Goal: Task Accomplishment & Management: Complete application form

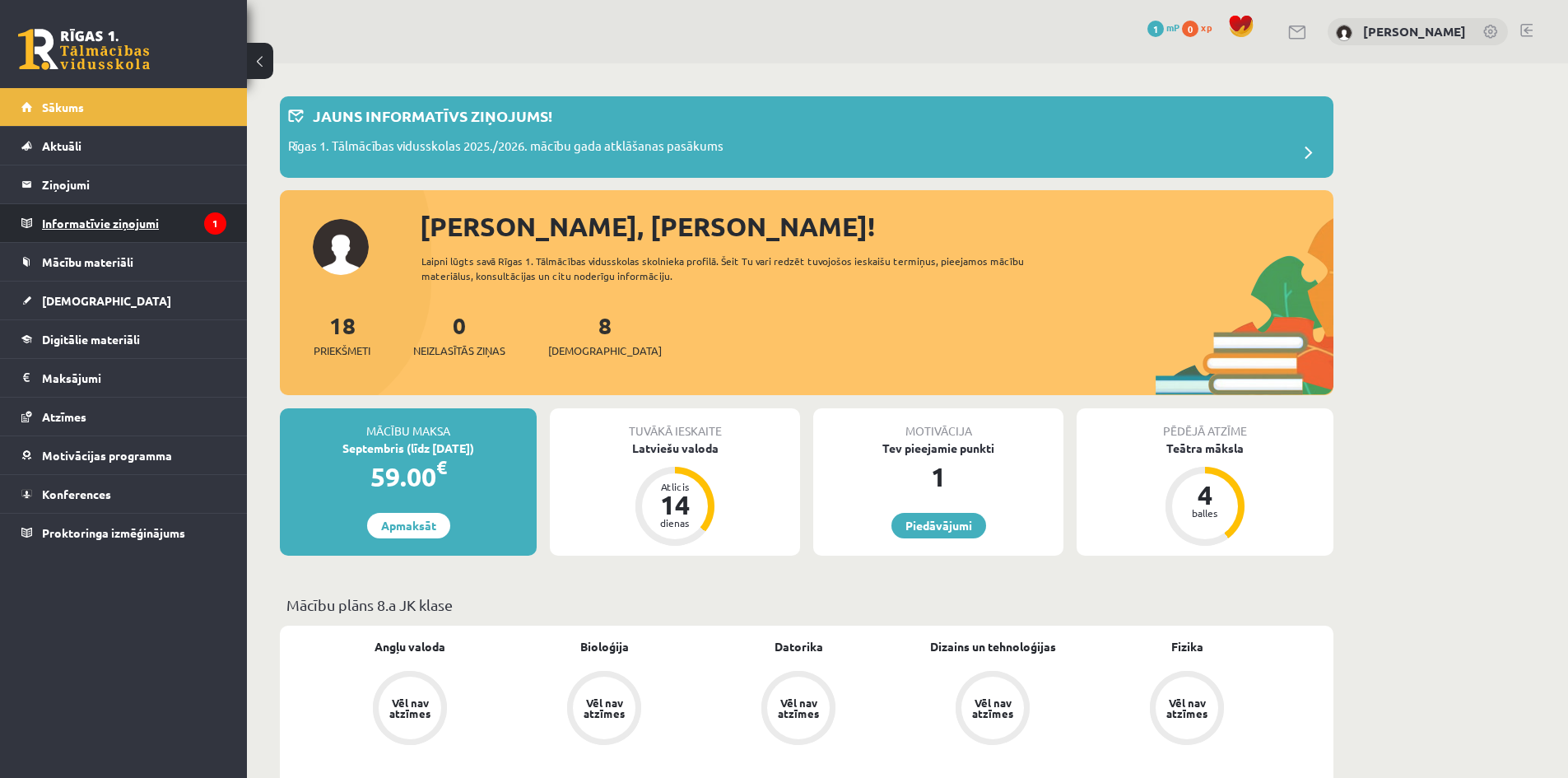
click at [165, 225] on legend "Informatīvie ziņojumi 1" at bounding box center [134, 223] width 185 height 38
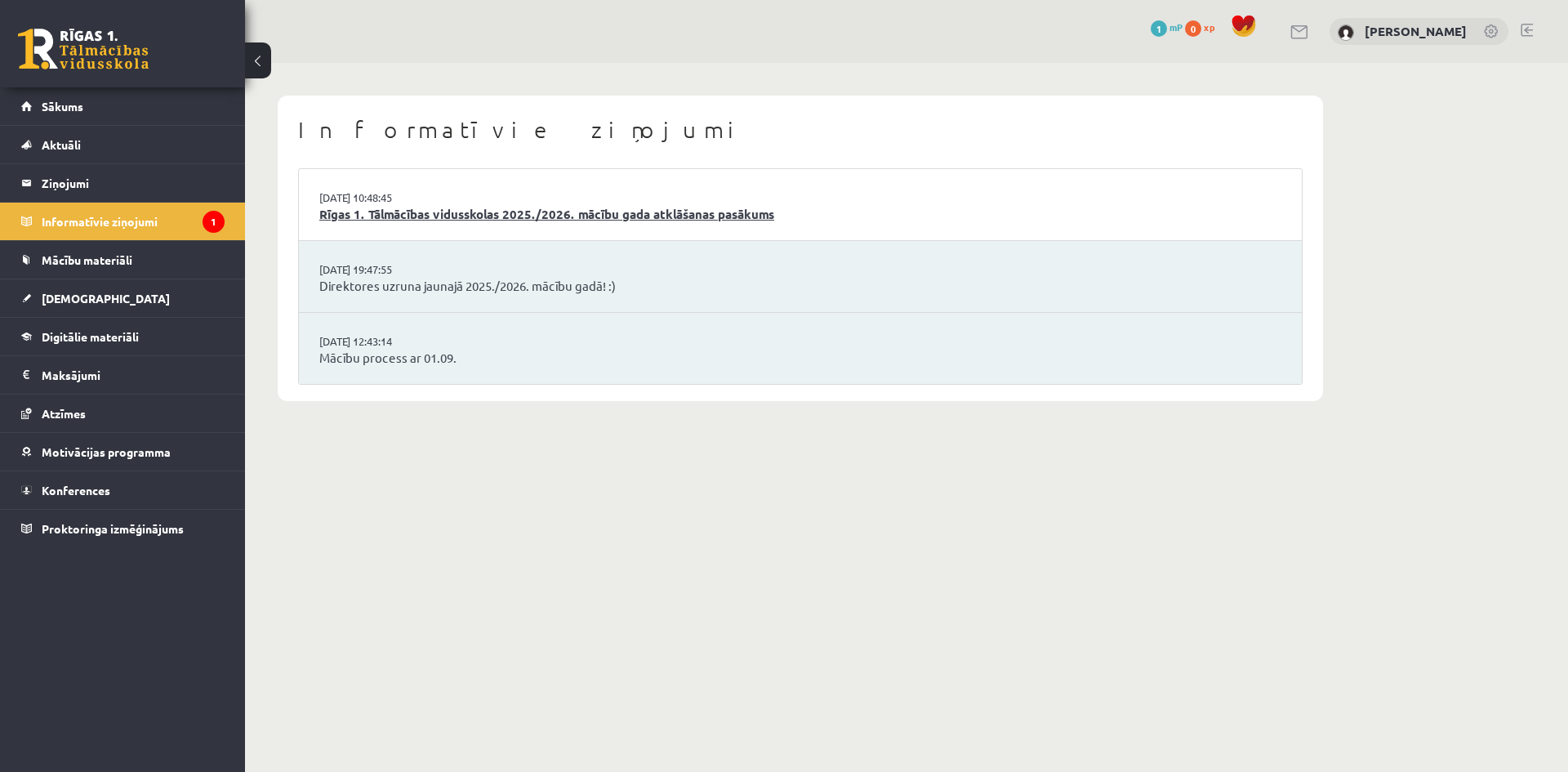
click at [776, 216] on link "Rīgas 1. Tālmācības vidusskolas 2025./2026. mācību gada atklāšanas pasākums" at bounding box center [800, 214] width 962 height 18
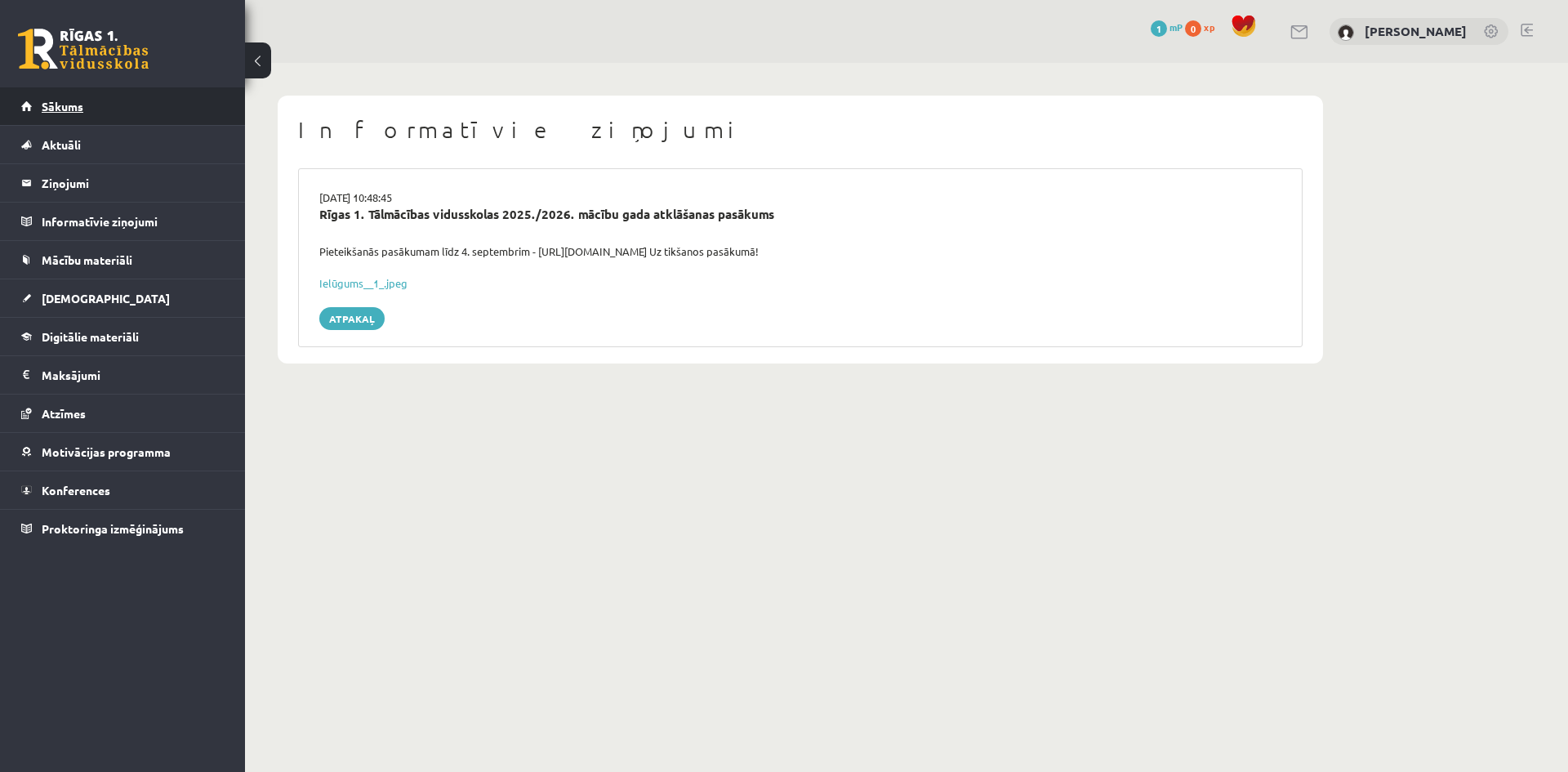
click at [87, 104] on link "Sākums" at bounding box center [123, 106] width 203 height 38
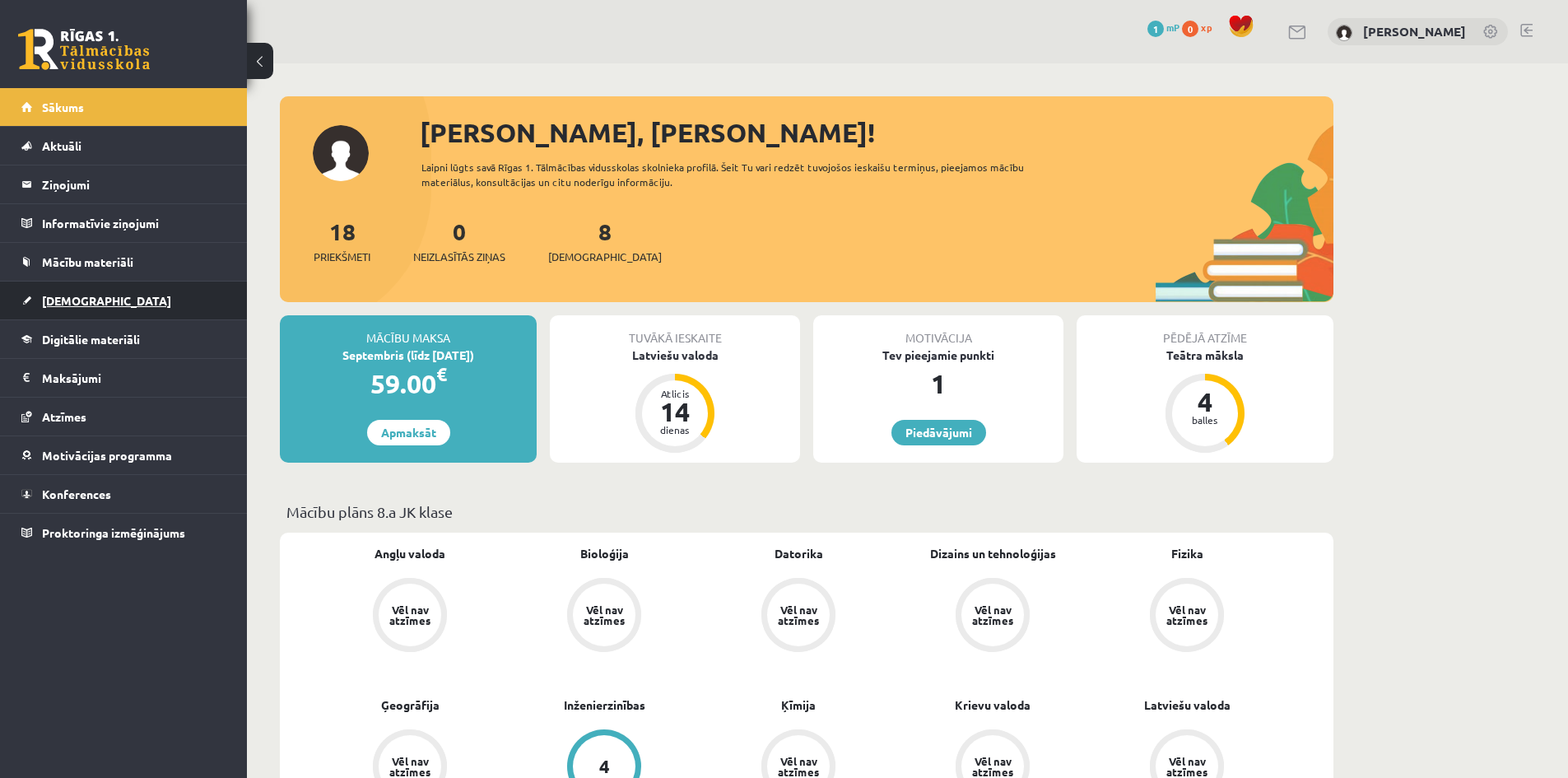
click at [116, 309] on link "[DEMOGRAPHIC_DATA]" at bounding box center [124, 300] width 205 height 38
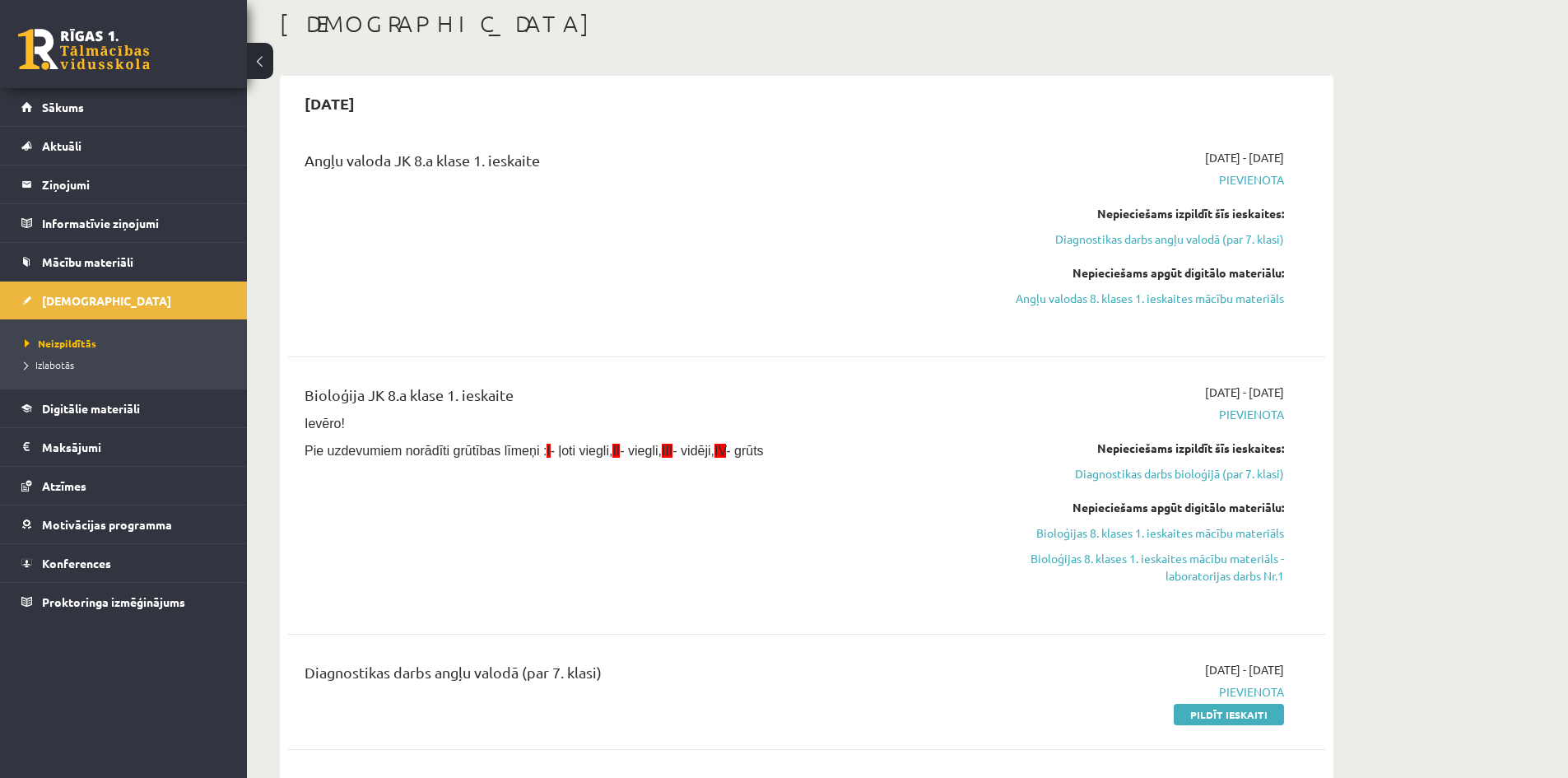
scroll to position [82, 0]
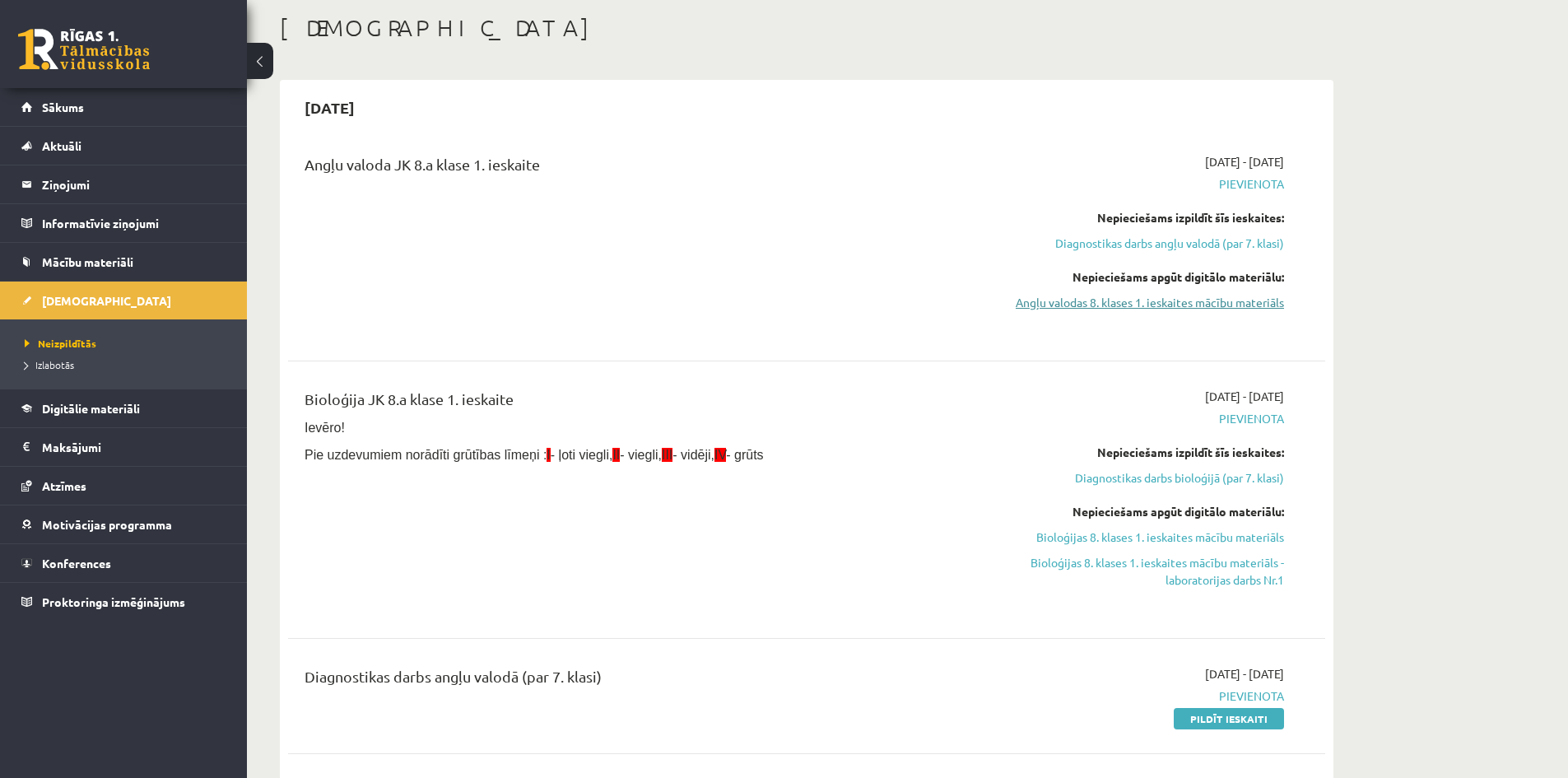
click at [1200, 304] on link "Angļu valodas 8. klases 1. ieskaites mācību materiāls" at bounding box center [1129, 303] width 310 height 18
click at [1223, 243] on link "Diagnostikas darbs angļu valodā (par 7. klasi)" at bounding box center [1129, 243] width 310 height 18
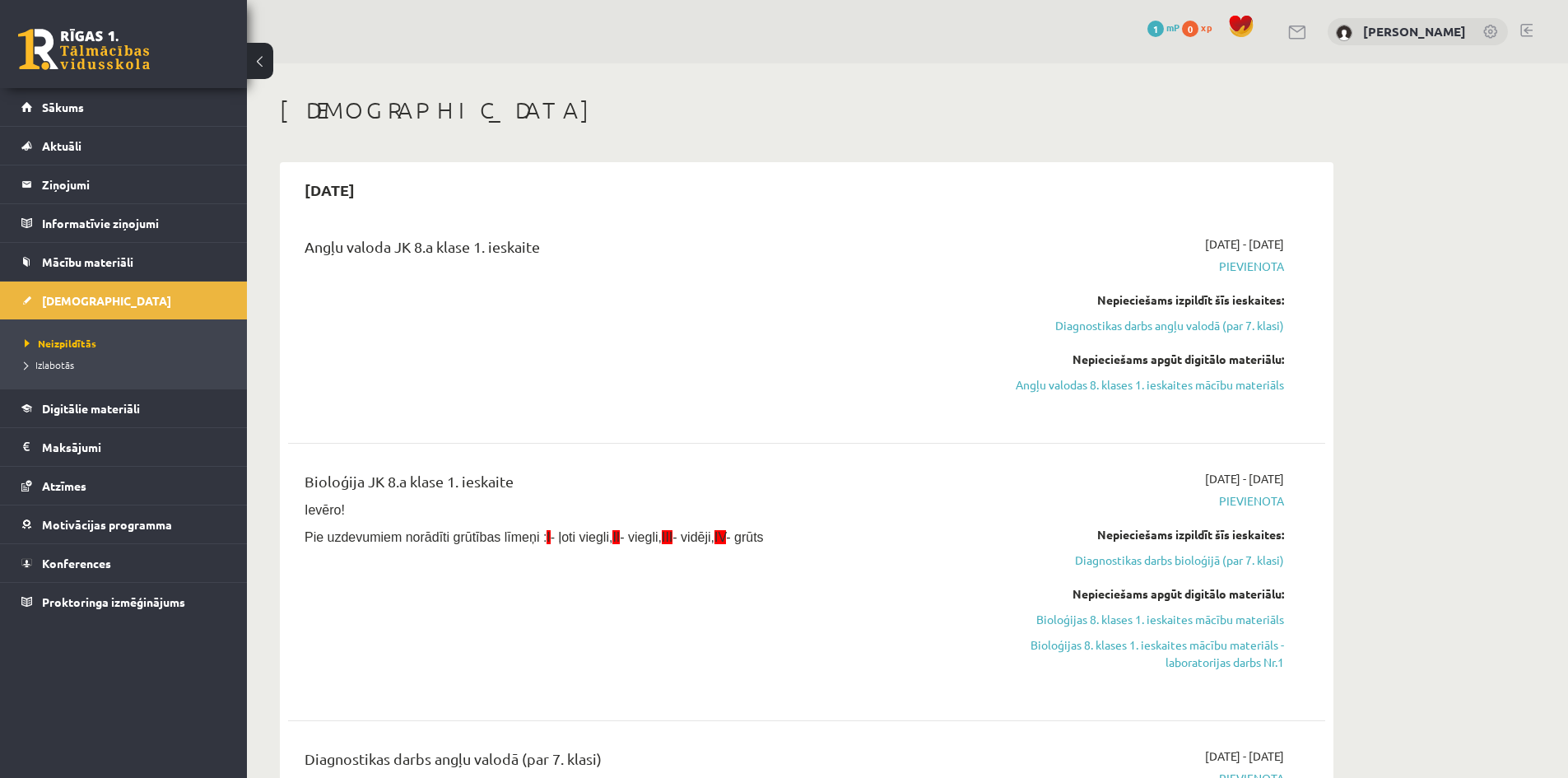
drag, startPoint x: 1334, startPoint y: 160, endPoint x: 1392, endPoint y: 174, distance: 59.7
click at [1214, 333] on link "Diagnostikas darbs angļu valodā (par 7. klasi)" at bounding box center [1129, 326] width 310 height 18
click at [1208, 389] on link "Angļu valodas 8. klases 1. ieskaites mācību materiāls" at bounding box center [1129, 385] width 310 height 18
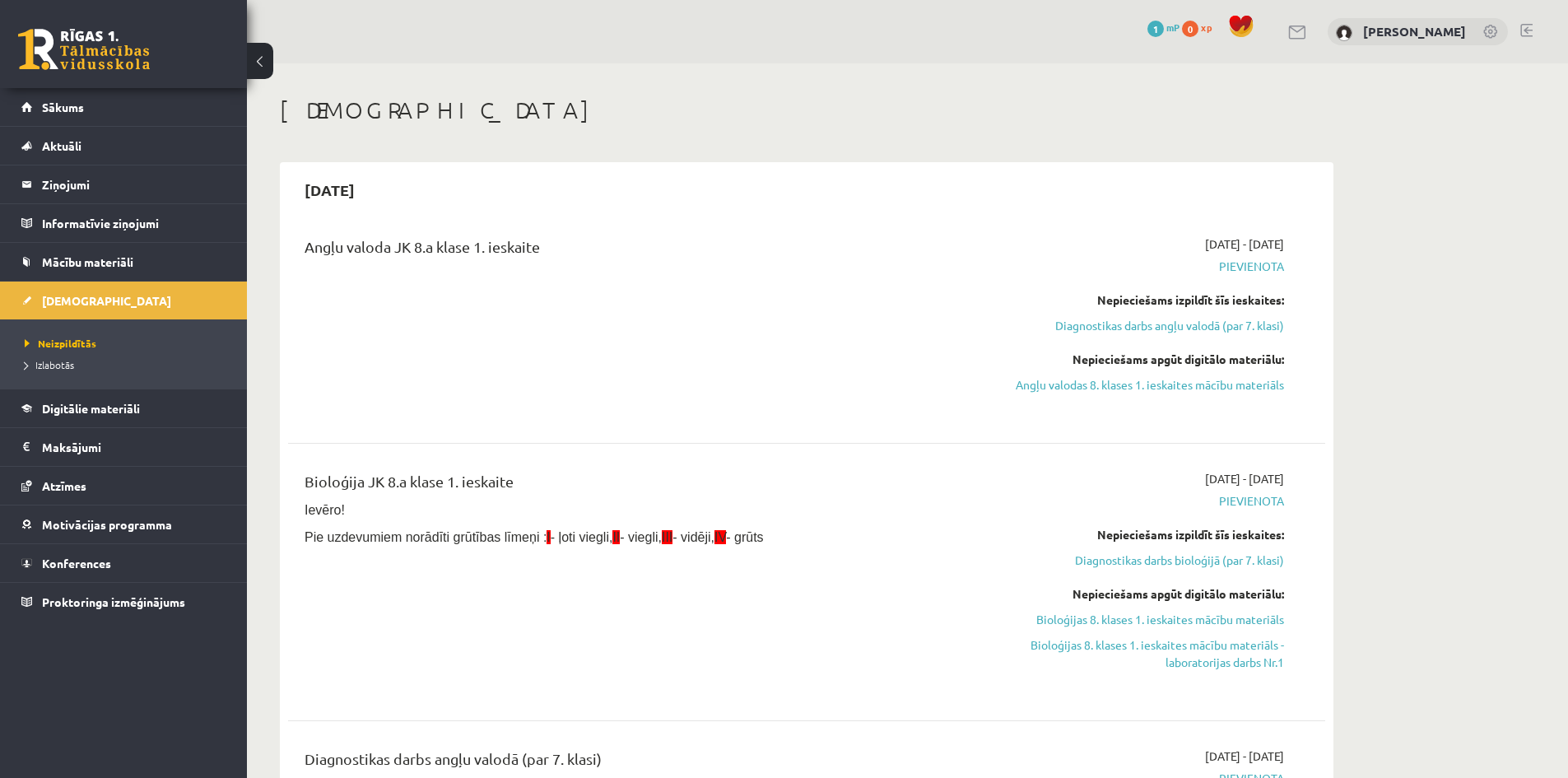
drag, startPoint x: 1153, startPoint y: 380, endPoint x: 848, endPoint y: 82, distance: 426.4
click at [1152, 380] on link "Angļu valodas 8. klases 1. ieskaites mācību materiāls" at bounding box center [1129, 385] width 310 height 18
click at [1220, 330] on link "Diagnostikas darbs angļu valodā (par 7. klasi)" at bounding box center [1129, 326] width 310 height 18
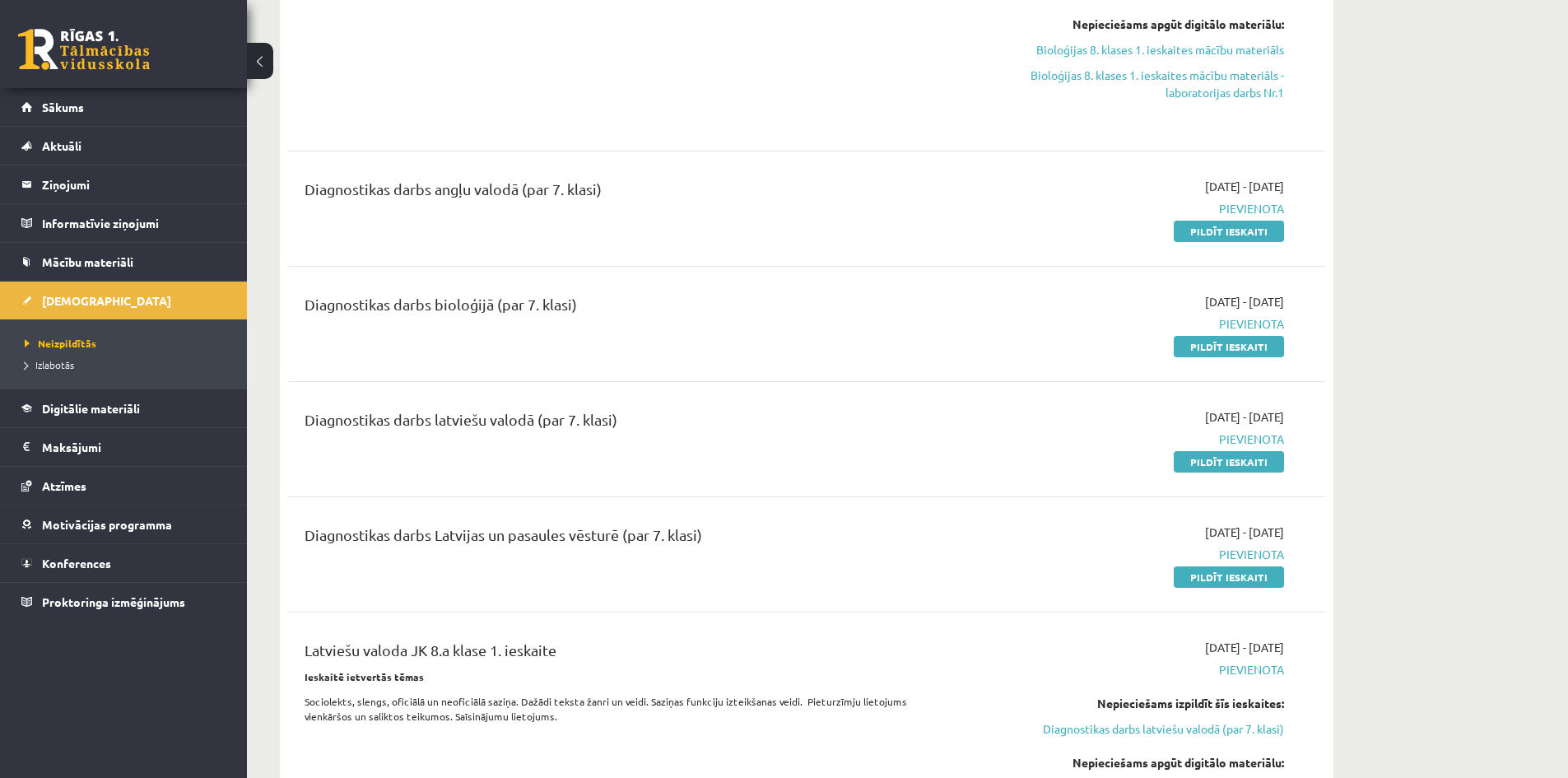
scroll to position [566, 0]
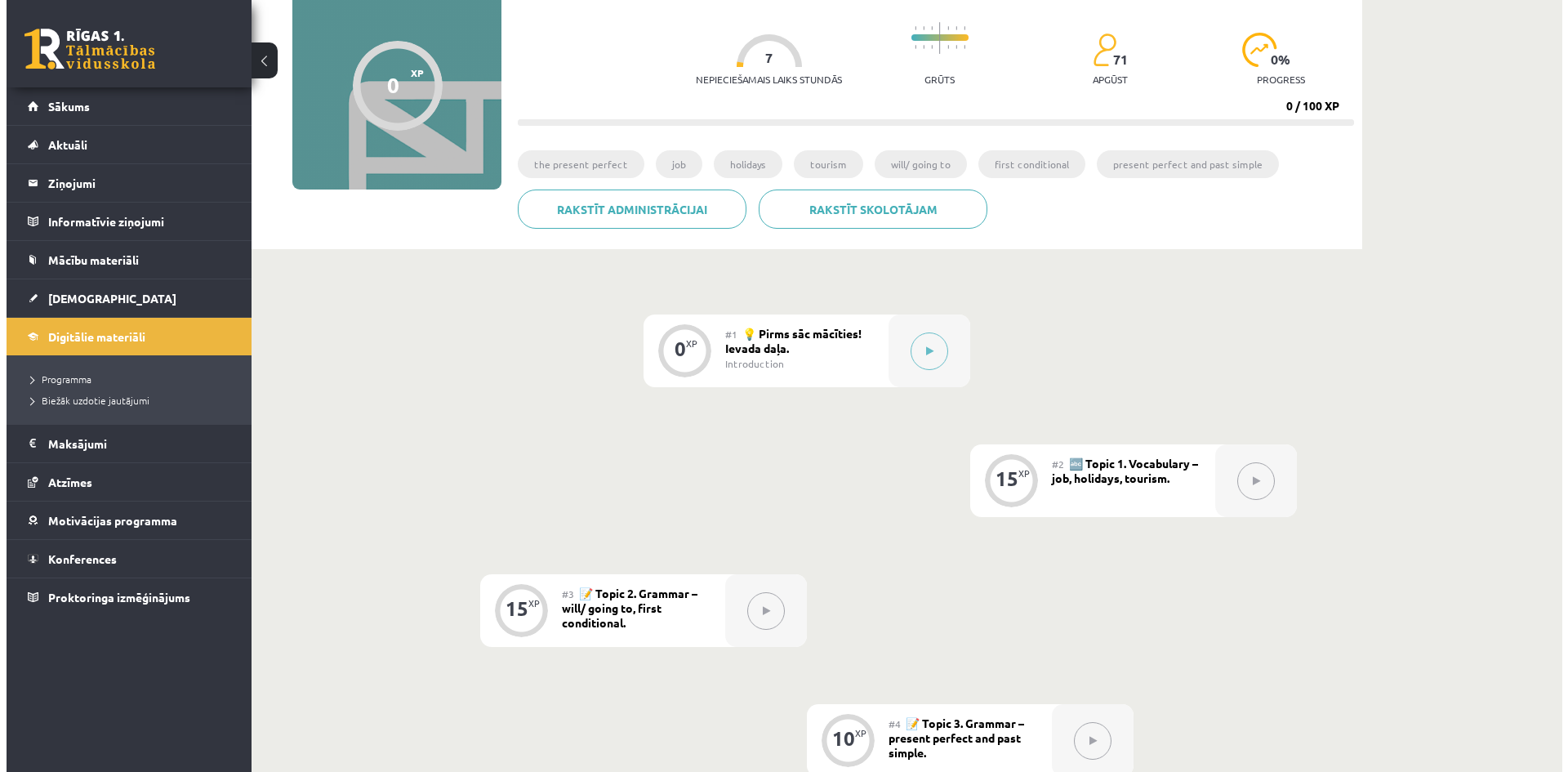
scroll to position [138, 0]
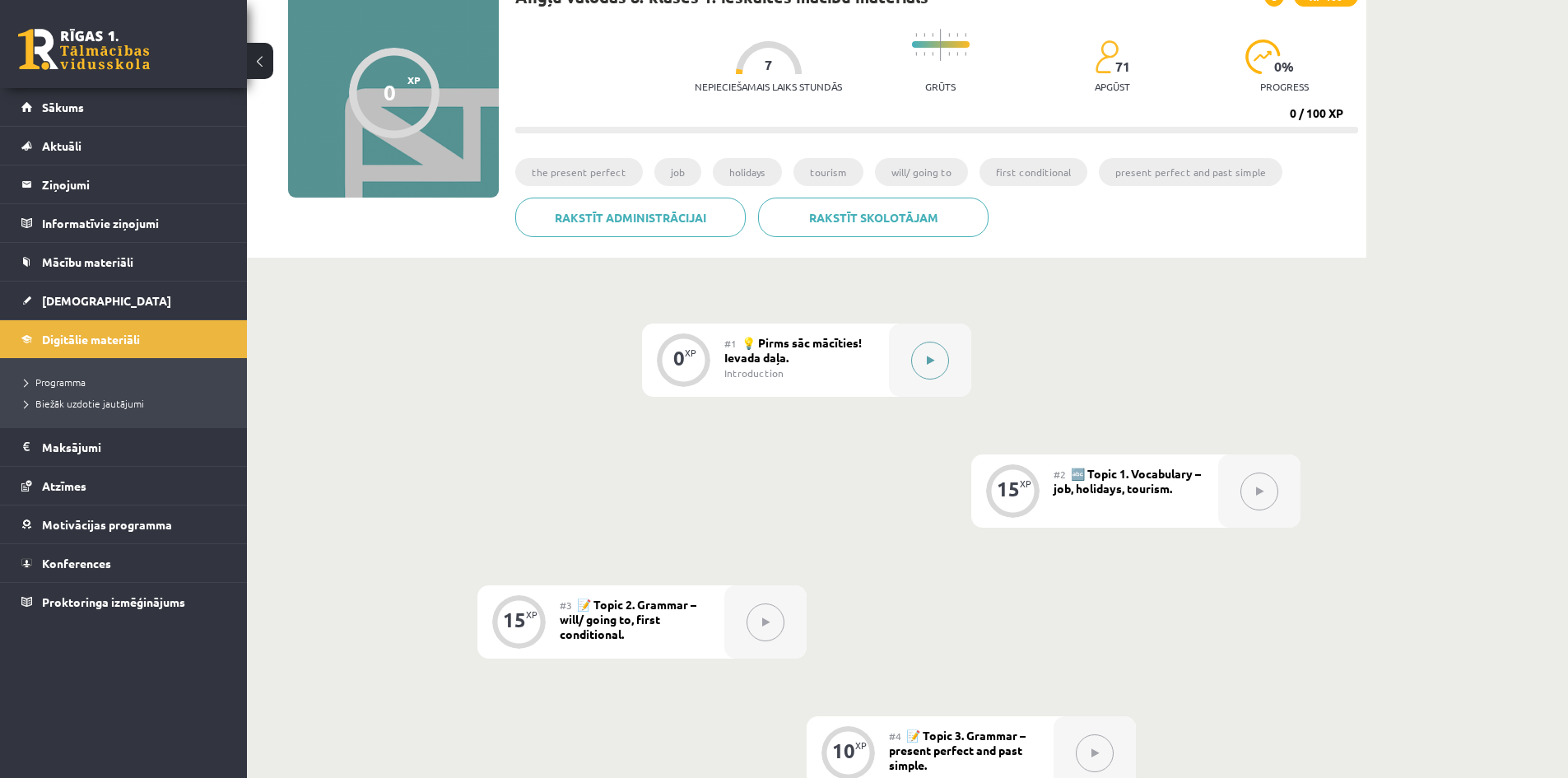
click at [926, 353] on button at bounding box center [929, 360] width 38 height 38
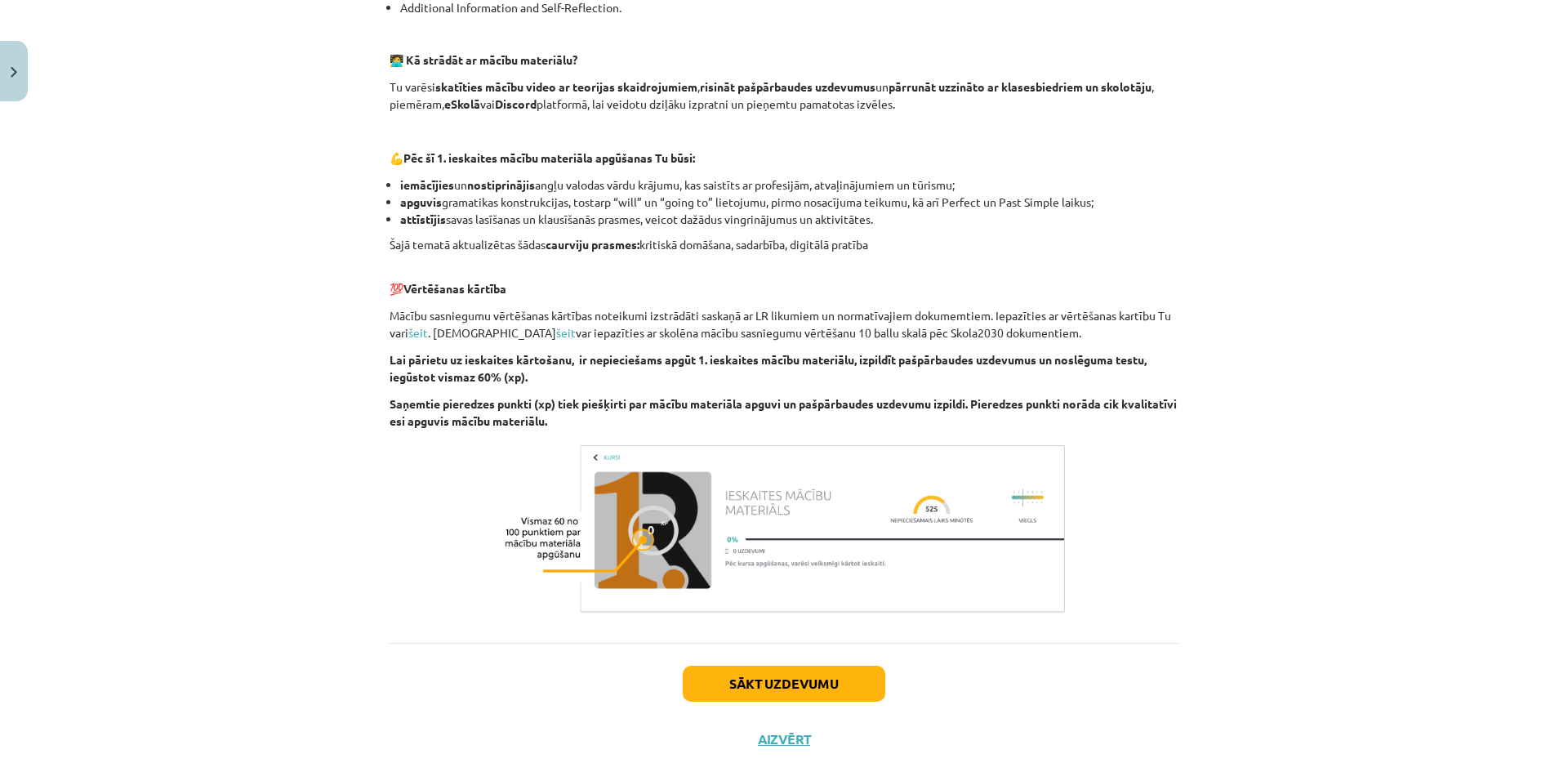
scroll to position [969, 0]
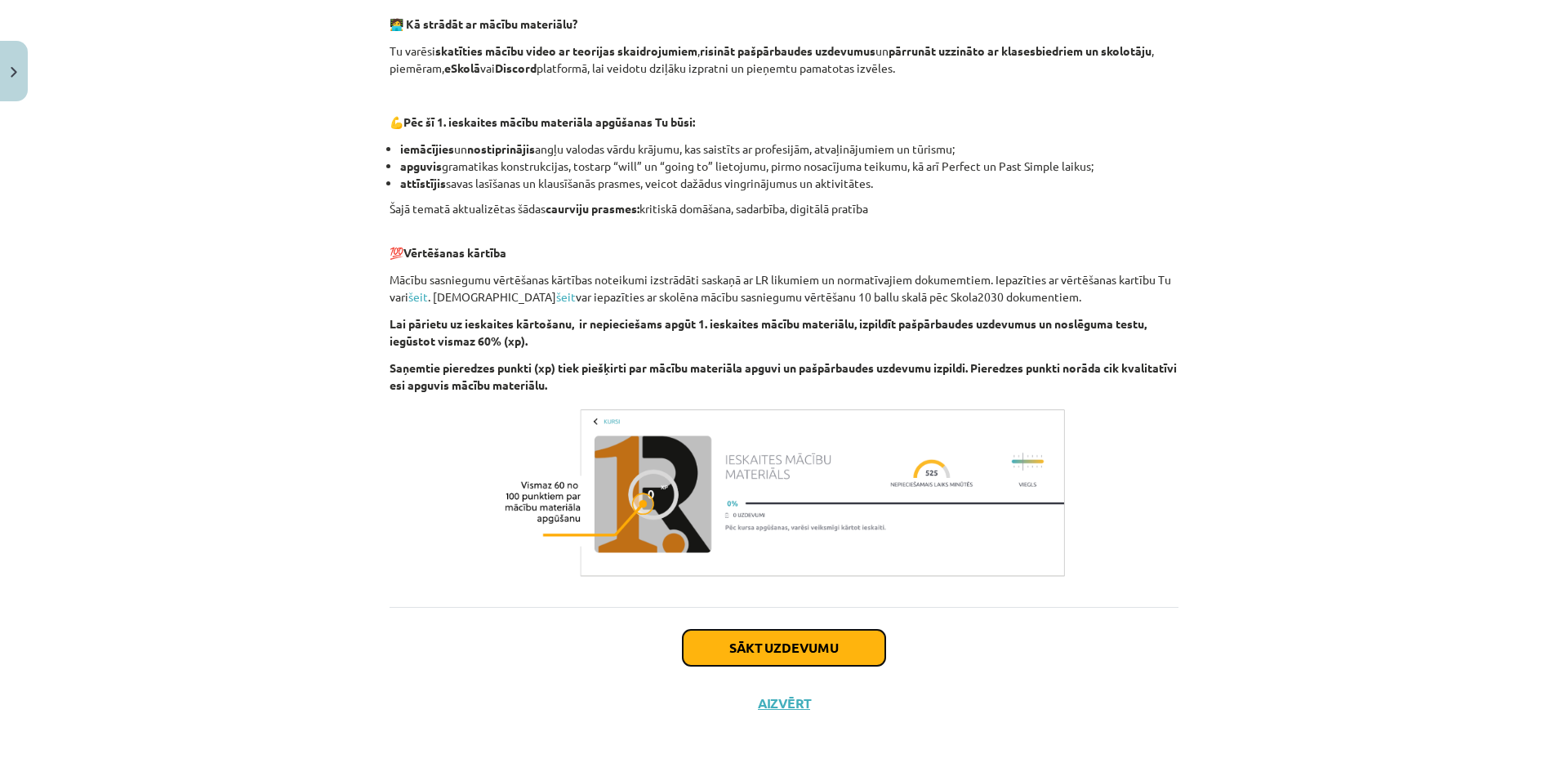
click at [784, 637] on button "Sākt uzdevumu" at bounding box center [784, 647] width 202 height 36
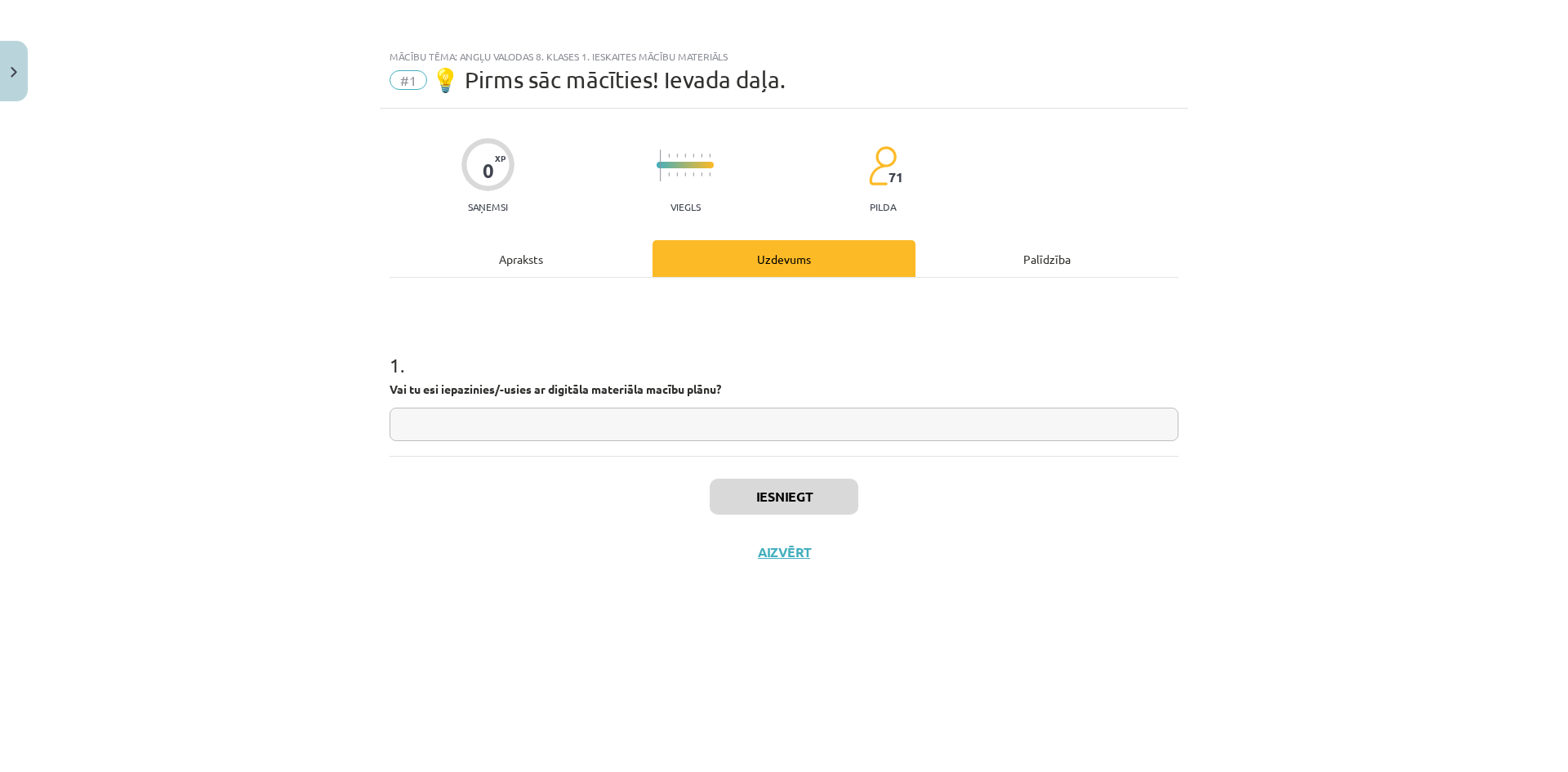
scroll to position [0, 0]
click at [597, 413] on input "text" at bounding box center [784, 424] width 788 height 34
type input "**"
click at [771, 504] on button "Iesniegt" at bounding box center [784, 496] width 148 height 36
click at [835, 559] on button "Nākamā nodarbība" at bounding box center [784, 562] width 160 height 38
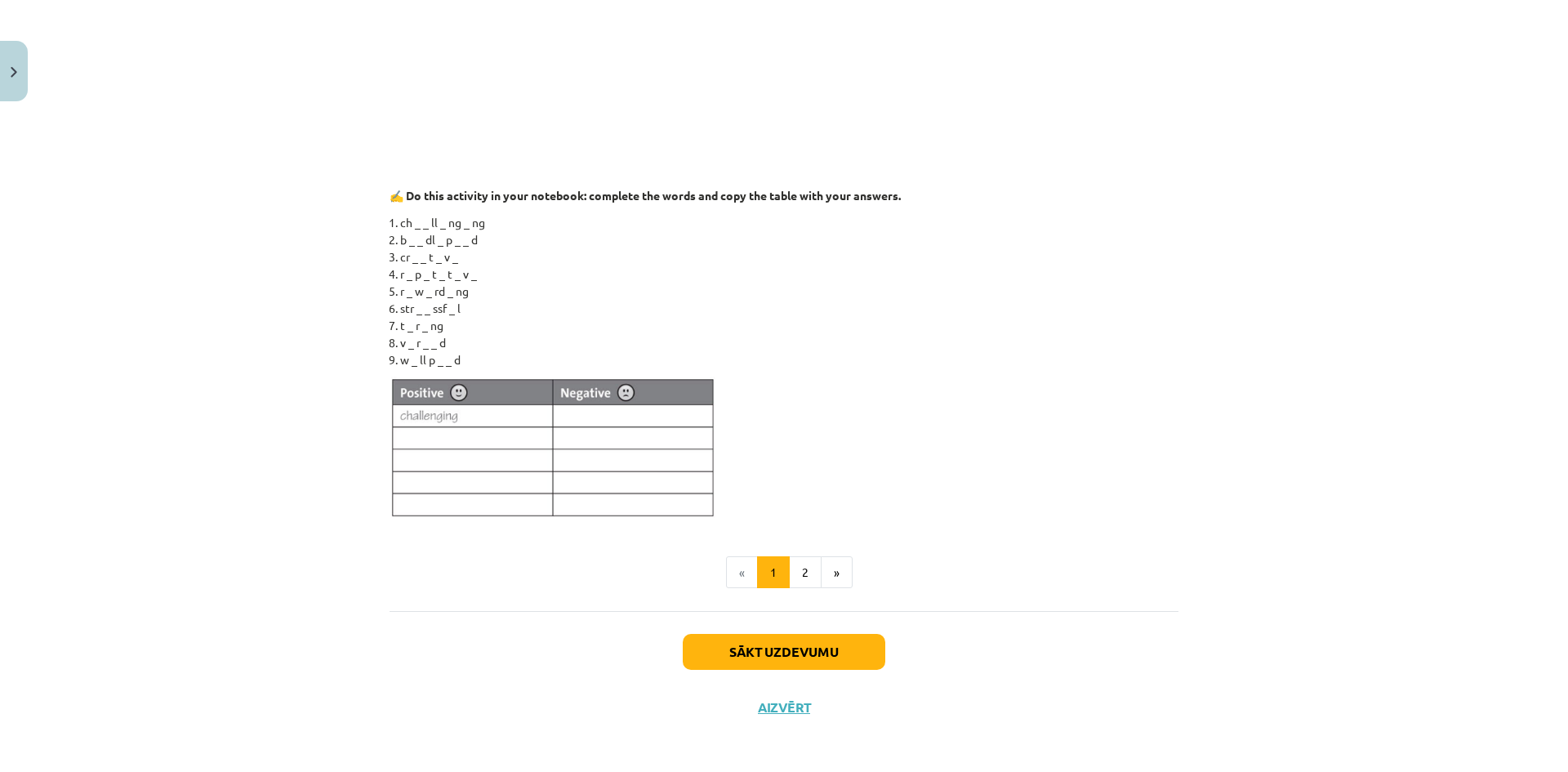
scroll to position [1276, 0]
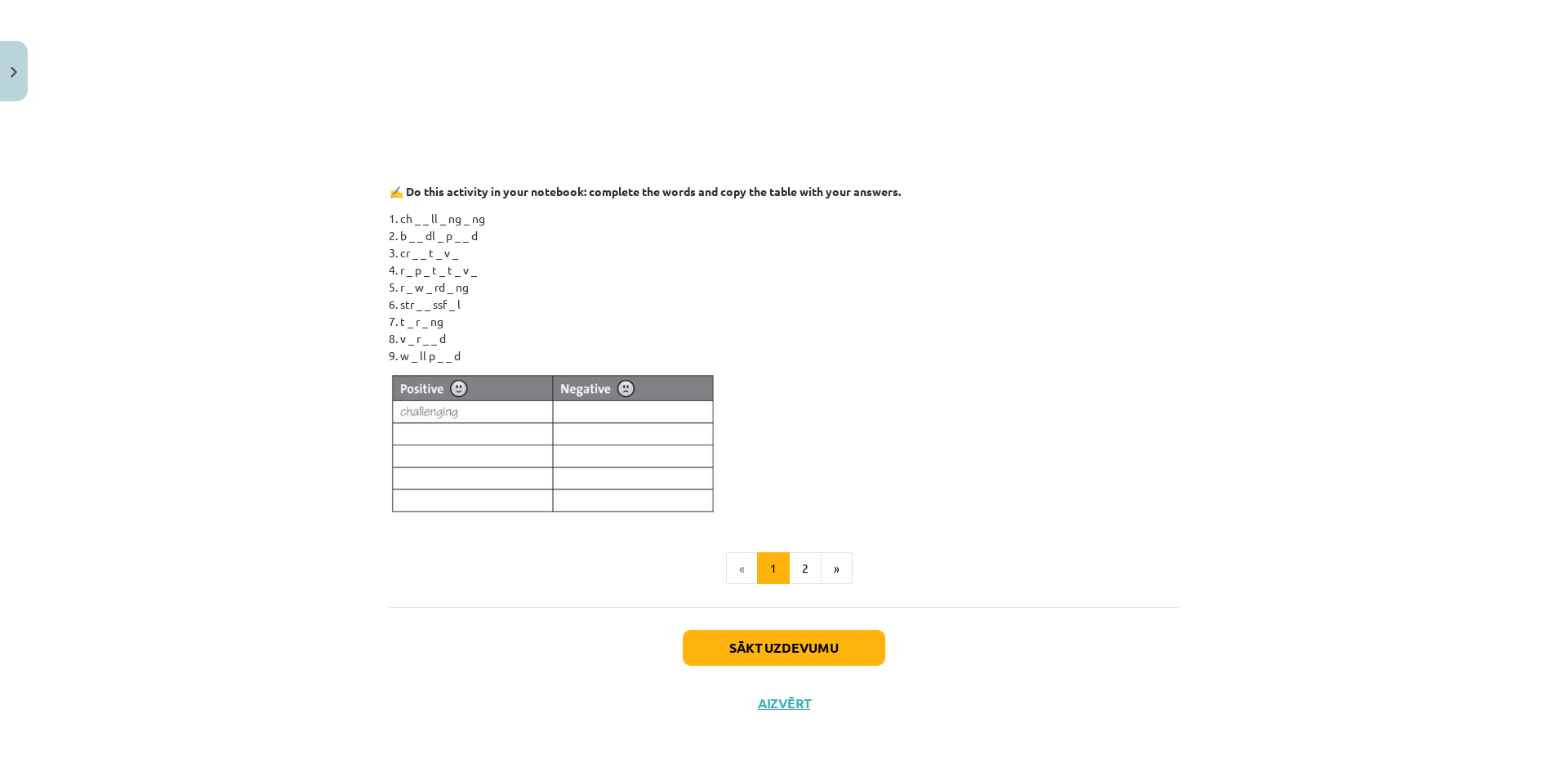
click at [418, 216] on li "ch _ _ ll _ ng _ ng" at bounding box center [788, 219] width 778 height 17
click at [412, 216] on li "ch _ _ ll _ ng _ ng" at bounding box center [788, 219] width 778 height 17
drag, startPoint x: 414, startPoint y: 222, endPoint x: 477, endPoint y: 232, distance: 63.8
click at [410, 228] on ol "ch _ _ ll _ ng _ ng b _ _ dl _ p _ _ d cr _ _ t _ v _ r _ p _ t _ t _ v _ r _ w…" at bounding box center [784, 287] width 788 height 154
drag, startPoint x: 588, startPoint y: 275, endPoint x: 542, endPoint y: 267, distance: 46.7
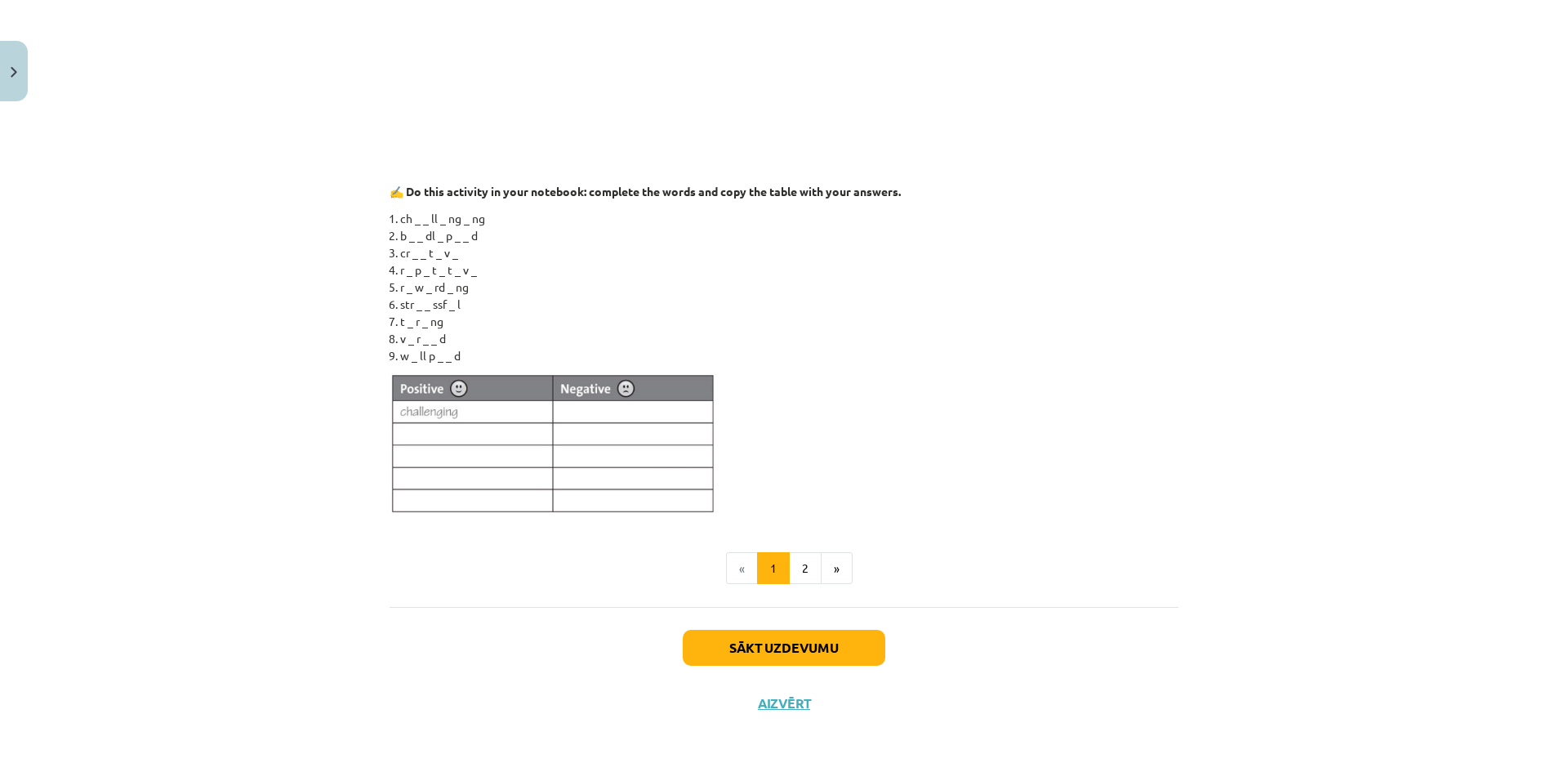
click at [590, 275] on li "r _ p _ t _ t _ v _" at bounding box center [788, 270] width 778 height 17
click at [823, 569] on button "»" at bounding box center [836, 569] width 32 height 33
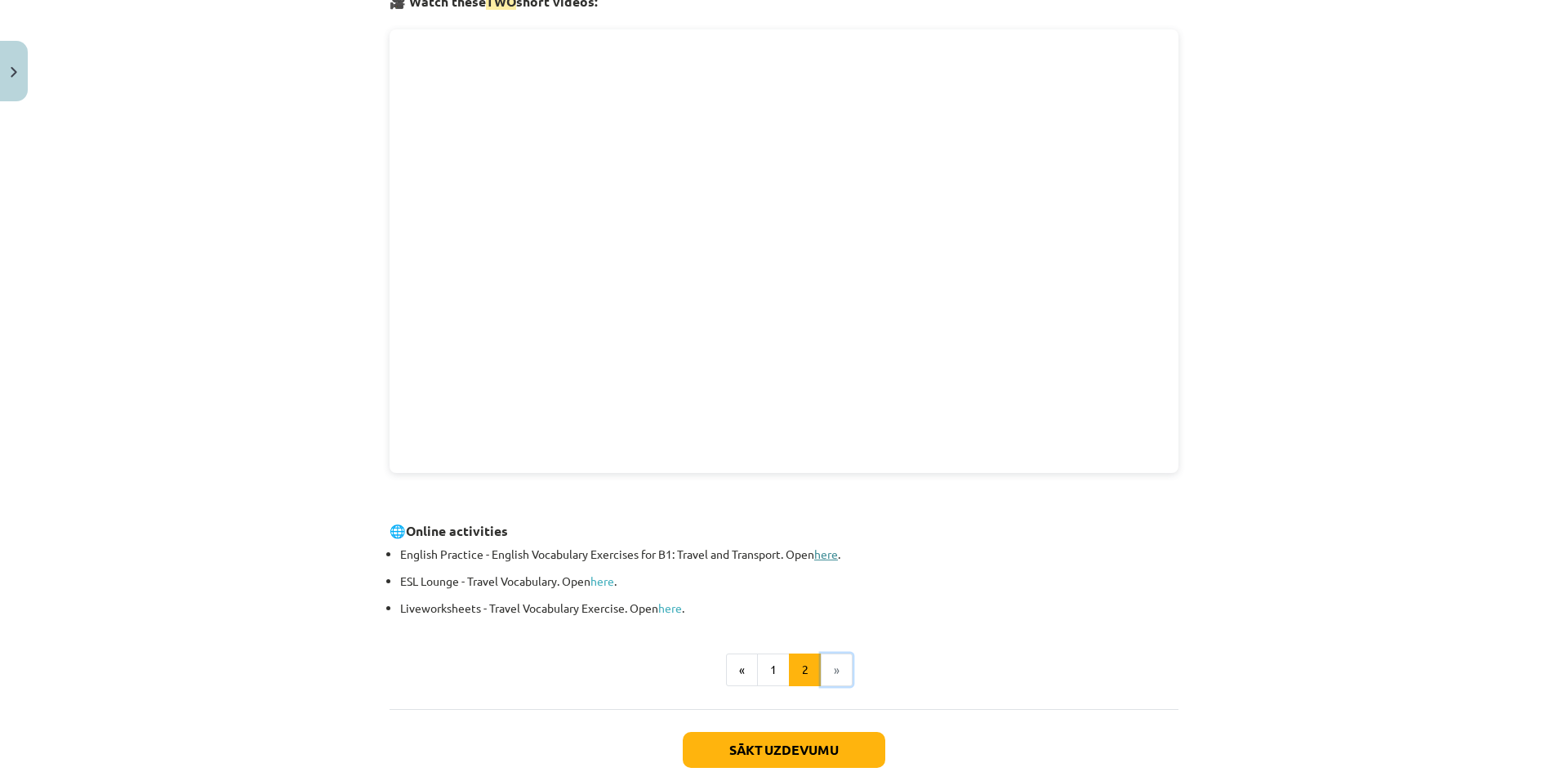
scroll to position [293, 0]
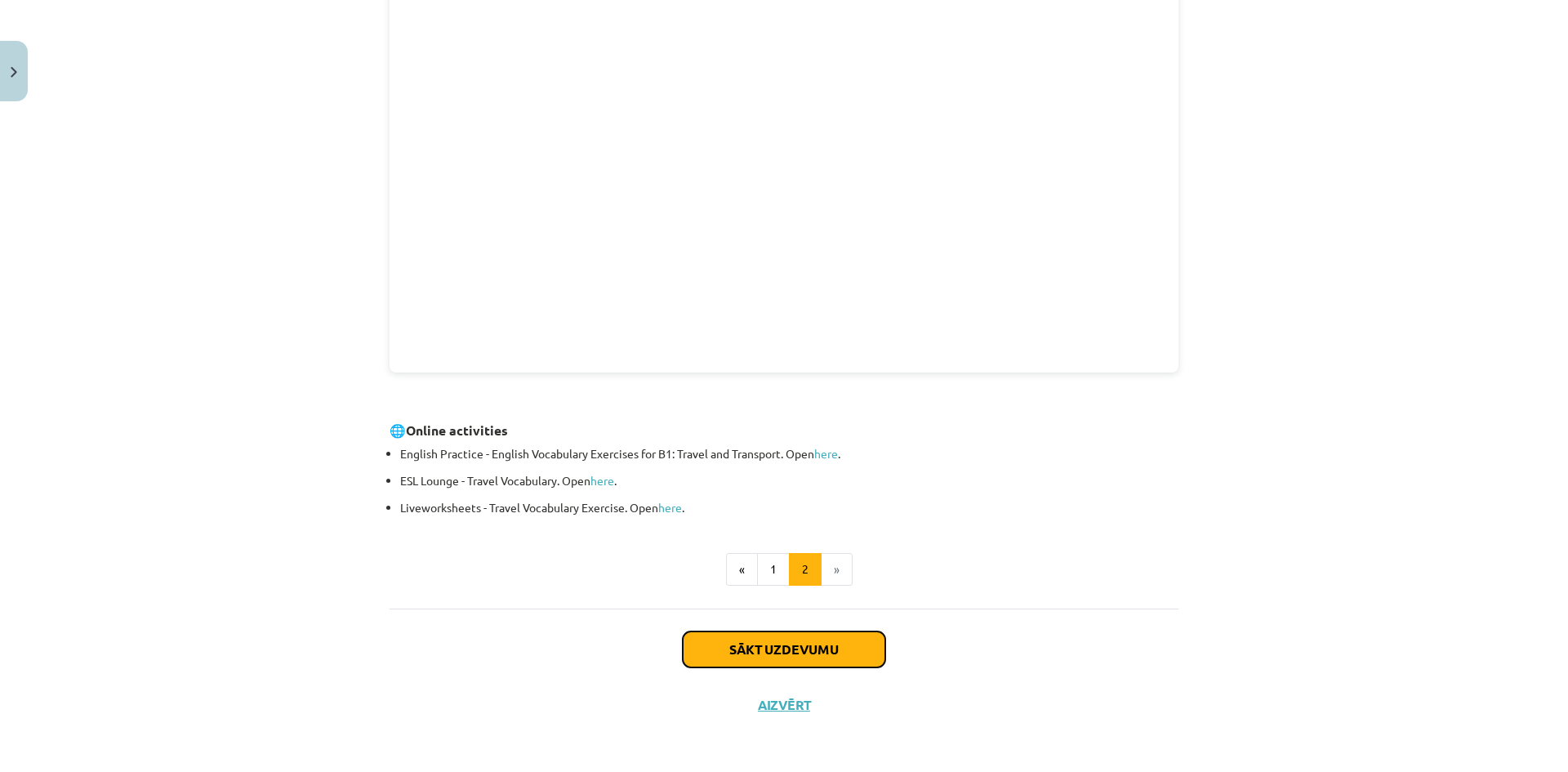
click at [786, 636] on button "Sākt uzdevumu" at bounding box center [784, 649] width 202 height 36
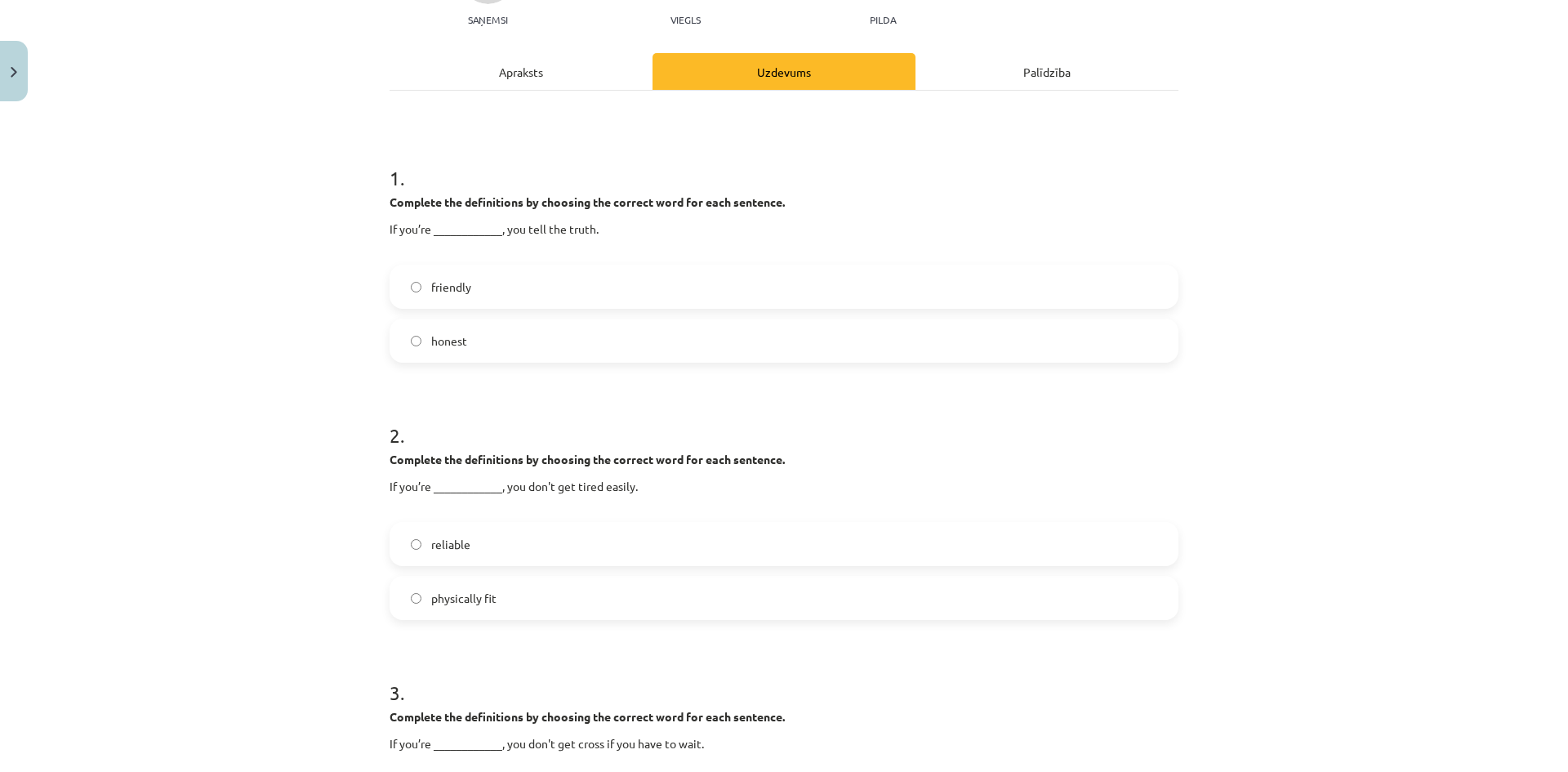
scroll to position [204, 0]
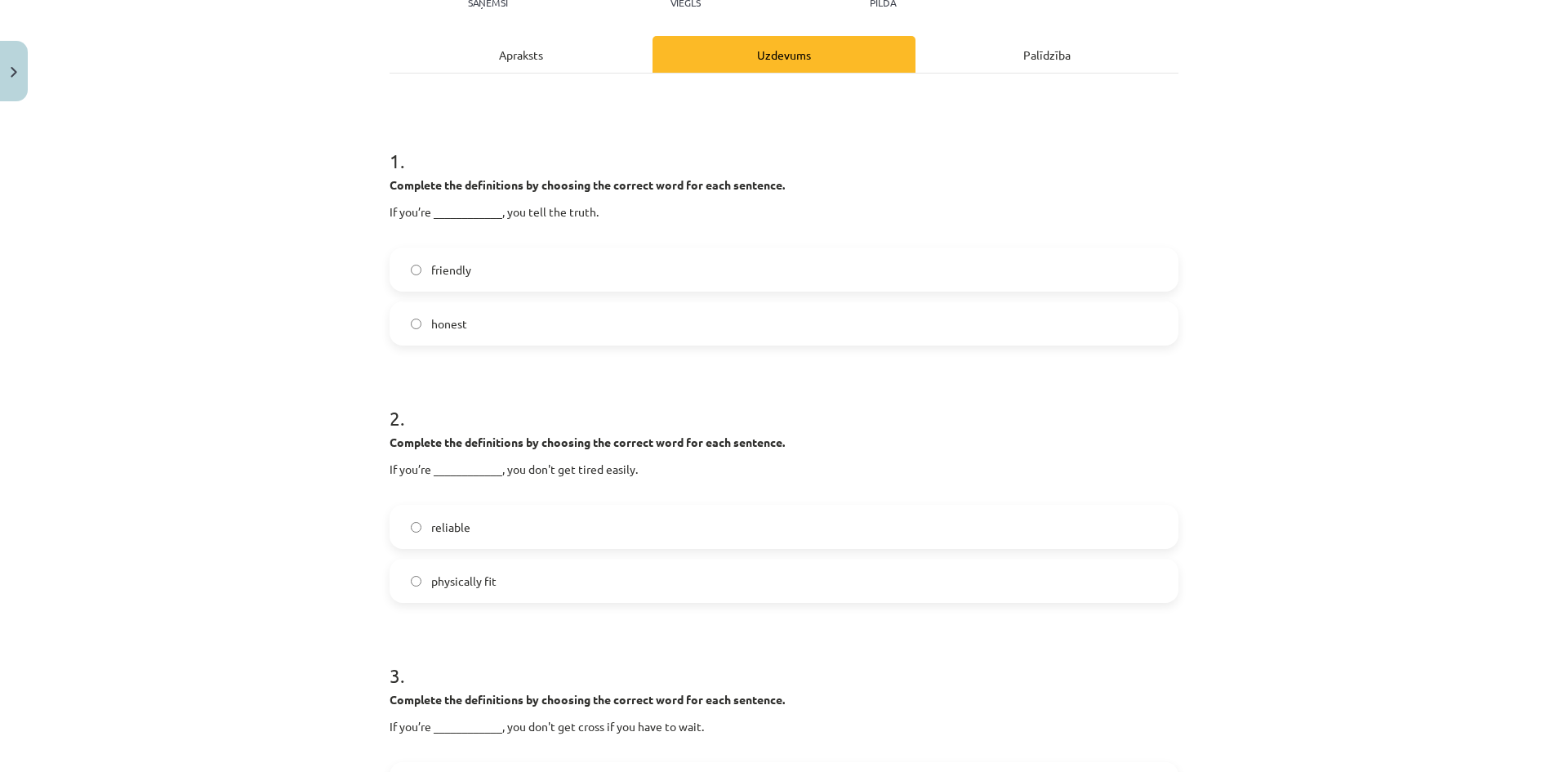
click at [448, 326] on span "honest" at bounding box center [448, 324] width 36 height 17
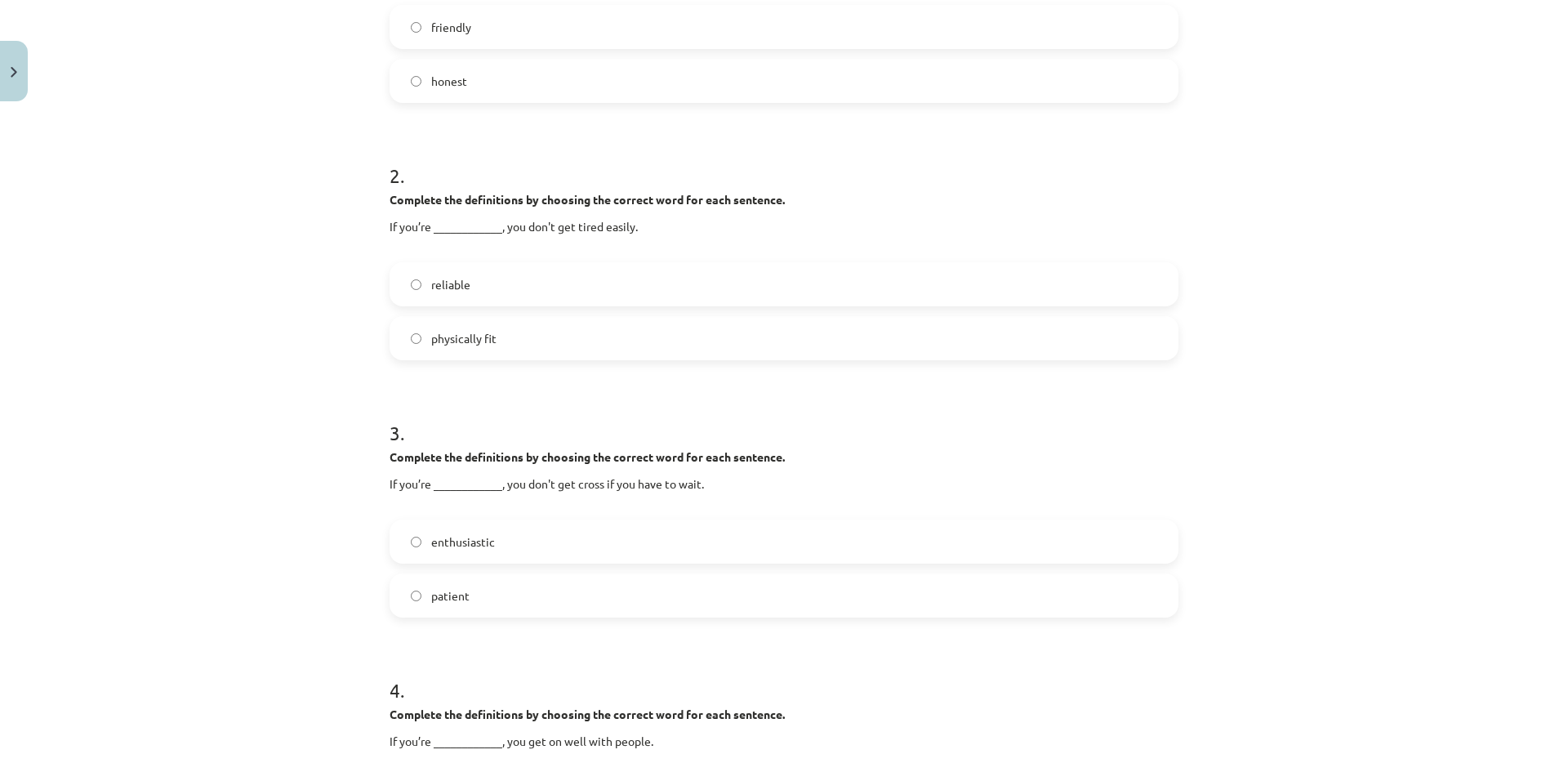
scroll to position [449, 0]
click at [446, 346] on label "physically fit" at bounding box center [784, 335] width 785 height 41
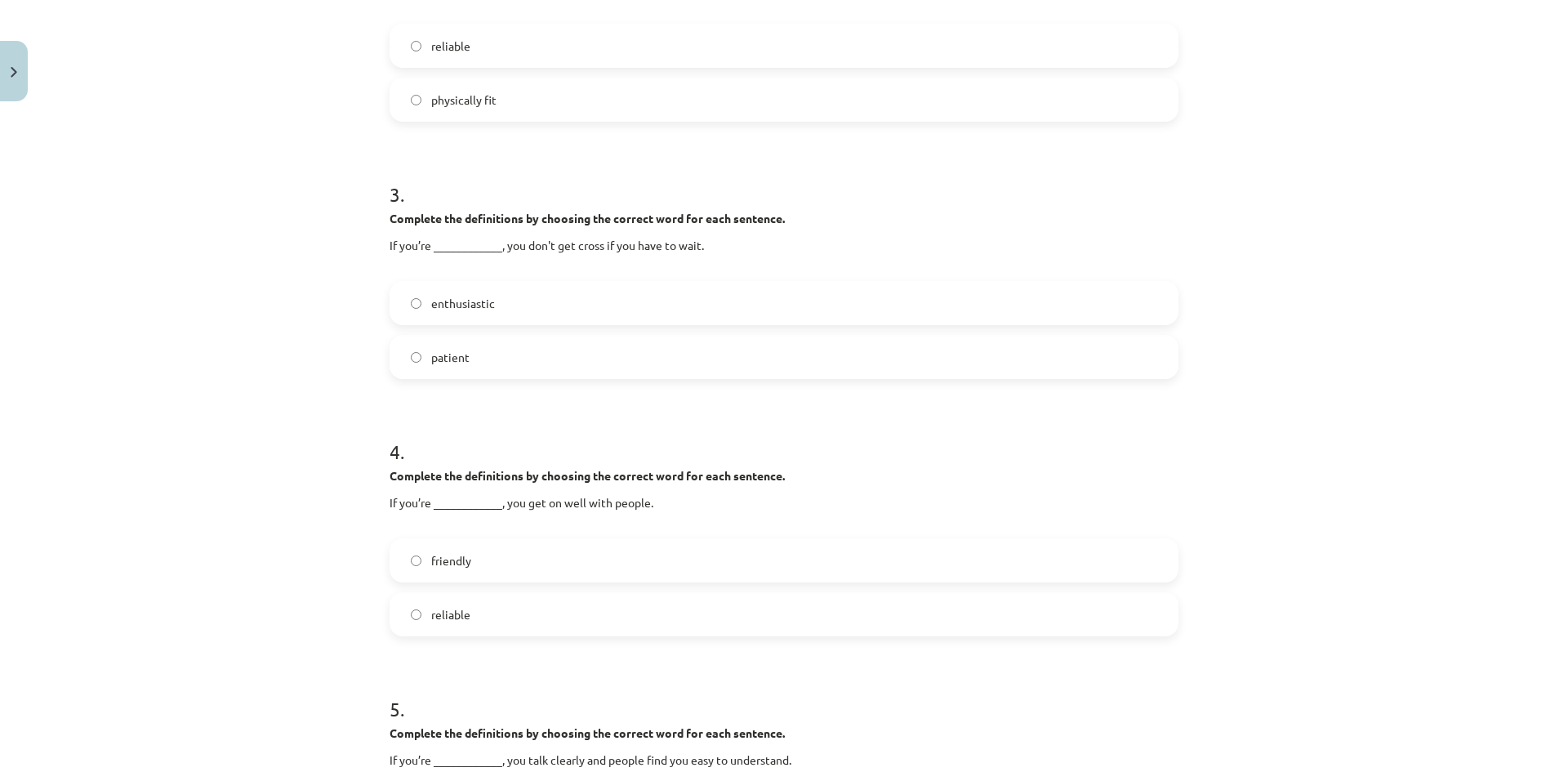
scroll to position [695, 0]
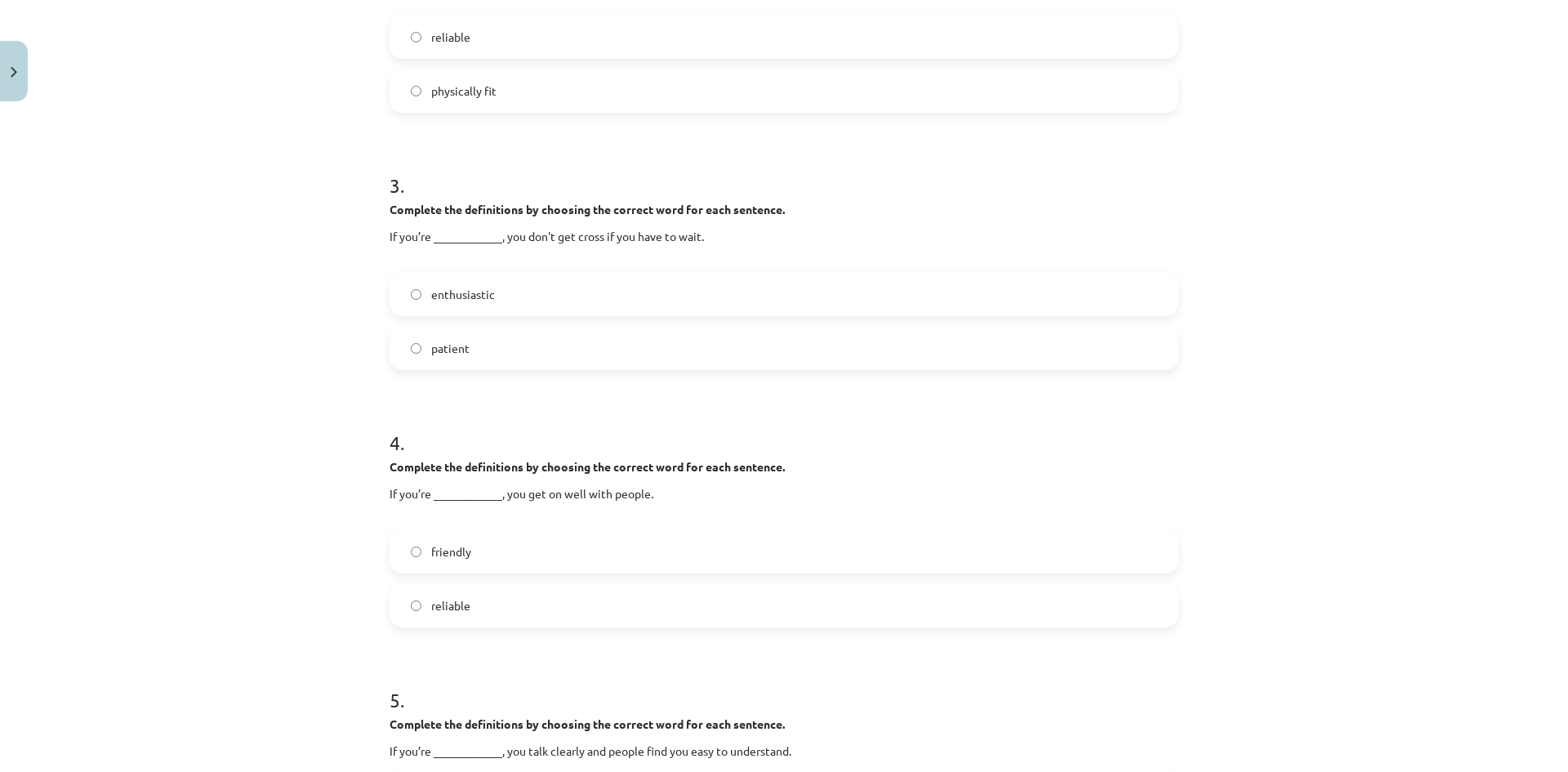
click at [471, 358] on label "patient" at bounding box center [784, 348] width 785 height 41
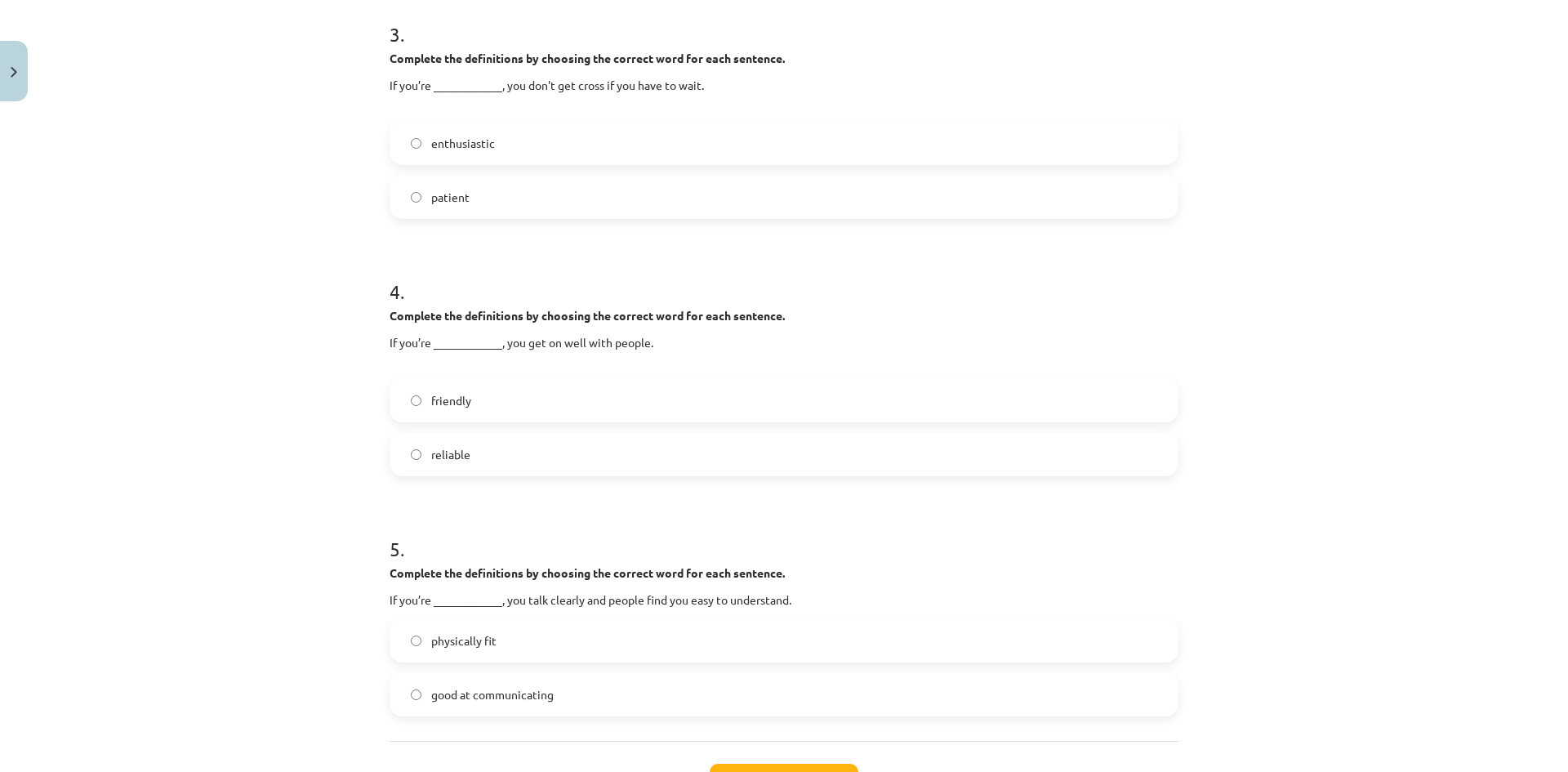
scroll to position [857, 0]
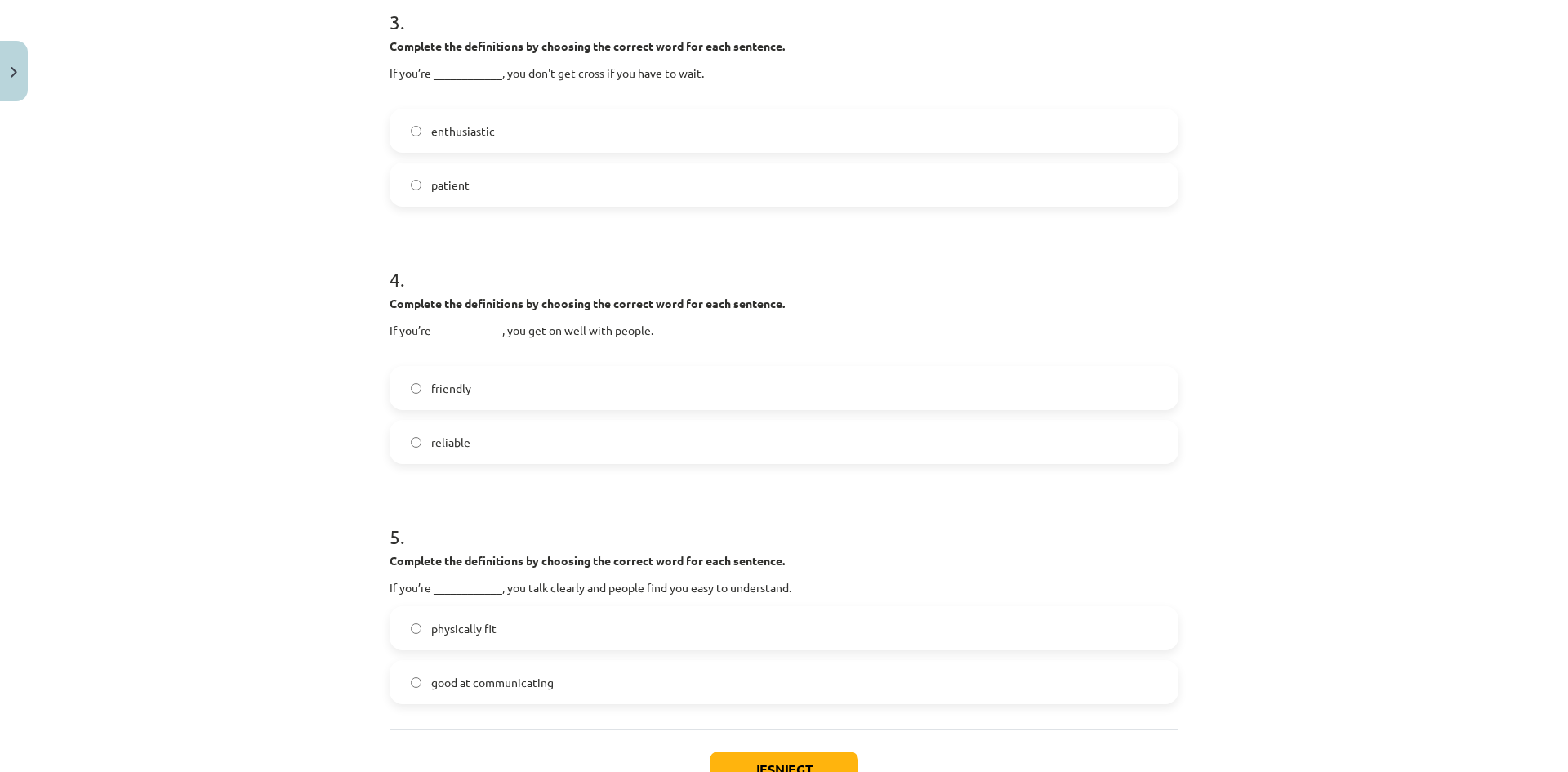
click at [497, 386] on label "friendly" at bounding box center [784, 387] width 785 height 41
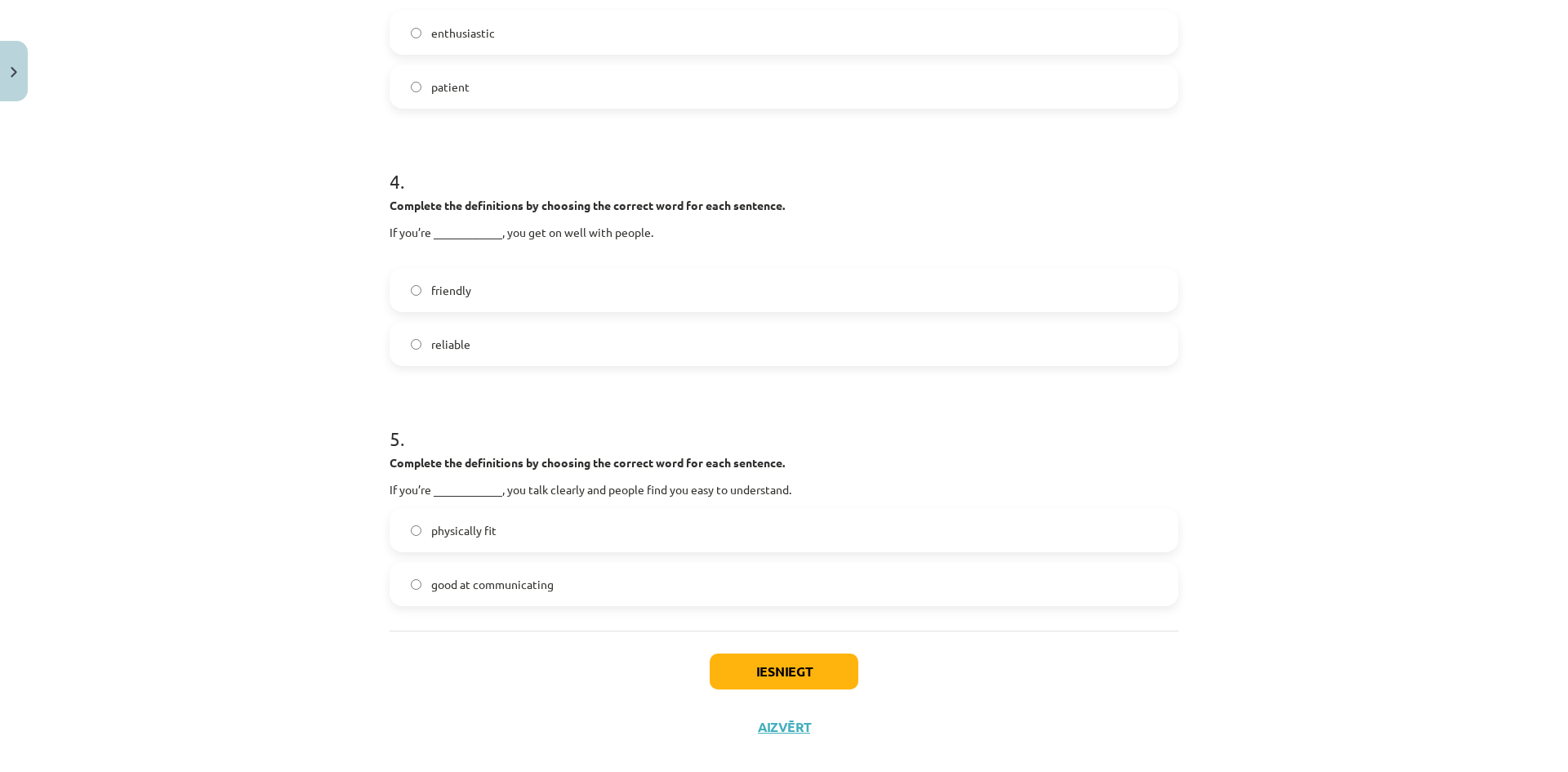
scroll to position [979, 0]
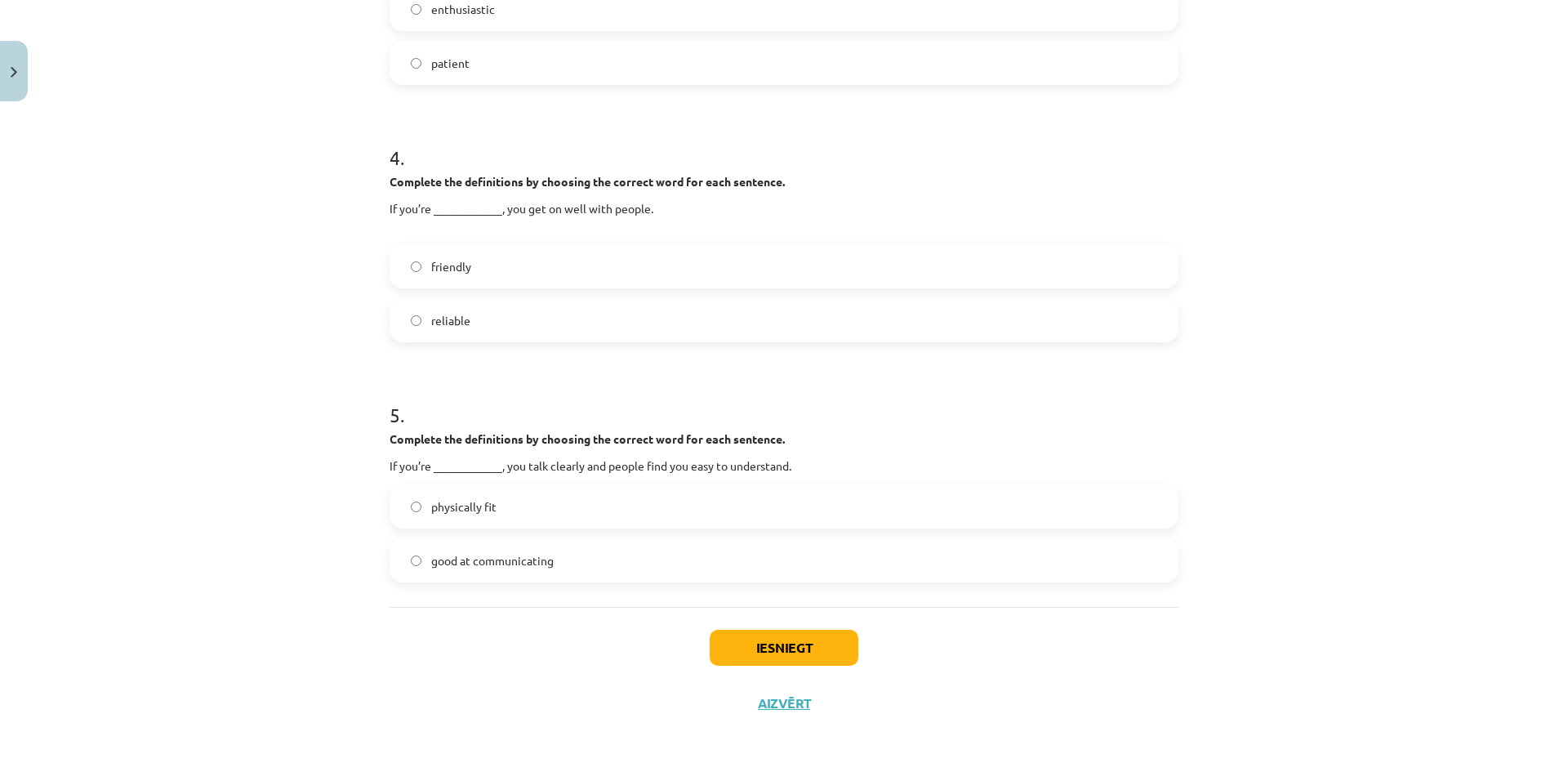
click at [460, 565] on span "good at communicating" at bounding box center [492, 561] width 122 height 17
click at [832, 658] on button "Iesniegt" at bounding box center [784, 647] width 148 height 36
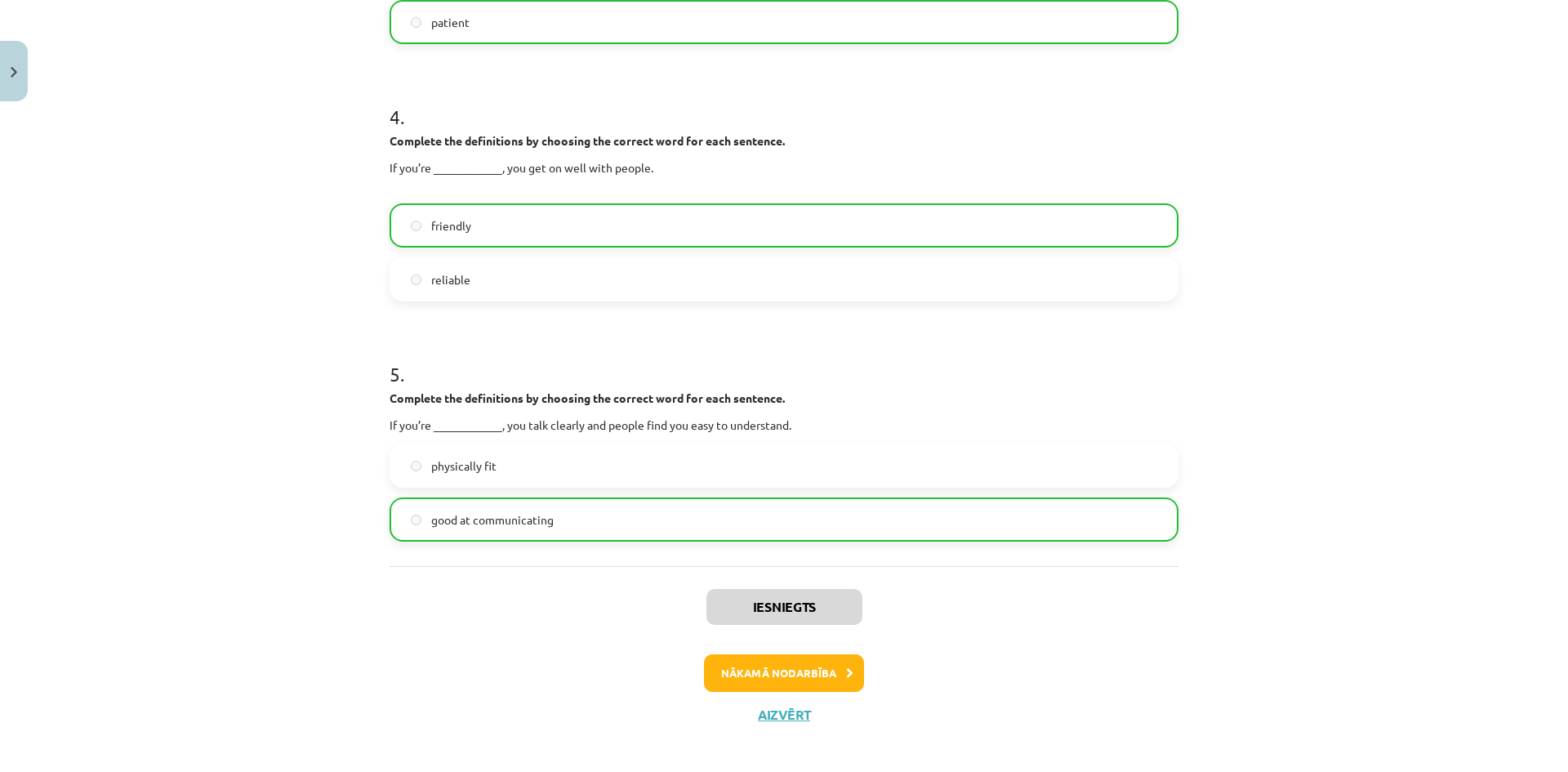
scroll to position [1032, 0]
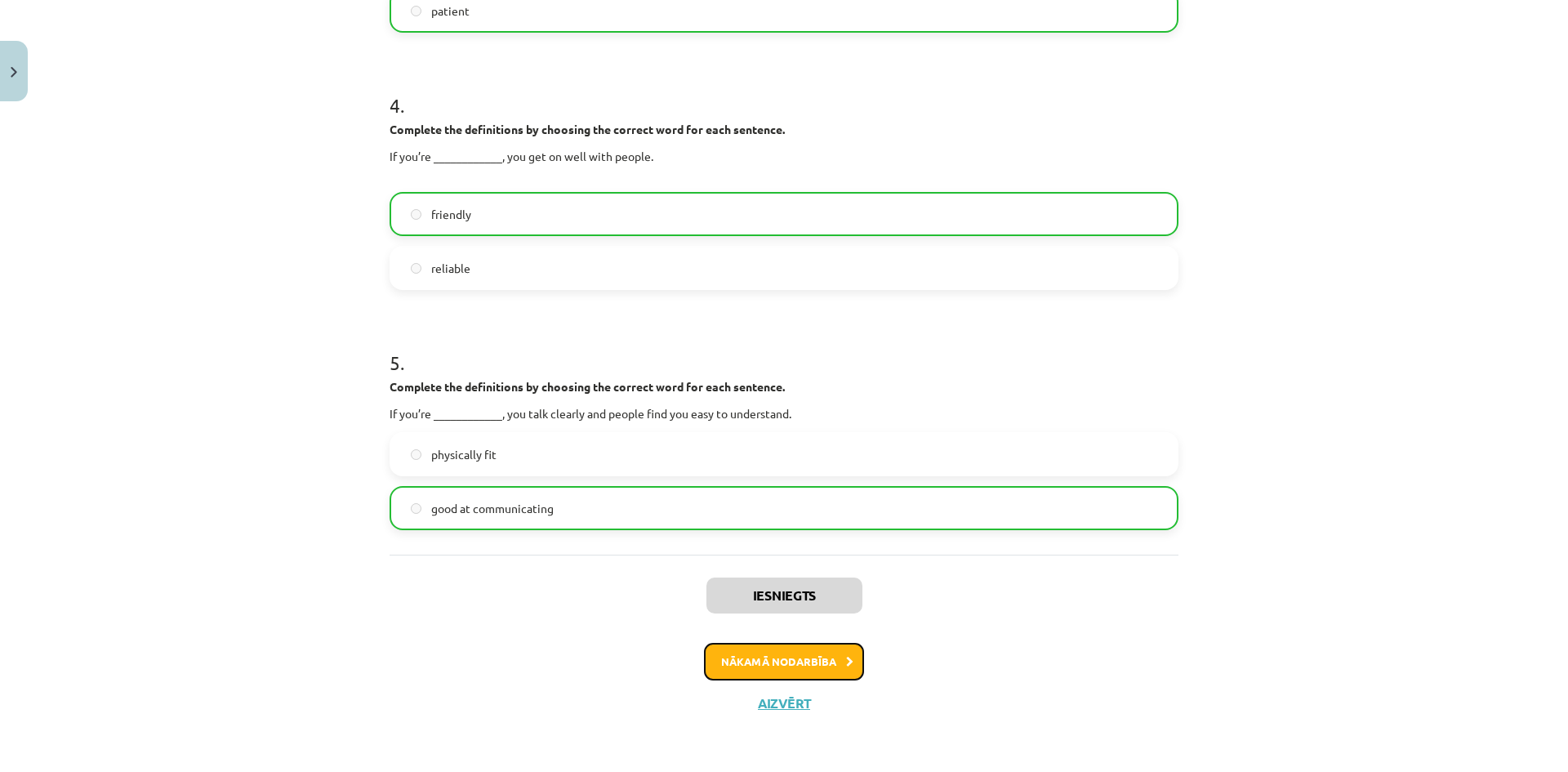
click at [838, 659] on button "Nākamā nodarbība" at bounding box center [784, 661] width 160 height 38
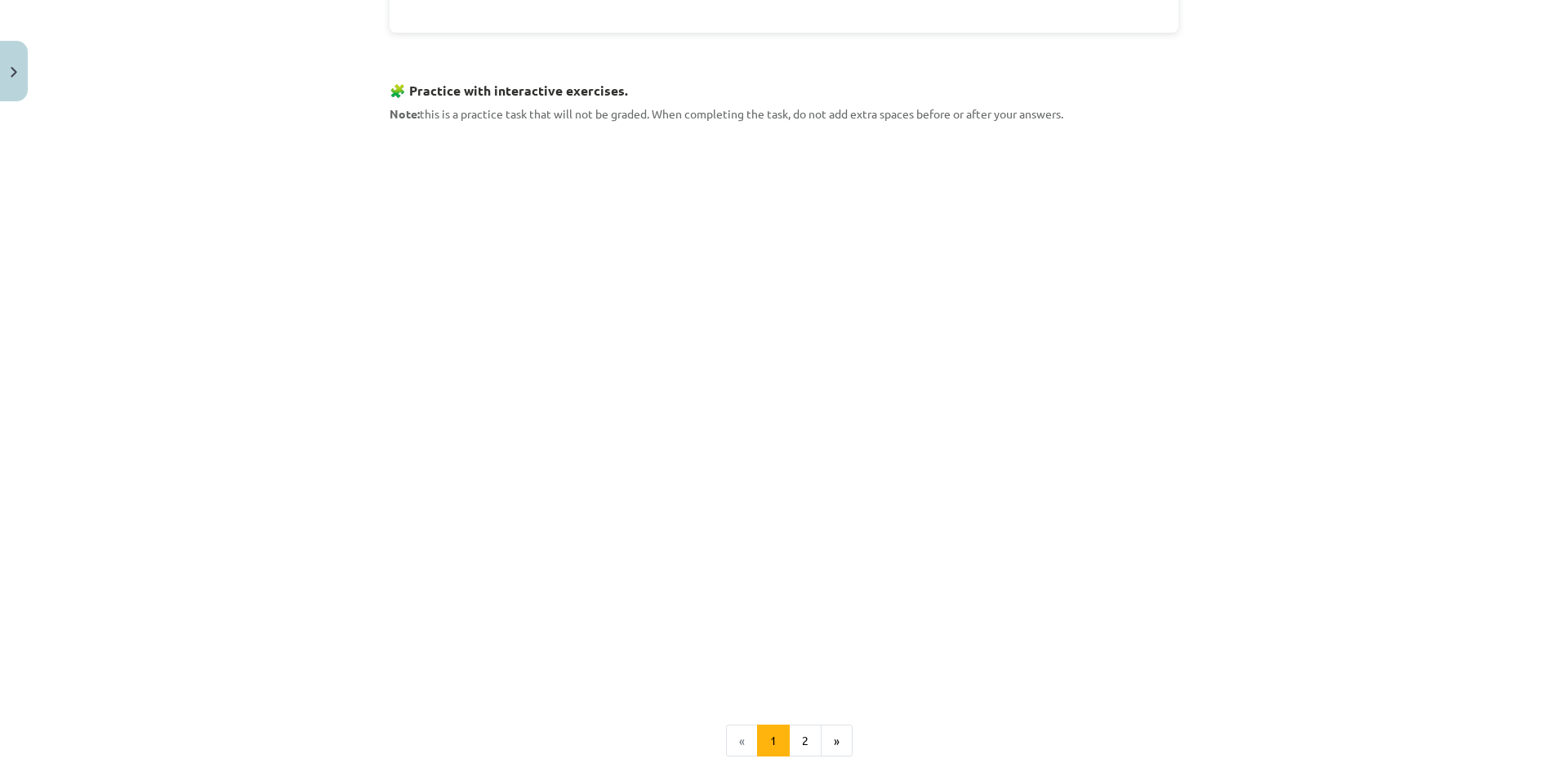
scroll to position [1674, 0]
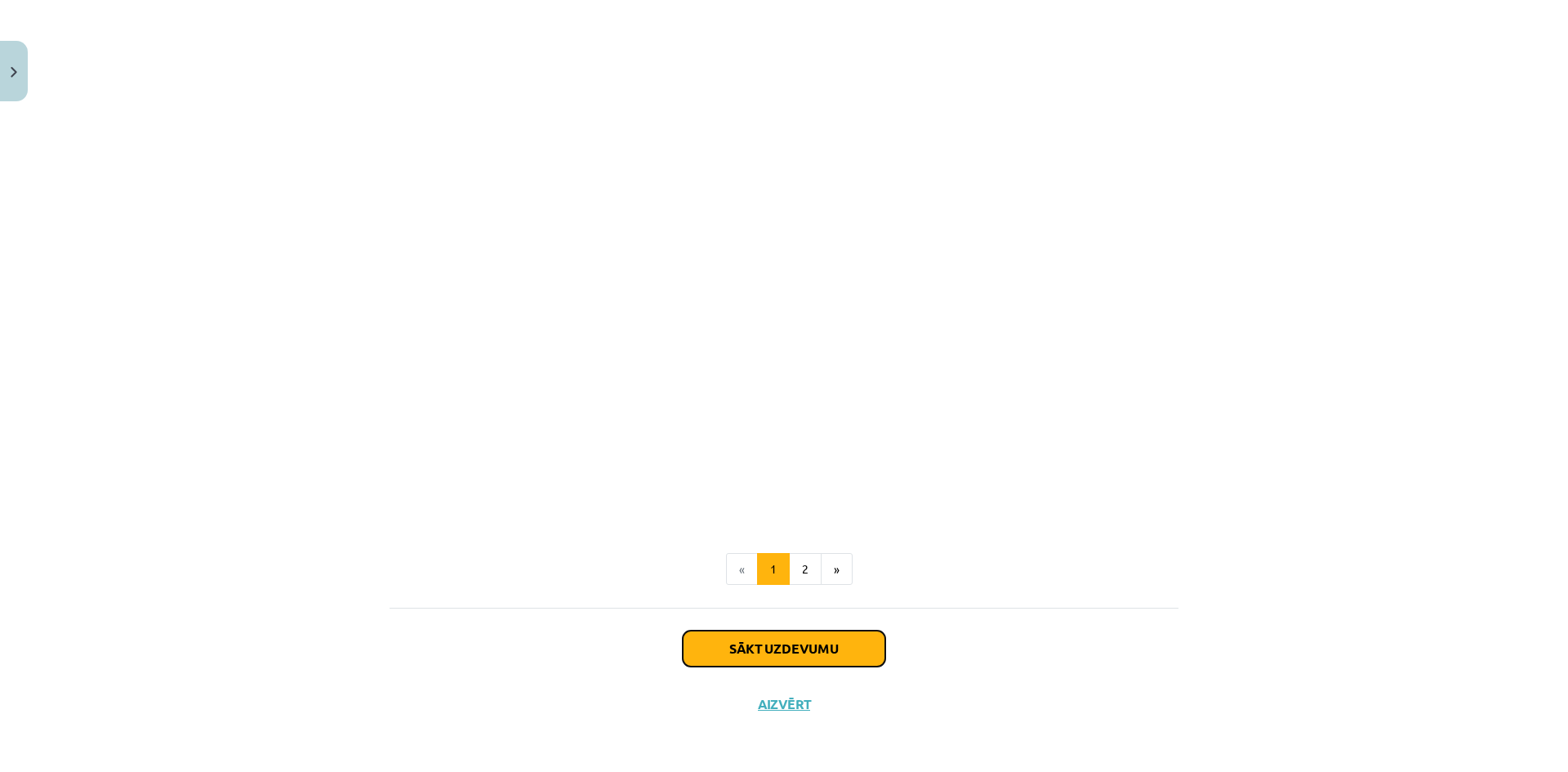
click at [828, 642] on button "Sākt uzdevumu" at bounding box center [784, 648] width 202 height 36
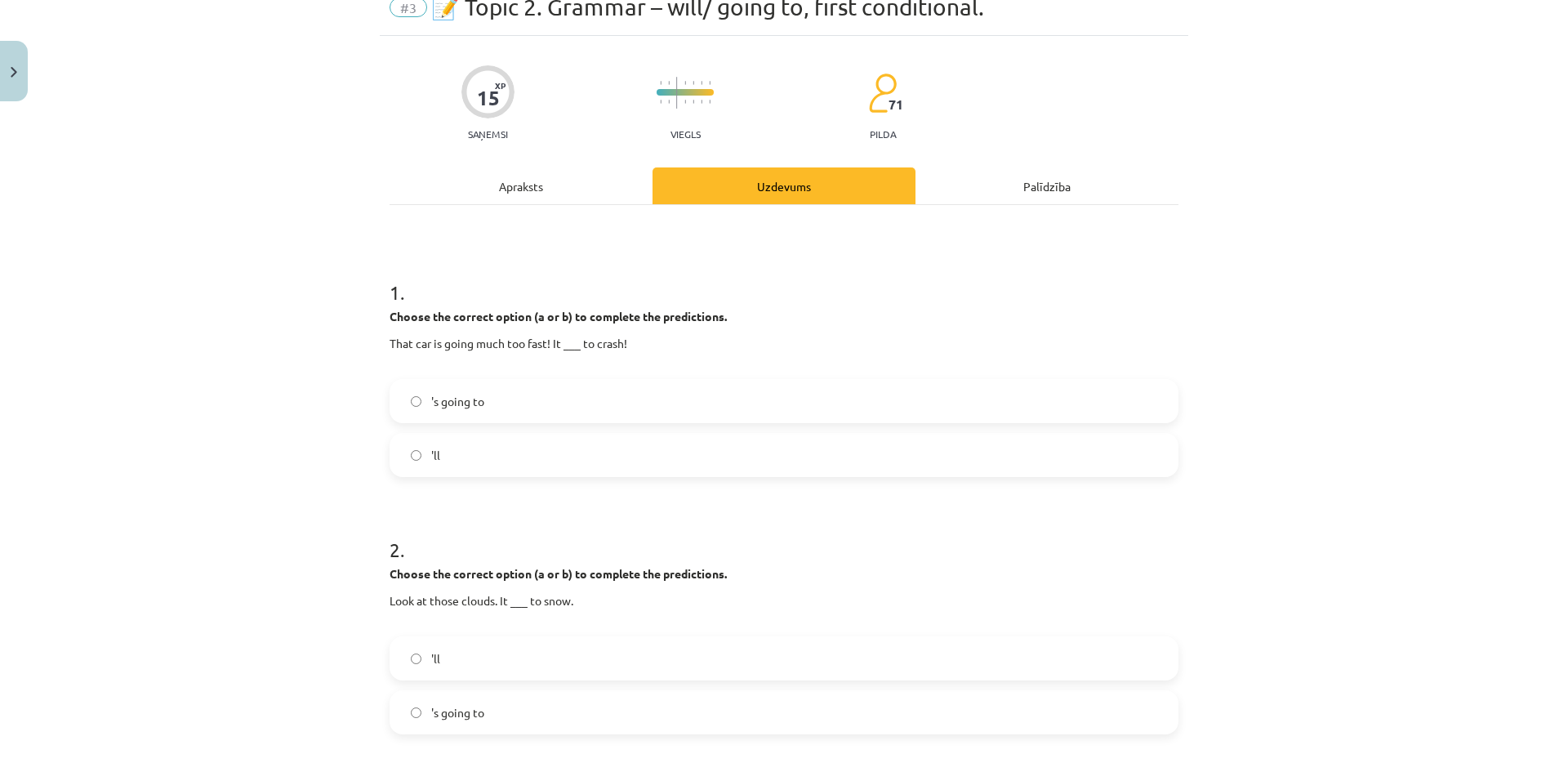
scroll to position [41, 0]
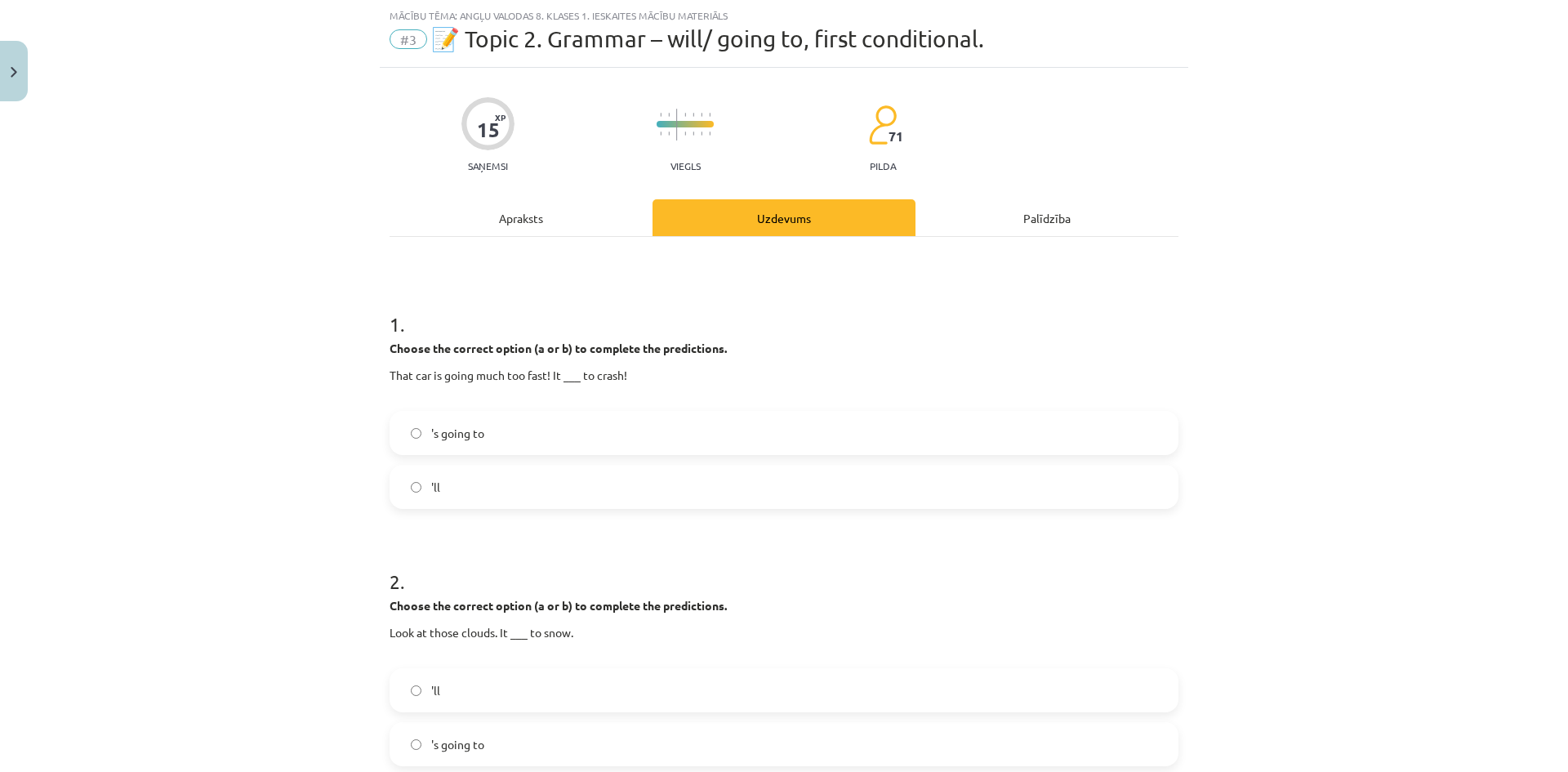
click at [504, 424] on label "'s going to" at bounding box center [784, 433] width 785 height 41
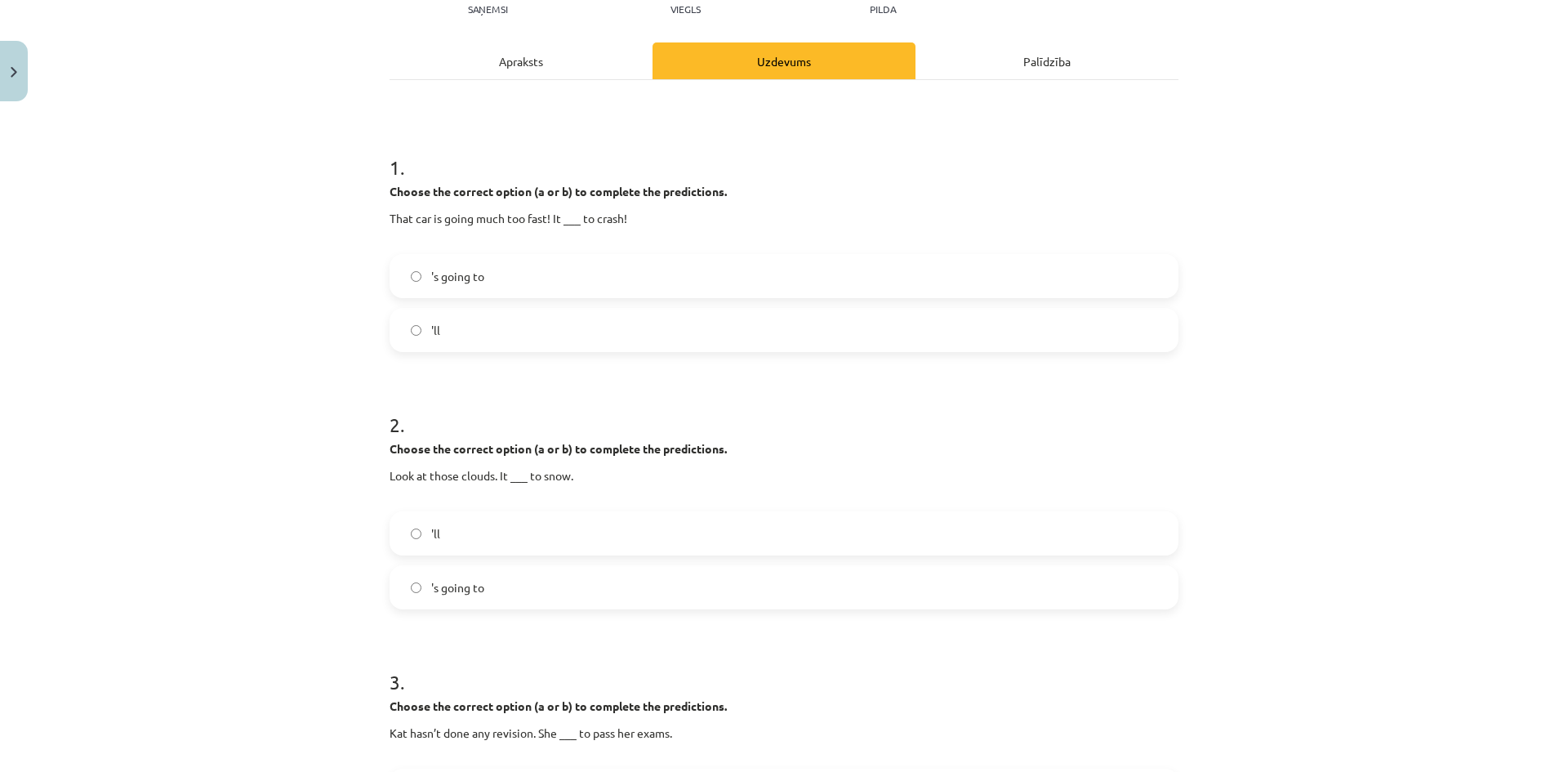
scroll to position [286, 0]
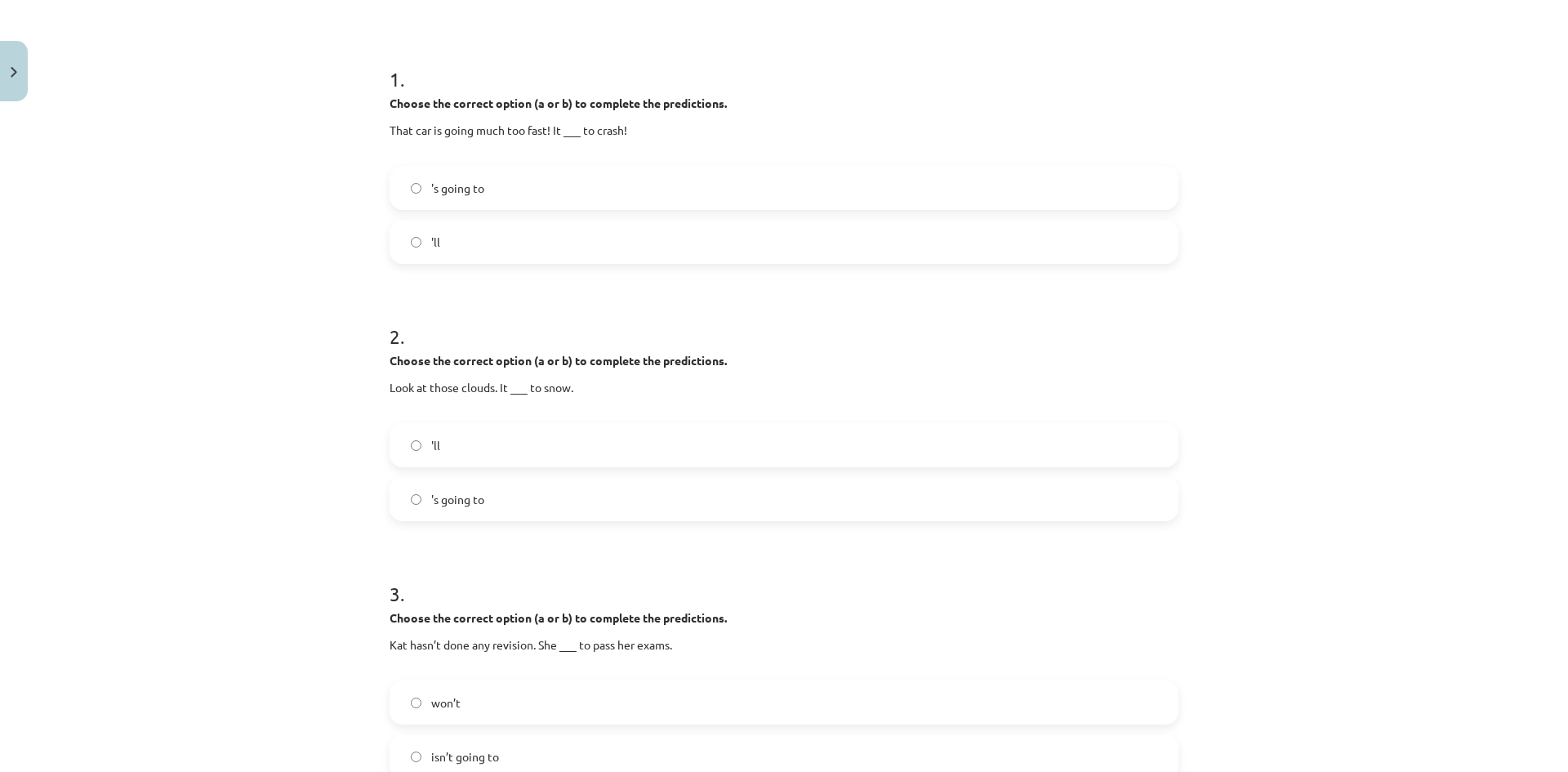
click at [451, 499] on span "'s going to" at bounding box center [457, 500] width 53 height 17
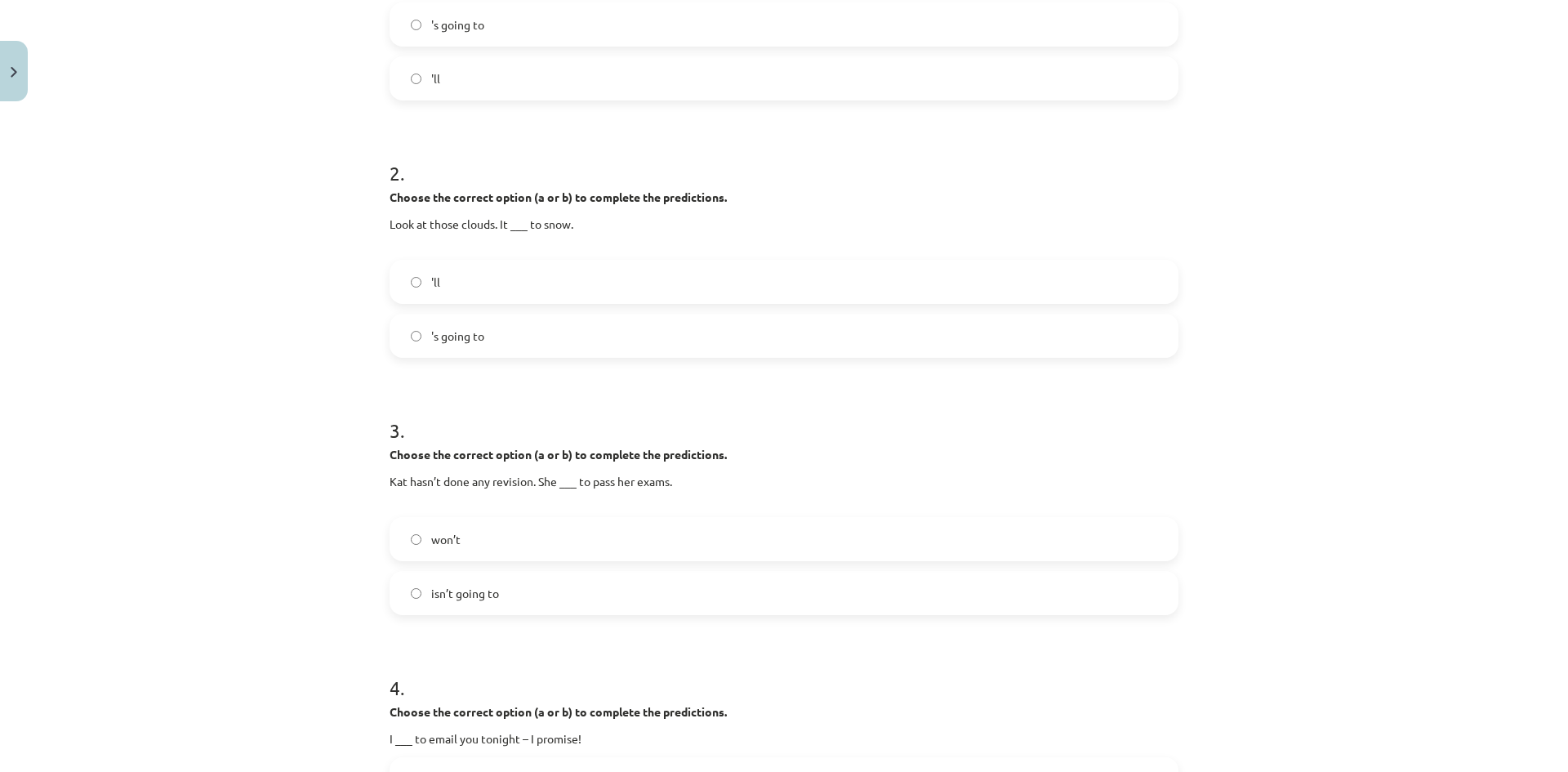
scroll to position [531, 0]
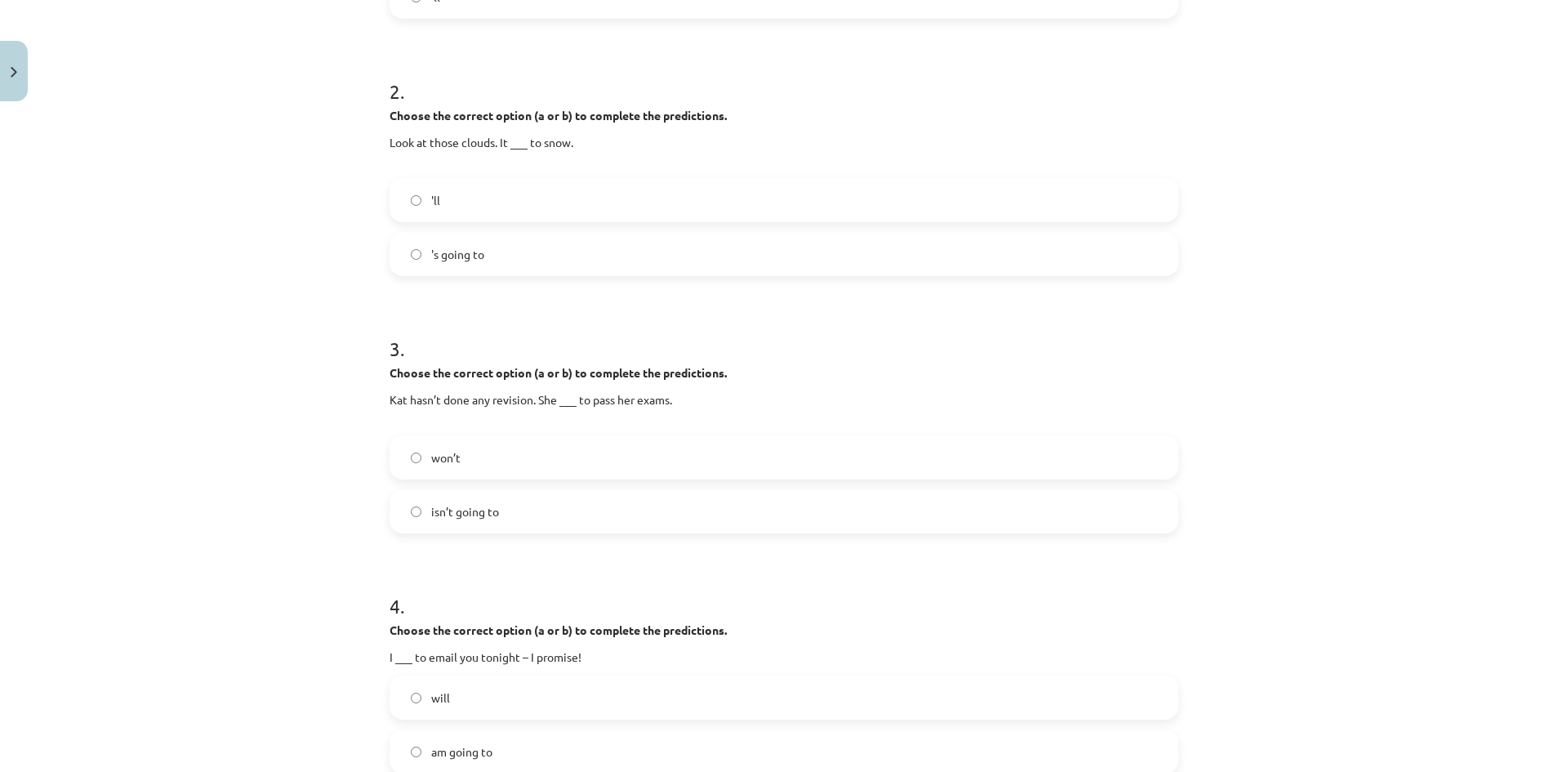
click at [438, 453] on span "won’t" at bounding box center [446, 458] width 29 height 17
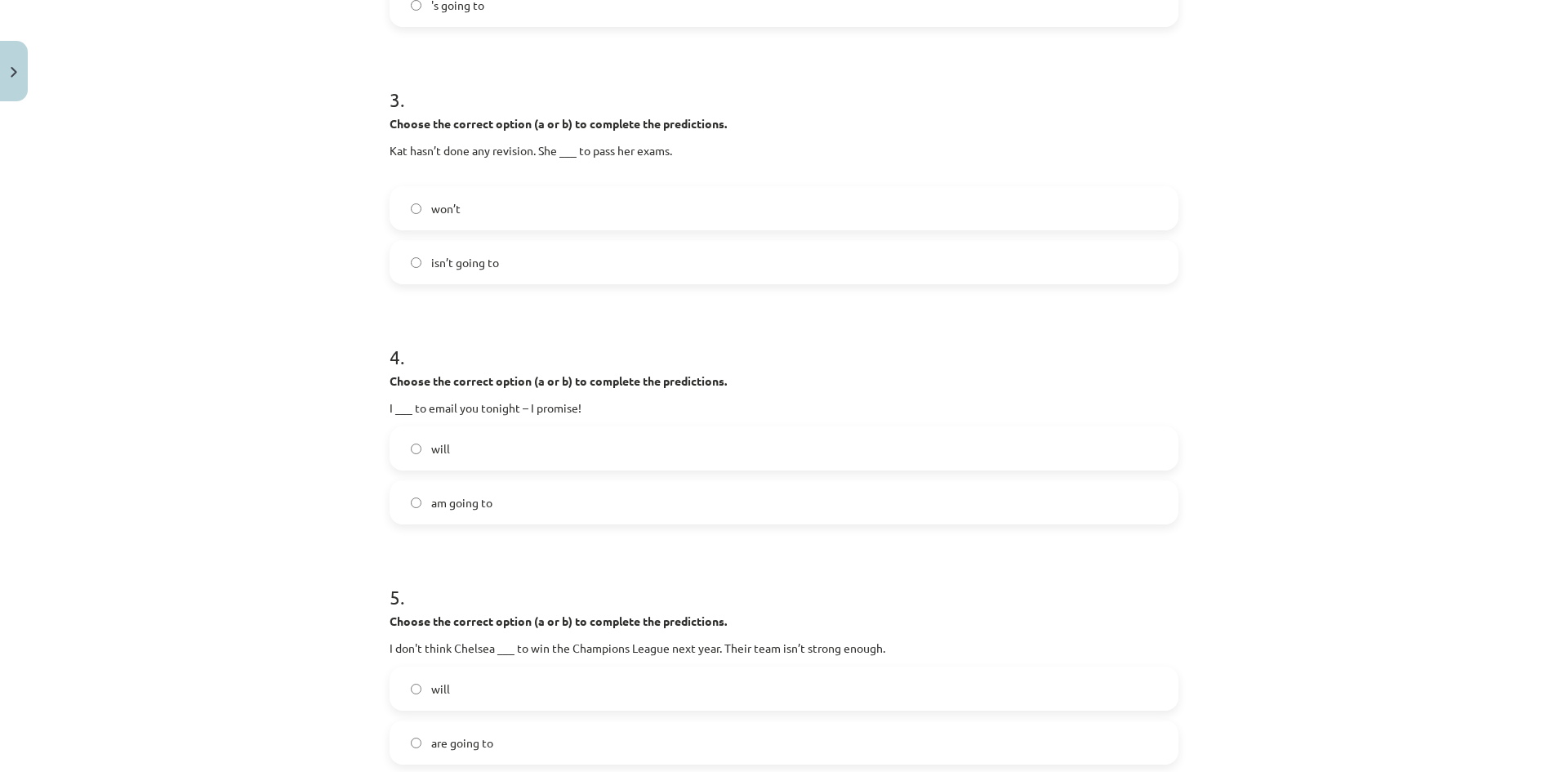
scroll to position [776, 0]
click at [470, 273] on span "isn’t going to" at bounding box center [465, 266] width 68 height 17
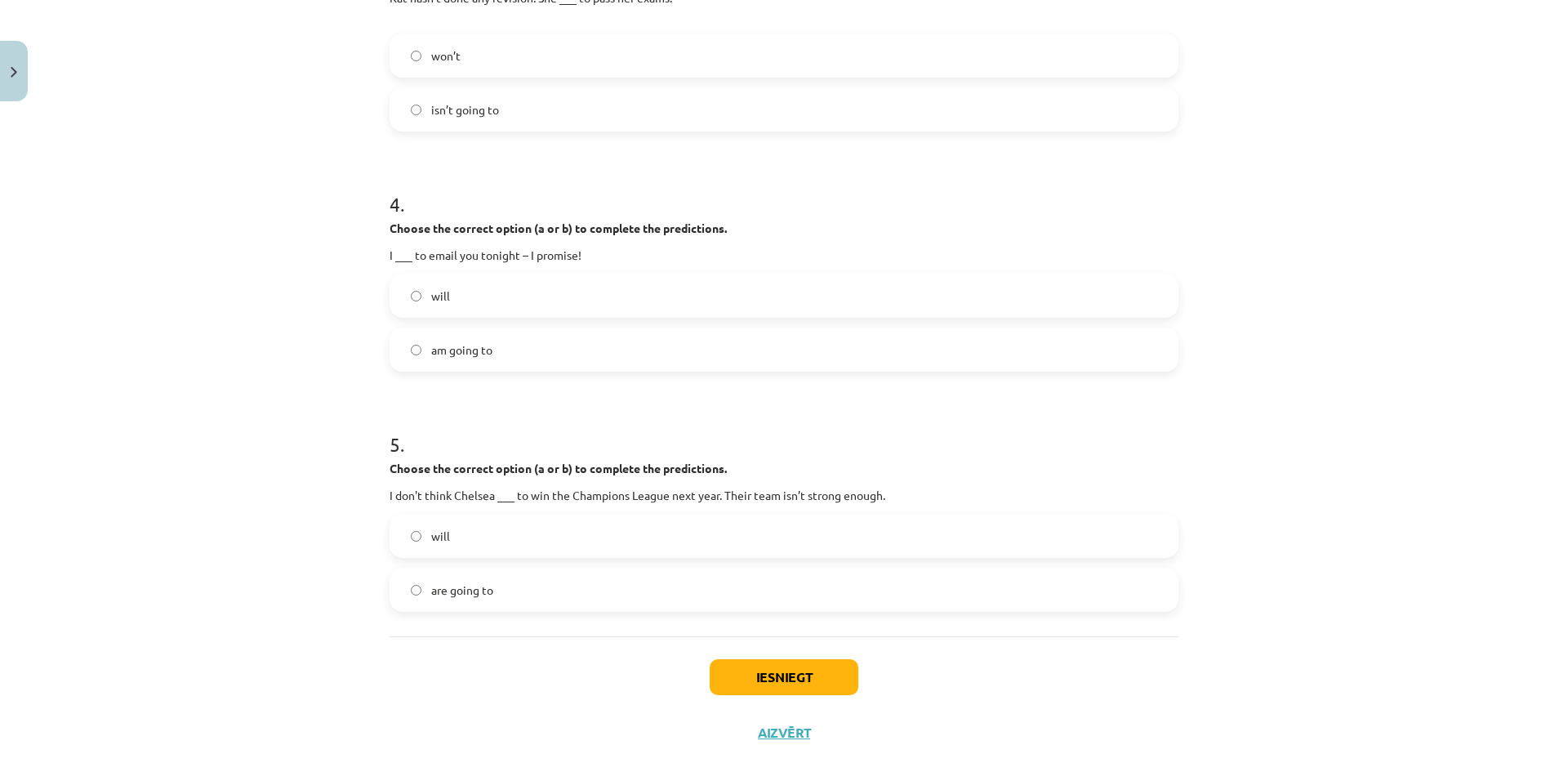
scroll to position [939, 0]
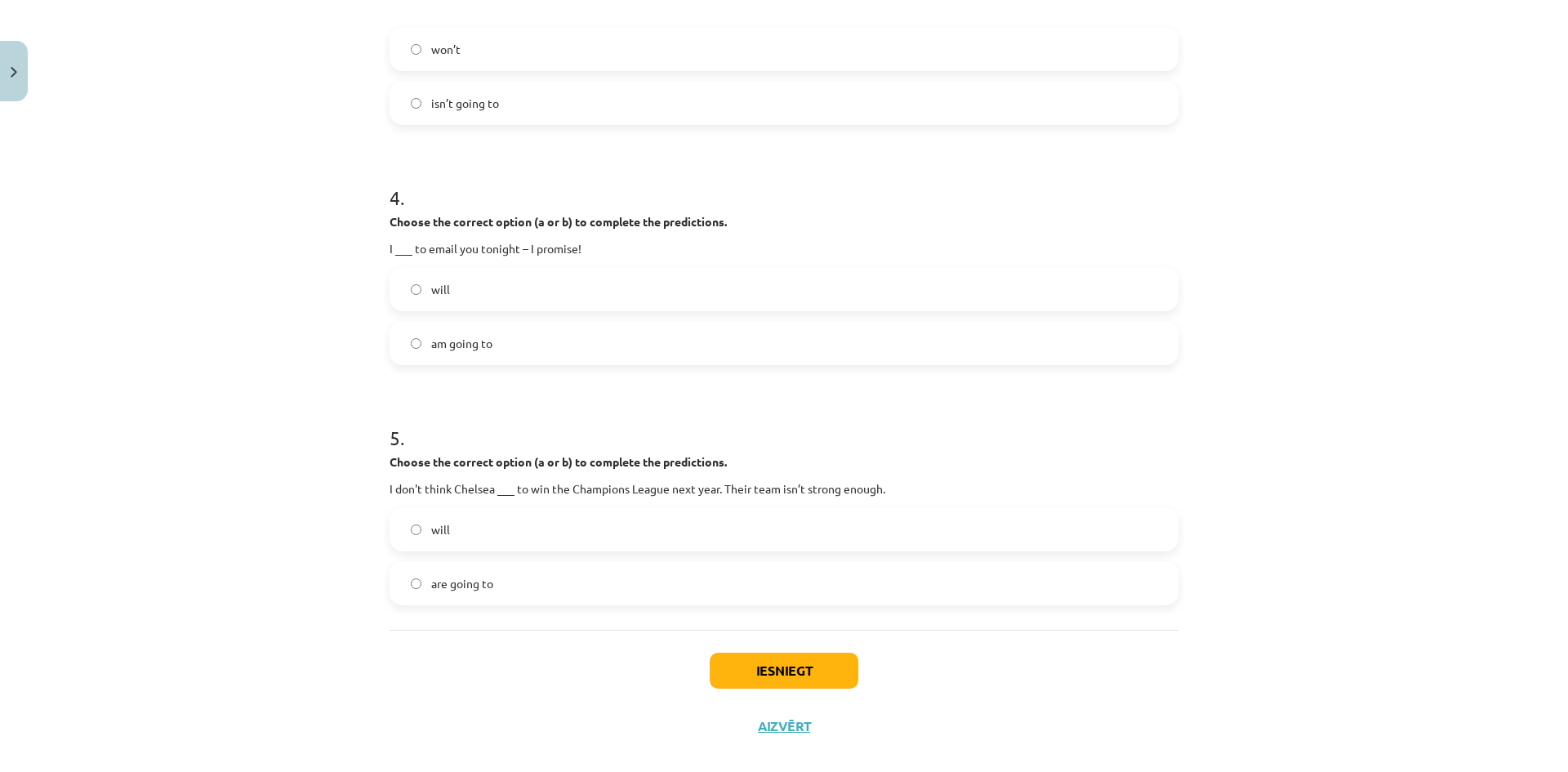
click at [445, 339] on span "am going to" at bounding box center [461, 344] width 61 height 17
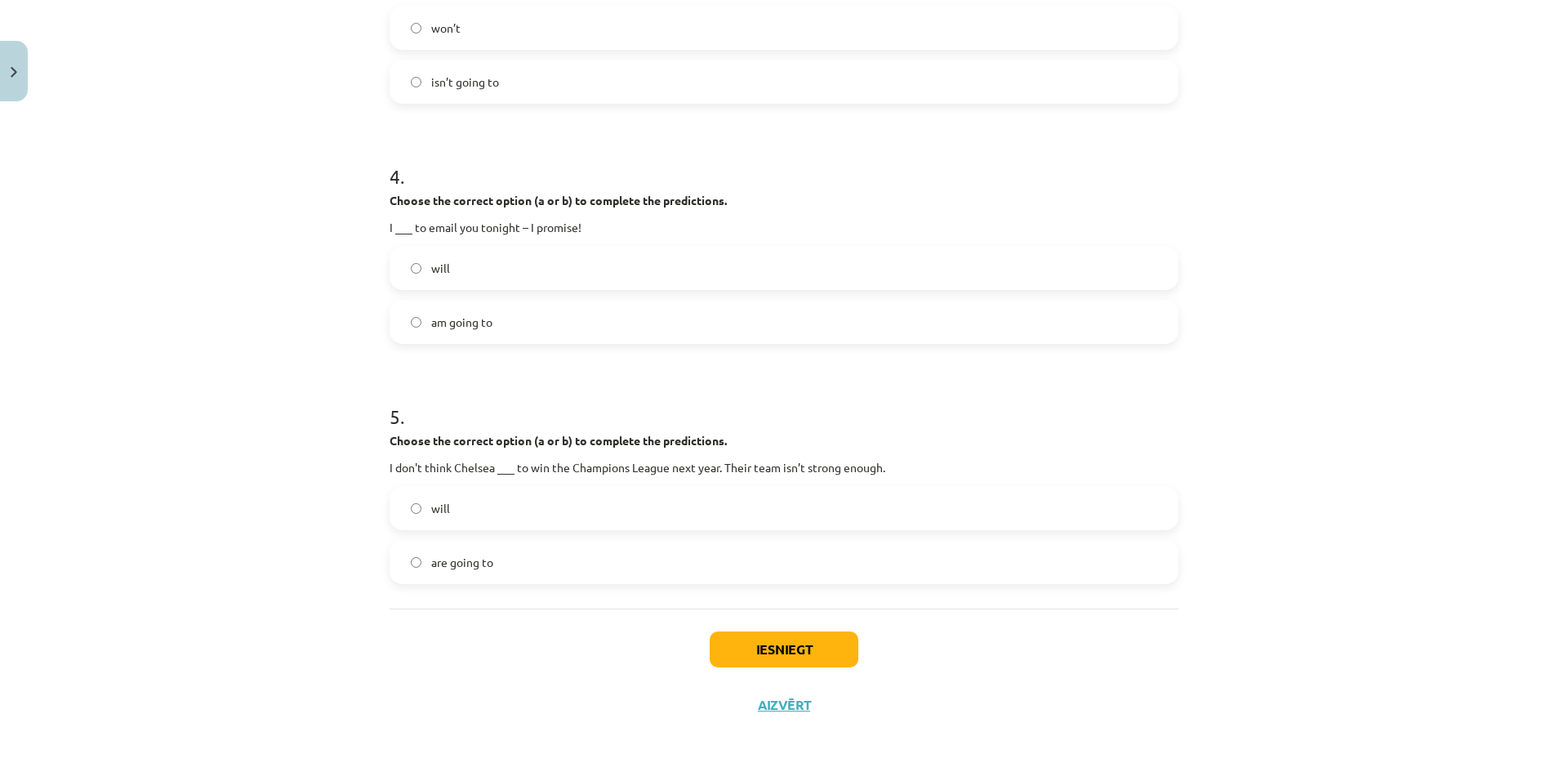
scroll to position [962, 0]
click at [475, 556] on span "are going to" at bounding box center [462, 561] width 62 height 17
click at [800, 656] on button "Iesniegt" at bounding box center [784, 647] width 148 height 36
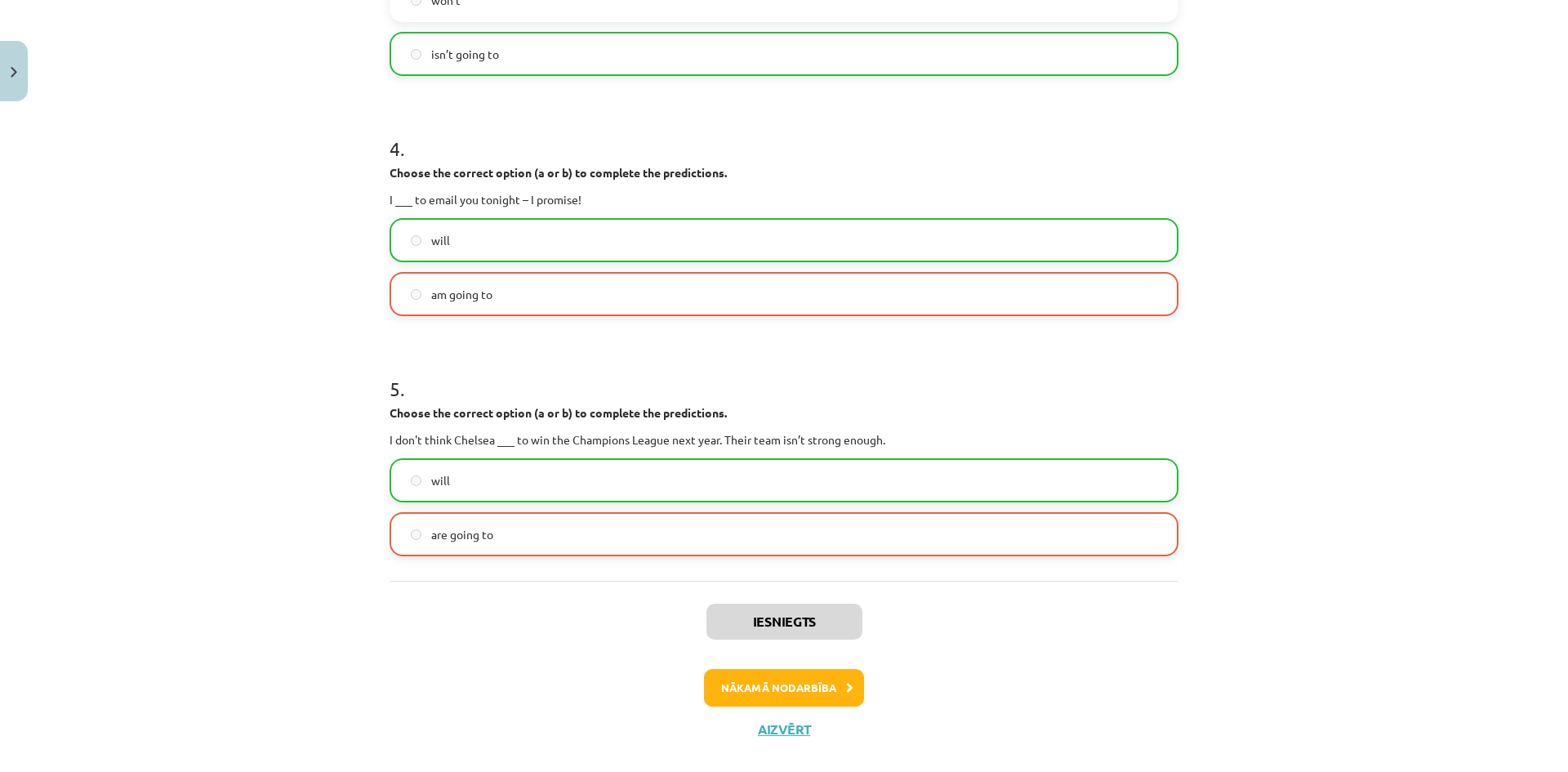
scroll to position [1014, 0]
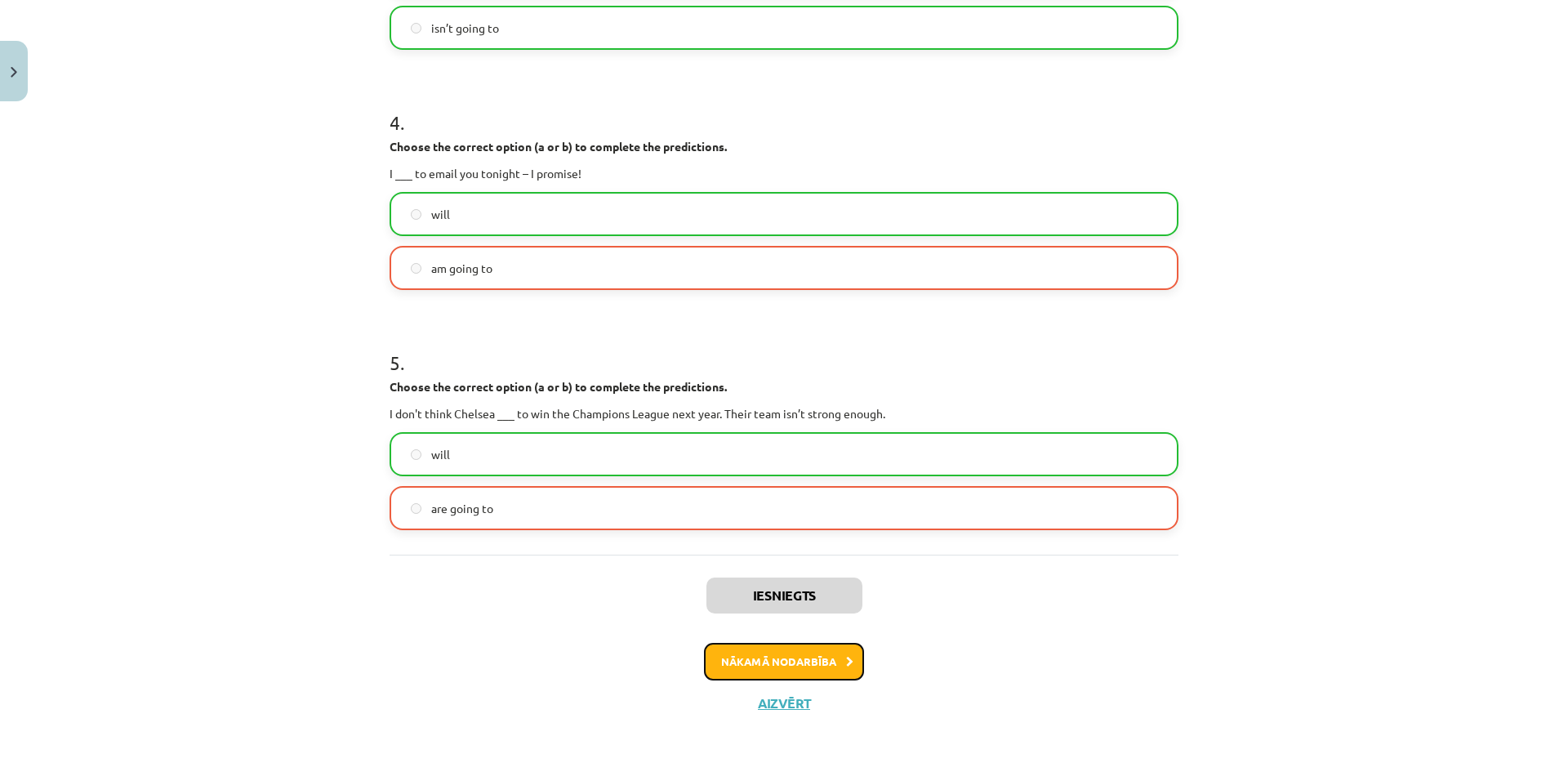
click at [809, 654] on button "Nākamā nodarbība" at bounding box center [784, 661] width 160 height 38
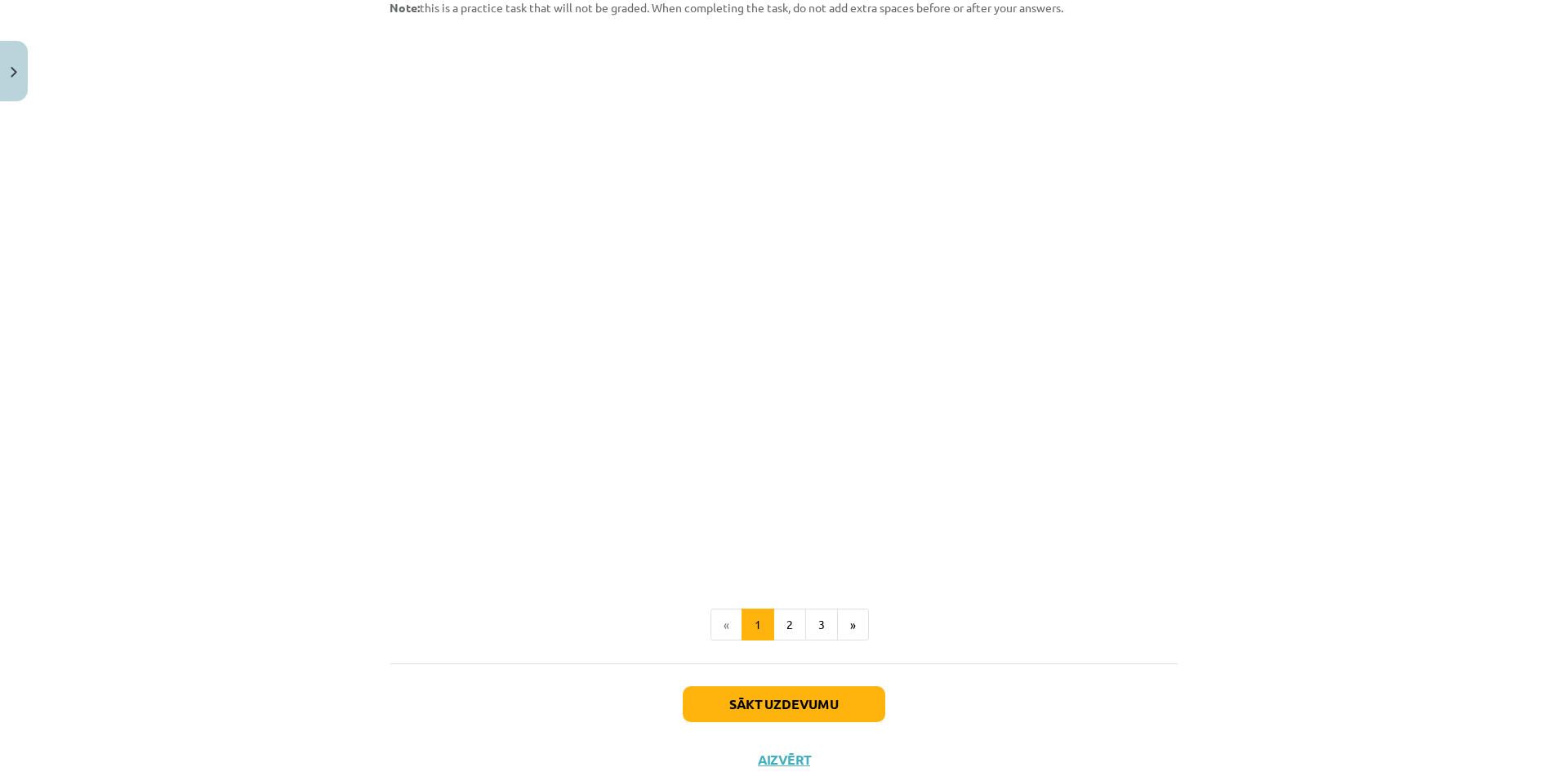
scroll to position [1656, 0]
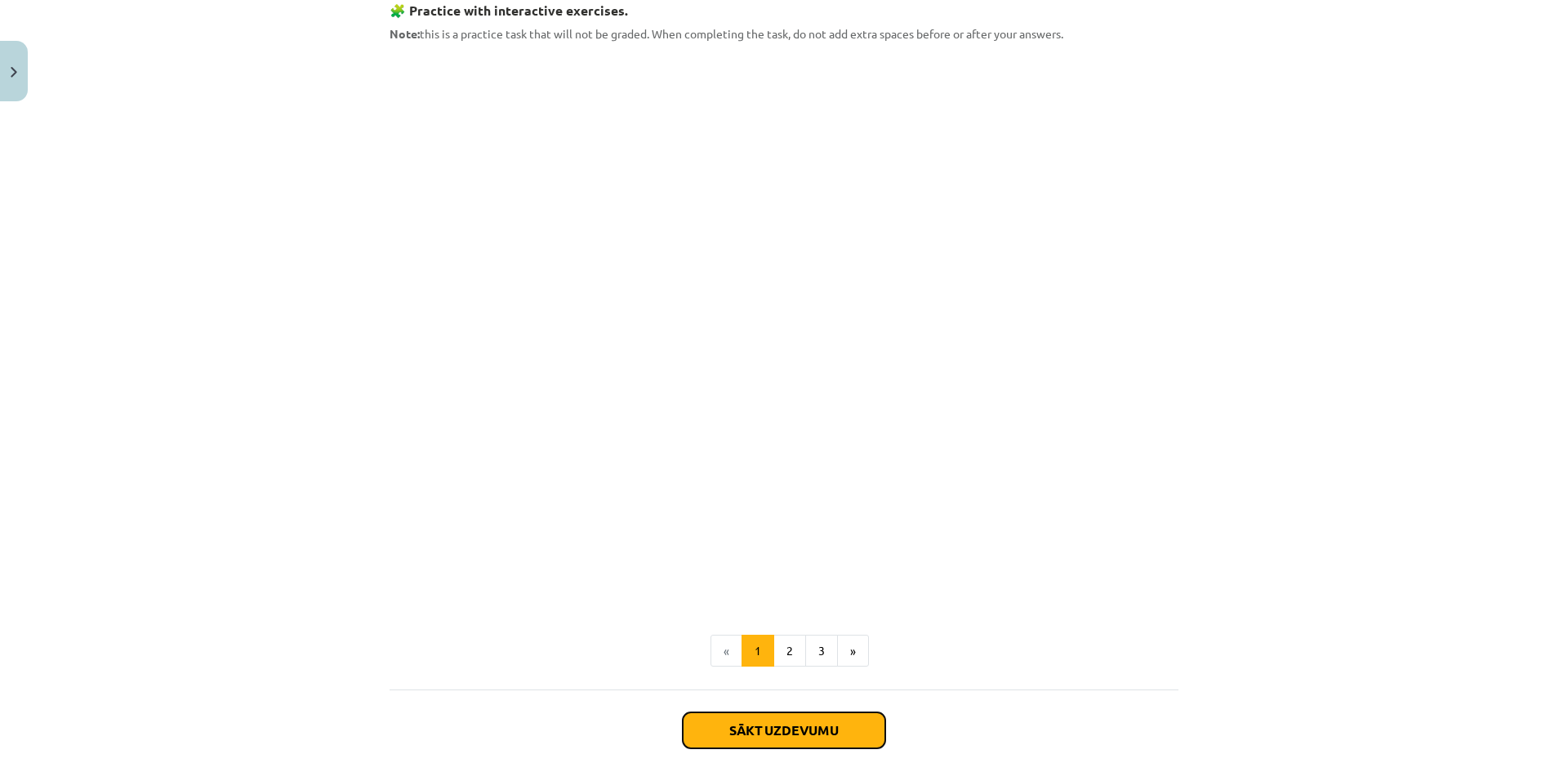
click at [800, 743] on button "Sākt uzdevumu" at bounding box center [784, 729] width 202 height 36
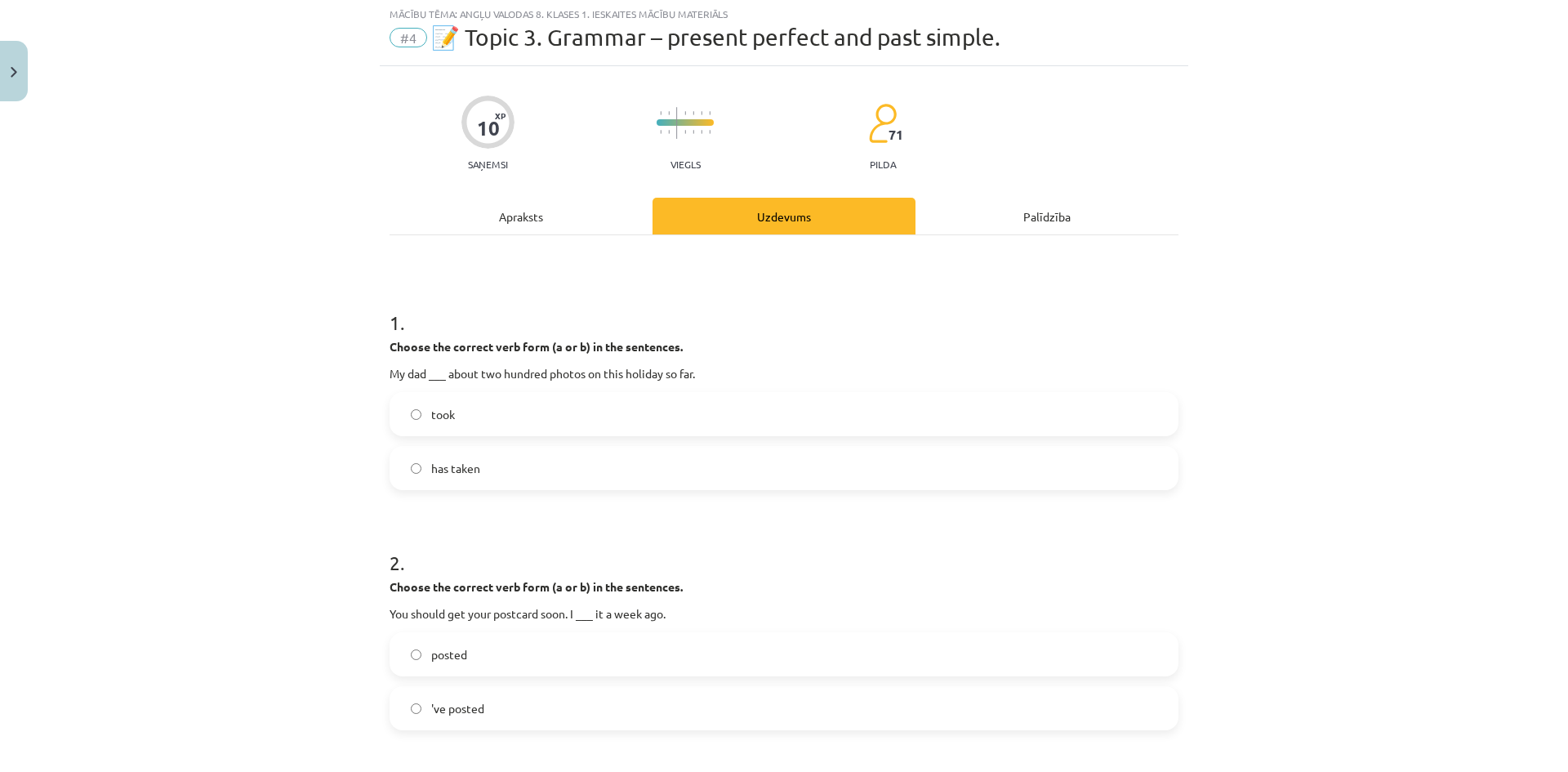
scroll to position [41, 0]
click at [451, 475] on span "has taken" at bounding box center [455, 470] width 49 height 17
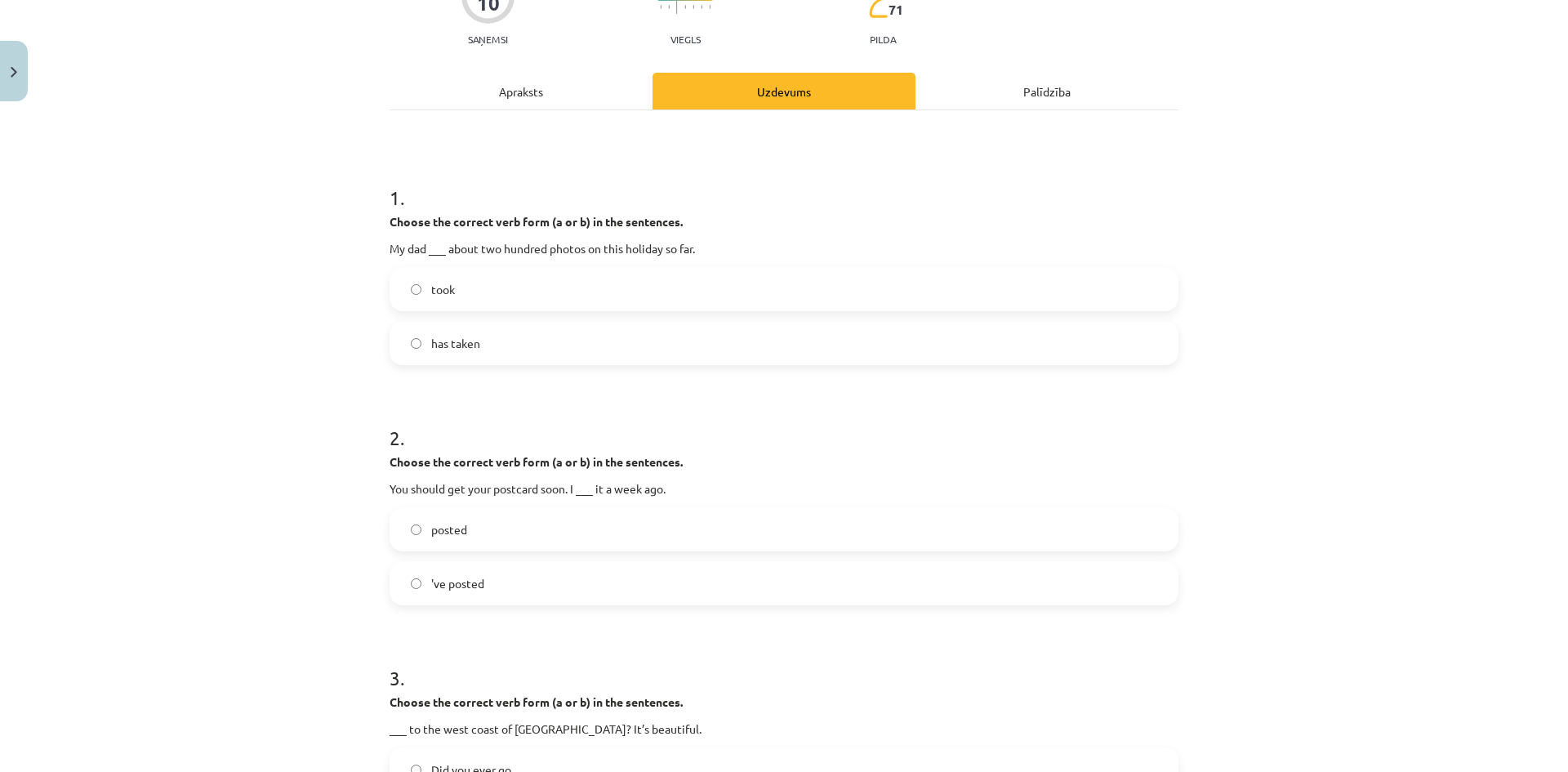
scroll to position [286, 0]
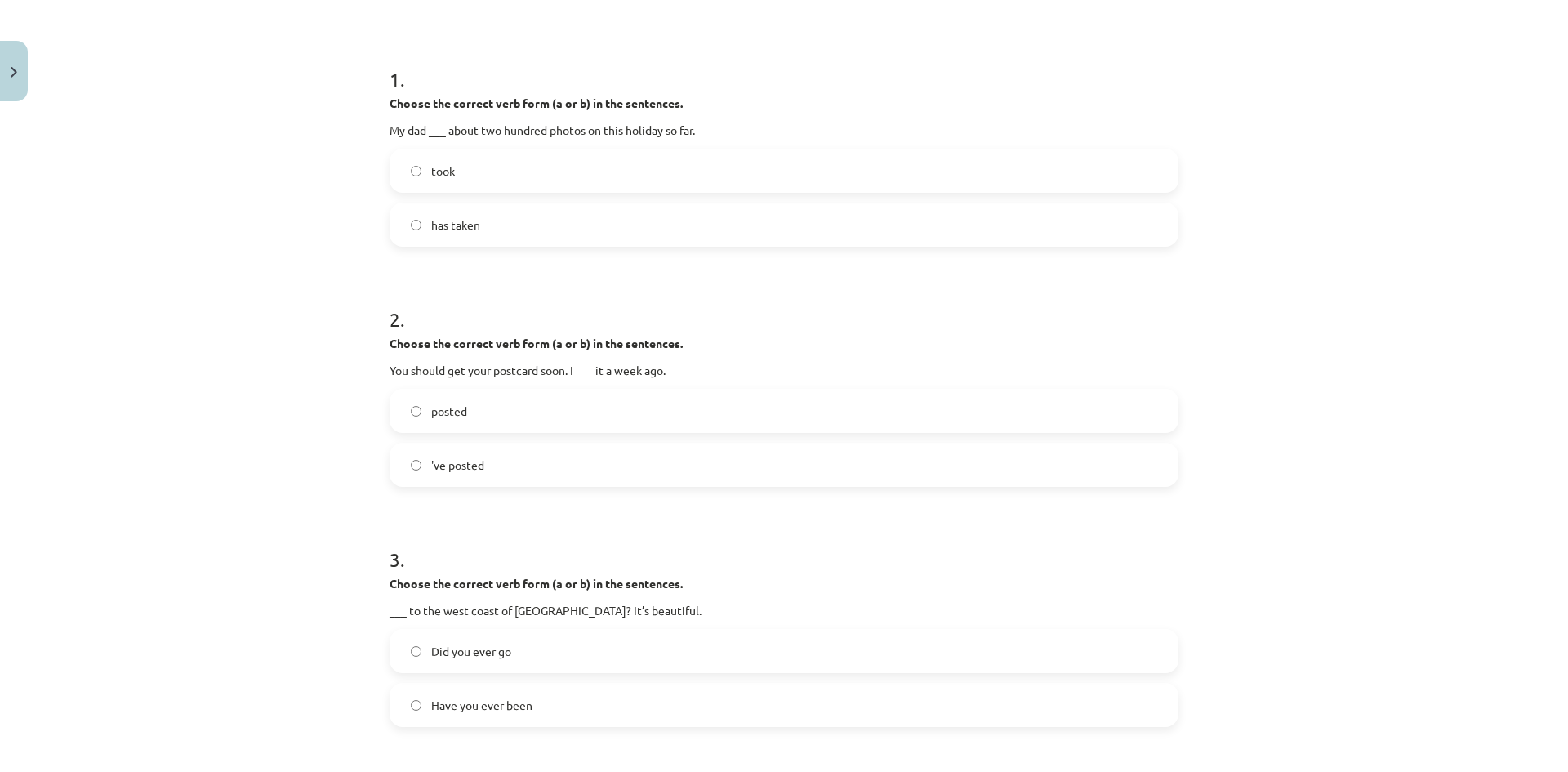
click at [476, 405] on label "posted" at bounding box center [784, 411] width 785 height 41
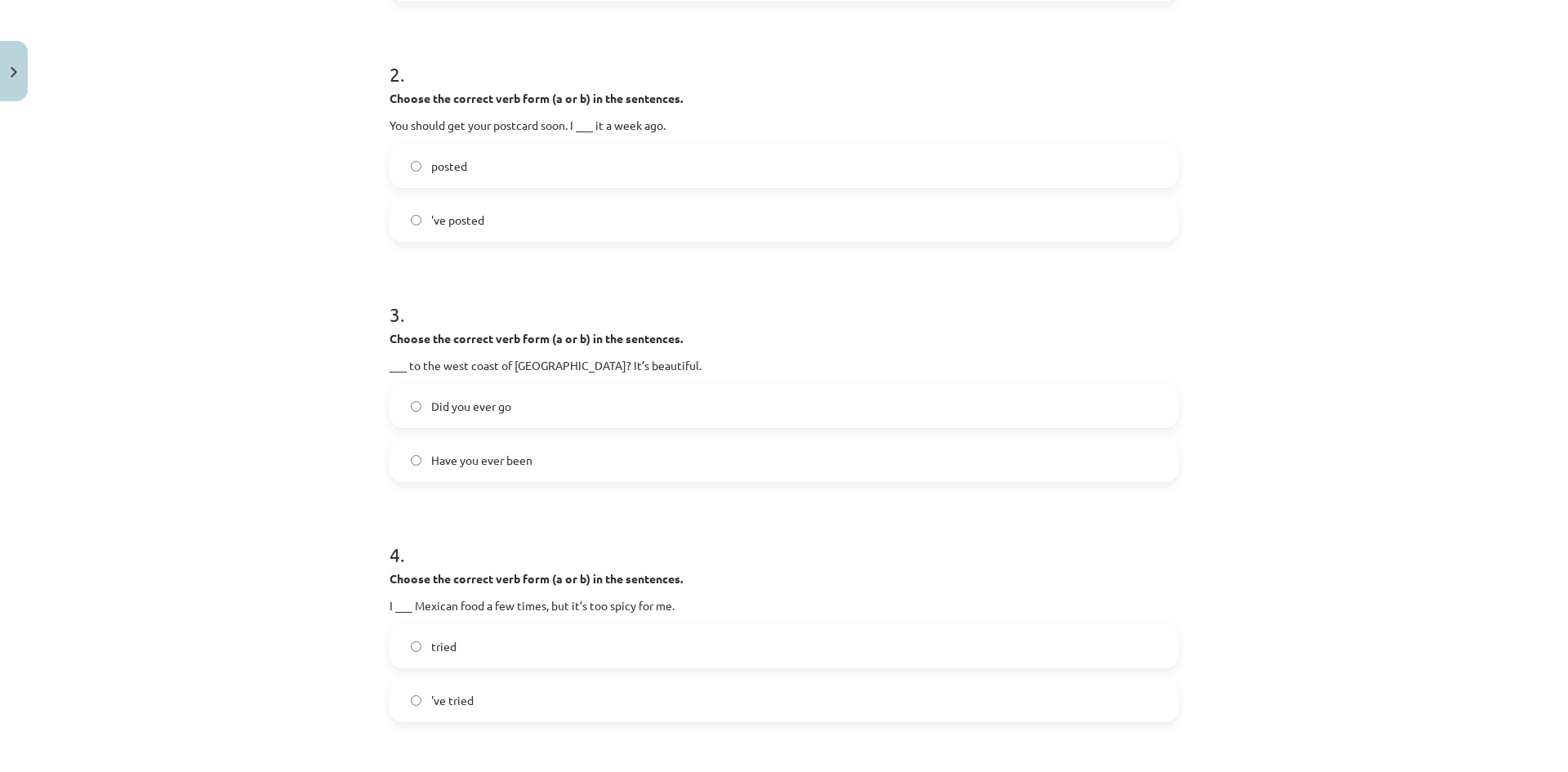
click at [471, 474] on label "Have you ever been" at bounding box center [784, 460] width 785 height 41
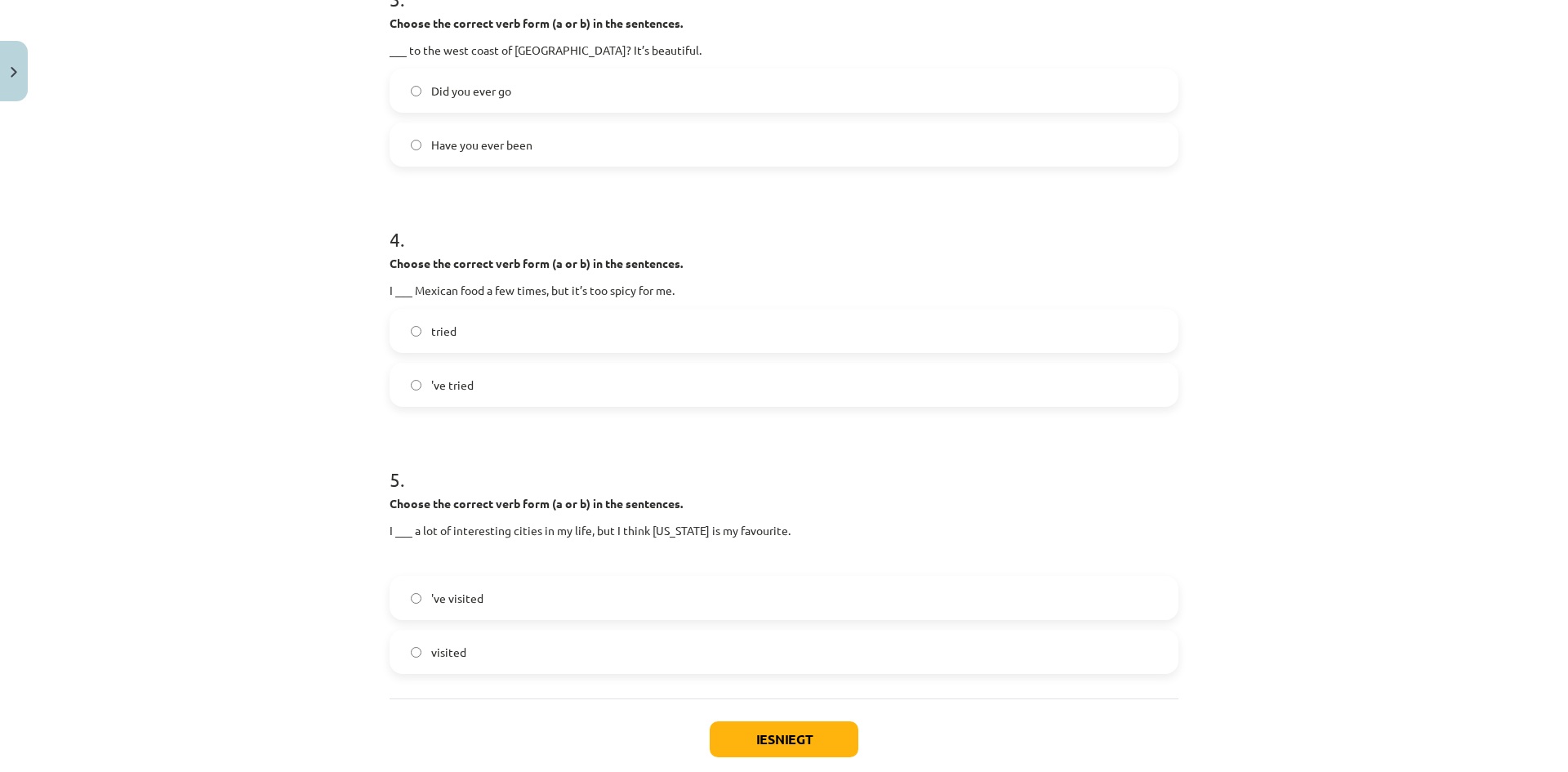
scroll to position [857, 0]
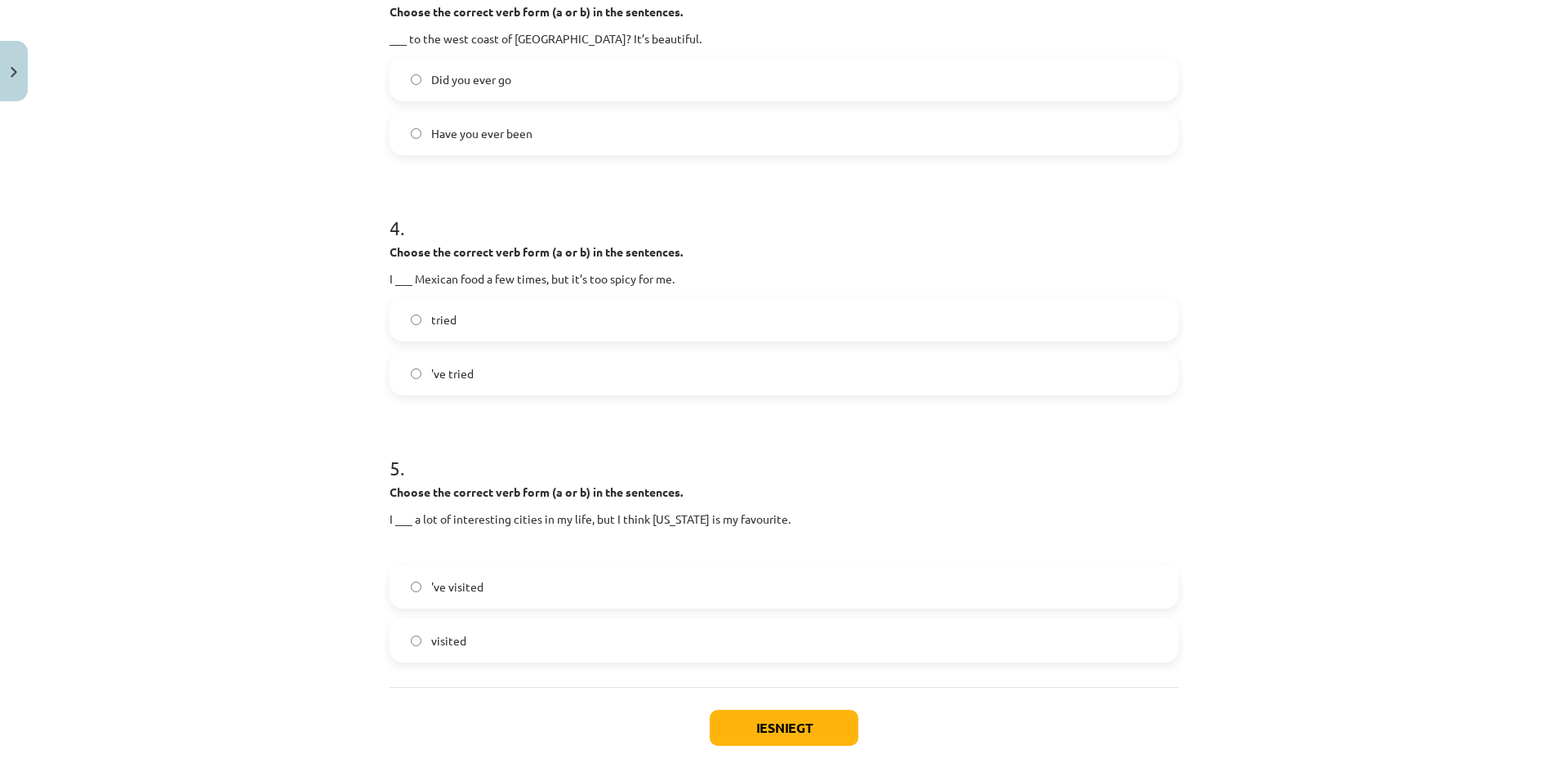
click at [476, 382] on label "'ve tried" at bounding box center [784, 373] width 785 height 41
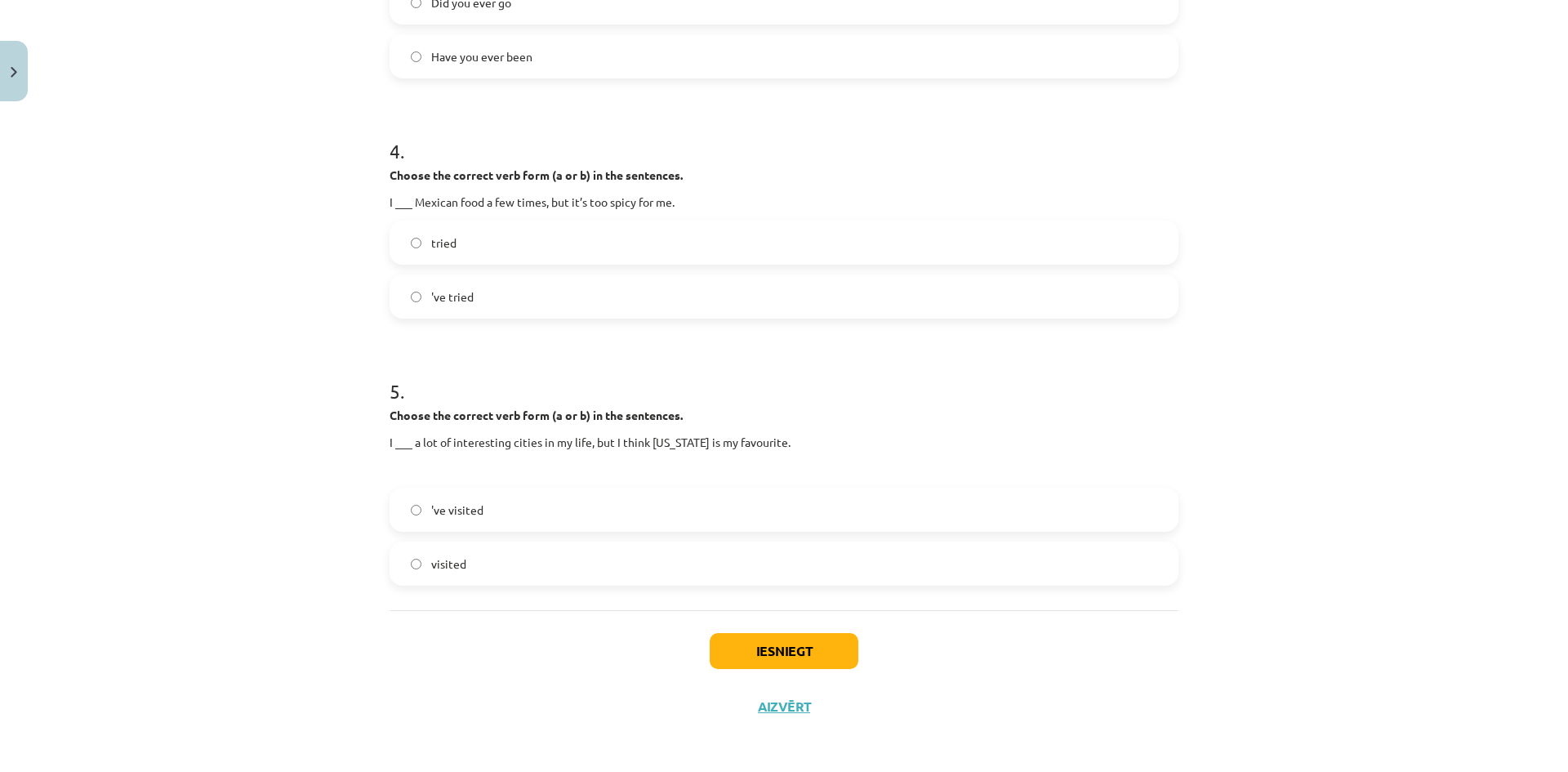
scroll to position [938, 0]
click at [479, 518] on label "'ve visited" at bounding box center [784, 507] width 785 height 41
click at [789, 642] on button "Iesniegt" at bounding box center [784, 647] width 148 height 36
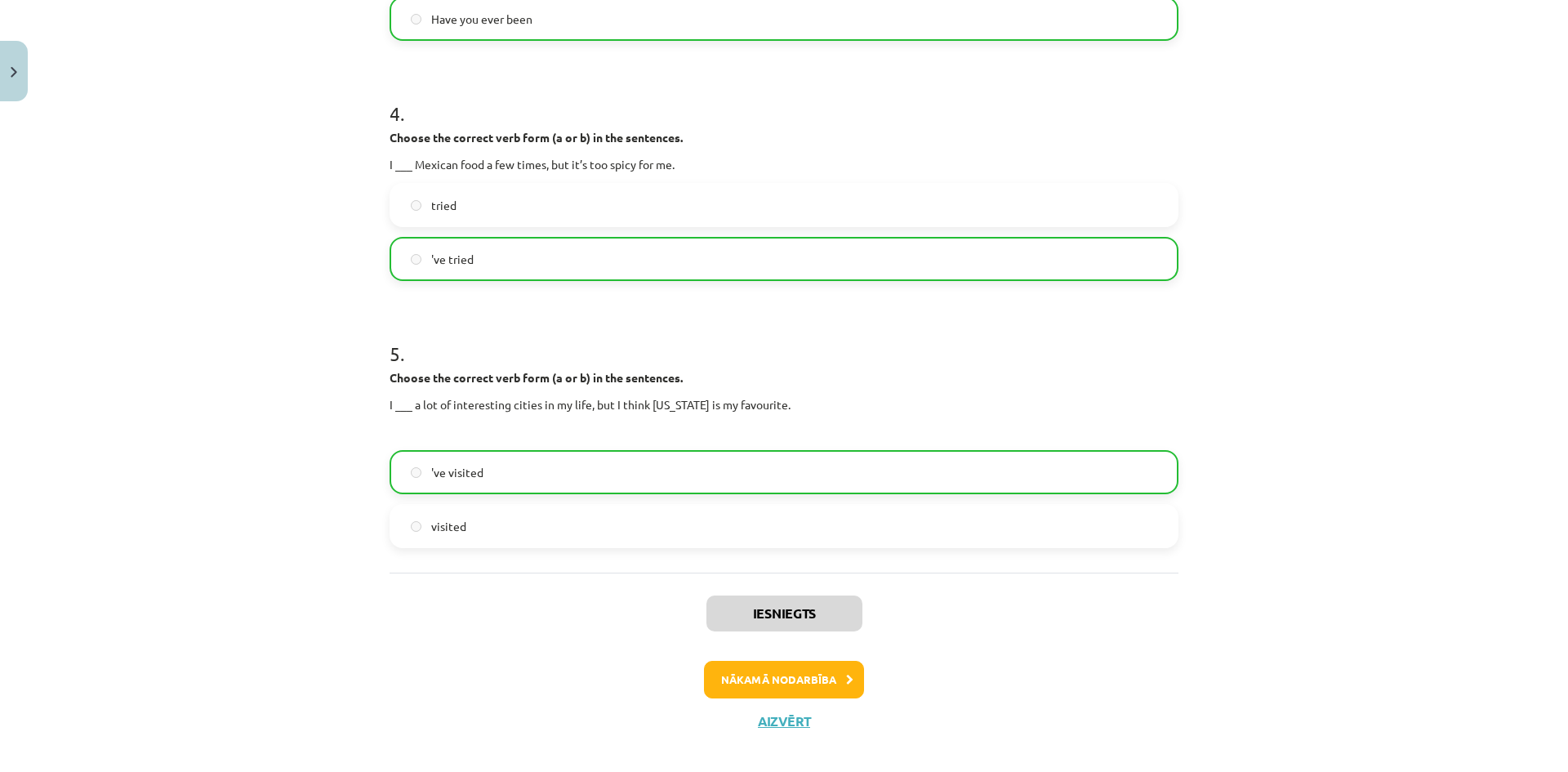
scroll to position [990, 0]
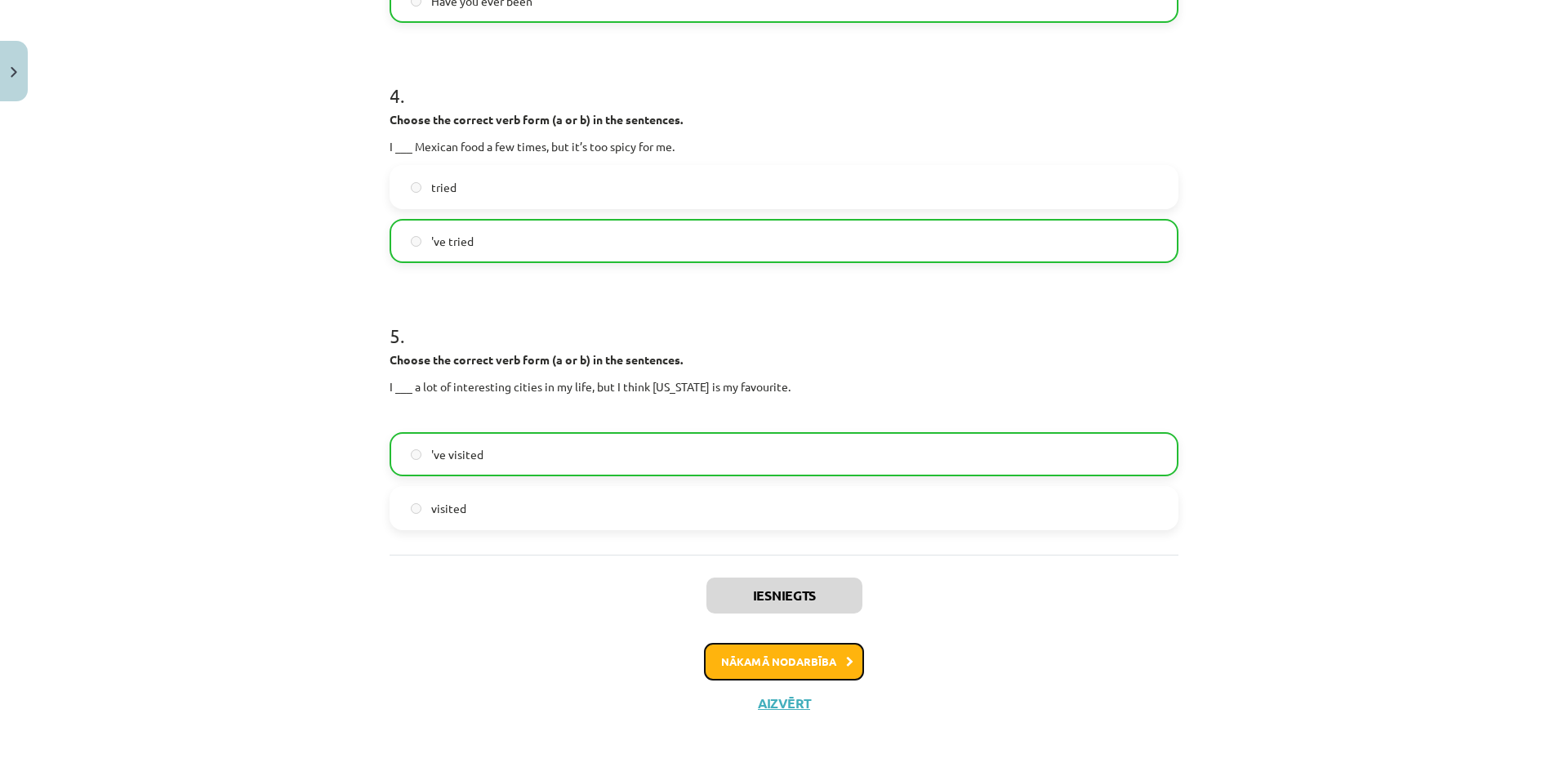
click at [809, 660] on button "Nākamā nodarbība" at bounding box center [784, 661] width 160 height 38
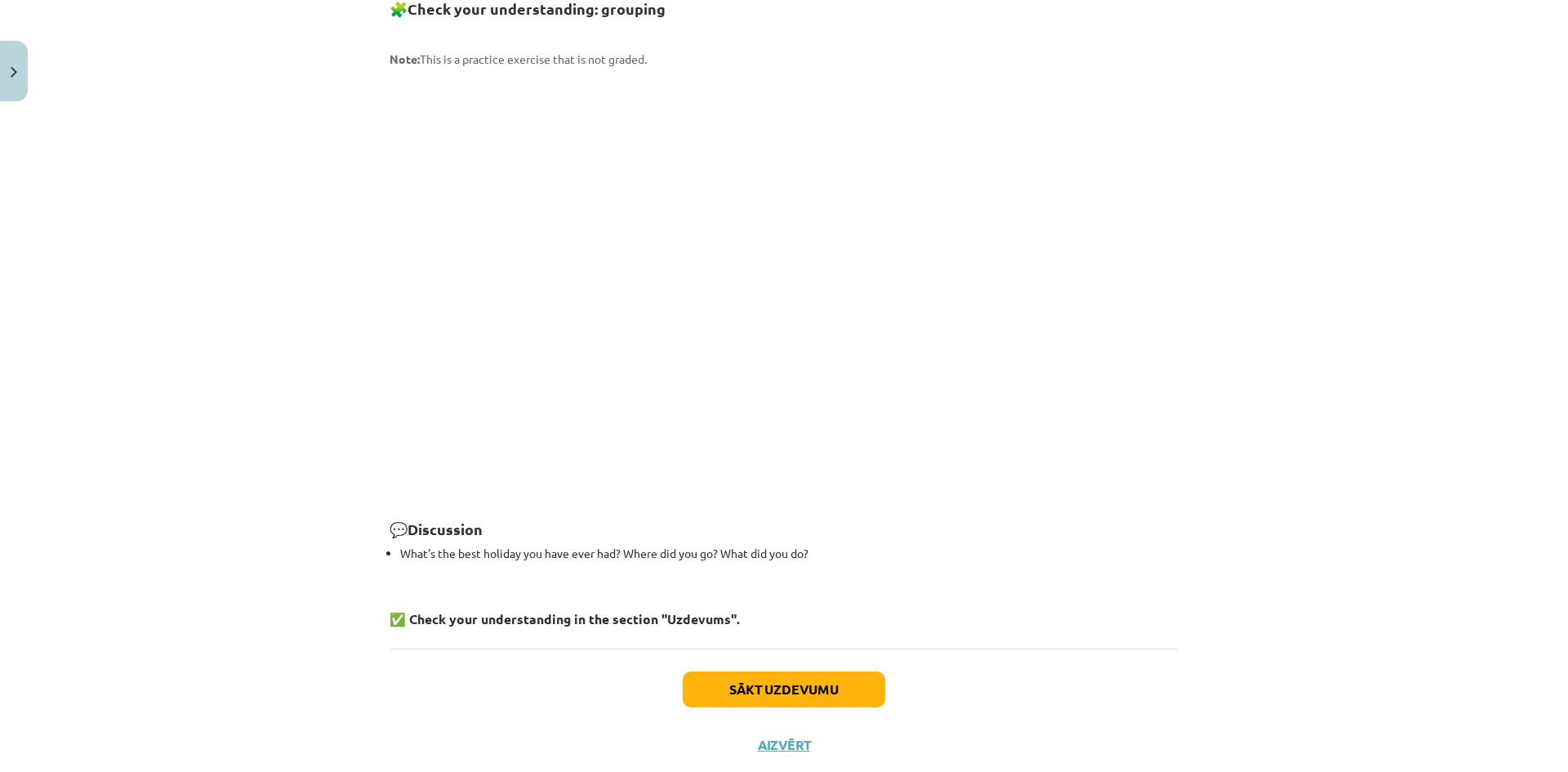
scroll to position [2128, 0]
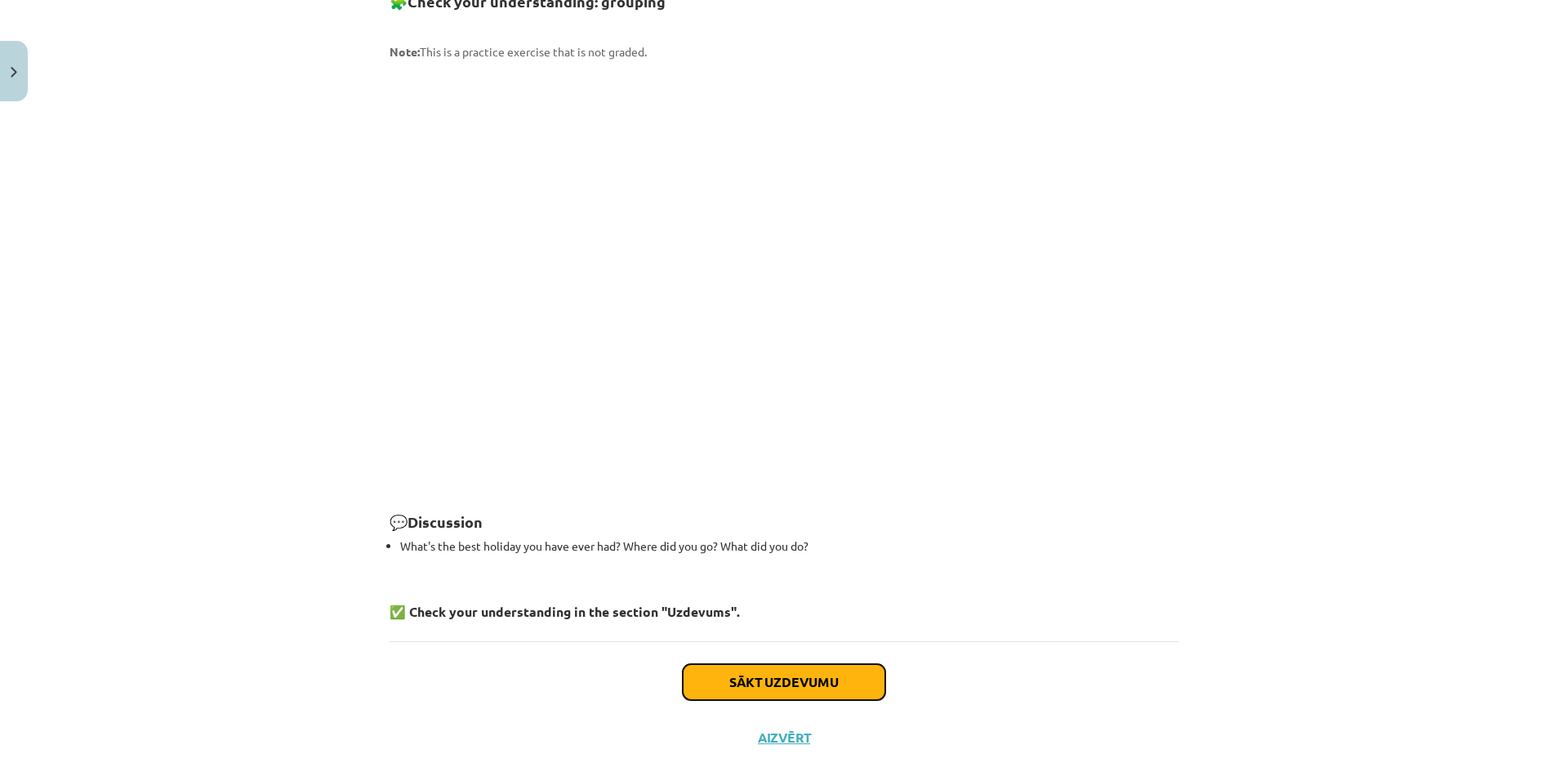
click at [809, 664] on button "Sākt uzdevumu" at bounding box center [784, 681] width 202 height 36
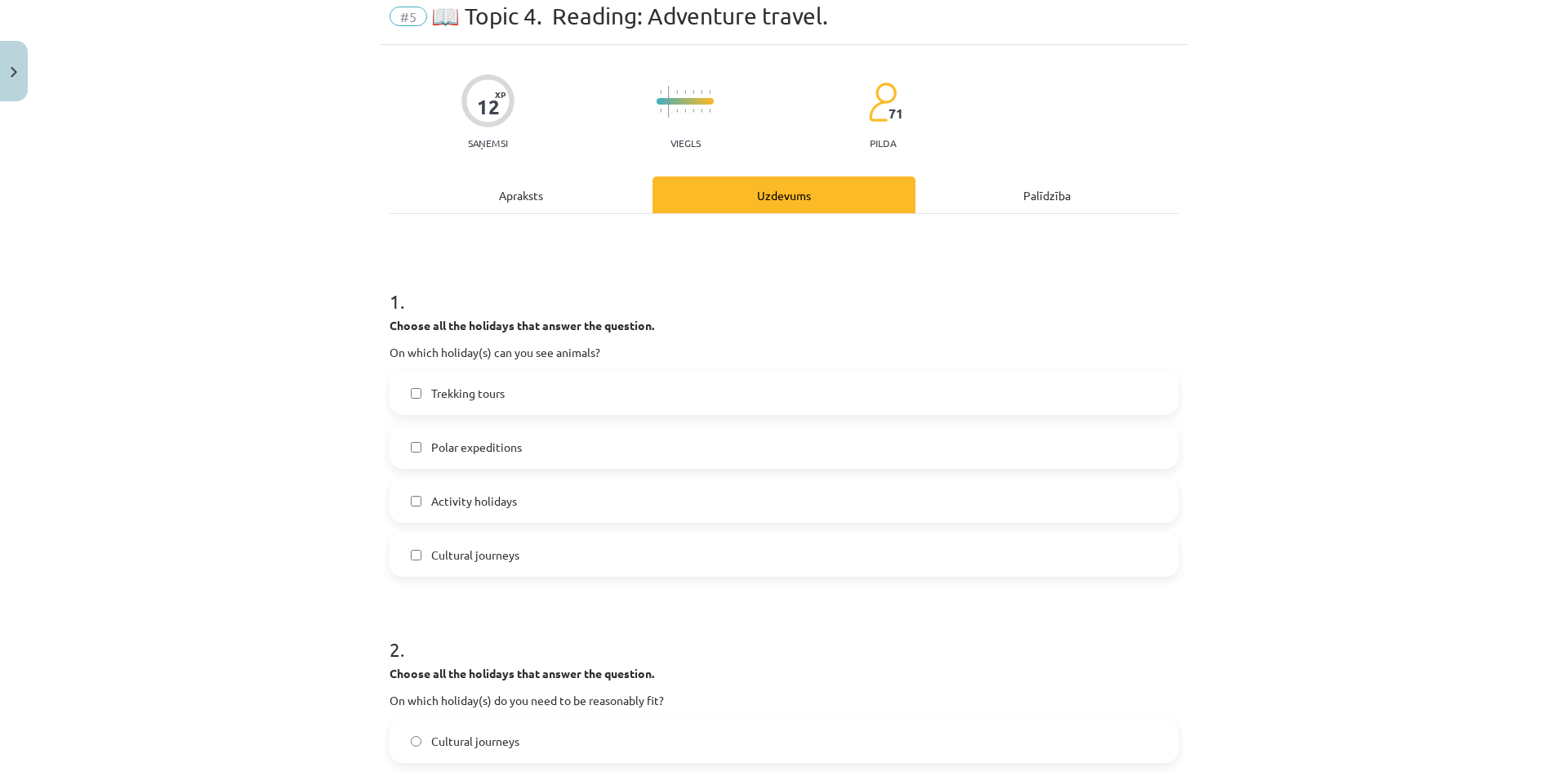
scroll to position [41, 0]
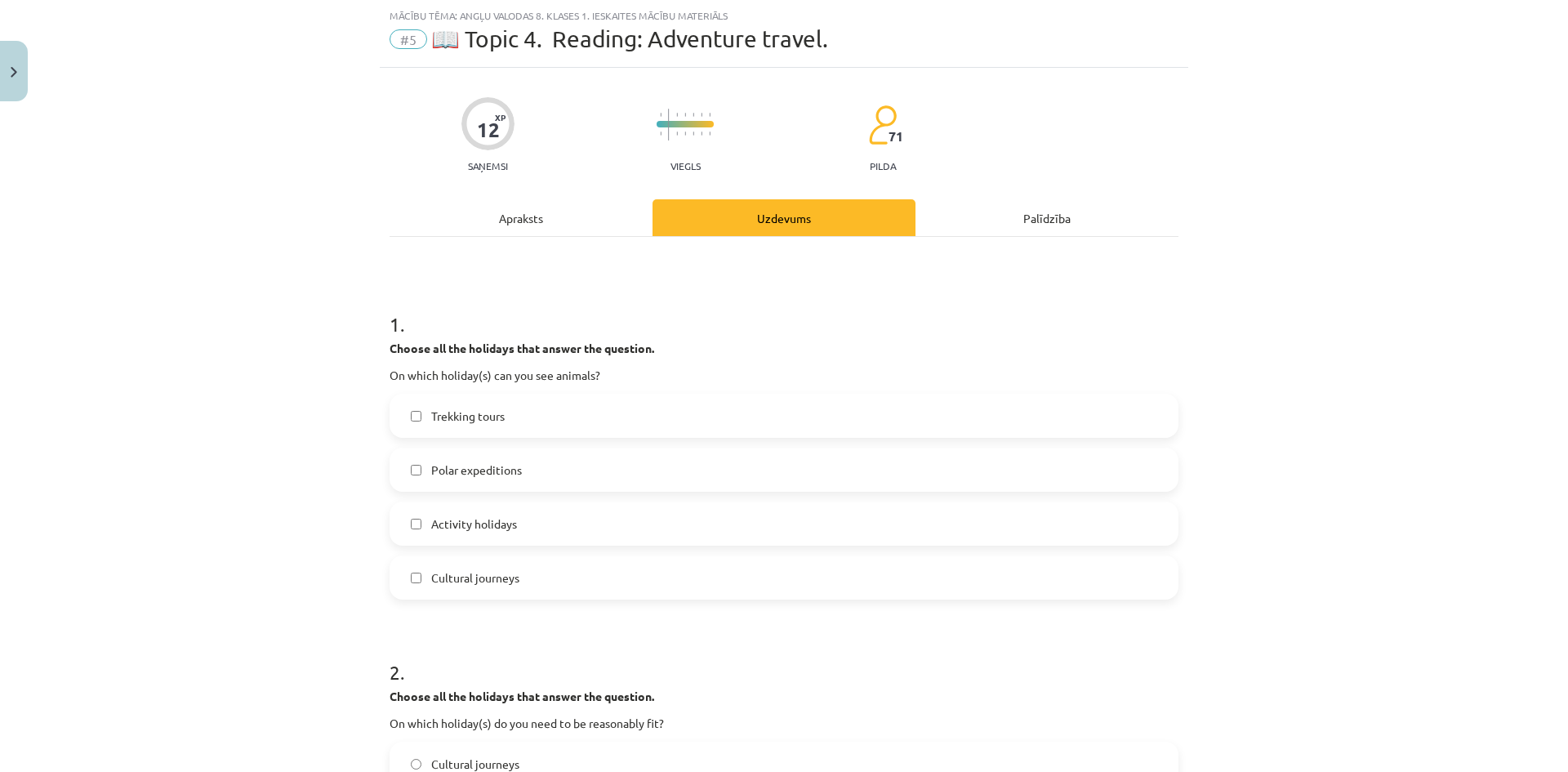
click at [471, 528] on span "Activity holidays" at bounding box center [474, 524] width 86 height 17
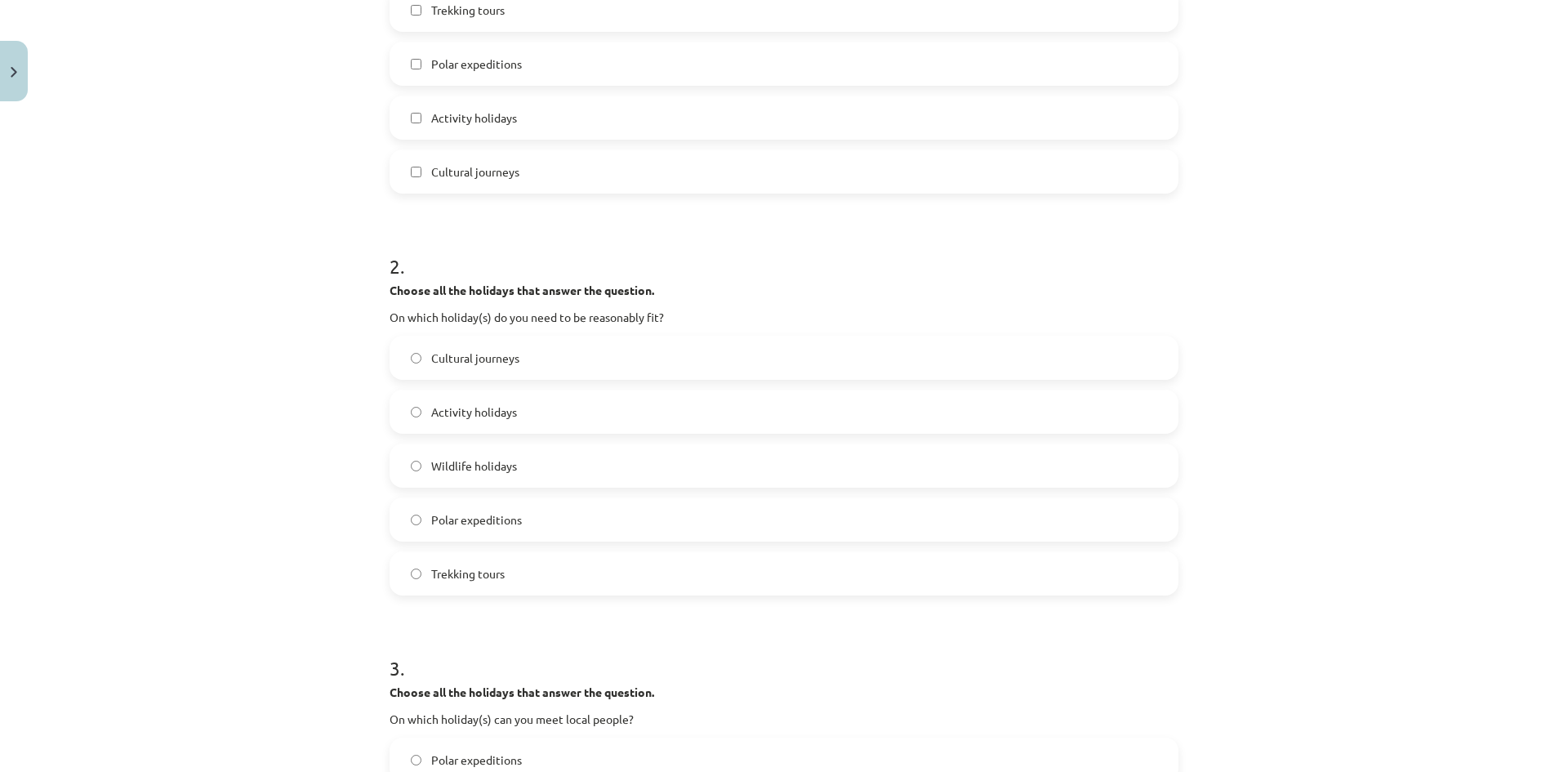
scroll to position [449, 0]
click at [466, 403] on span "Activity holidays" at bounding box center [474, 410] width 86 height 17
click at [474, 564] on span "Trekking tours" at bounding box center [468, 571] width 74 height 17
click at [479, 424] on label "Activity holidays" at bounding box center [784, 409] width 785 height 41
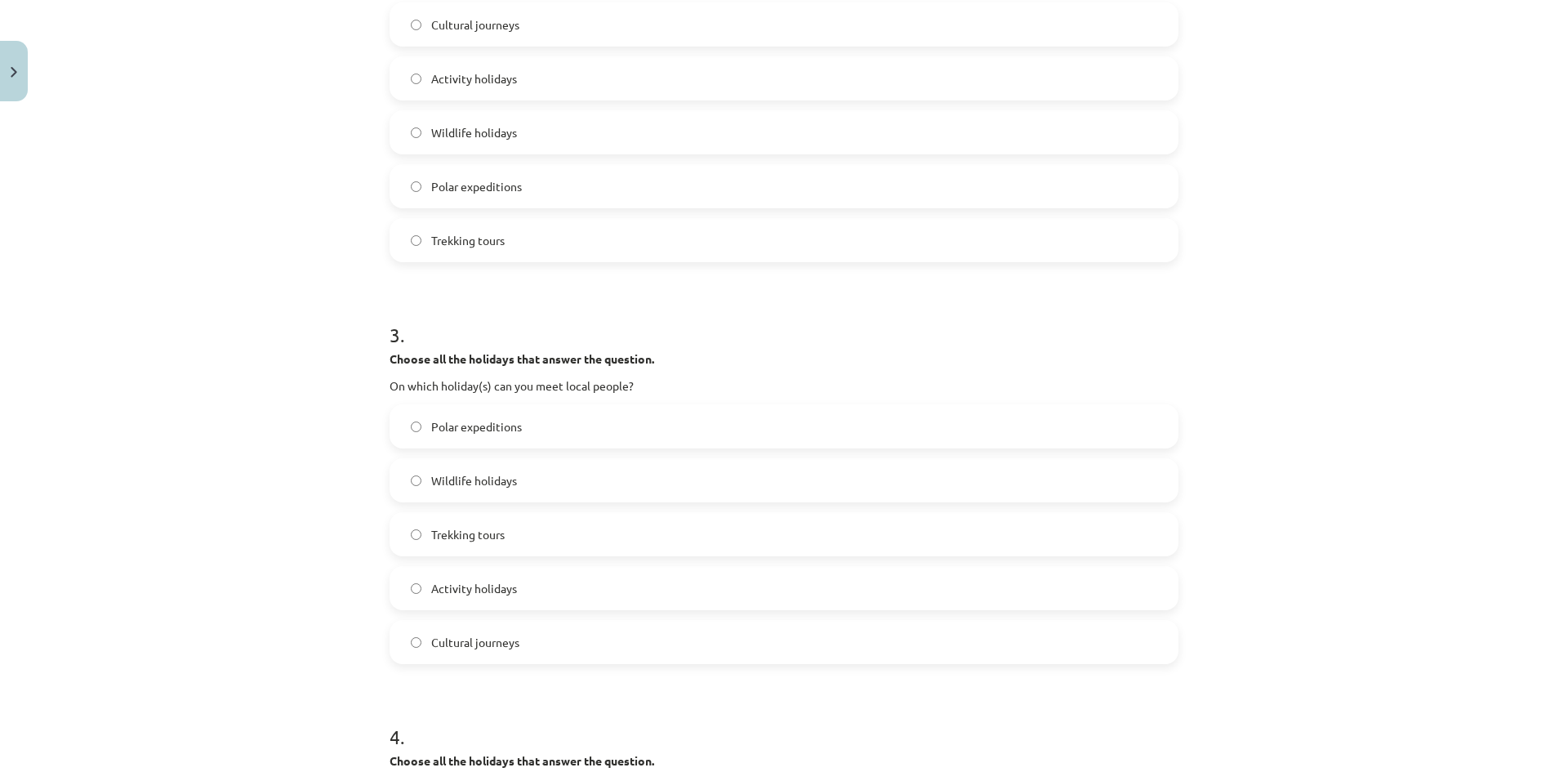
scroll to position [776, 0]
click at [475, 259] on label "Trekking tours" at bounding box center [784, 244] width 785 height 41
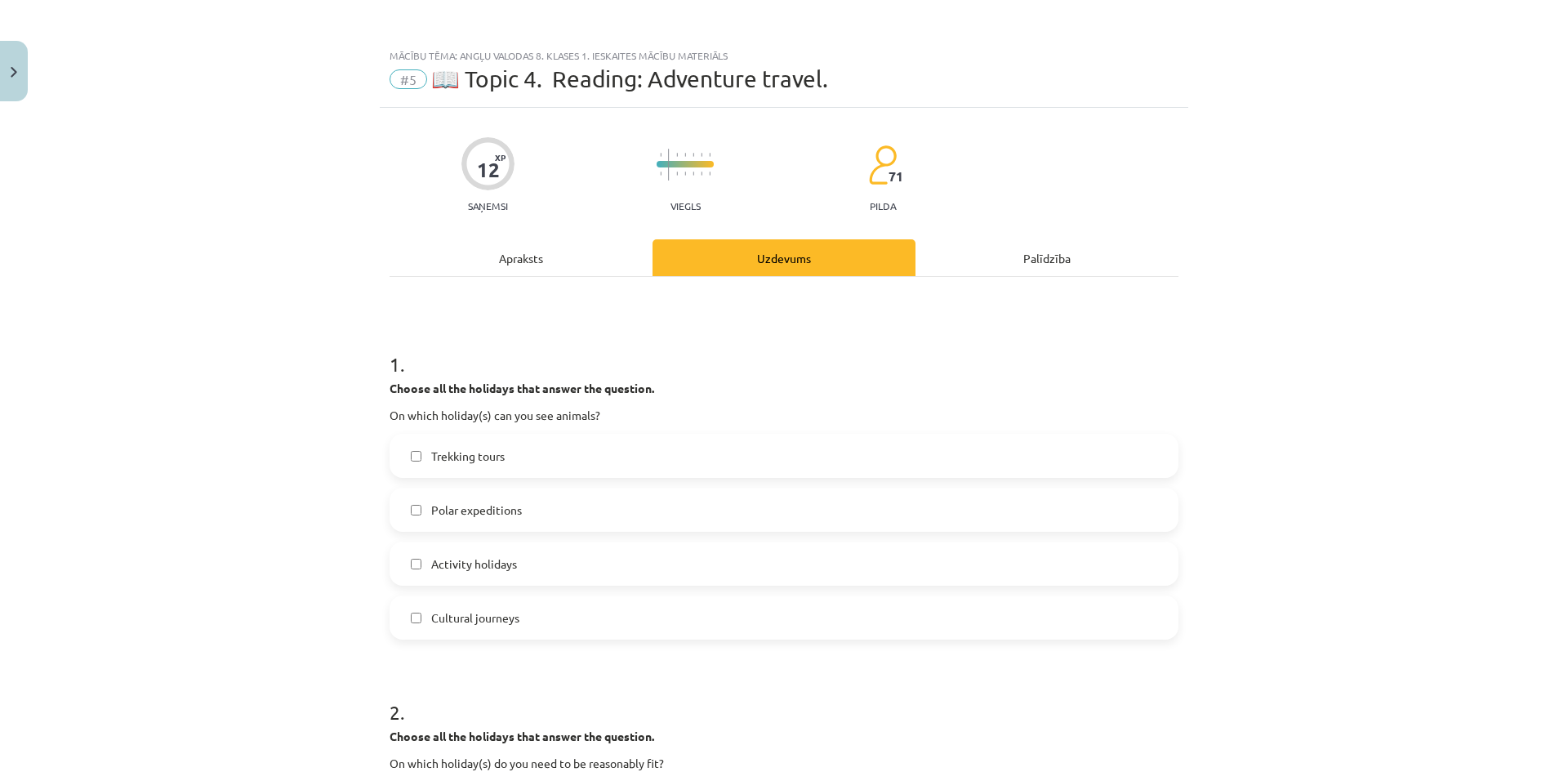
scroll to position [0, 0]
click at [481, 466] on label "Trekking tours" at bounding box center [784, 456] width 785 height 41
click at [481, 521] on label "Polar expeditions" at bounding box center [784, 510] width 785 height 41
click at [476, 463] on span "Trekking tours" at bounding box center [468, 457] width 74 height 17
click at [474, 497] on label "Polar expeditions" at bounding box center [784, 510] width 785 height 41
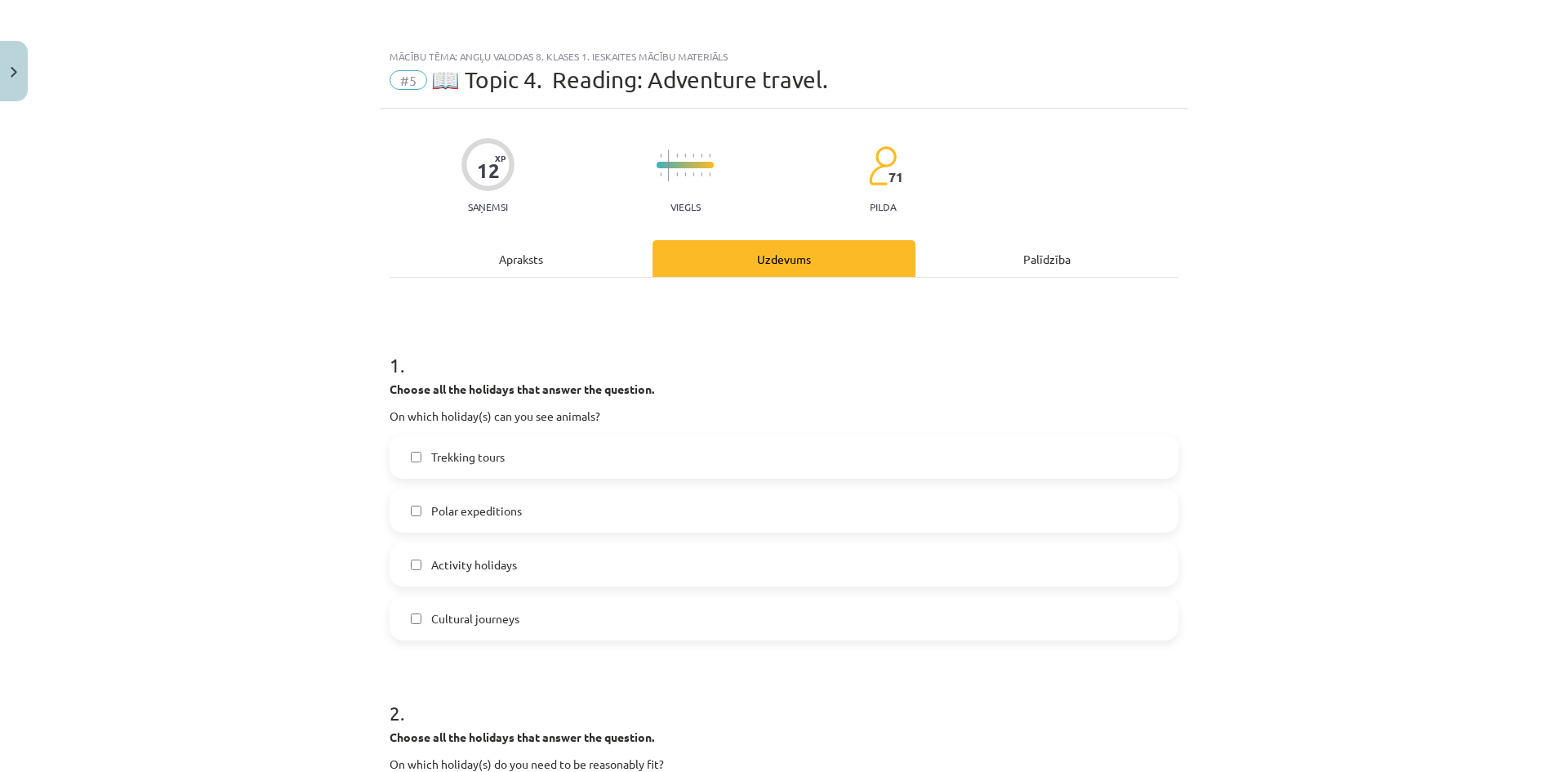
click at [473, 464] on span "Trekking tours" at bounding box center [468, 457] width 74 height 17
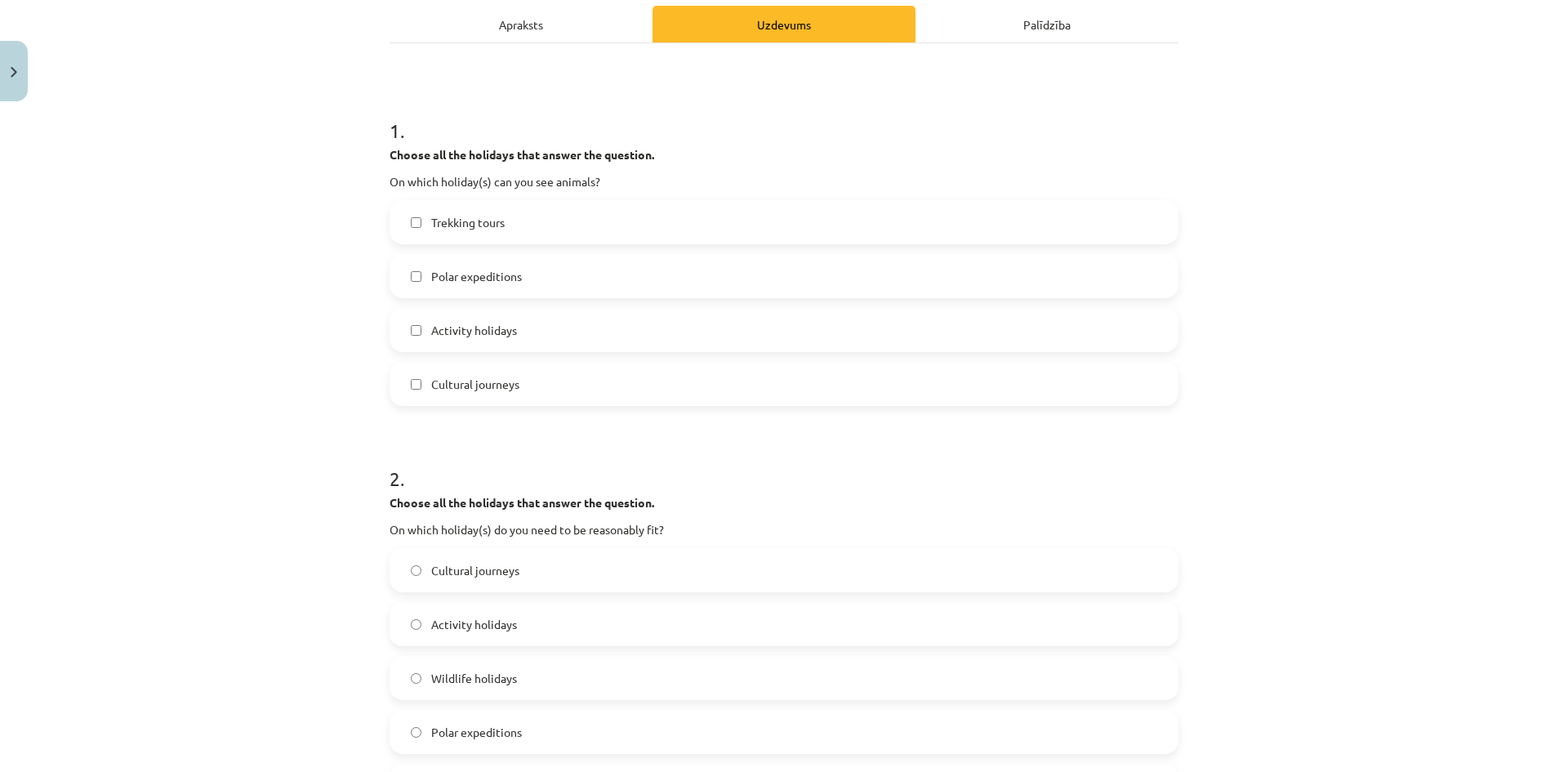
scroll to position [81, 0]
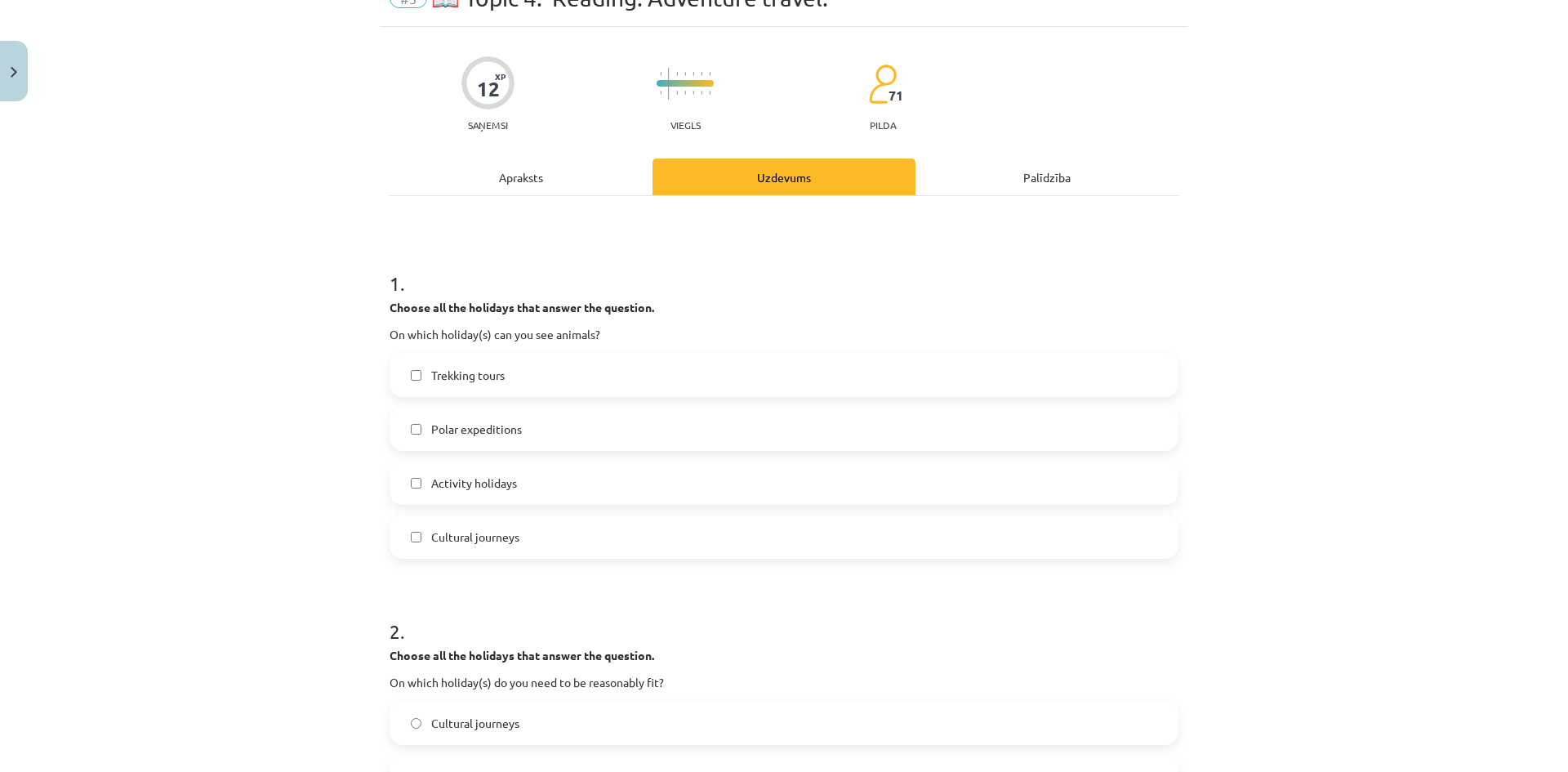
click at [450, 389] on label "Trekking tours" at bounding box center [784, 375] width 785 height 41
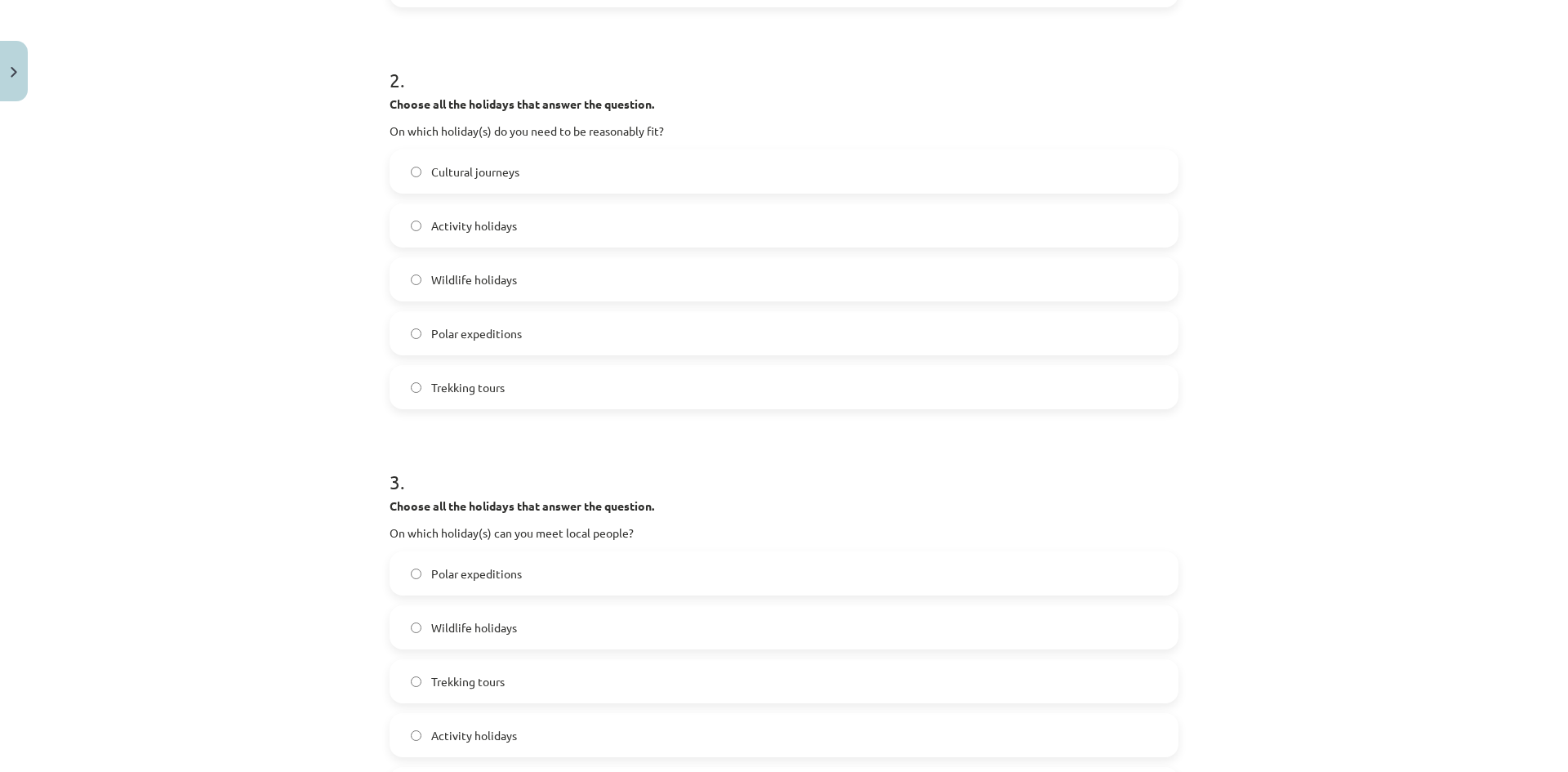
scroll to position [898, 0]
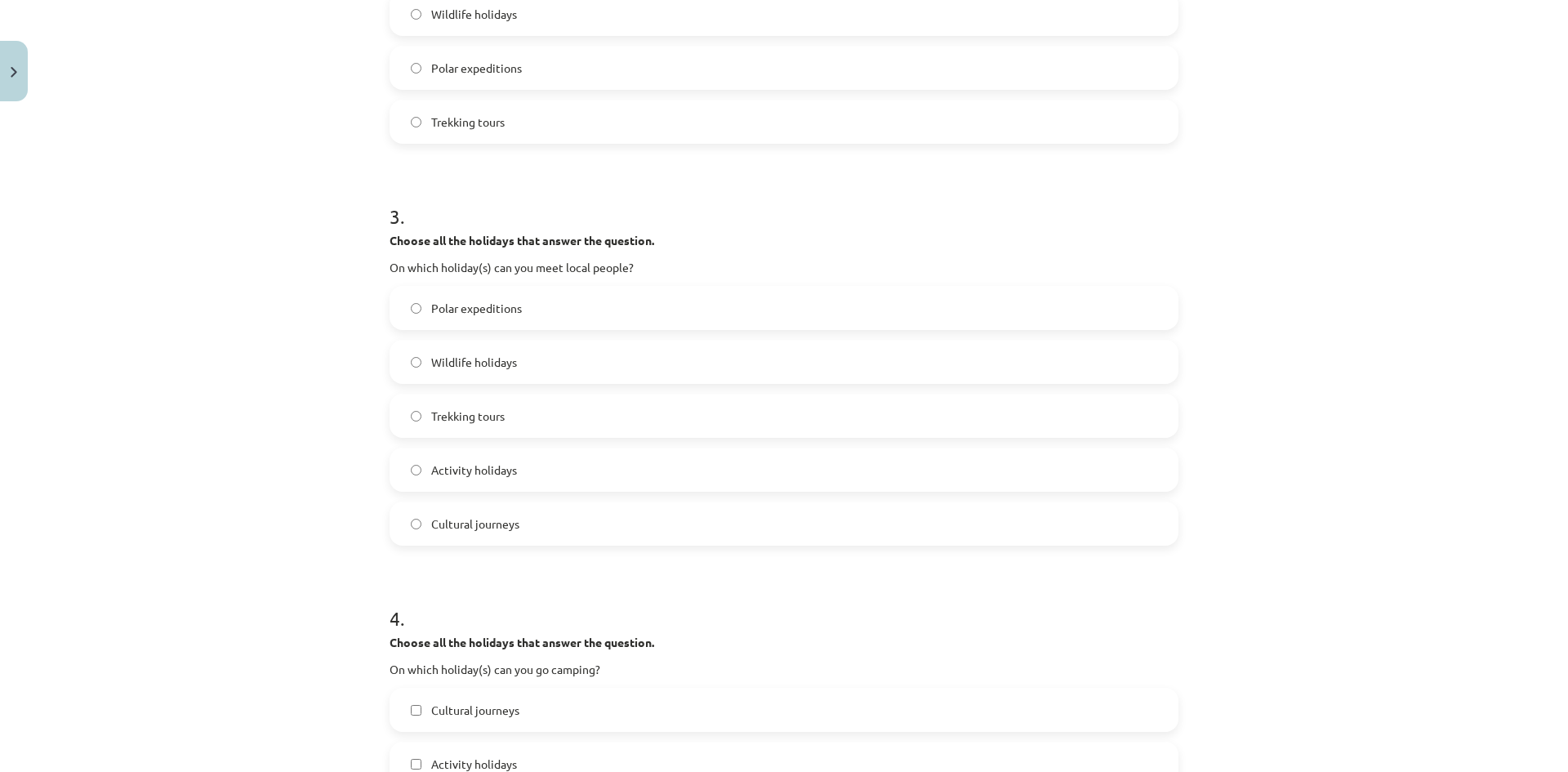
drag, startPoint x: 471, startPoint y: 530, endPoint x: 487, endPoint y: 506, distance: 28.8
click at [471, 530] on span "Cultural journeys" at bounding box center [475, 524] width 88 height 17
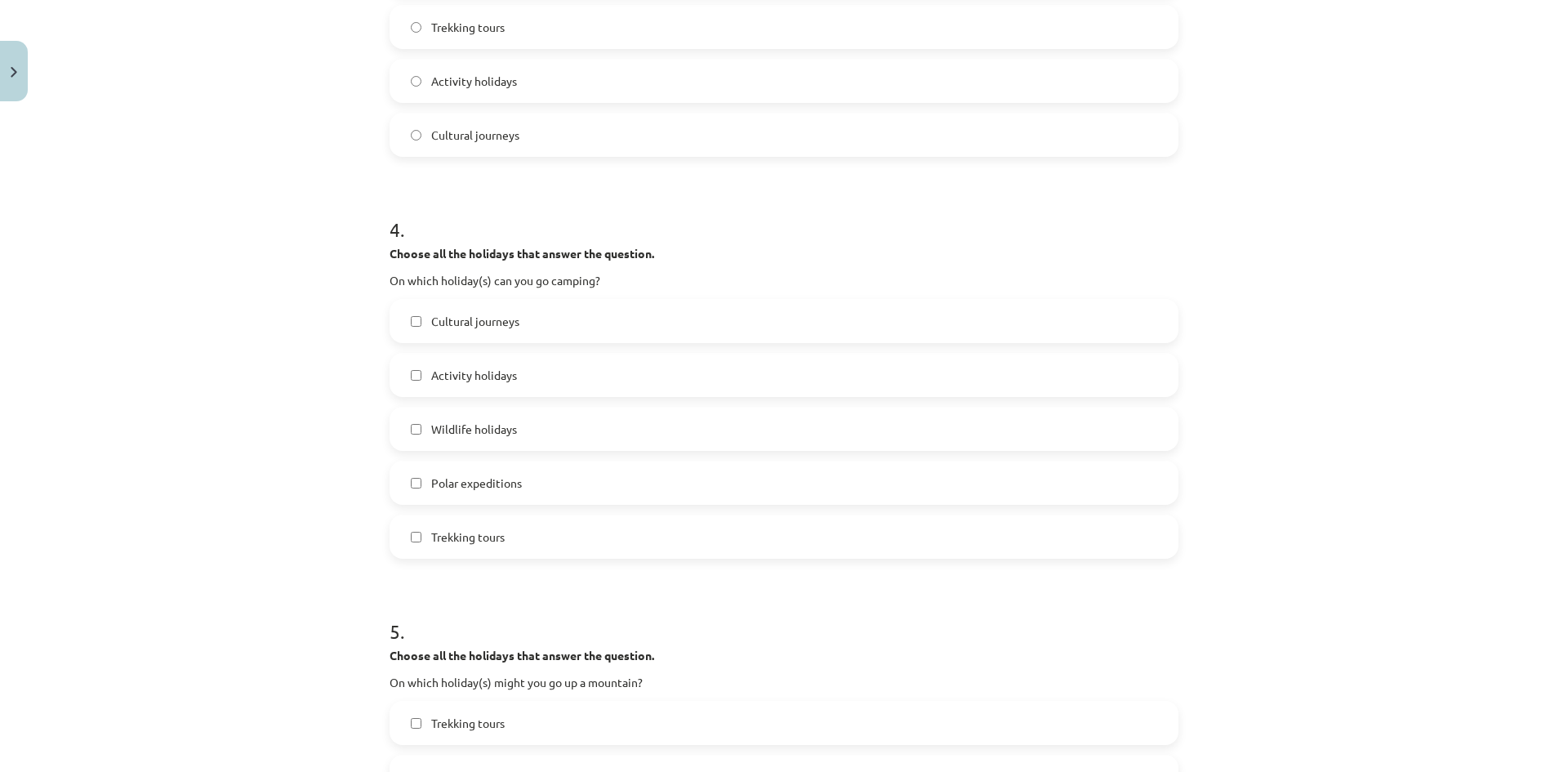
scroll to position [1307, 0]
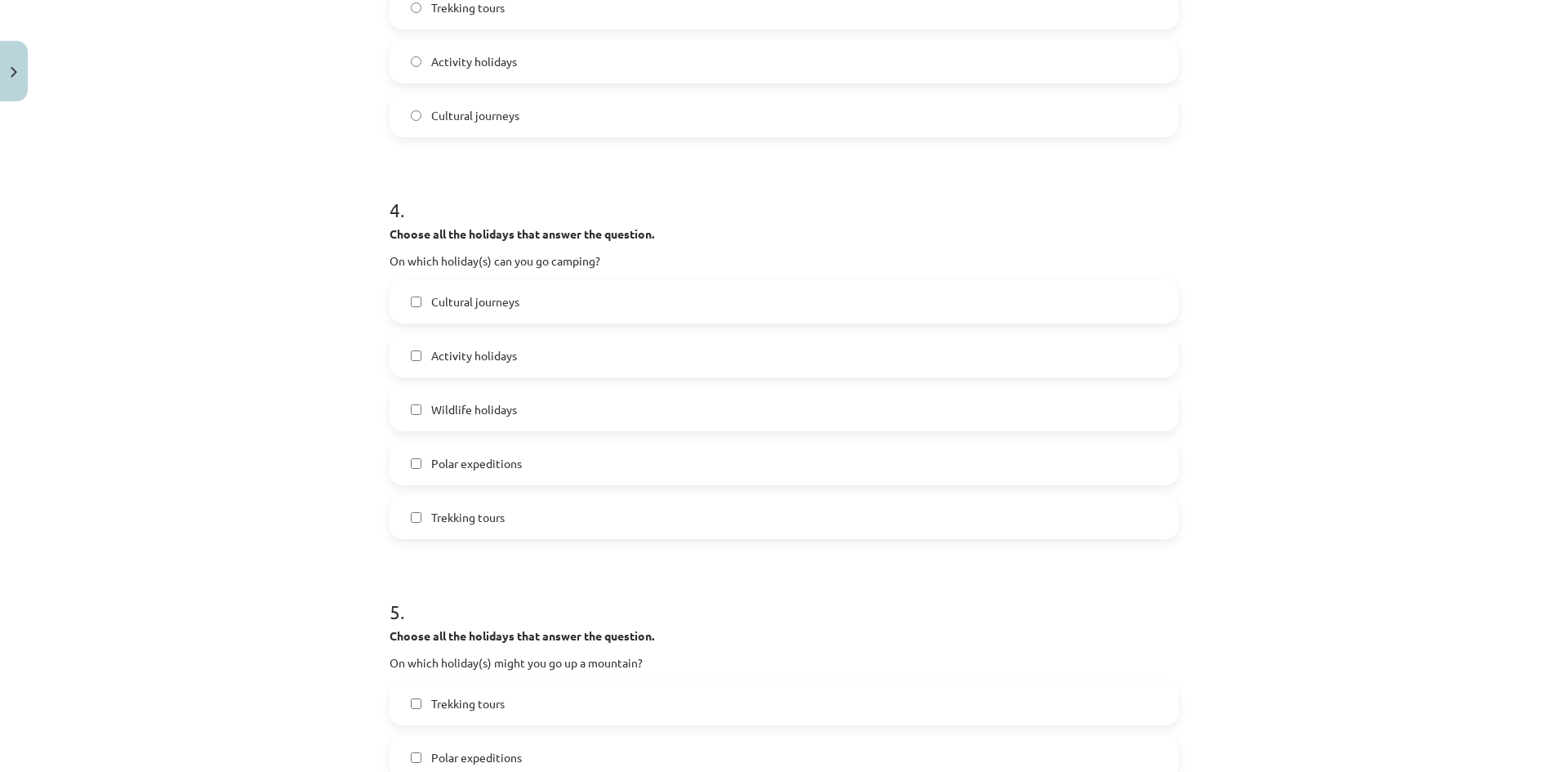
drag, startPoint x: 480, startPoint y: 413, endPoint x: 494, endPoint y: 502, distance: 90.1
click at [480, 414] on span "Wildlife holidays" at bounding box center [474, 410] width 86 height 17
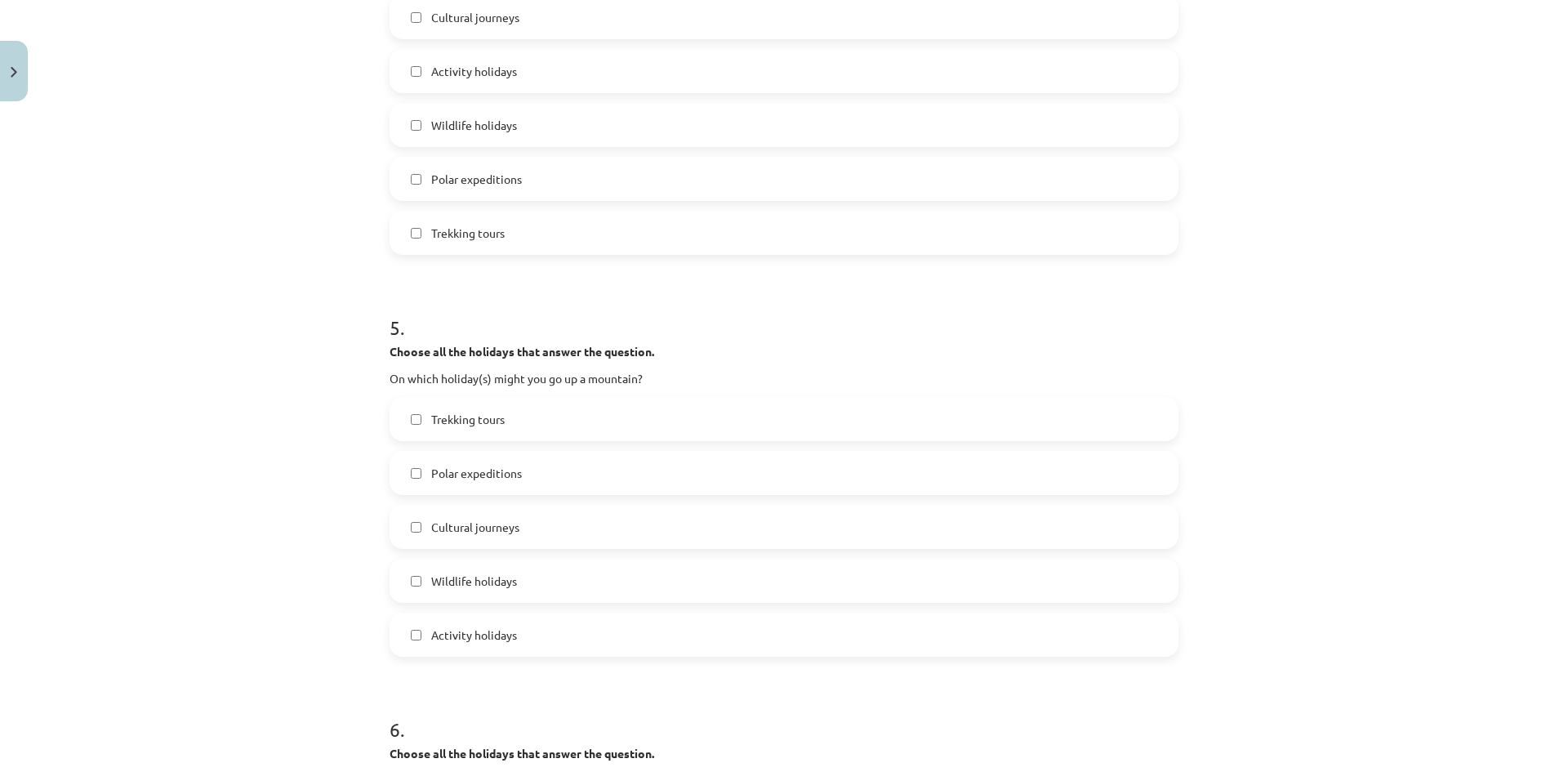
scroll to position [1714, 0]
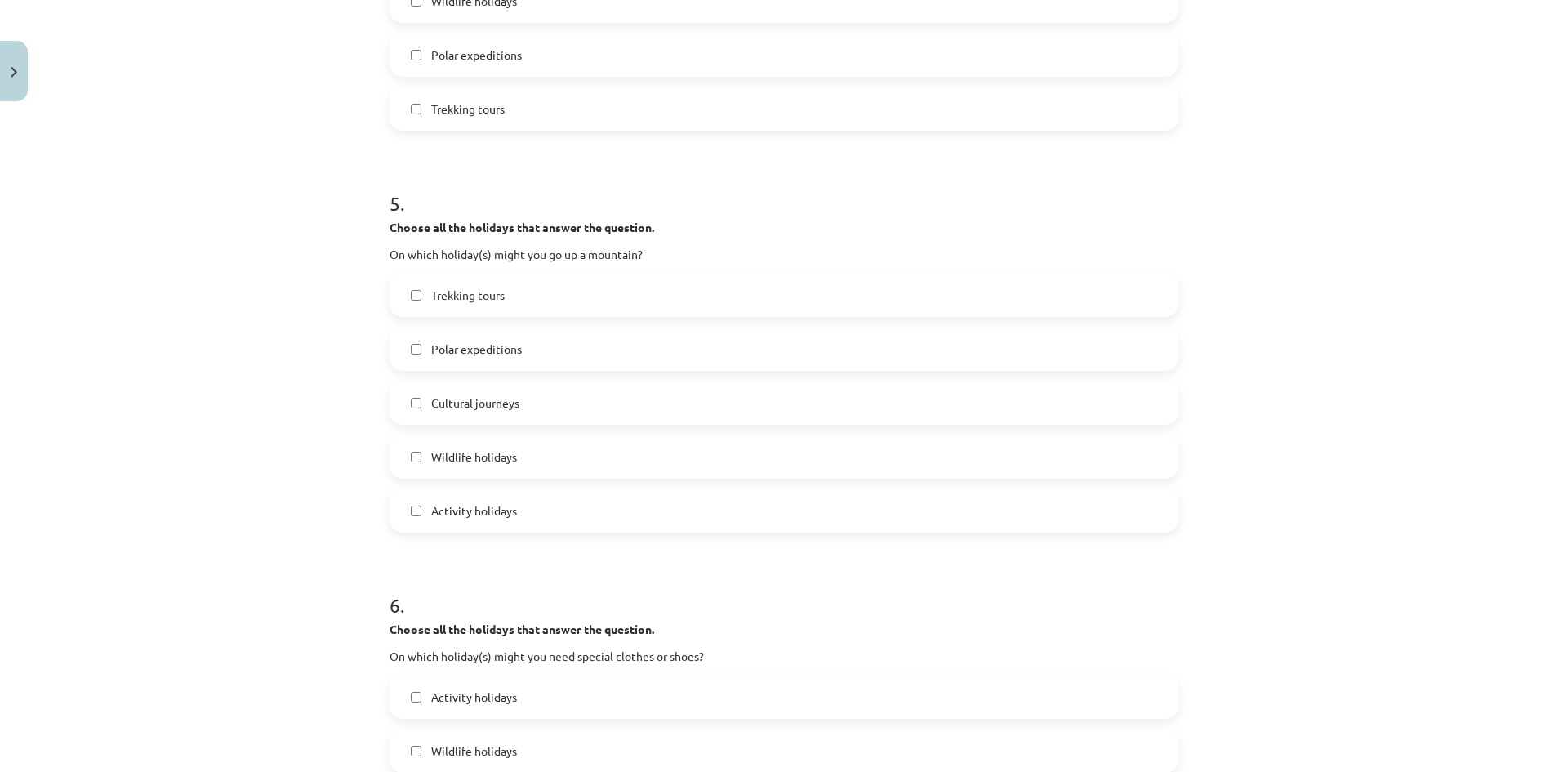
click at [495, 298] on span "Trekking tours" at bounding box center [468, 295] width 74 height 17
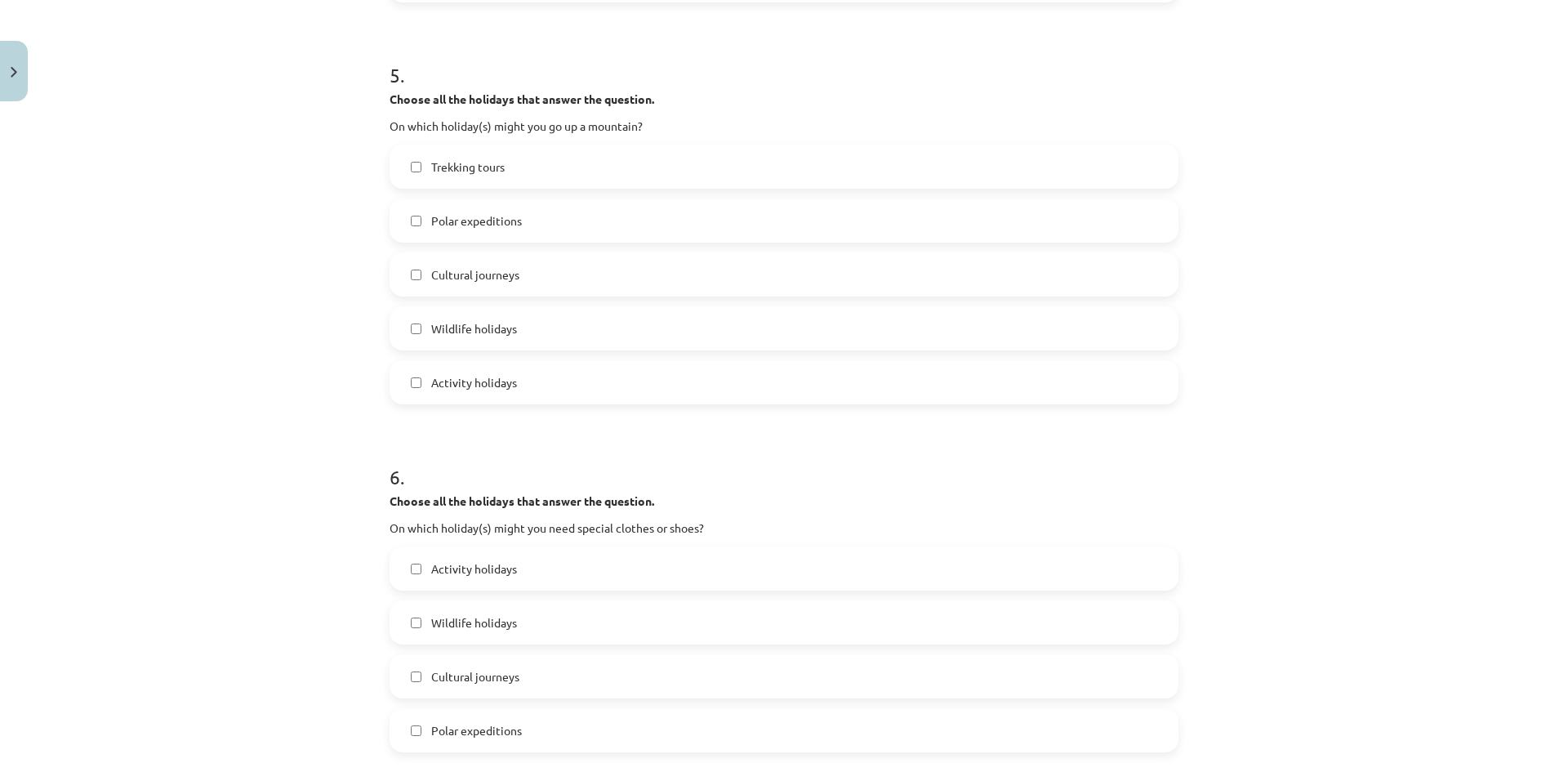
scroll to position [1960, 0]
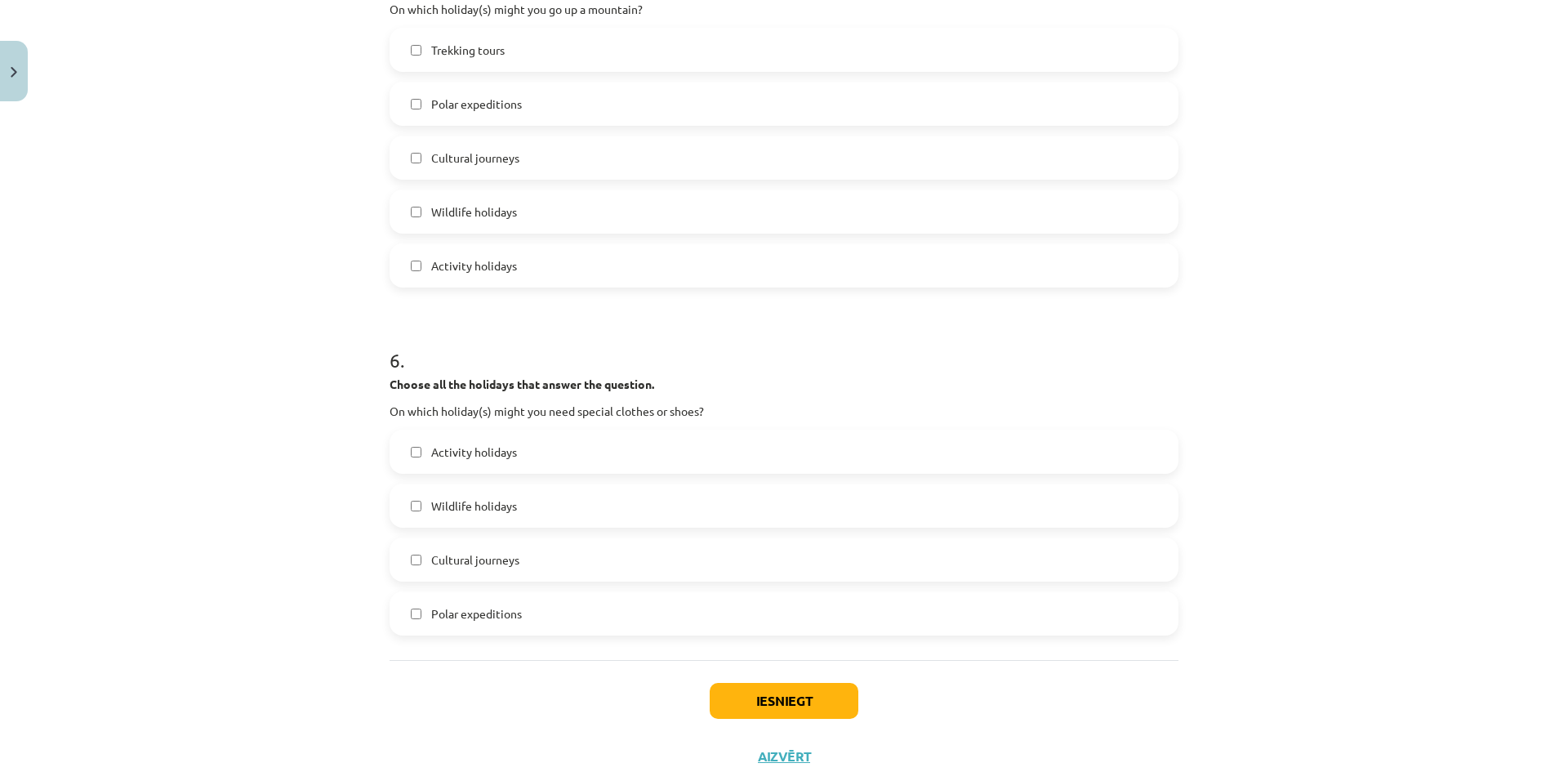
click at [466, 624] on label "Polar expeditions" at bounding box center [784, 613] width 785 height 41
click at [761, 689] on button "Iesniegt" at bounding box center [784, 700] width 148 height 36
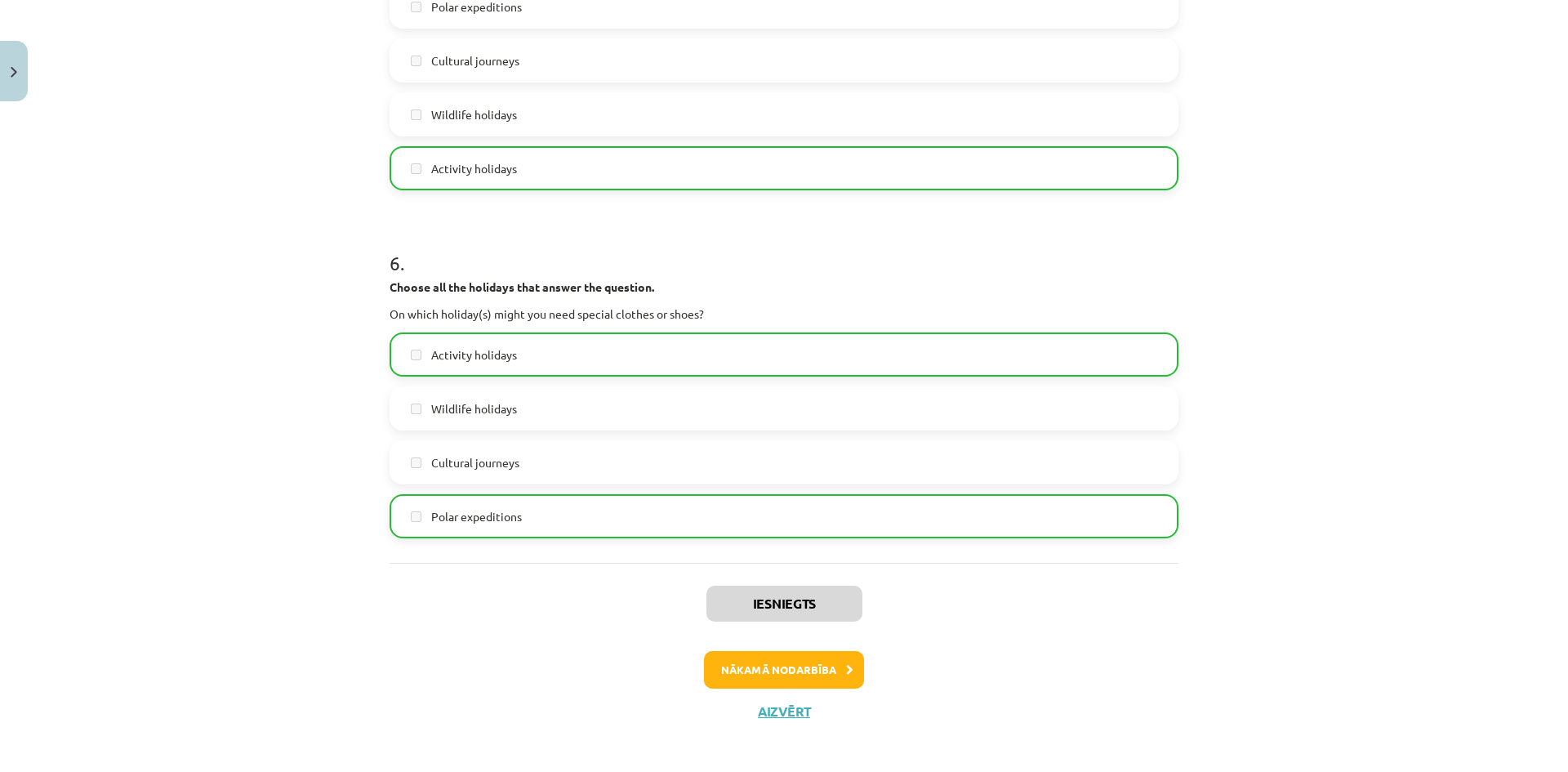
scroll to position [2065, 0]
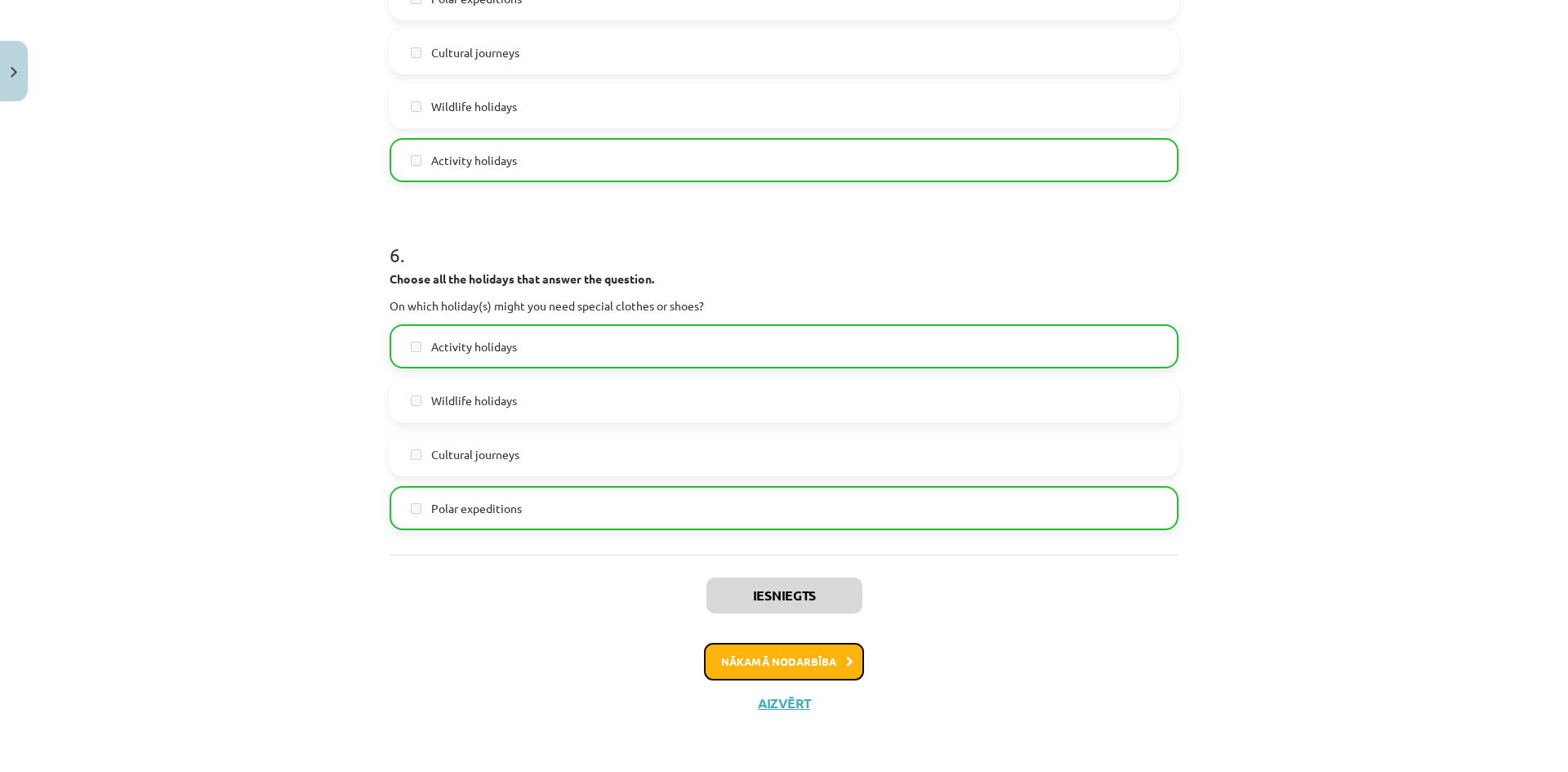
click at [799, 659] on button "Nākamā nodarbība" at bounding box center [784, 661] width 160 height 38
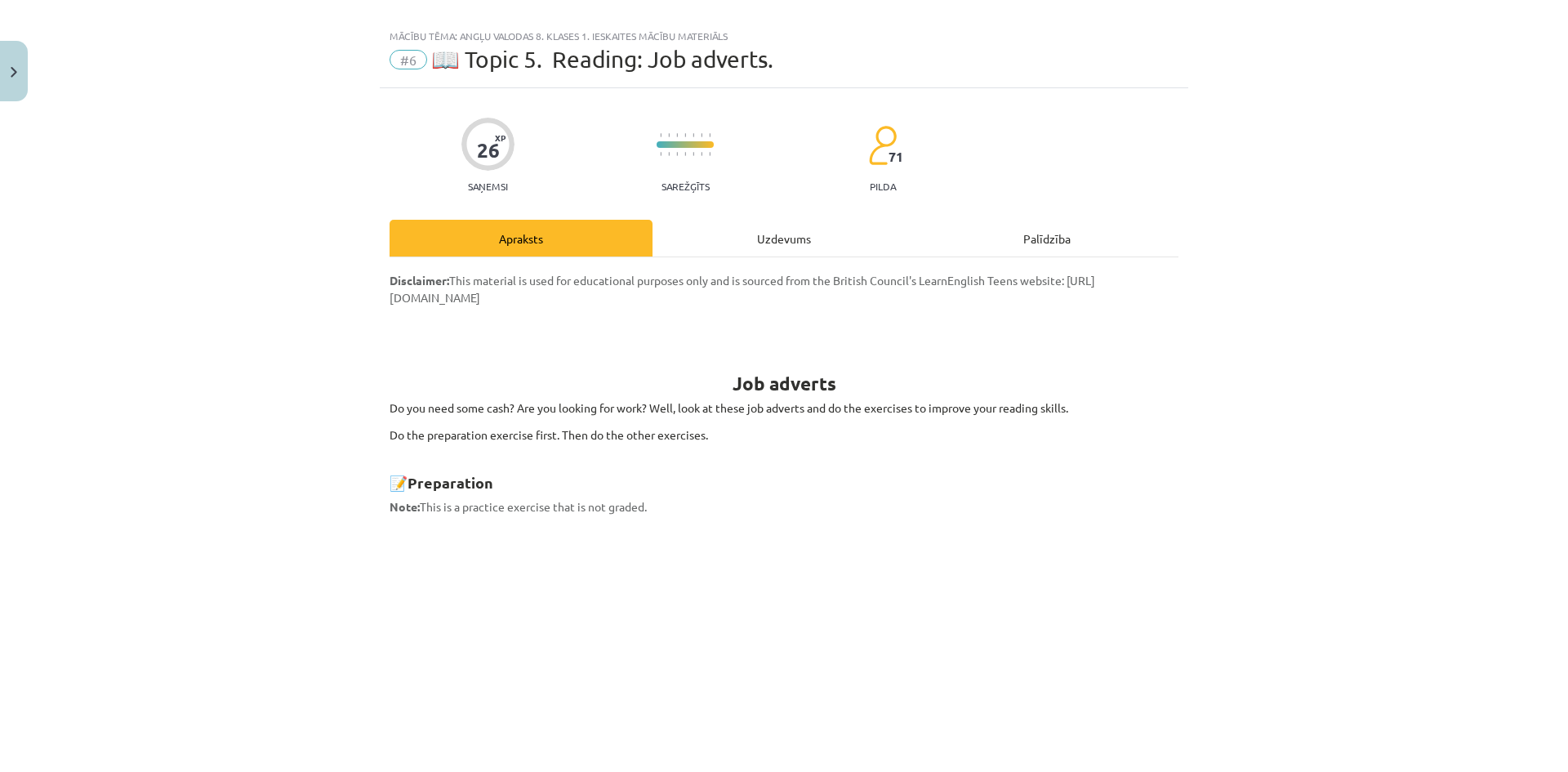
scroll to position [0, 0]
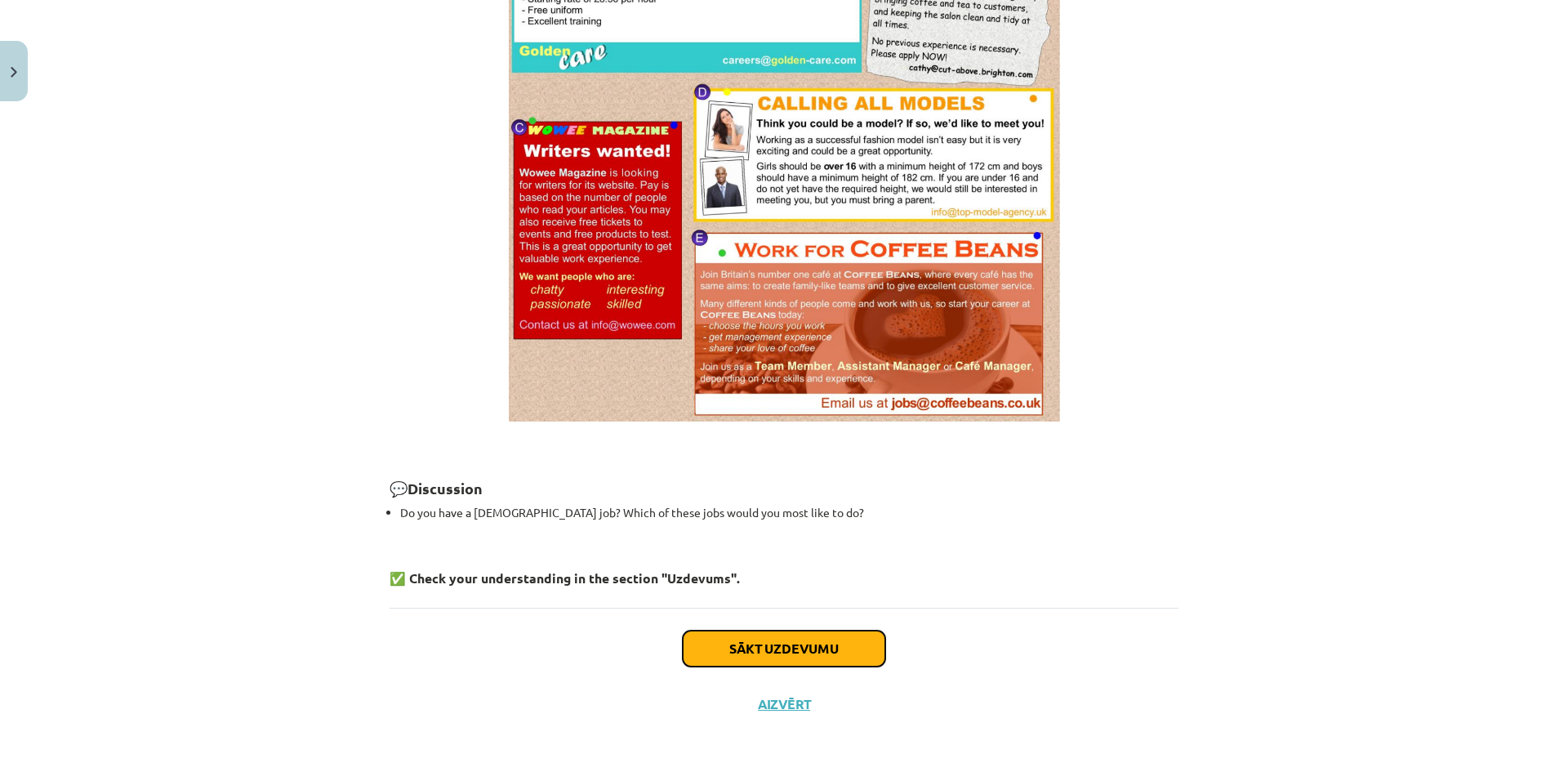
click at [808, 639] on button "Sākt uzdevumu" at bounding box center [784, 648] width 202 height 36
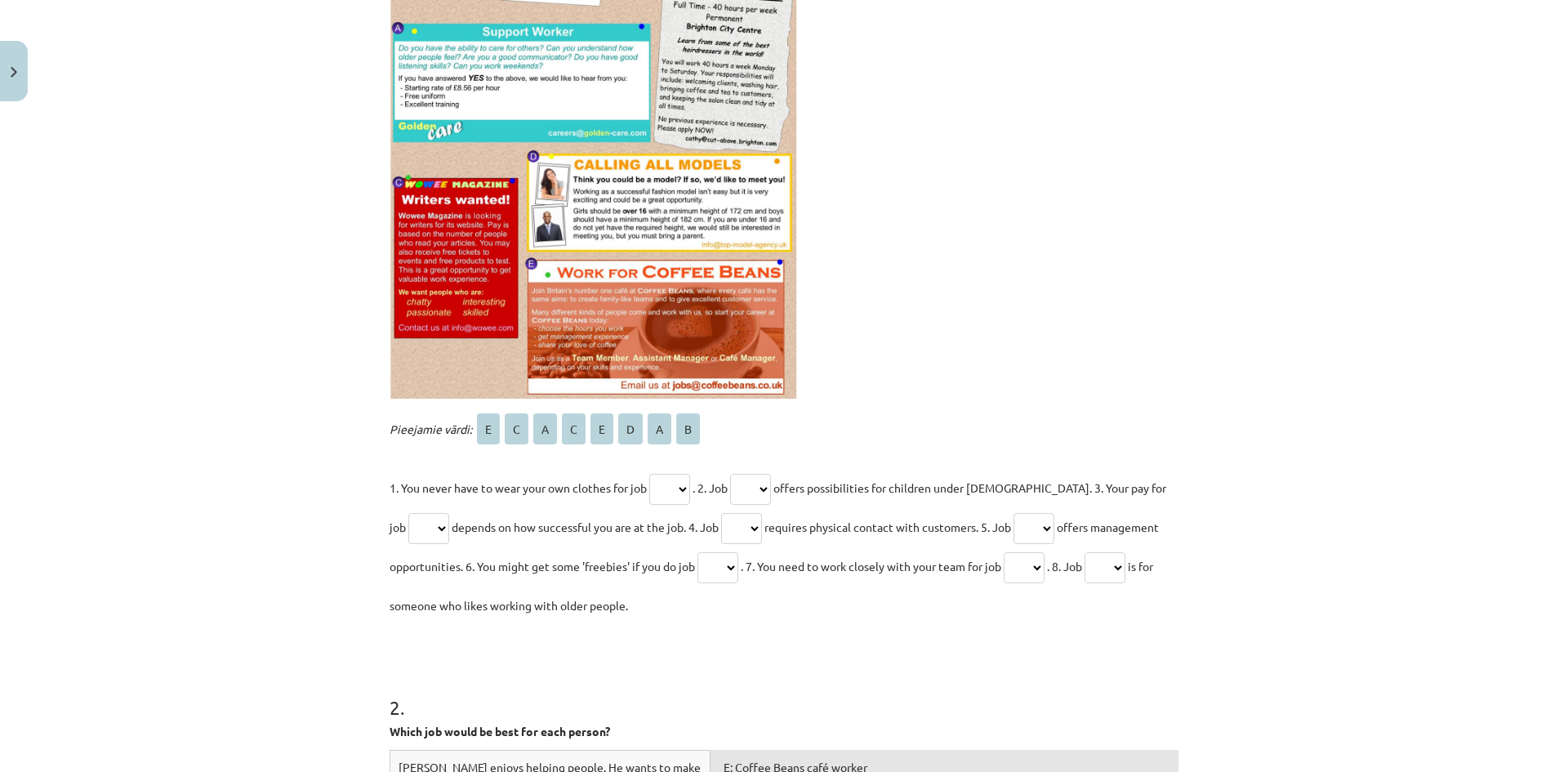
scroll to position [449, 0]
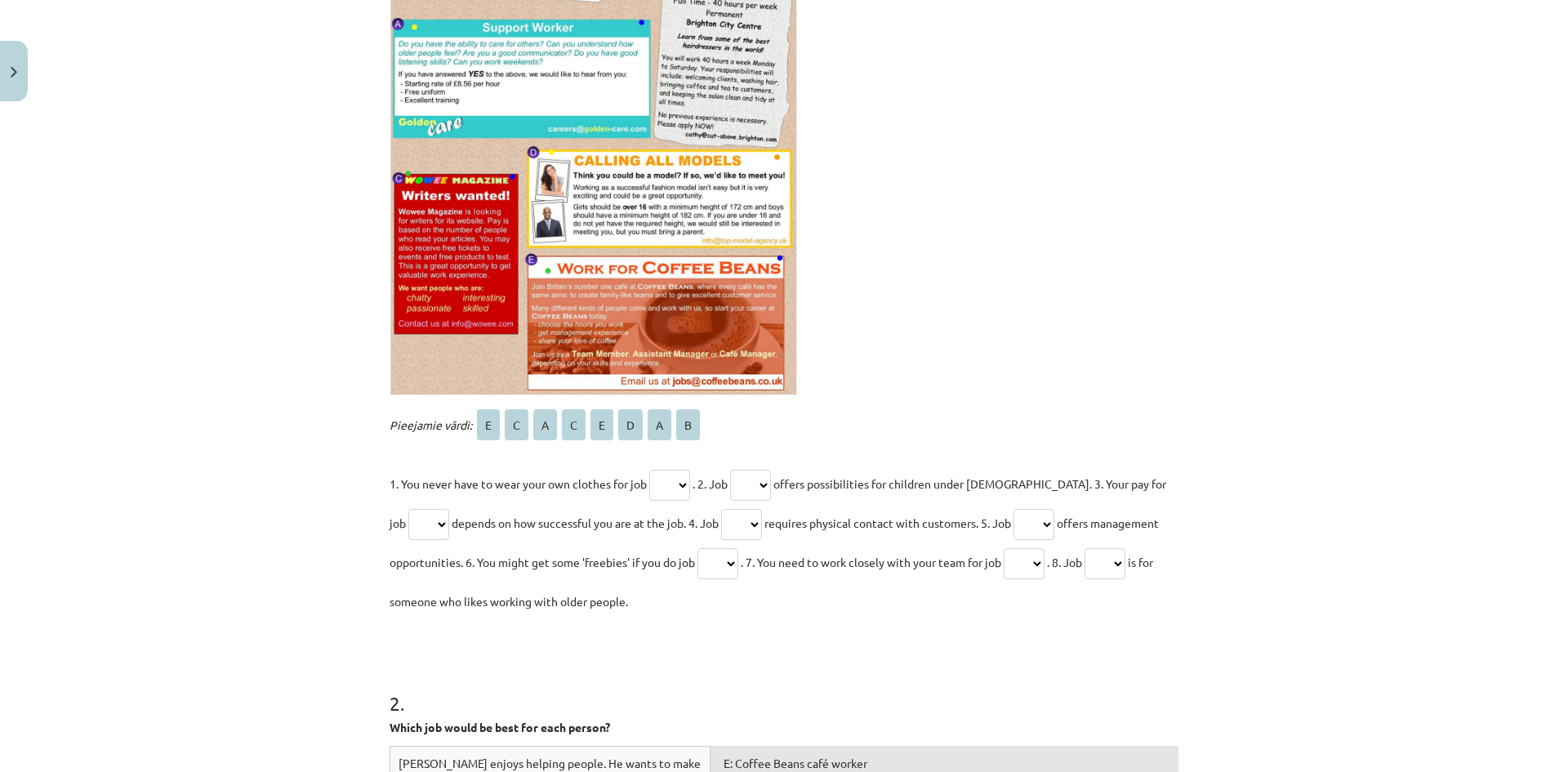
click at [663, 479] on select "* * * * * * * *" at bounding box center [669, 485] width 41 height 31
click at [665, 480] on select "* * * * * * * *" at bounding box center [669, 485] width 41 height 31
click at [630, 174] on img at bounding box center [593, 176] width 408 height 437
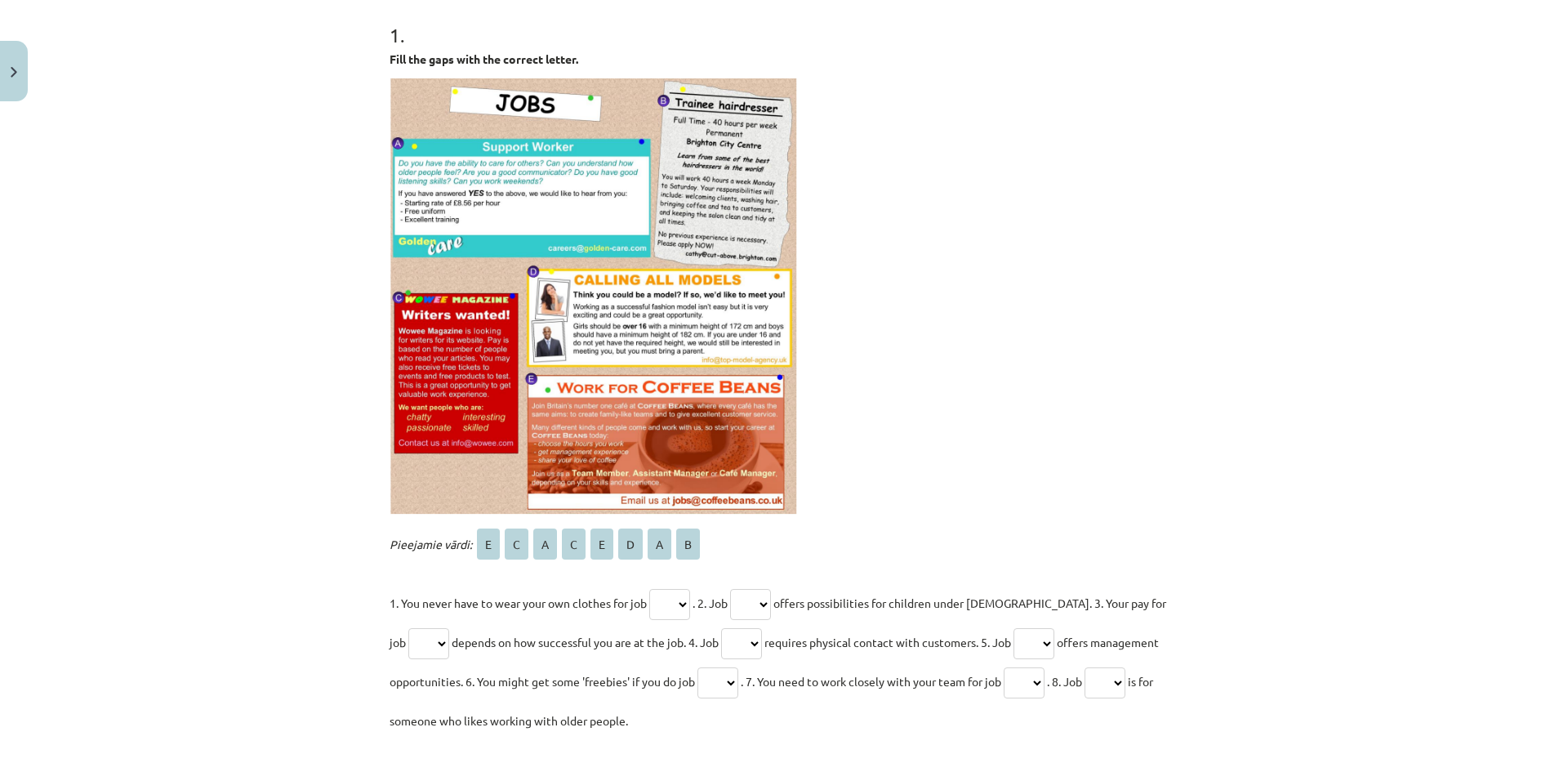
scroll to position [286, 0]
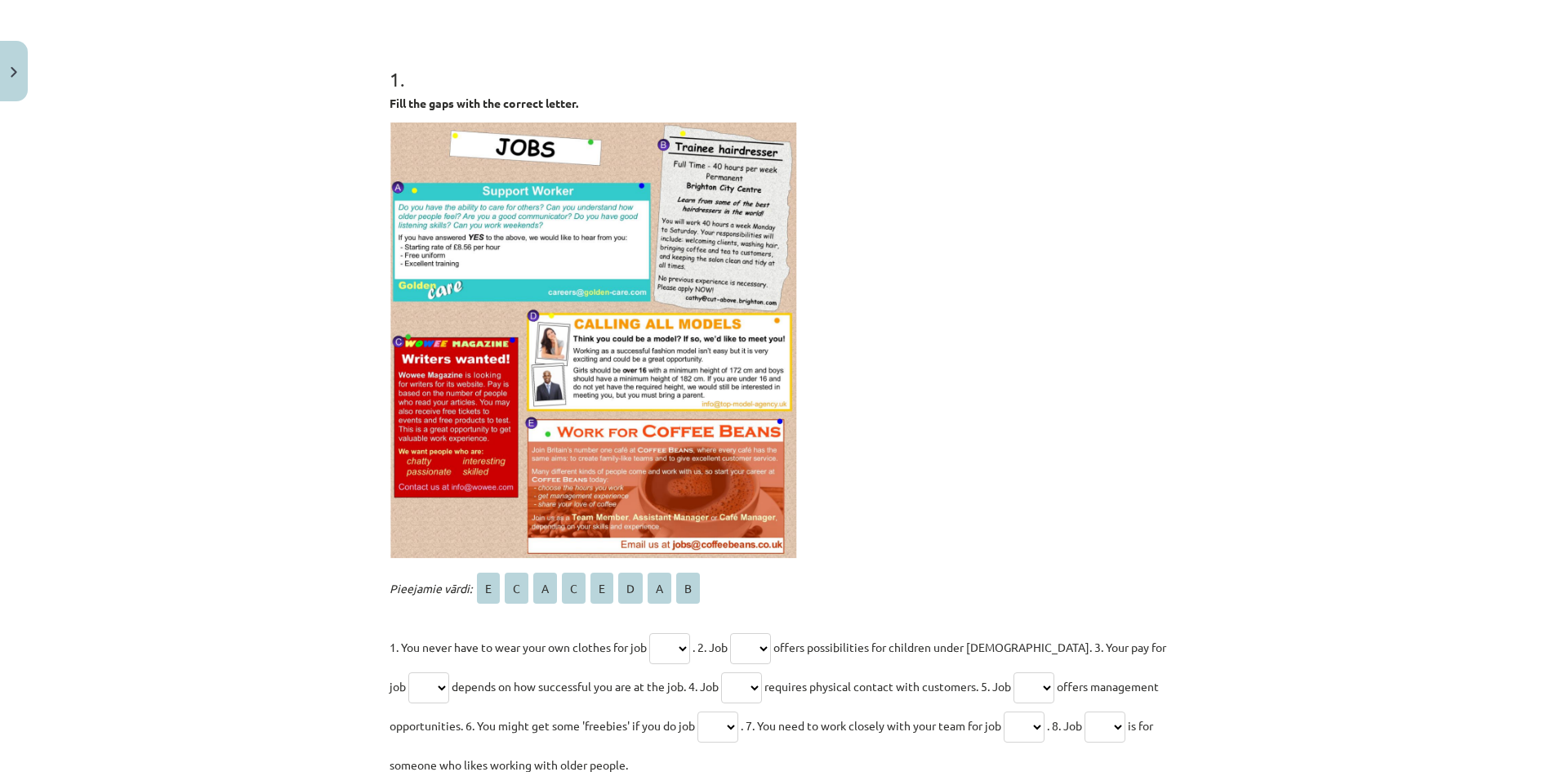
click at [499, 177] on img at bounding box center [593, 340] width 408 height 437
click at [663, 645] on select "* * * * * * * *" at bounding box center [669, 648] width 41 height 31
select select "*"
click at [649, 633] on select "* * * * * * * *" at bounding box center [669, 648] width 41 height 31
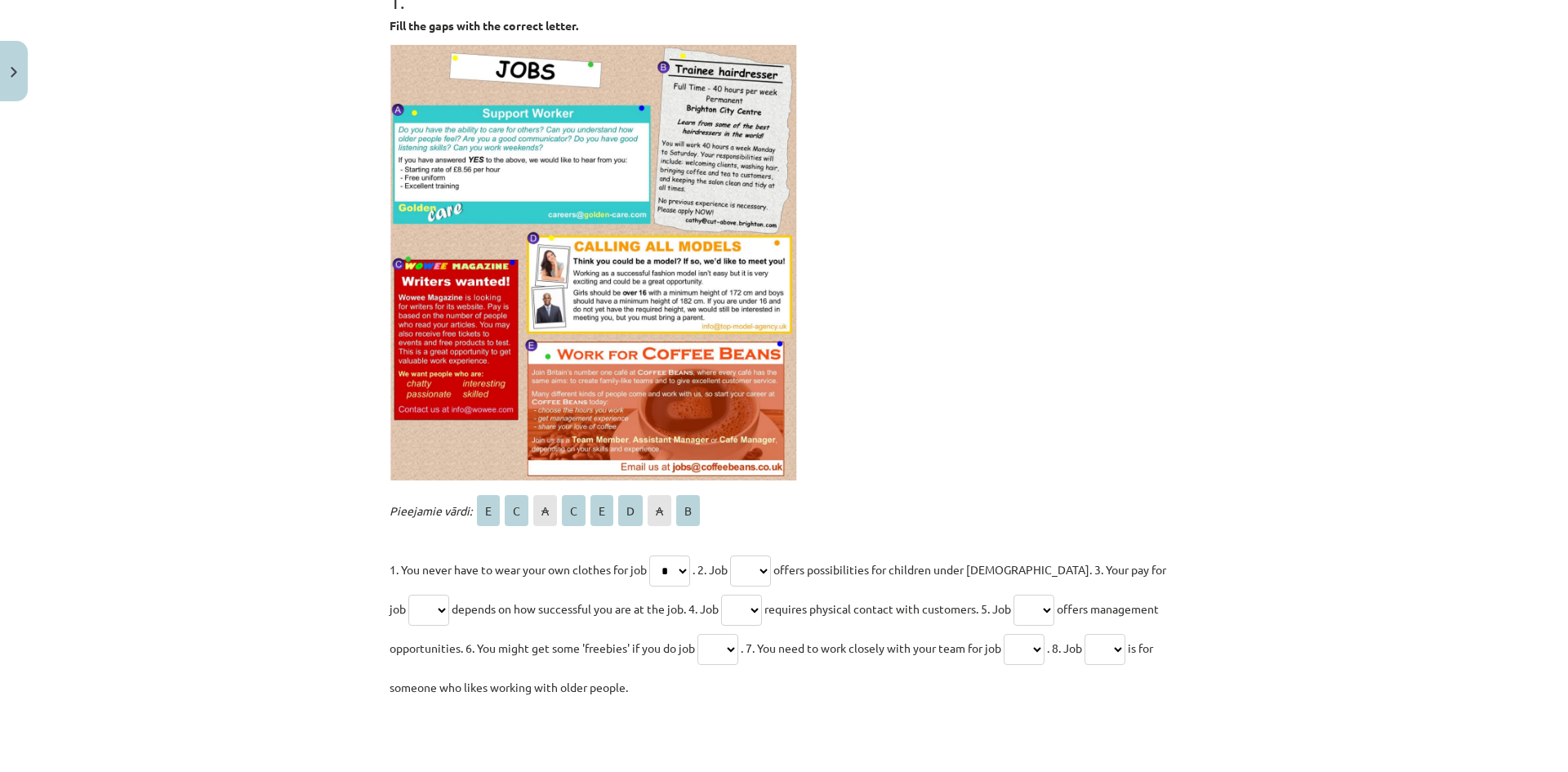
scroll to position [367, 0]
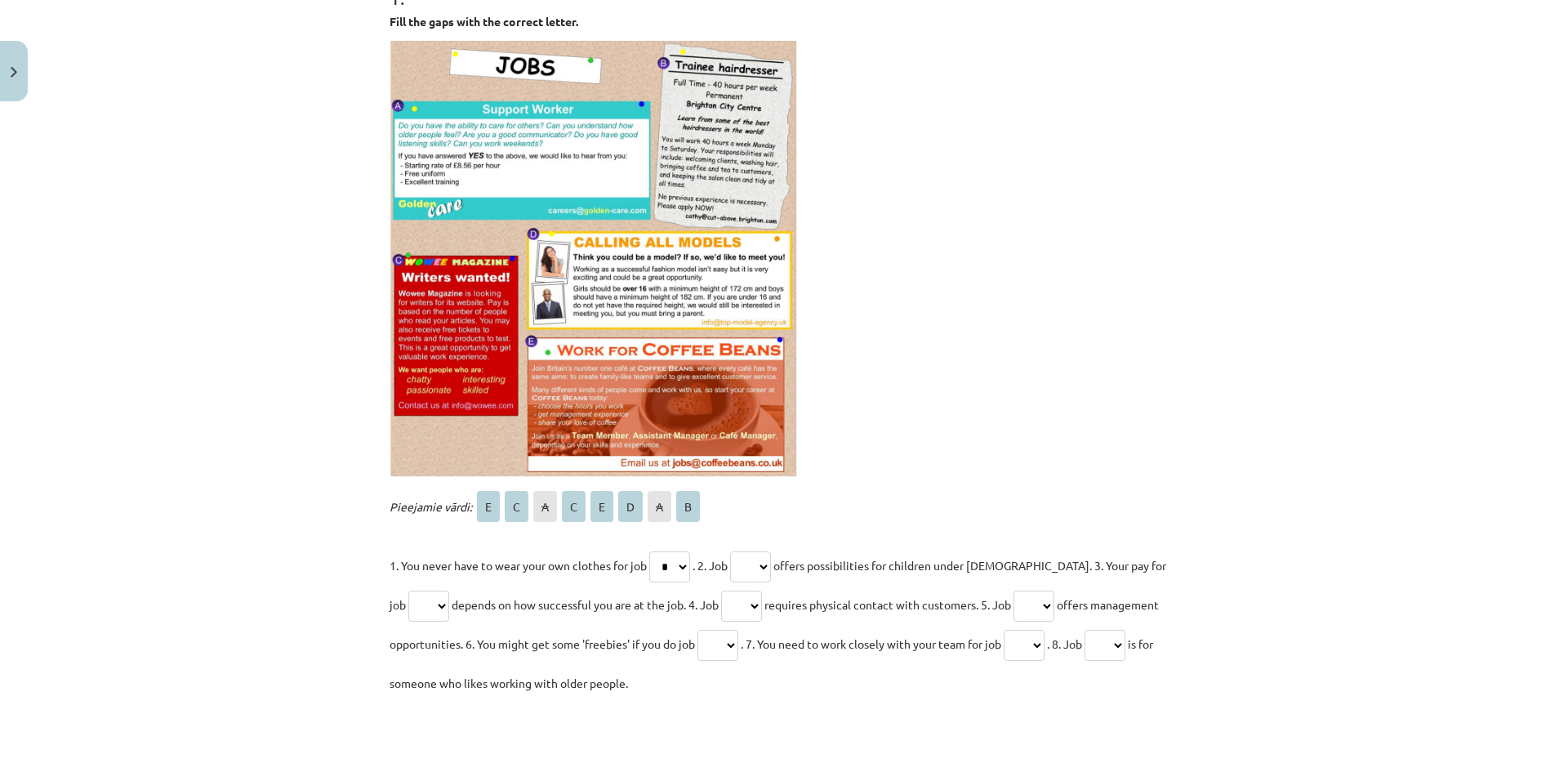
click at [757, 561] on select "* * * * * * * *" at bounding box center [751, 567] width 41 height 31
select select "*"
click at [736, 551] on select "* * * * * * * *" at bounding box center [751, 567] width 41 height 31
click at [408, 601] on select "* * * * * * * *" at bounding box center [428, 605] width 41 height 31
select select "*"
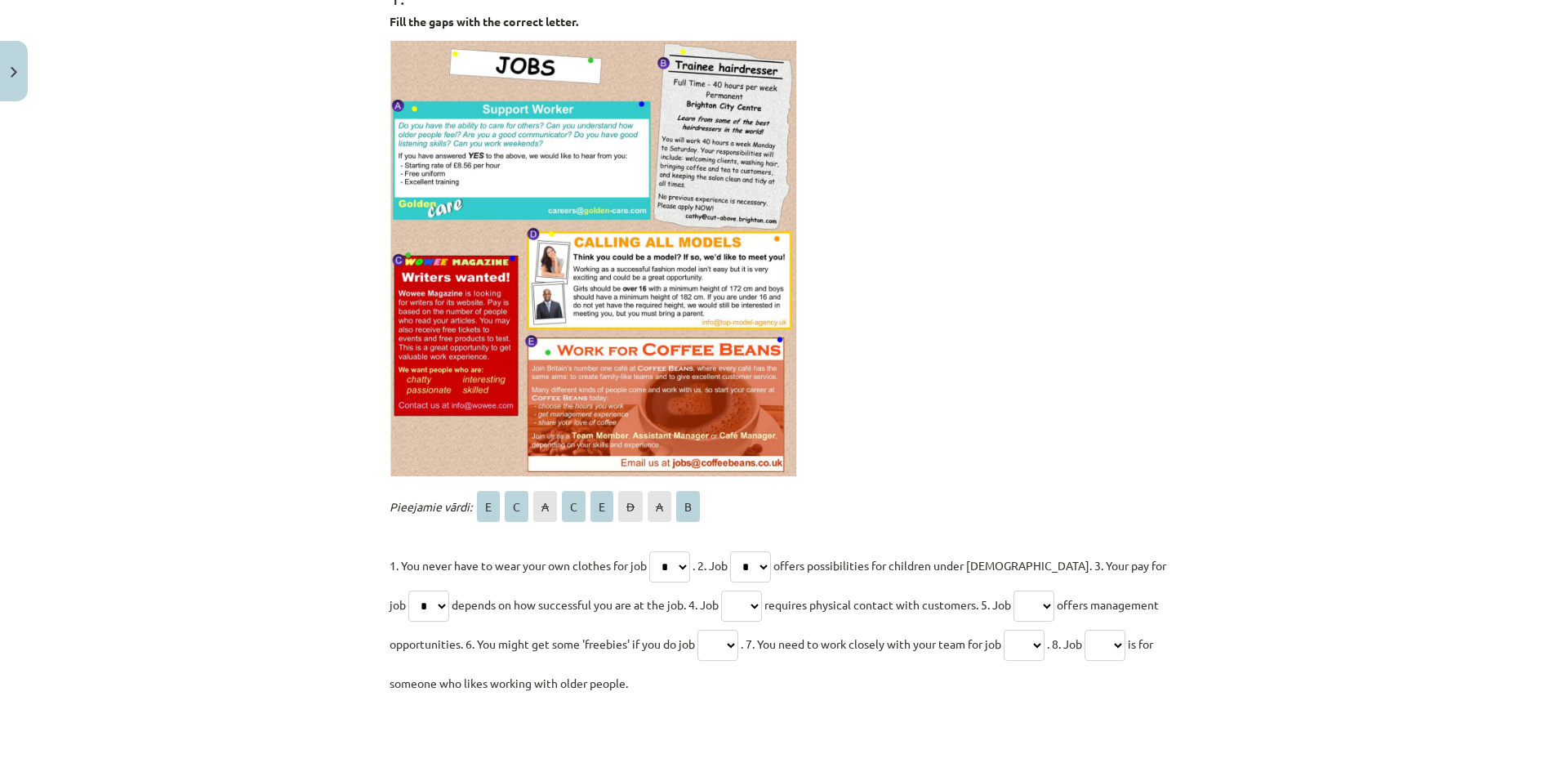
click at [408, 590] on select "* * * * * * * *" at bounding box center [428, 605] width 41 height 31
click at [733, 605] on select "* * * * * * * *" at bounding box center [741, 605] width 41 height 31
select select "*"
click at [721, 590] on select "* * * * * * * *" at bounding box center [741, 605] width 41 height 31
click at [1032, 601] on select "* * * * * * * *" at bounding box center [1033, 605] width 41 height 31
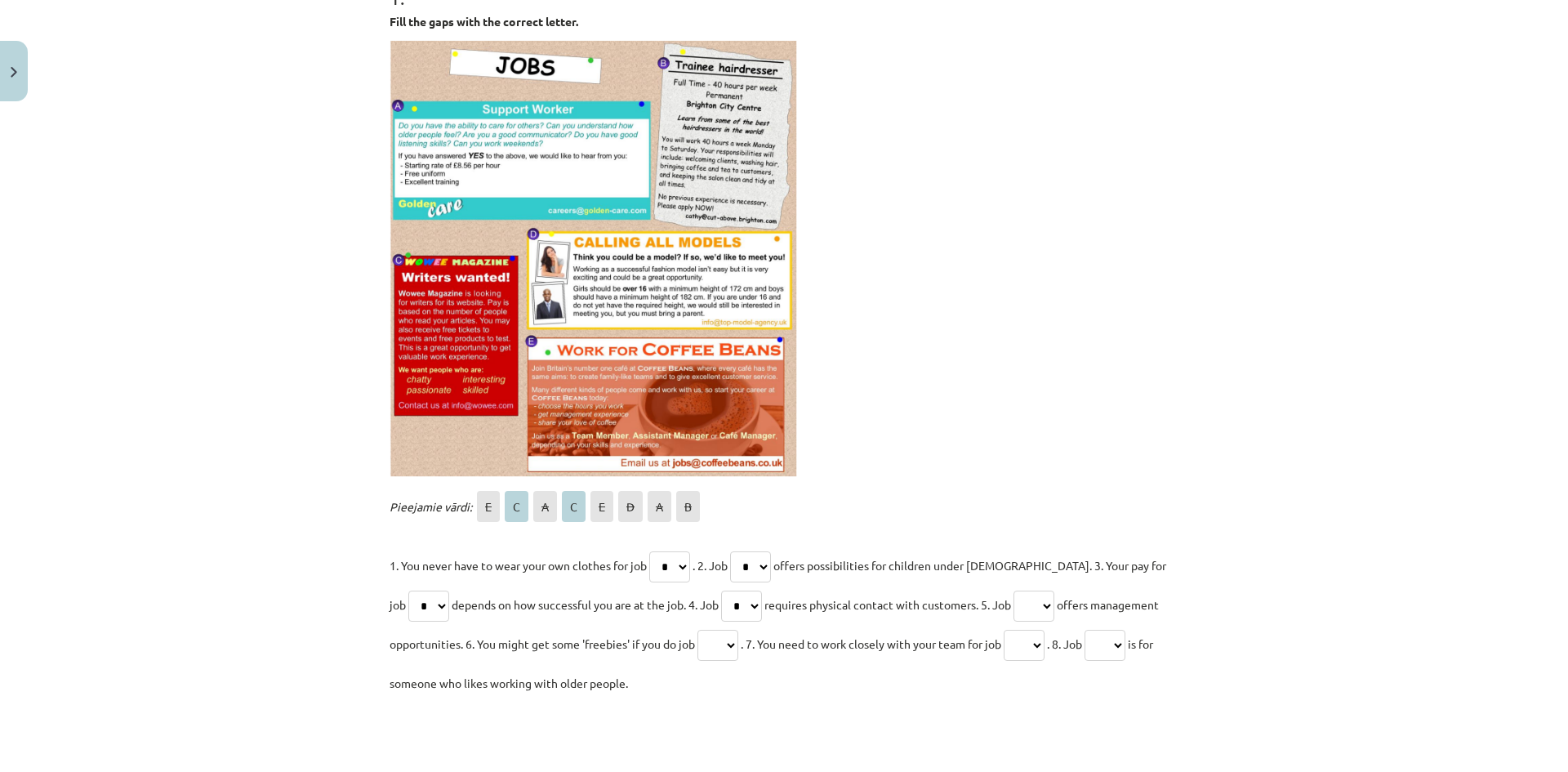
select select "*"
click at [1013, 590] on select "* * * * * * * *" at bounding box center [1033, 605] width 41 height 31
click at [725, 643] on select "* * * * * * * *" at bounding box center [718, 645] width 41 height 31
click at [697, 630] on select "* * * * * * * *" at bounding box center [718, 645] width 41 height 31
click at [723, 639] on select "* * * * * * * *" at bounding box center [718, 645] width 41 height 31
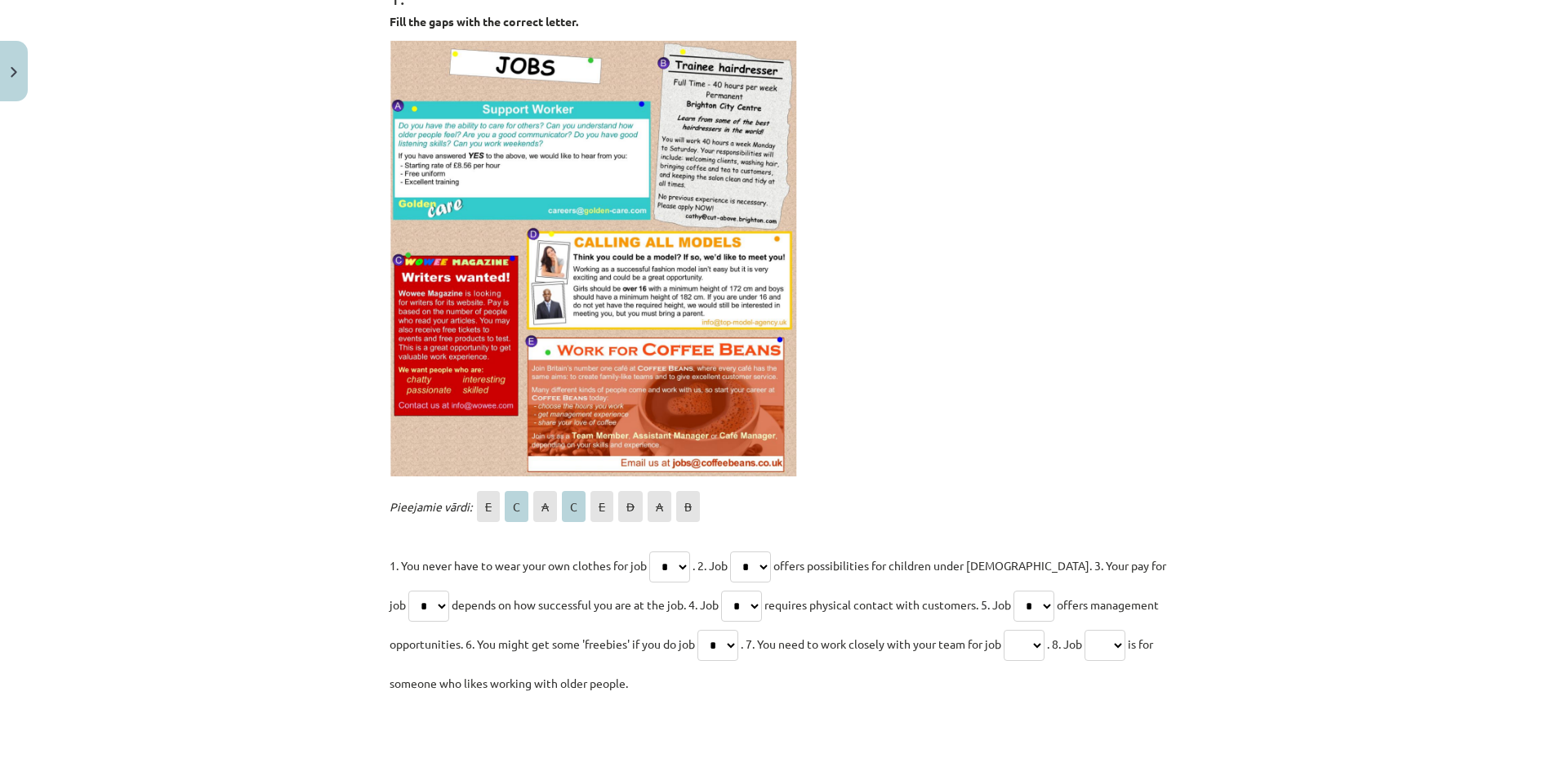
select select "*"
click at [697, 630] on select "* * * * * * * *" at bounding box center [718, 645] width 41 height 31
drag, startPoint x: 1031, startPoint y: 653, endPoint x: 1027, endPoint y: 664, distance: 11.7
click at [1027, 664] on p "1. You never have to wear your own clothes for job * * * * * * * * . 2. Job * *…" at bounding box center [784, 624] width 788 height 157
select select "*"
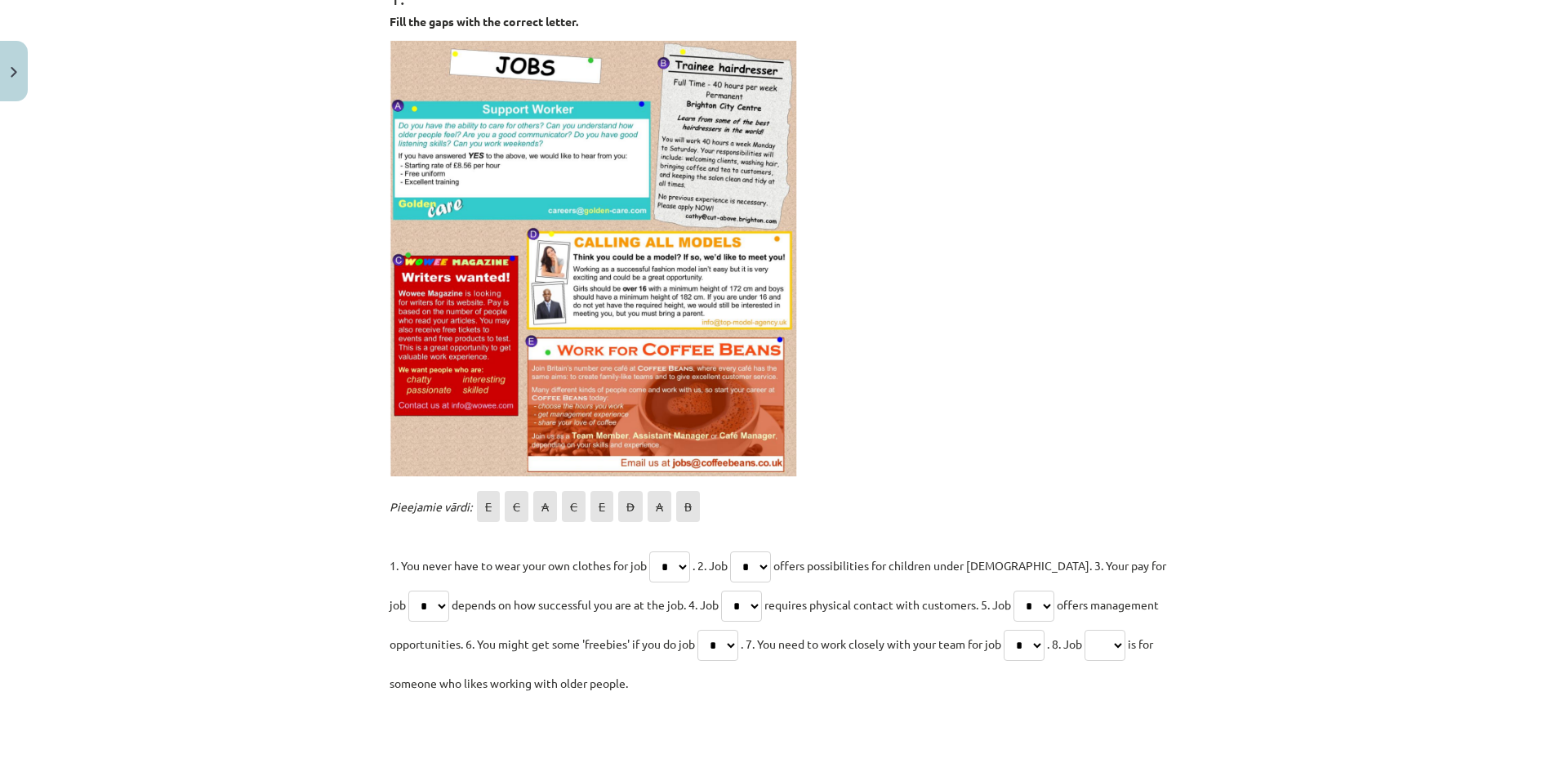
click at [1011, 630] on select "* * * * * * * *" at bounding box center [1024, 645] width 41 height 31
drag, startPoint x: 1122, startPoint y: 642, endPoint x: 1121, endPoint y: 633, distance: 9.1
click at [1122, 642] on select "* * * * * * * *" at bounding box center [1104, 645] width 41 height 31
select select "*"
click at [1098, 630] on select "* * * * * * * *" at bounding box center [1104, 645] width 41 height 31
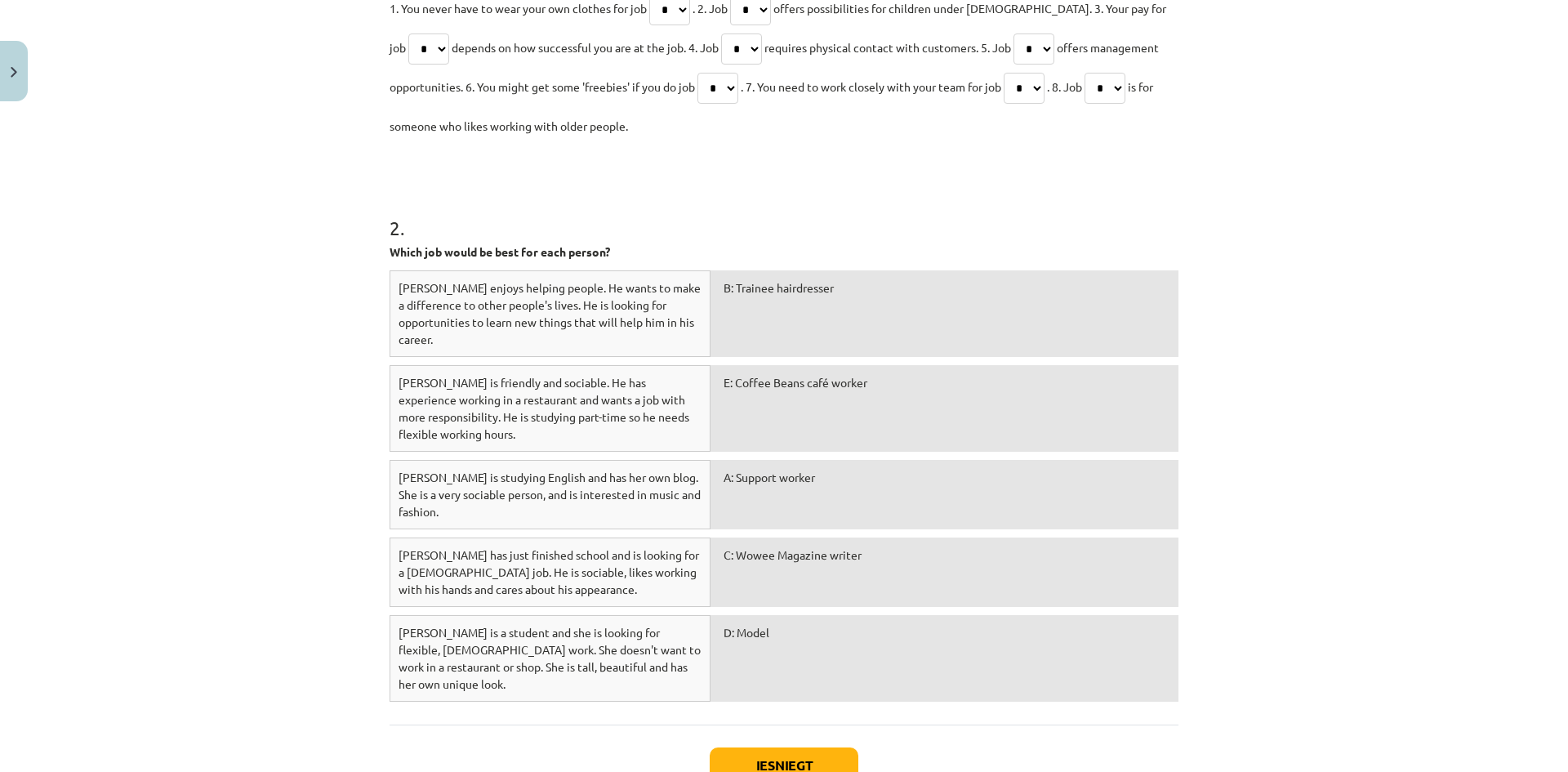
scroll to position [926, 0]
click at [759, 746] on button "Iesniegt" at bounding box center [784, 763] width 148 height 36
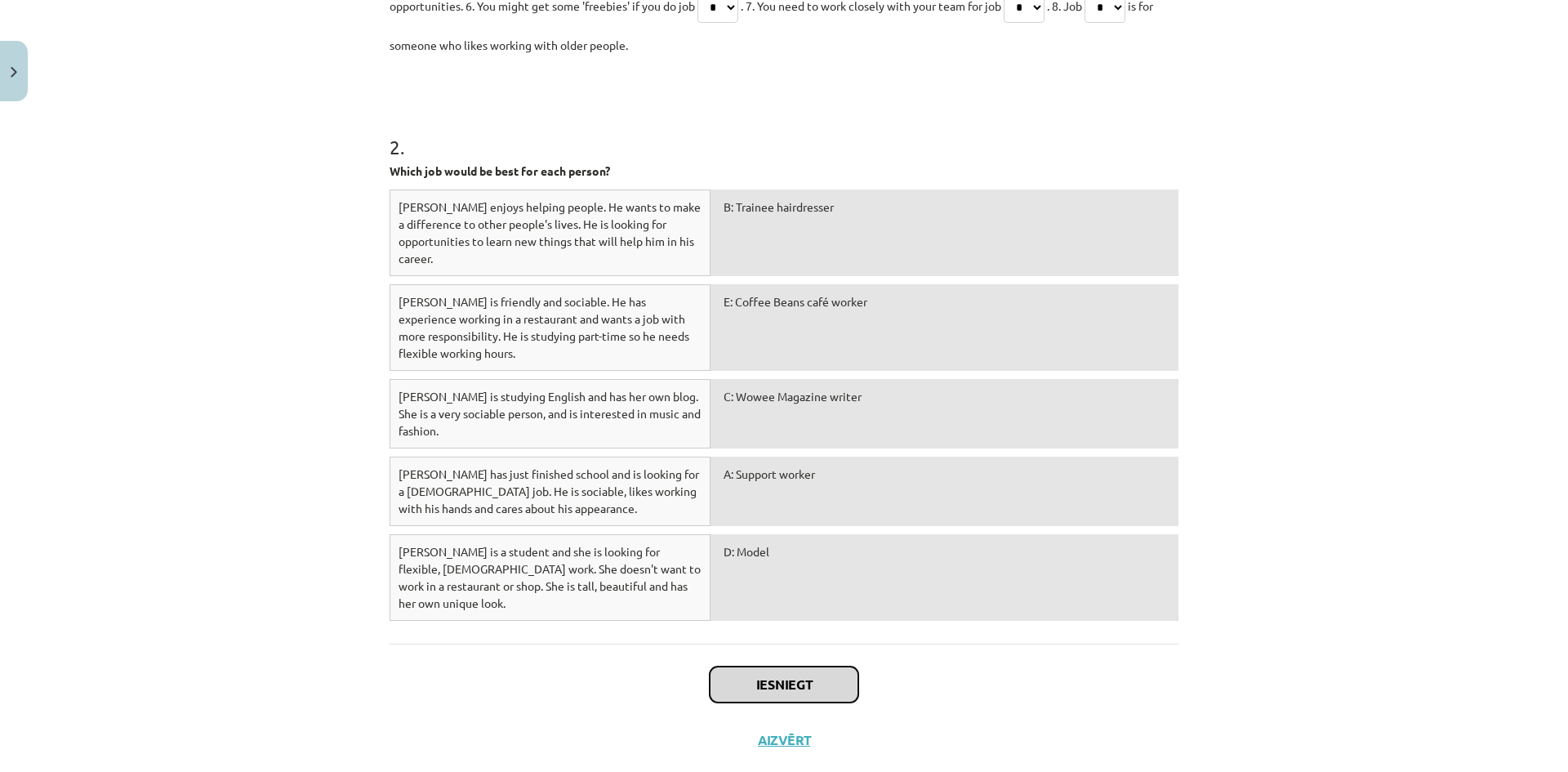
scroll to position [1007, 0]
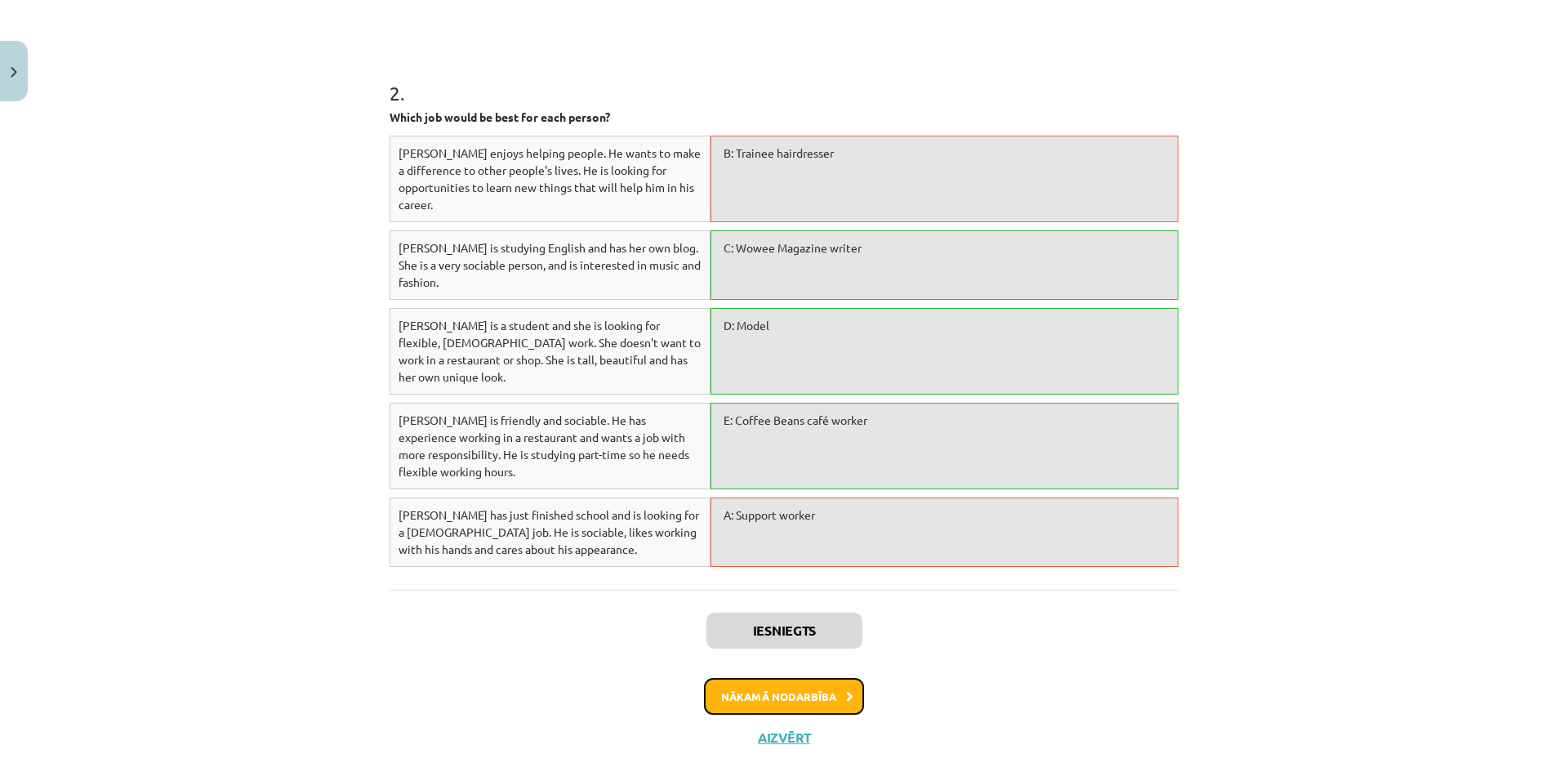
click at [753, 678] on button "Nākamā nodarbība" at bounding box center [784, 696] width 160 height 38
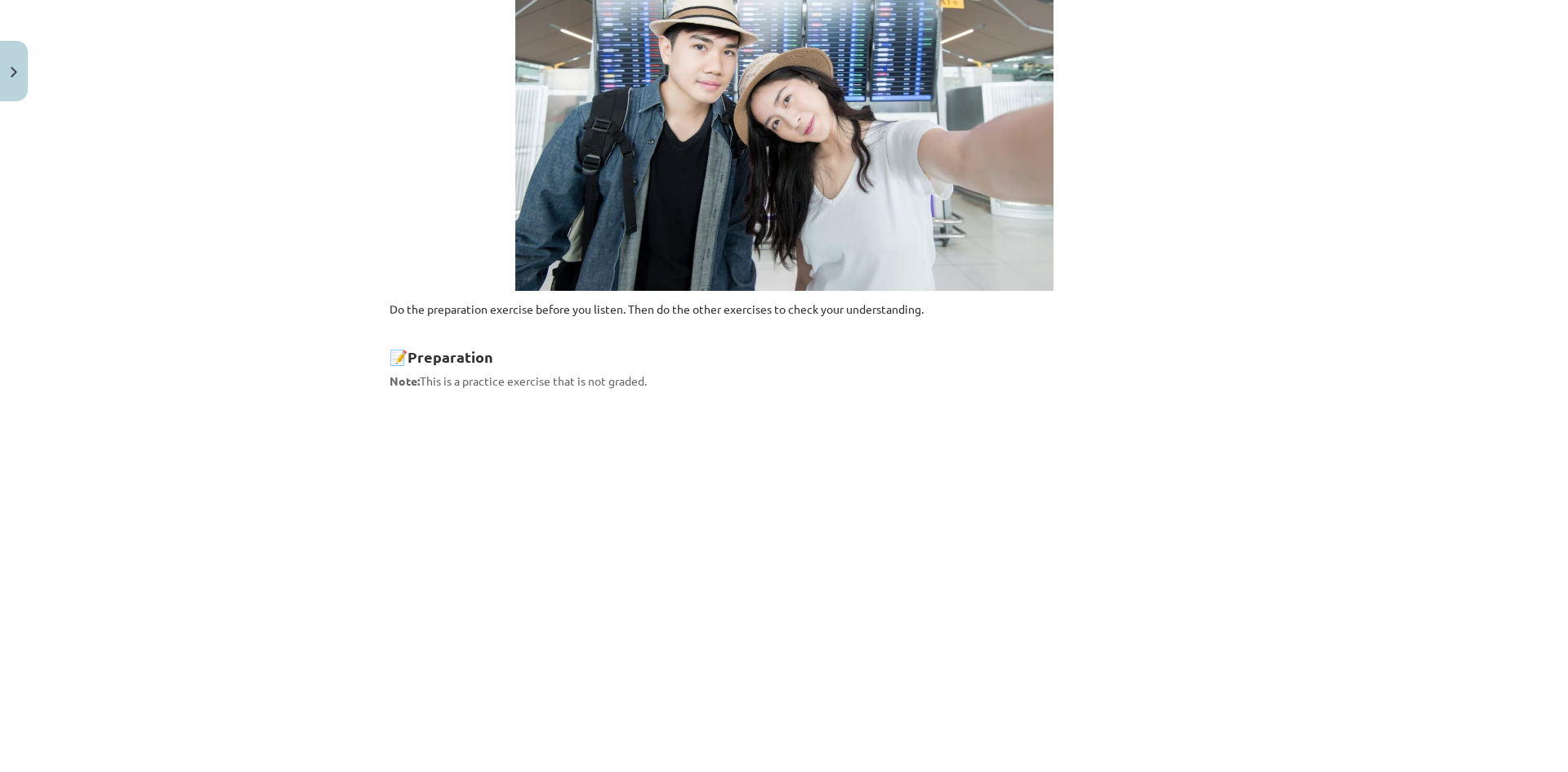
scroll to position [449, 0]
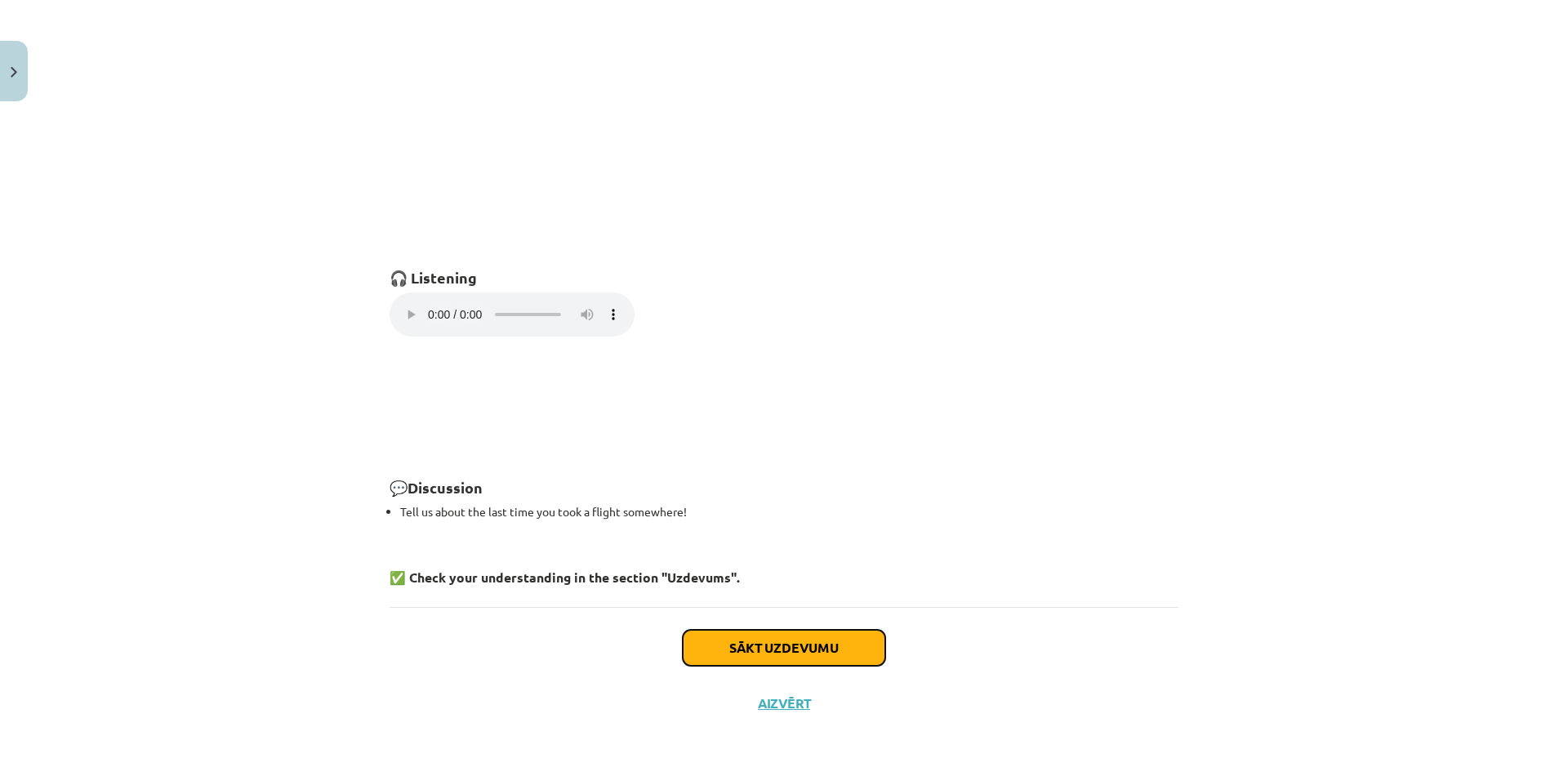
click at [809, 649] on button "Sākt uzdevumu" at bounding box center [784, 647] width 202 height 36
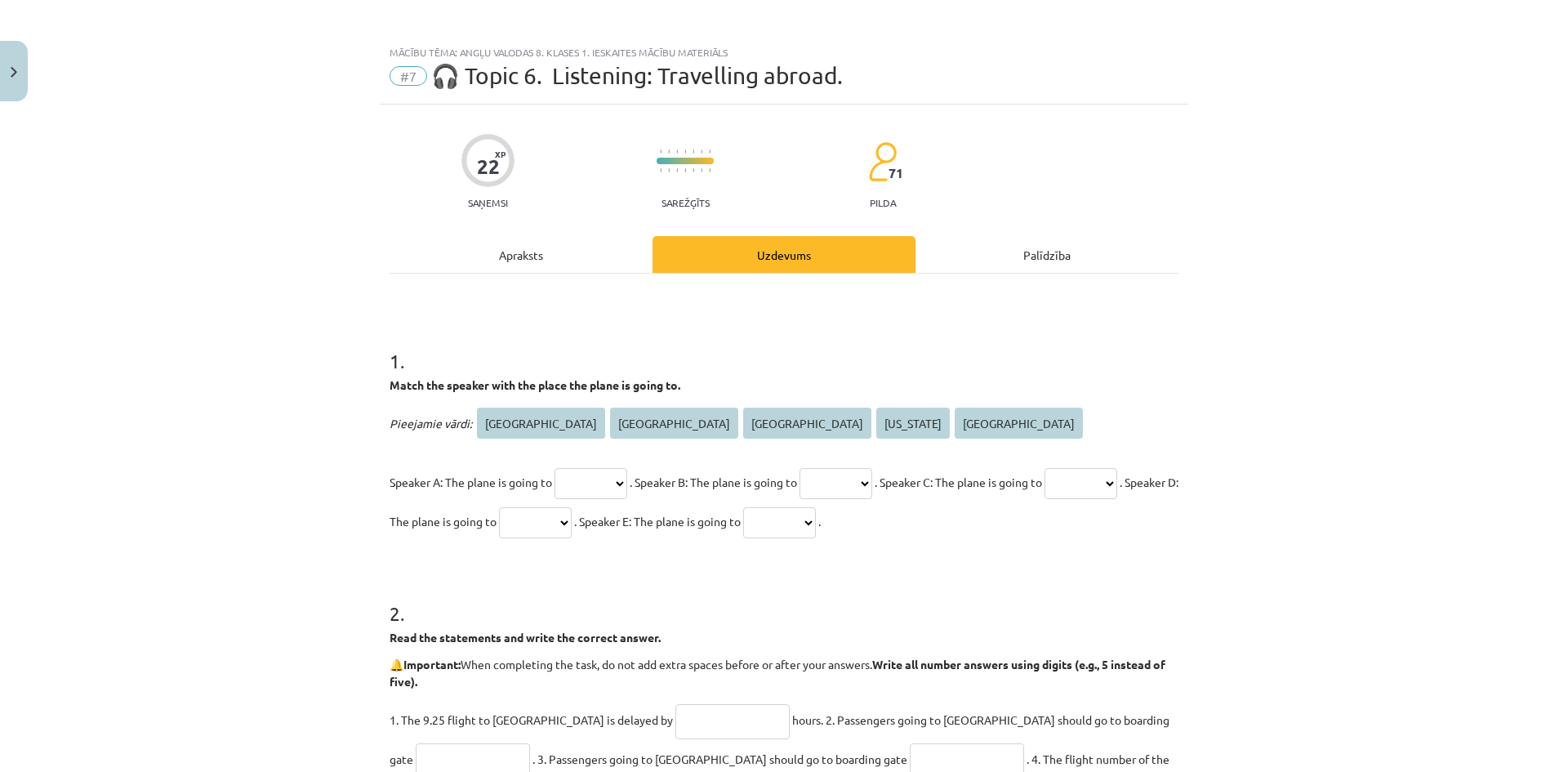
scroll to position [0, 0]
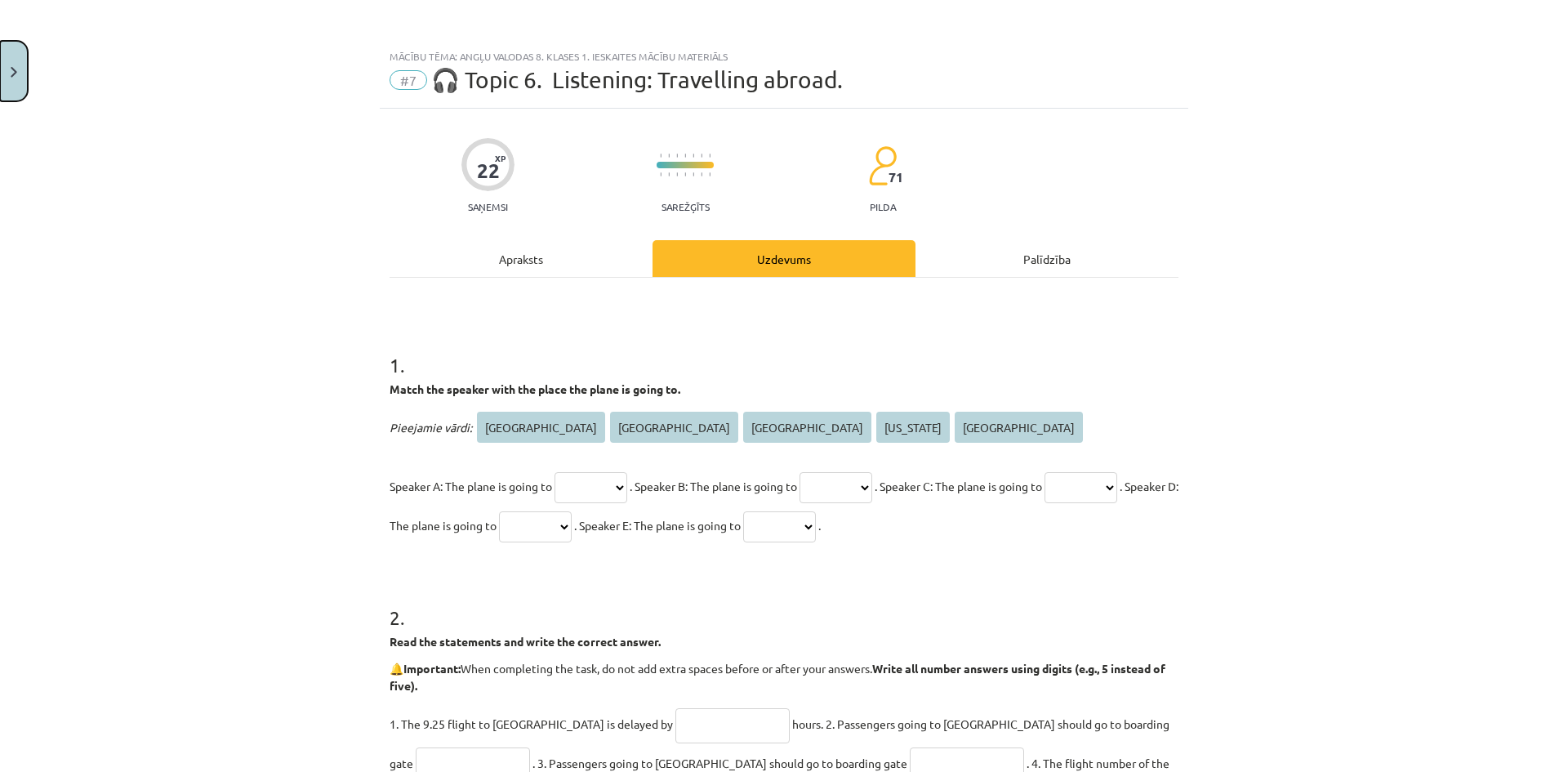
click at [23, 80] on button "Close" at bounding box center [14, 71] width 28 height 60
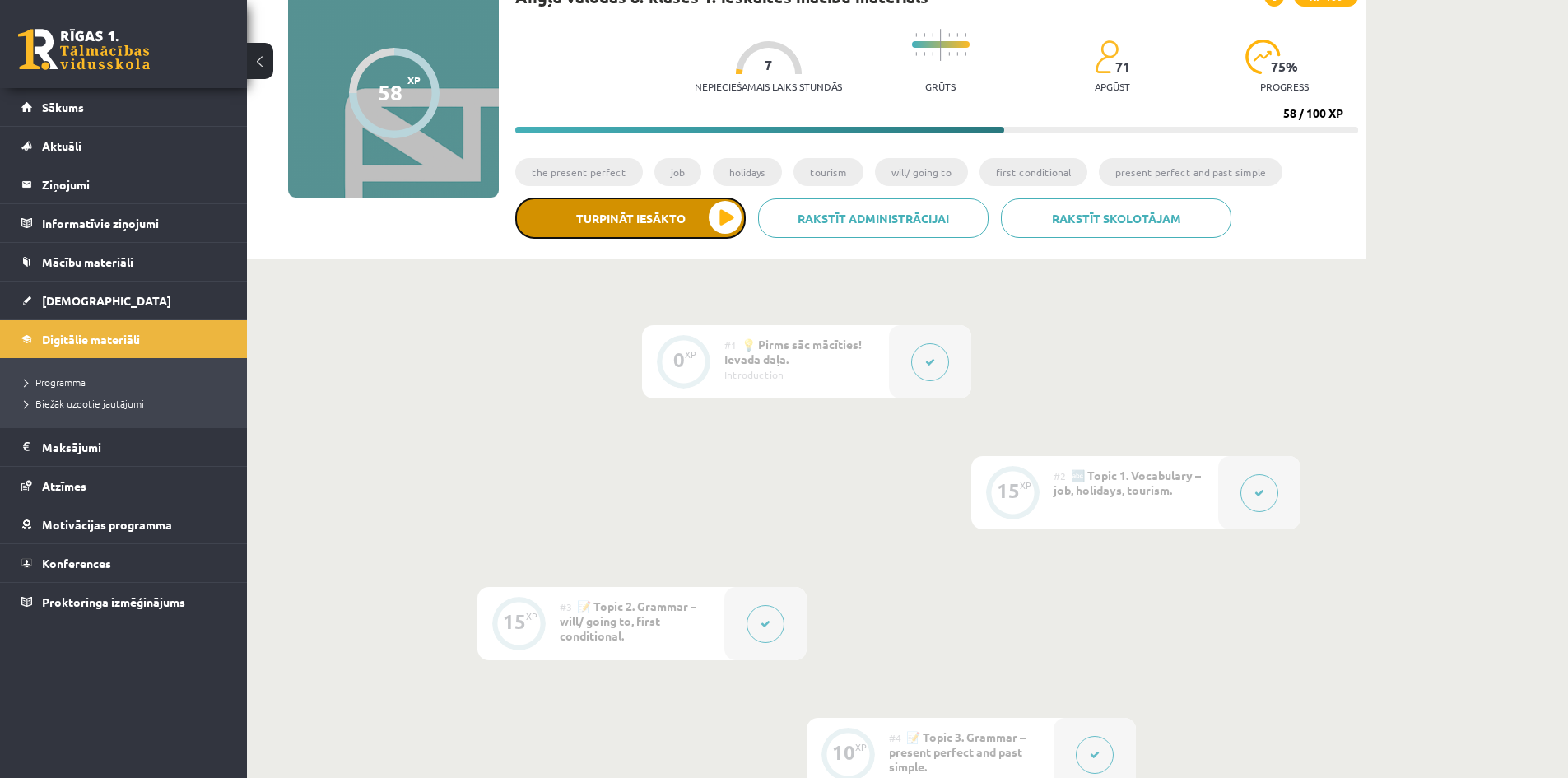
click at [656, 215] on button "Turpināt iesākto" at bounding box center [631, 218] width 230 height 41
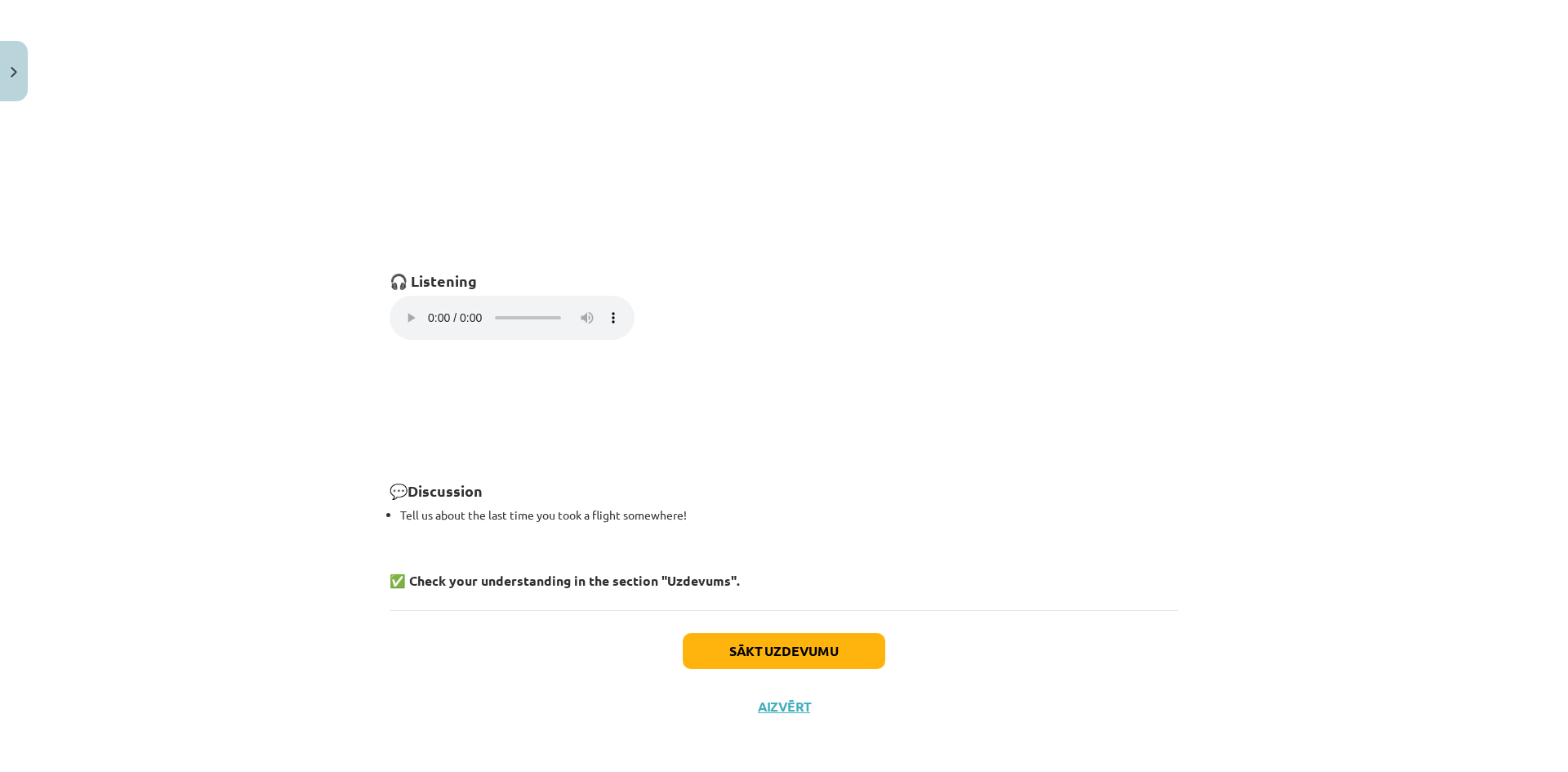
scroll to position [1032, 0]
click at [835, 633] on button "Sākt uzdevumu" at bounding box center [784, 647] width 202 height 36
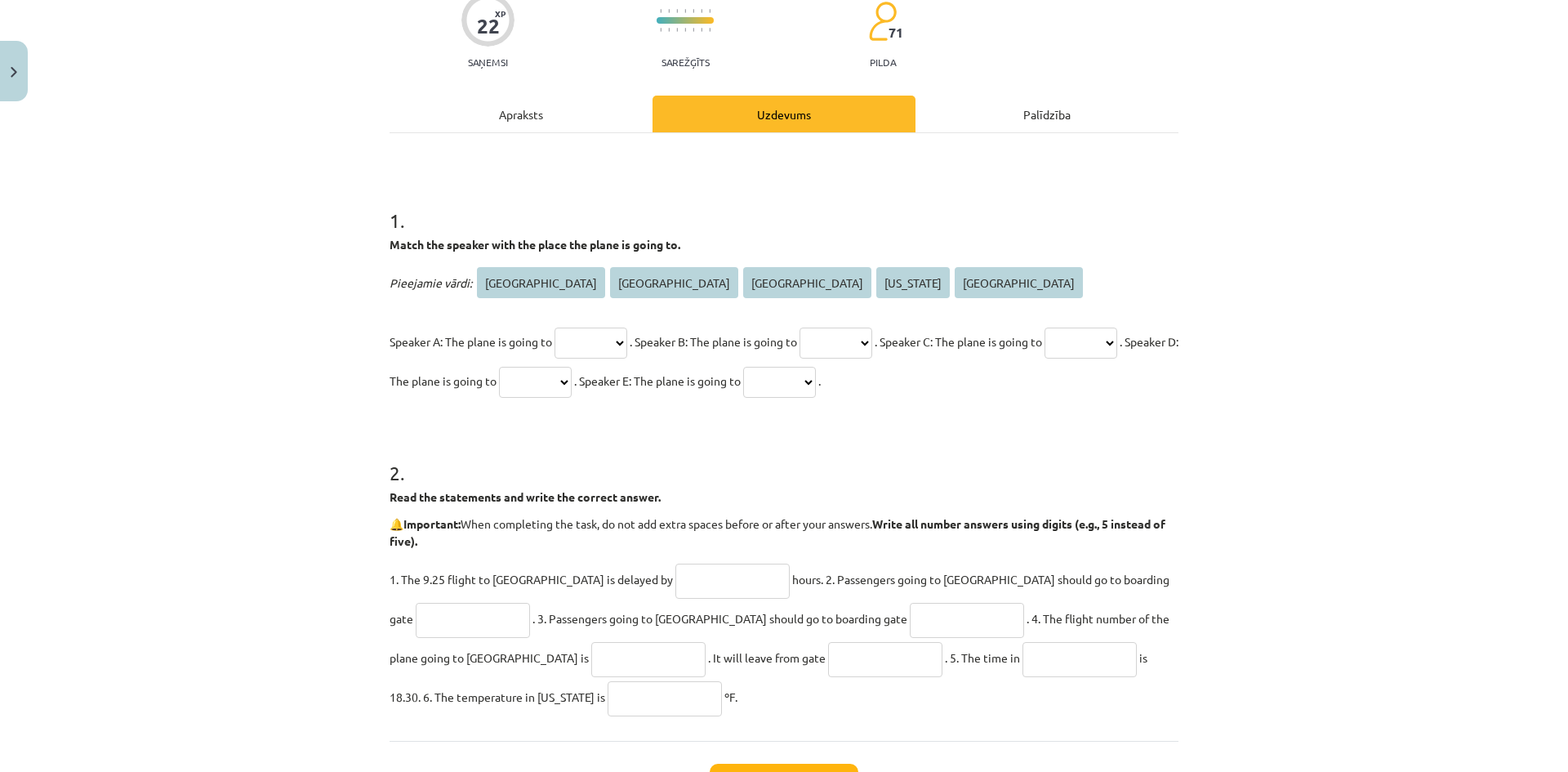
scroll to position [41, 0]
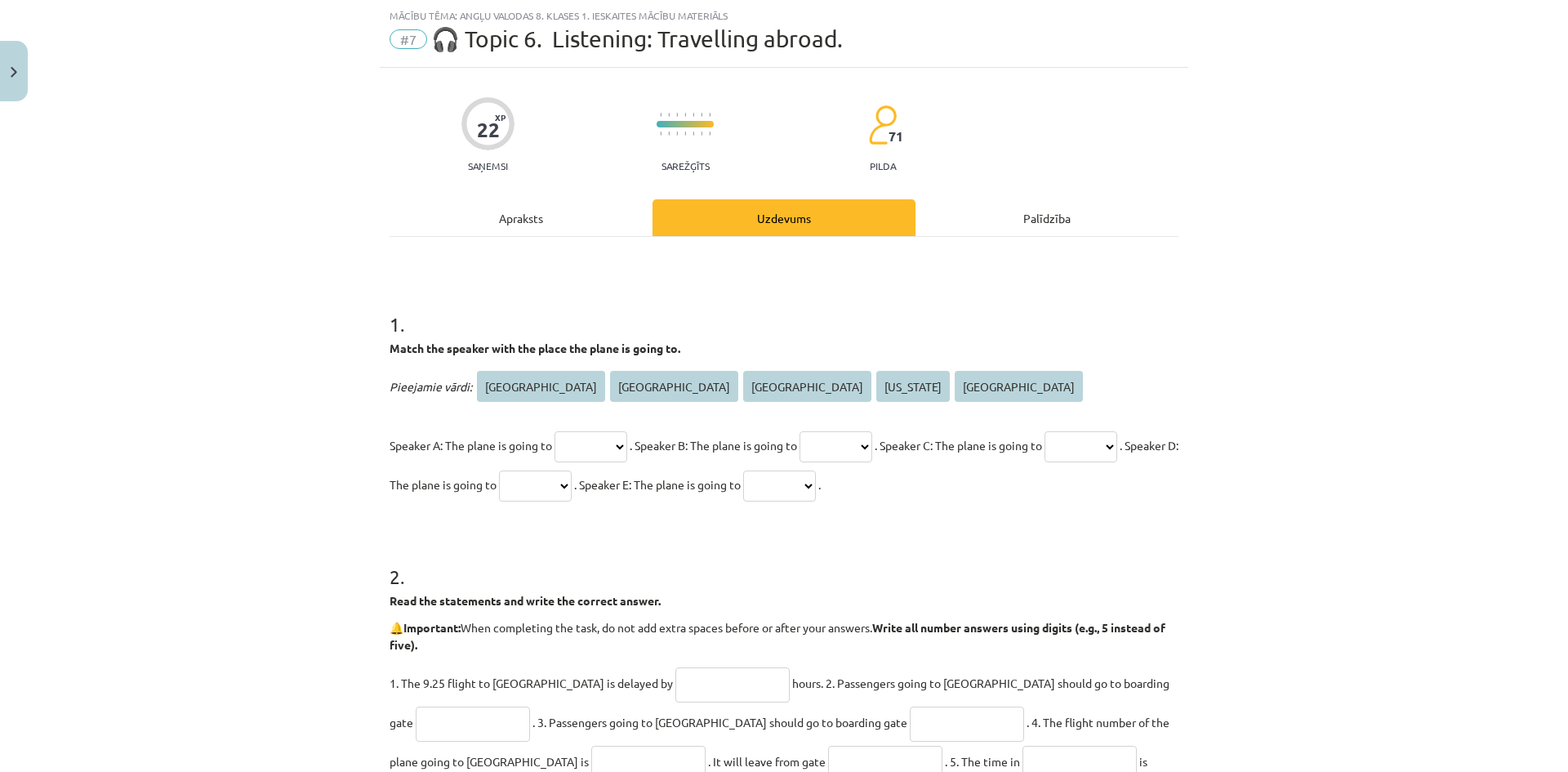
click at [615, 440] on select "***** **** ********* ******** ******" at bounding box center [590, 447] width 73 height 31
select select "****"
click at [554, 431] on select "***** **** ********* ******** ******" at bounding box center [590, 447] width 73 height 31
click at [857, 451] on select "***** **** ********* ******** ******" at bounding box center [835, 447] width 73 height 31
click at [959, 430] on p "Speaker A: The plane is going to ***** **** ********* ******** ****** . Speaker…" at bounding box center [784, 464] width 788 height 78
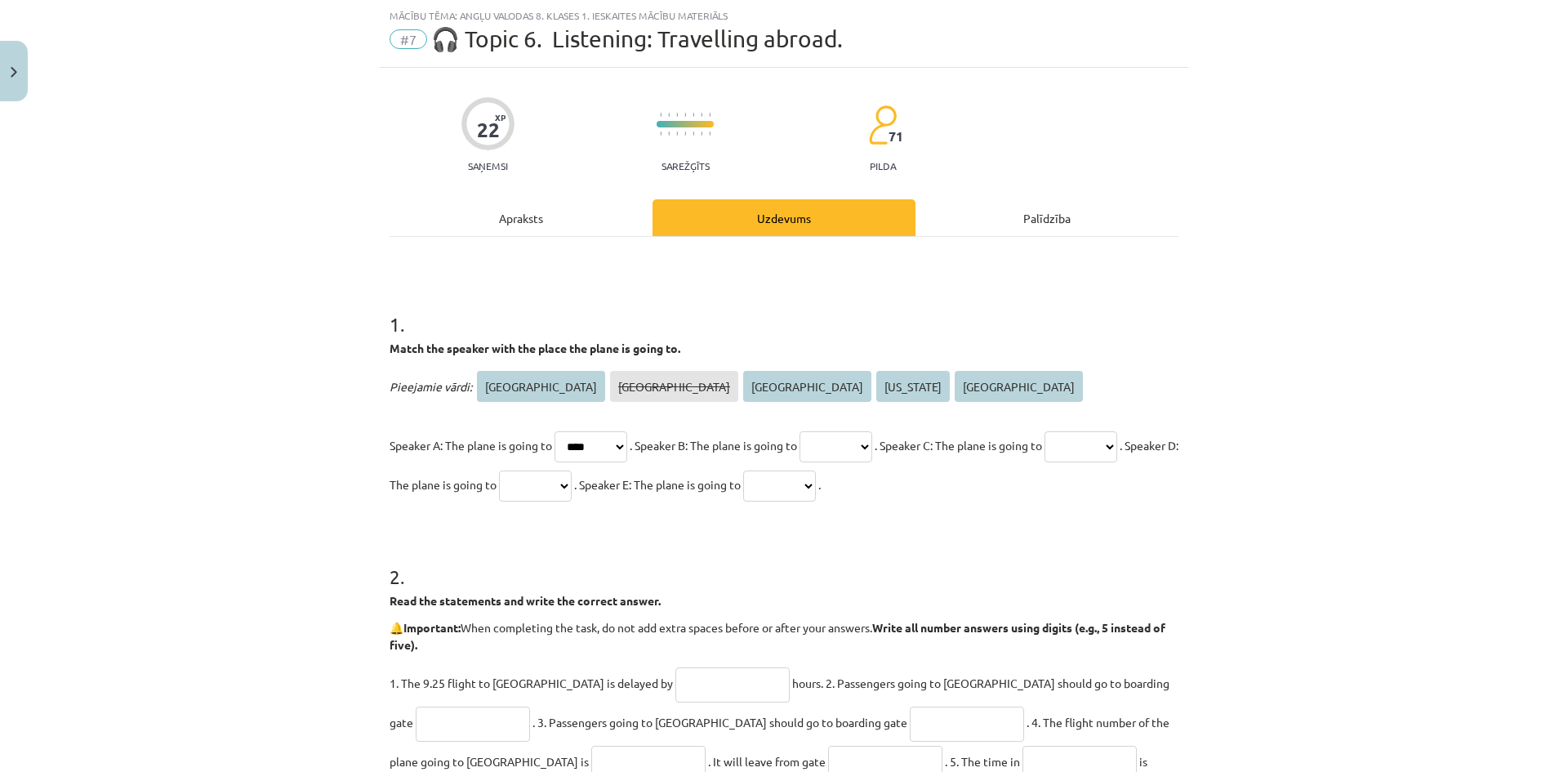
click at [1044, 462] on select "***** **** ********* ******** ******" at bounding box center [1080, 447] width 73 height 31
select select "******"
click at [1044, 462] on select "***** **** ********* ******** ******" at bounding box center [1080, 447] width 73 height 31
drag, startPoint x: 717, startPoint y: 477, endPoint x: 717, endPoint y: 500, distance: 23.0
click at [571, 477] on select "***** **** ********* ******** ******" at bounding box center [535, 486] width 73 height 31
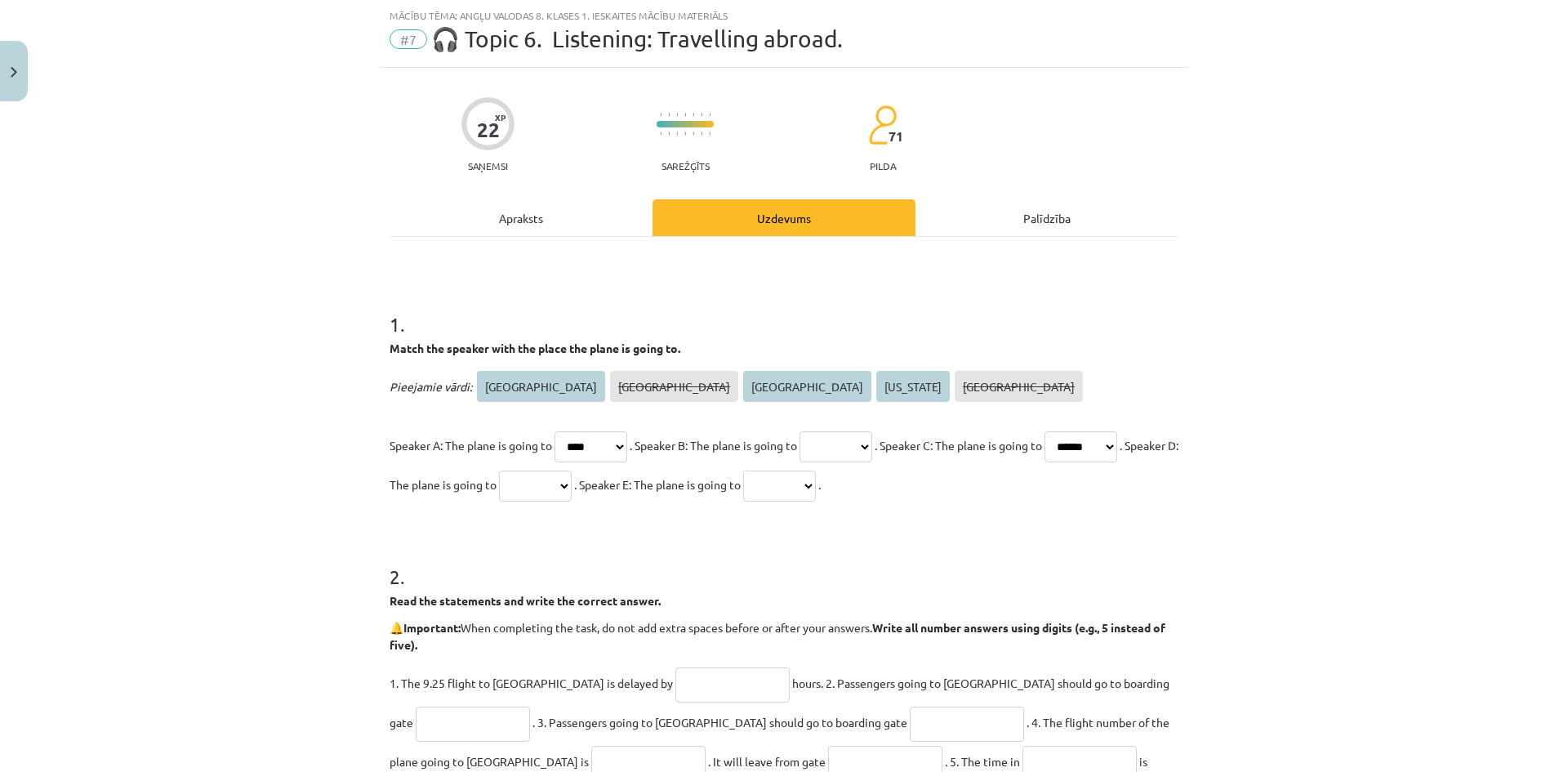
select select "********"
click at [571, 471] on select "***** **** ********* ******** ******" at bounding box center [535, 486] width 73 height 31
click at [815, 483] on select "***** **** ********* ******** ******" at bounding box center [779, 486] width 73 height 31
click at [815, 471] on select "***** **** ********* ******** ******" at bounding box center [779, 486] width 73 height 31
drag, startPoint x: 1009, startPoint y: 492, endPoint x: 992, endPoint y: 489, distance: 17.3
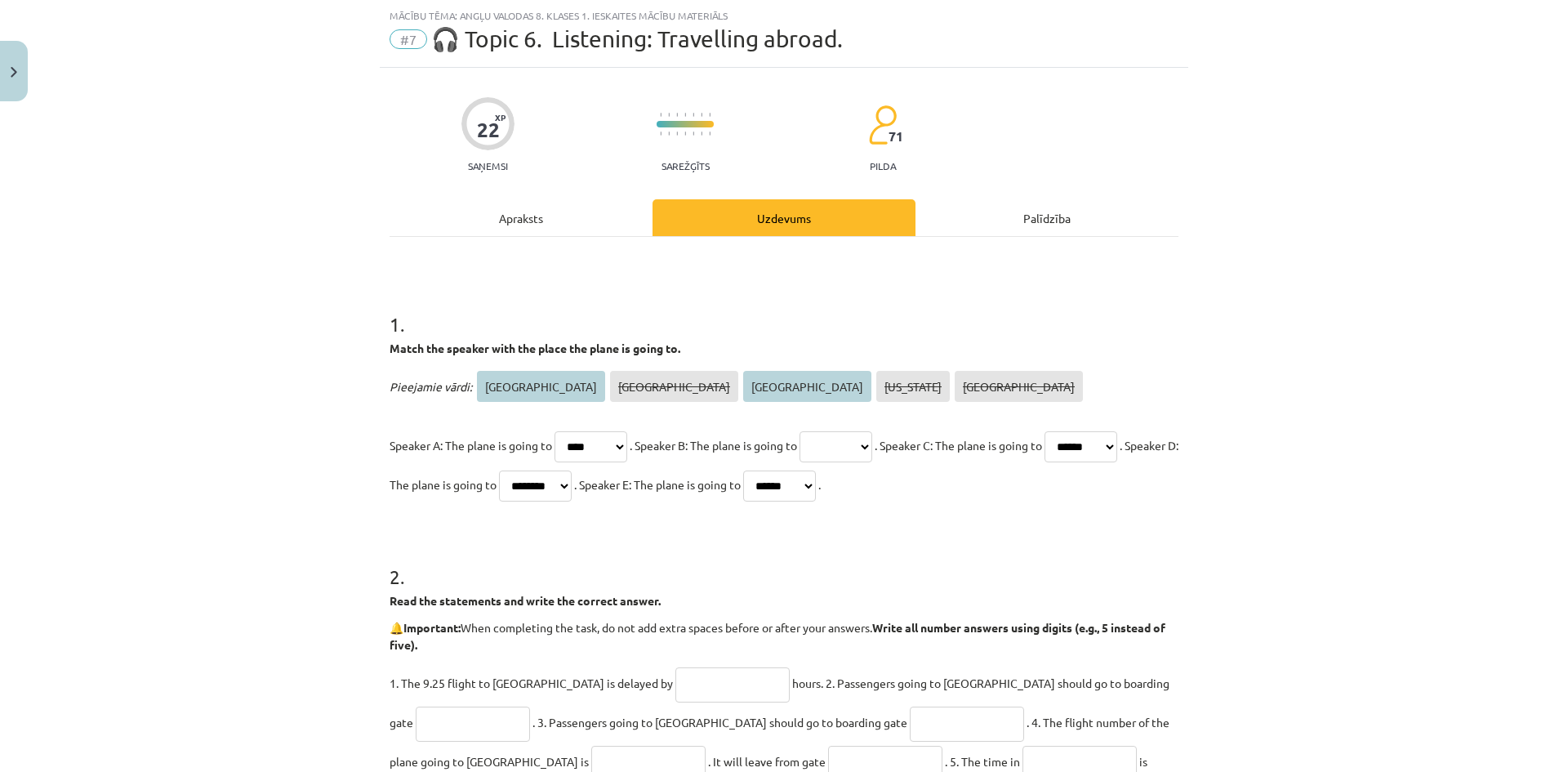
click at [815, 491] on select "***** **** ********* ******** ******" at bounding box center [779, 486] width 73 height 31
select select "*********"
click at [815, 471] on select "***** **** ********* ******** ******" at bounding box center [779, 486] width 73 height 31
drag, startPoint x: 866, startPoint y: 451, endPoint x: 855, endPoint y: 460, distance: 14.2
click at [866, 451] on select "***** **** ********* ******** ******" at bounding box center [835, 447] width 73 height 31
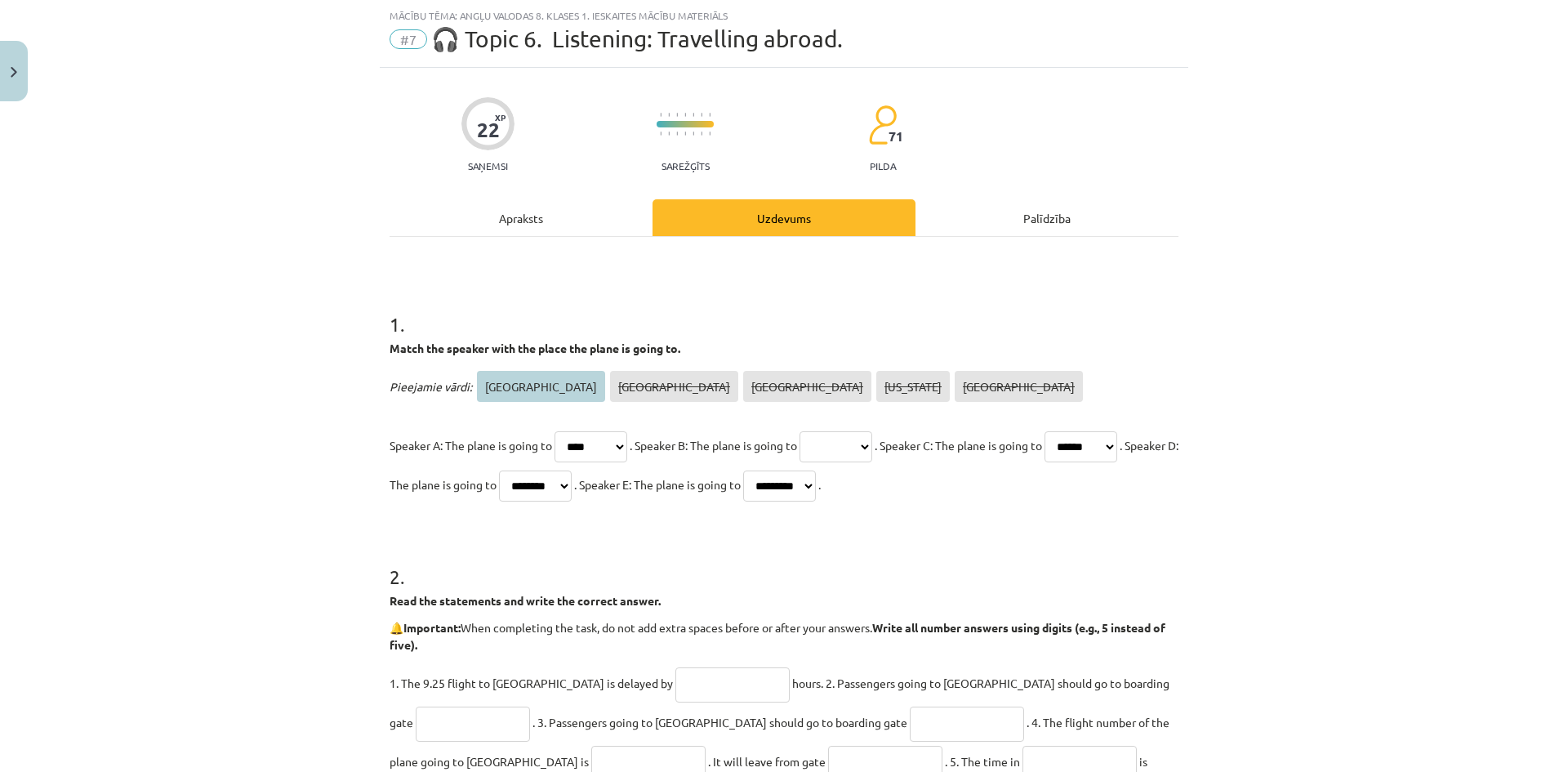
select select "*****"
click at [824, 431] on select "***** **** ********* ******** ******" at bounding box center [835, 447] width 73 height 31
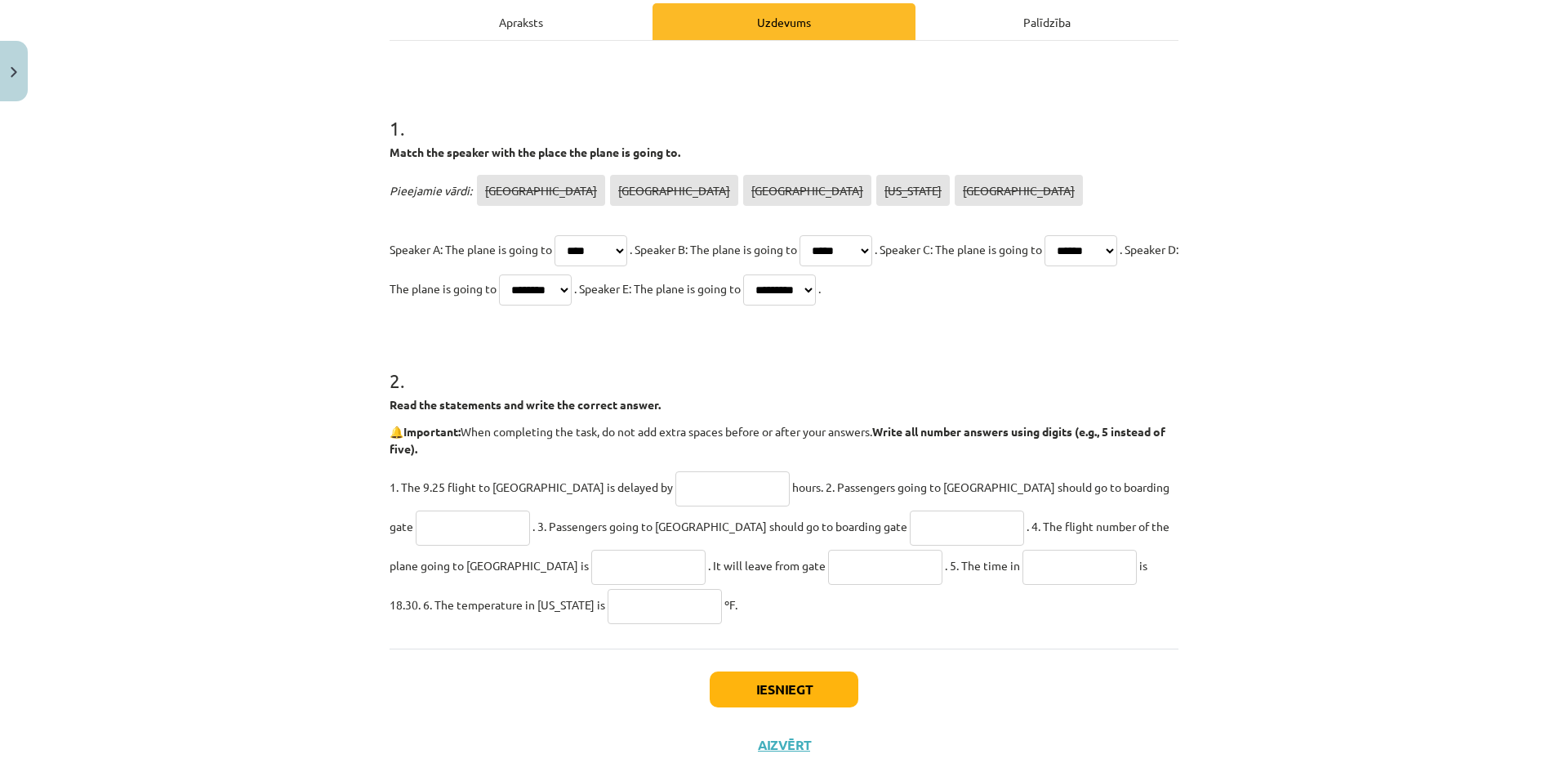
scroll to position [278, 0]
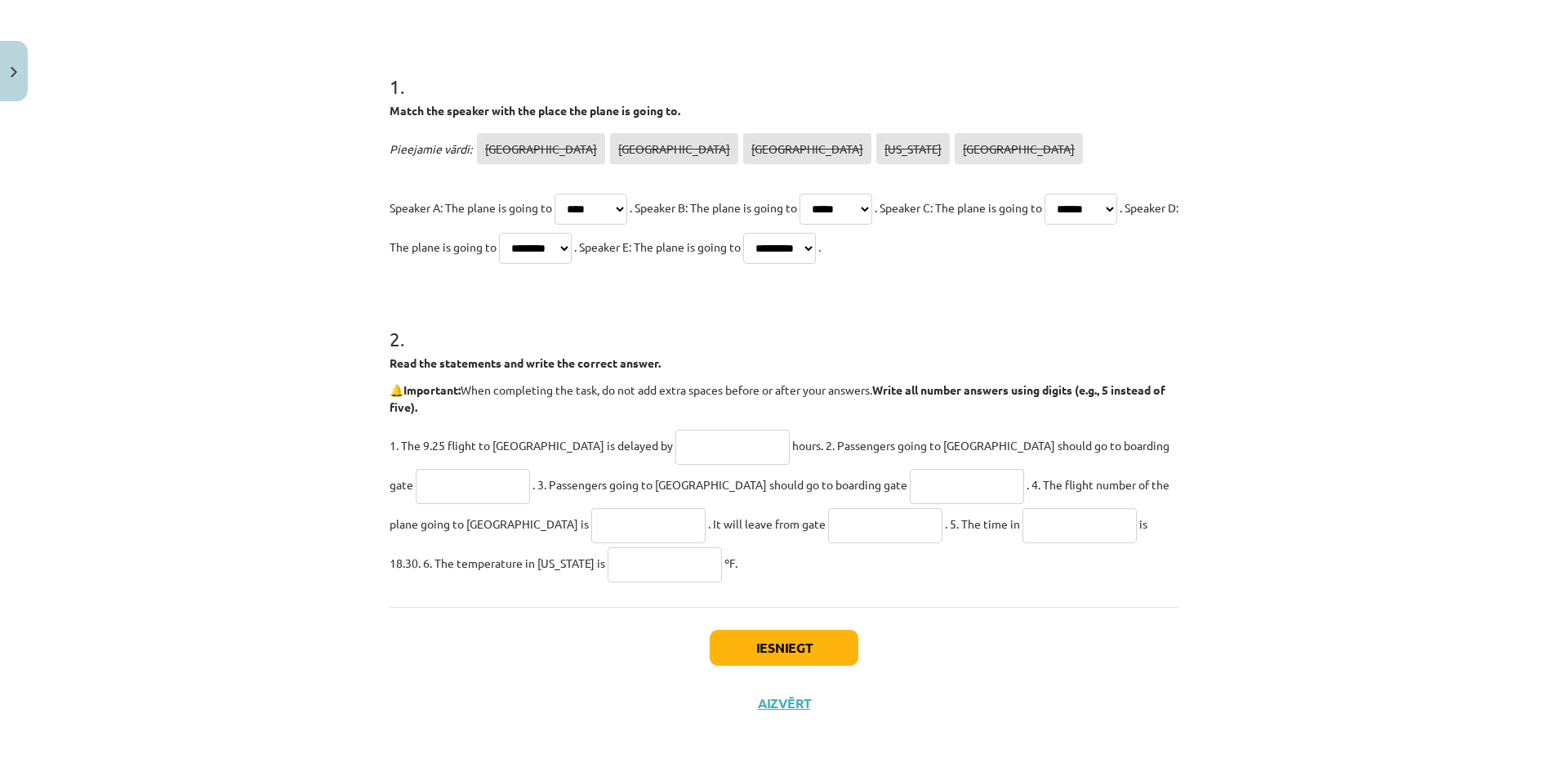
click at [675, 445] on input "text" at bounding box center [732, 447] width 114 height 35
click at [14, 81] on button "Close" at bounding box center [14, 71] width 28 height 60
click at [639, 213] on div "Mācību tēma: Angļu valodas 8. klases 1. ieskaites mācību materiāls #7 🎧 Topic 6…" at bounding box center [784, 386] width 1568 height 772
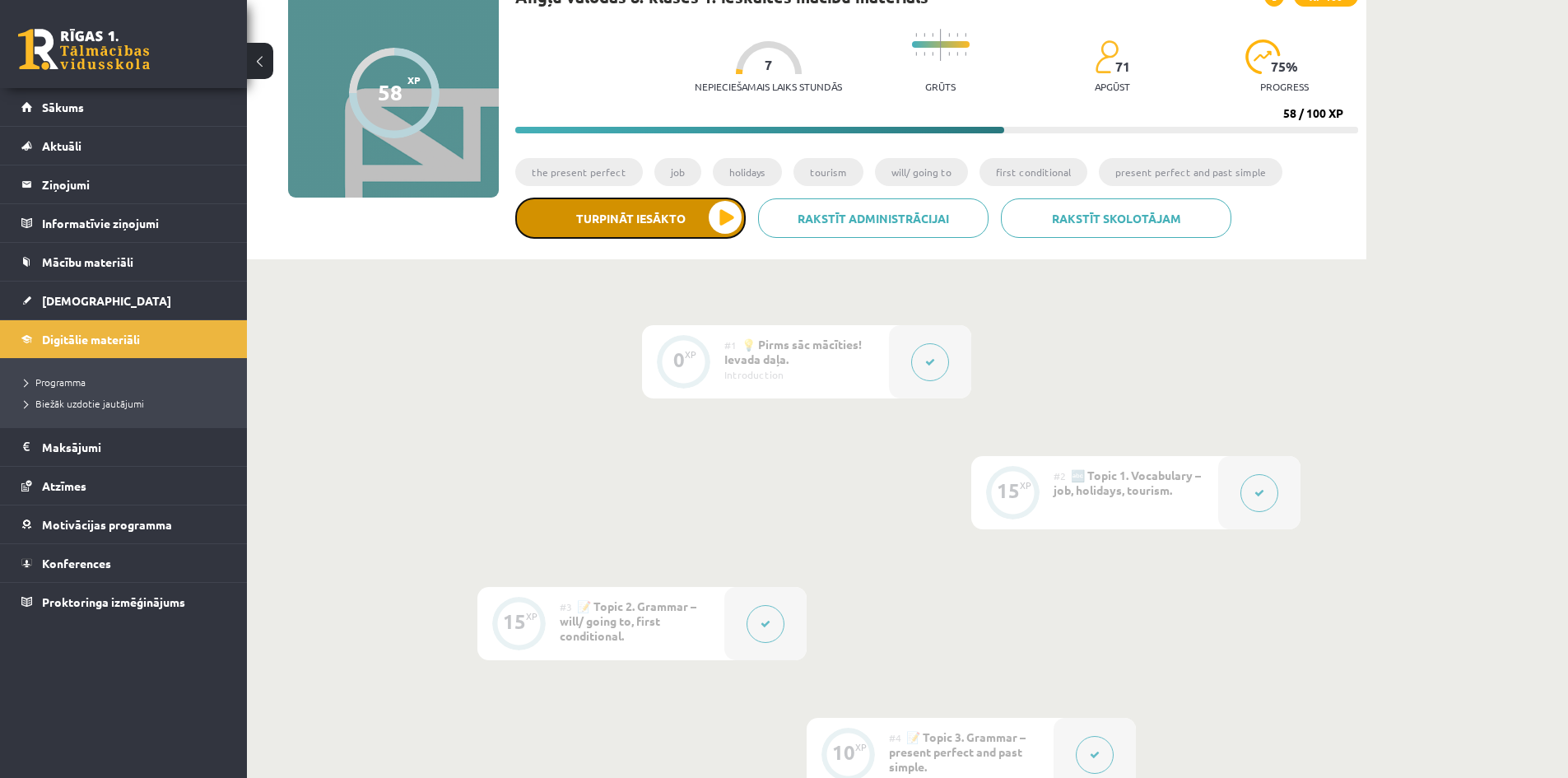
click at [698, 219] on button "Turpināt iesākto" at bounding box center [631, 218] width 230 height 41
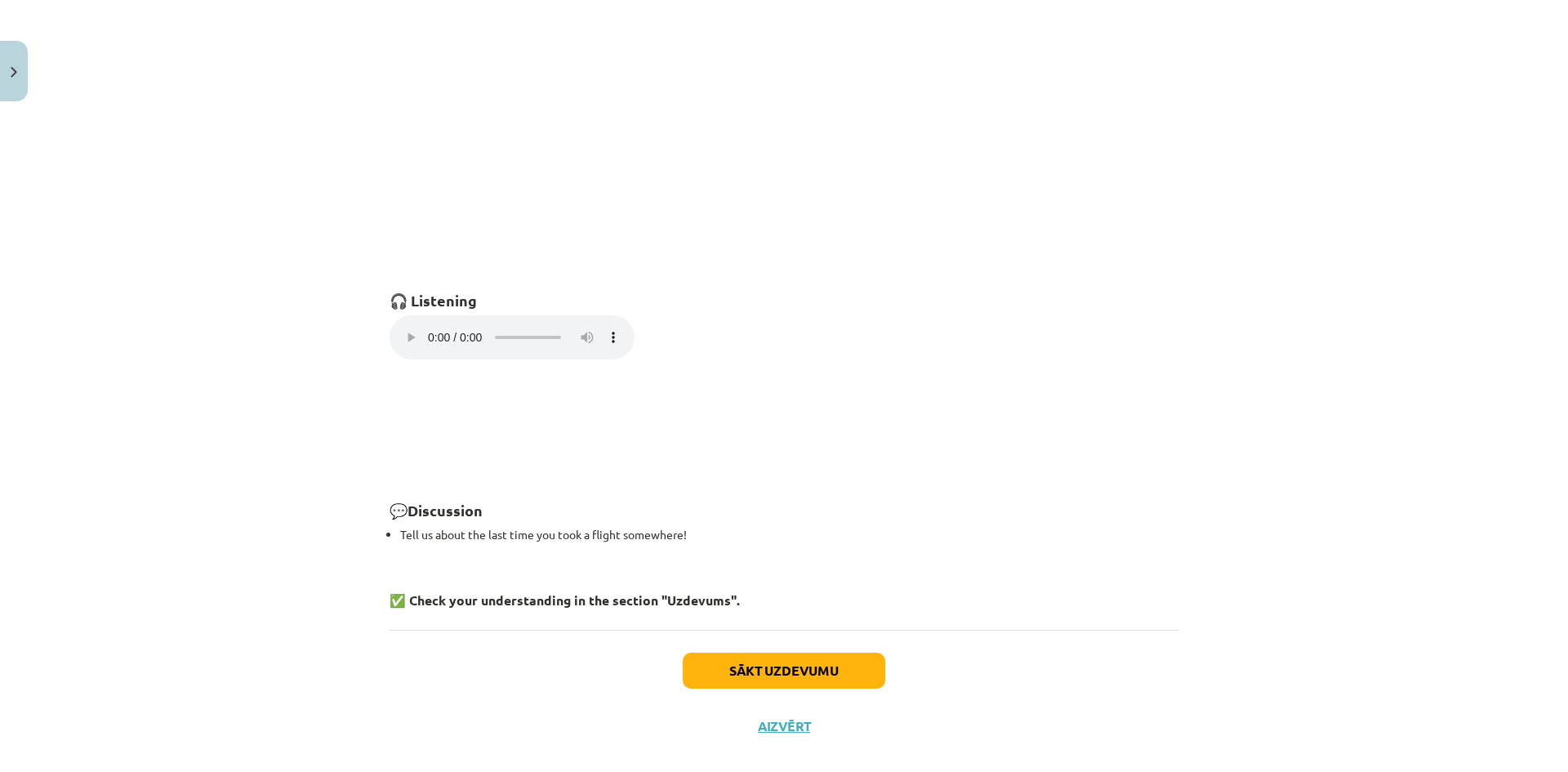
scroll to position [1032, 0]
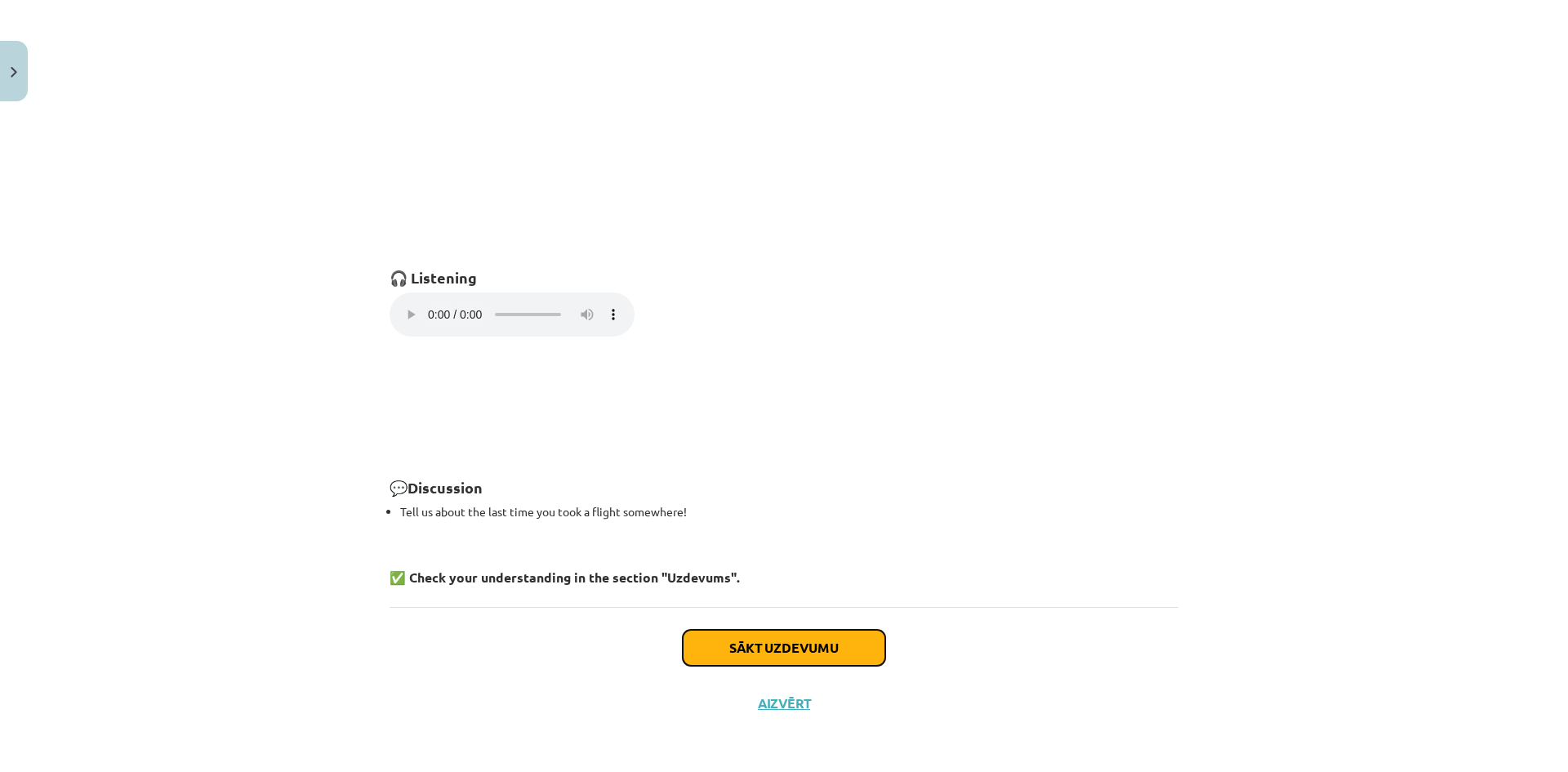
click at [778, 632] on button "Sākt uzdevumu" at bounding box center [784, 647] width 202 height 36
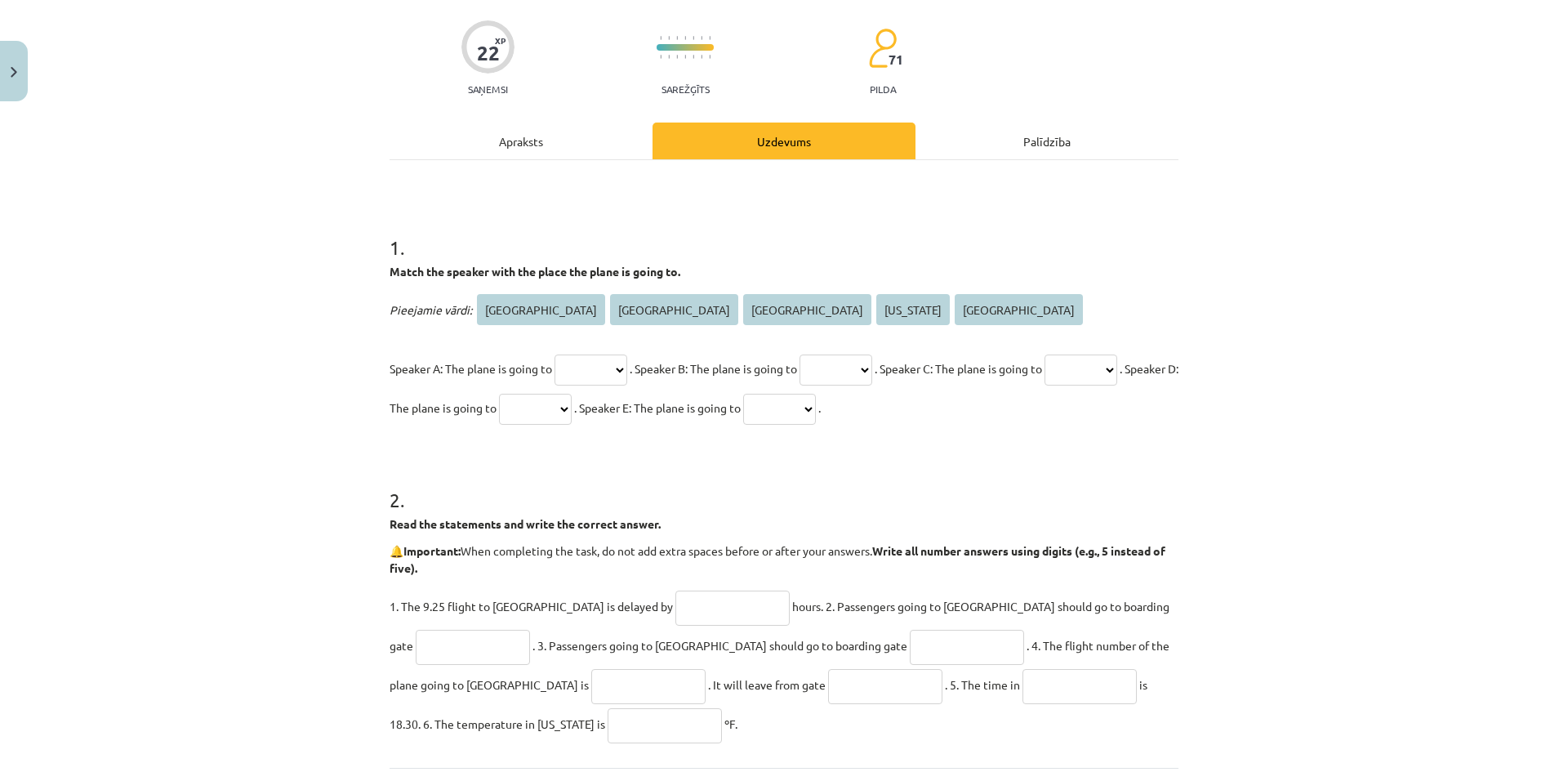
scroll to position [122, 0]
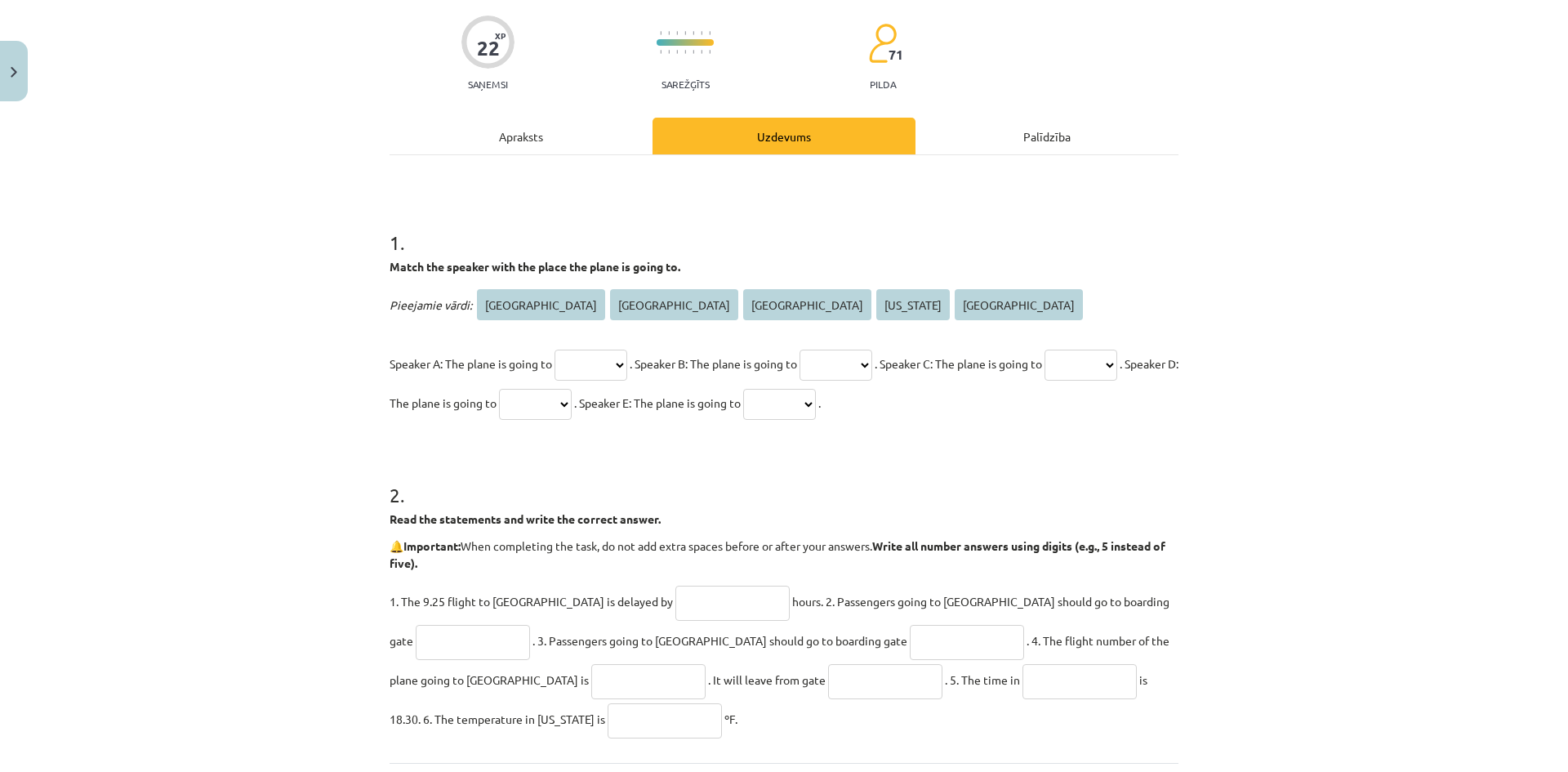
click at [602, 357] on select "***** **** ********* ******** ******" at bounding box center [590, 365] width 73 height 31
select select "****"
click at [554, 350] on select "***** **** ********* ******** ******" at bounding box center [590, 365] width 73 height 31
click at [864, 368] on select "***** **** ********* ******** ******" at bounding box center [835, 365] width 73 height 31
select select "*****"
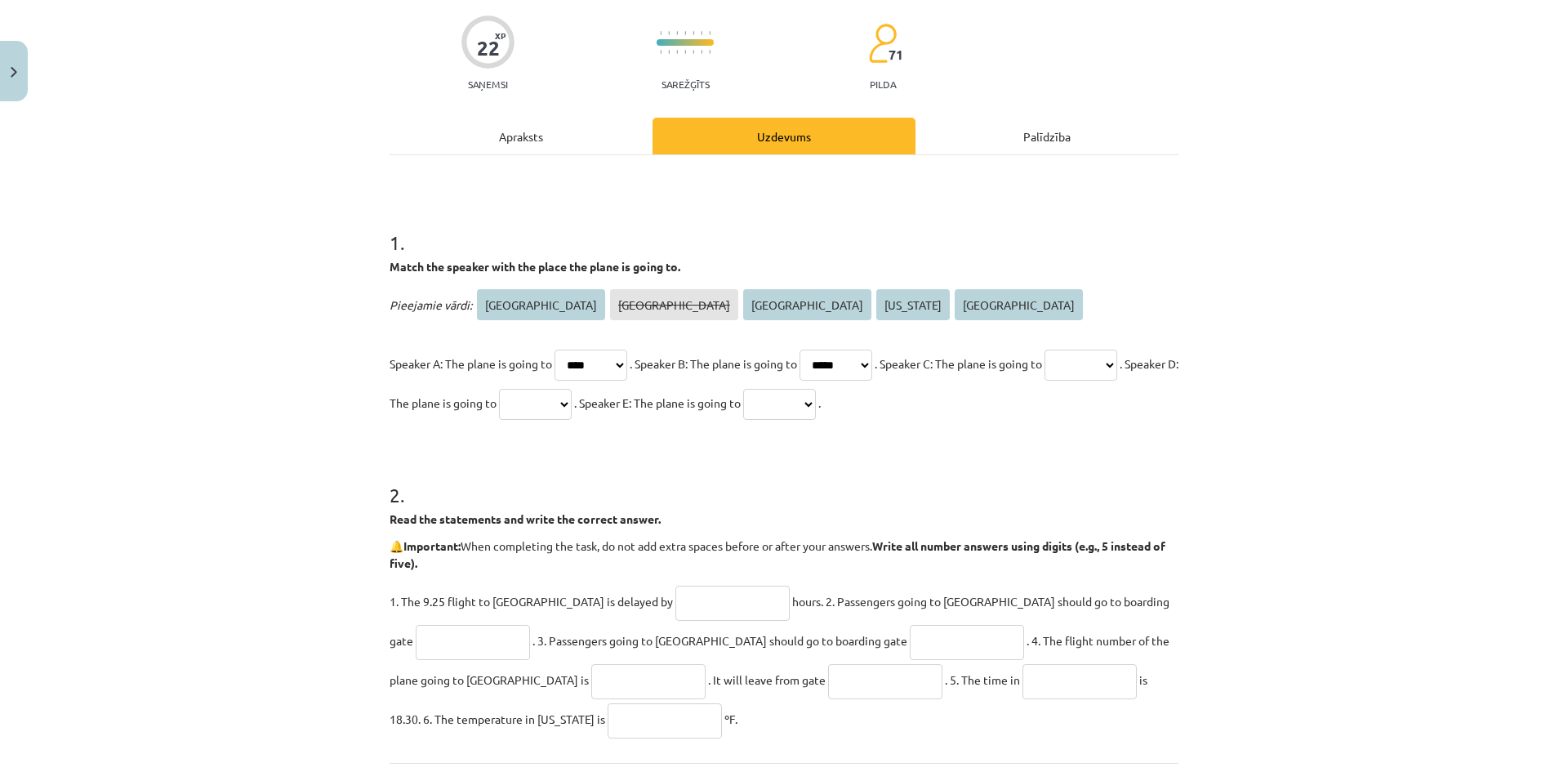
click at [824, 350] on select "***** **** ********* ******** ******" at bounding box center [835, 365] width 73 height 31
click at [1044, 381] on select "***** **** ********* ******** ******" at bounding box center [1080, 365] width 73 height 31
select select "******"
click at [1044, 381] on select "***** **** ********* ******** ******" at bounding box center [1080, 365] width 73 height 31
click at [571, 406] on select "***** **** ********* ******** ******" at bounding box center [535, 404] width 73 height 31
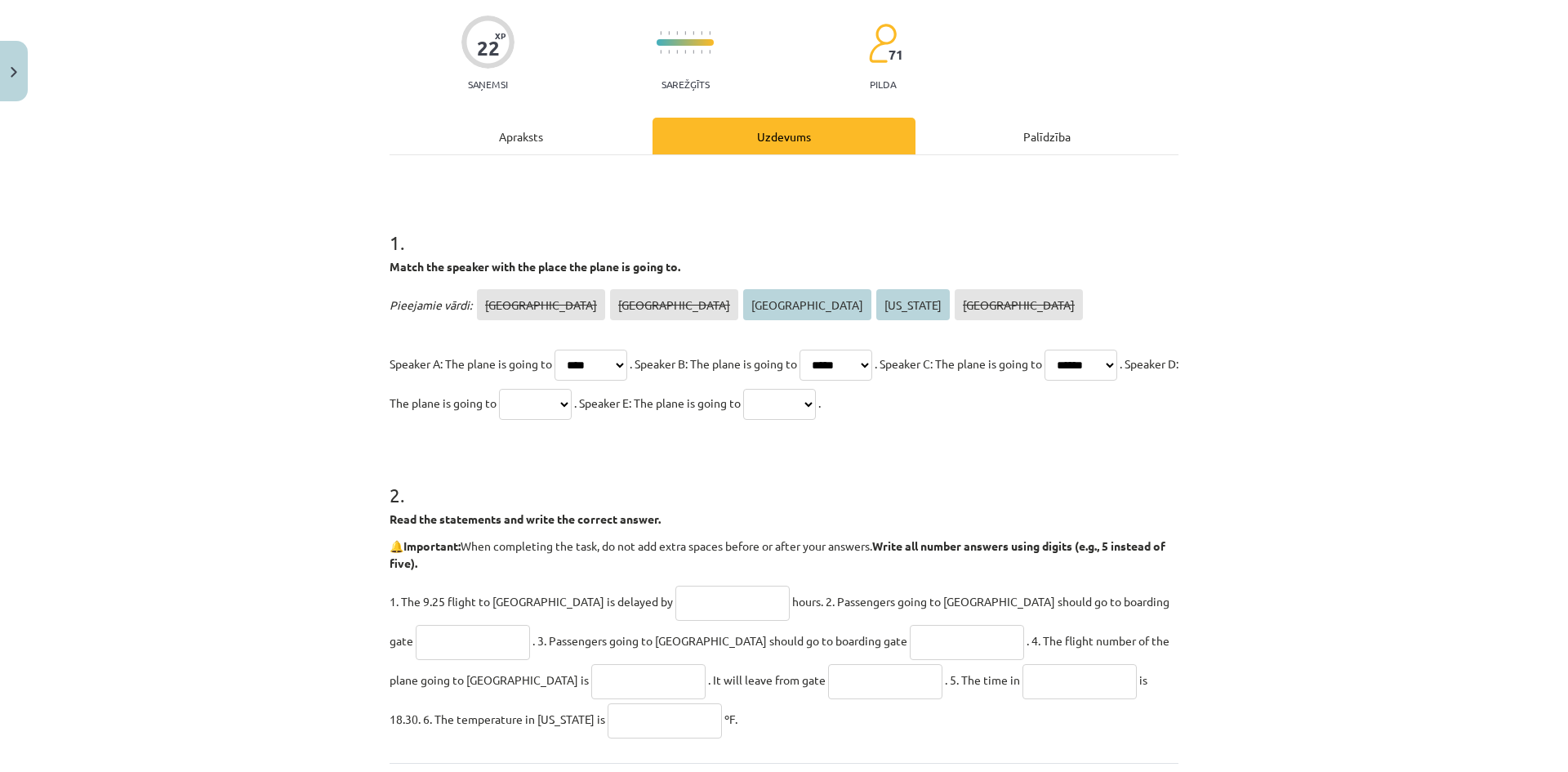
select select "********"
click at [571, 388] on select "***** **** ********* ******** ******" at bounding box center [535, 404] width 73 height 31
click at [815, 401] on select "***** **** ********* ******** ******" at bounding box center [779, 404] width 73 height 31
select select "*********"
click at [815, 388] on select "***** **** ********* ******** ******" at bounding box center [779, 404] width 73 height 31
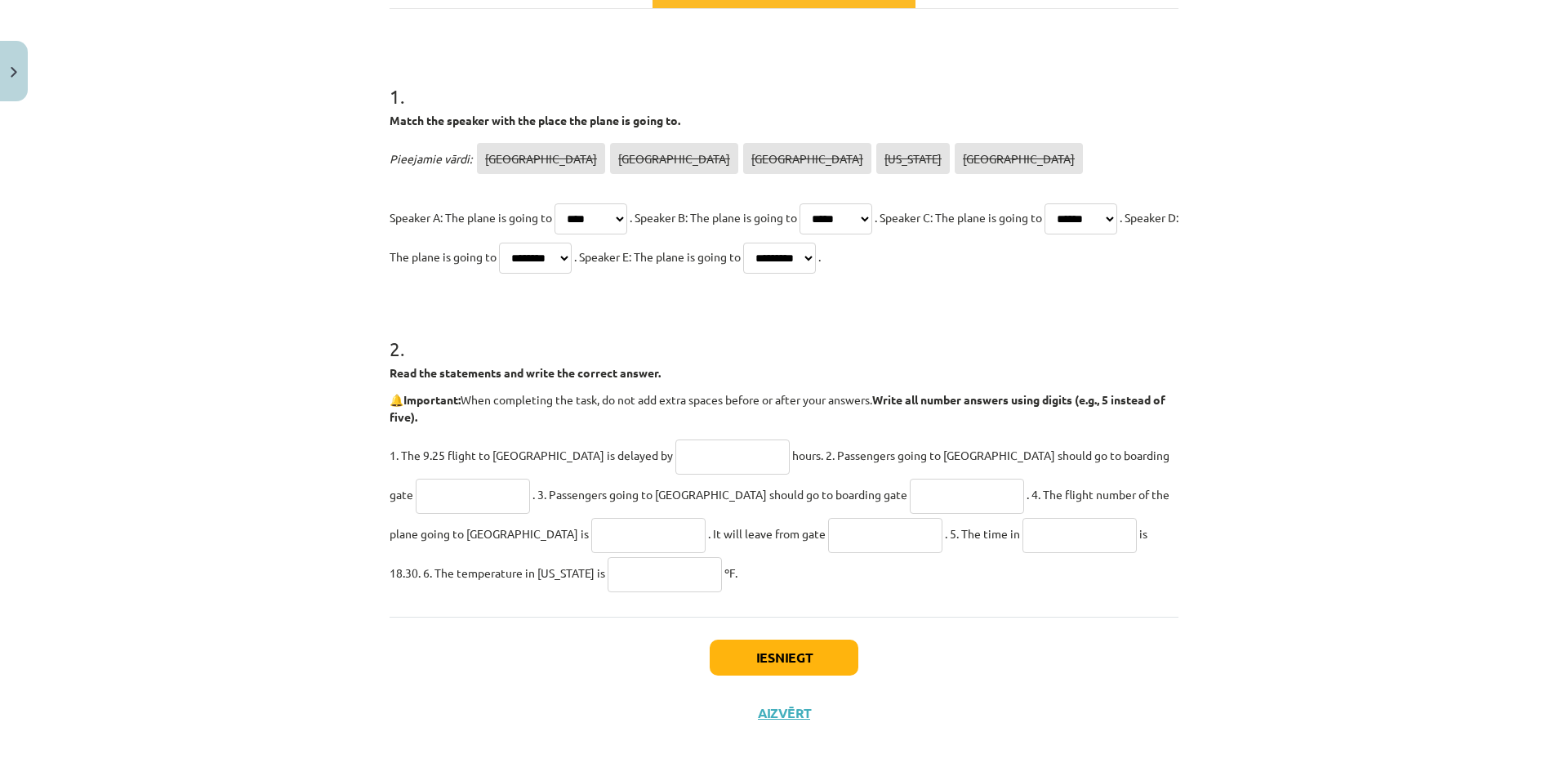
scroll to position [278, 0]
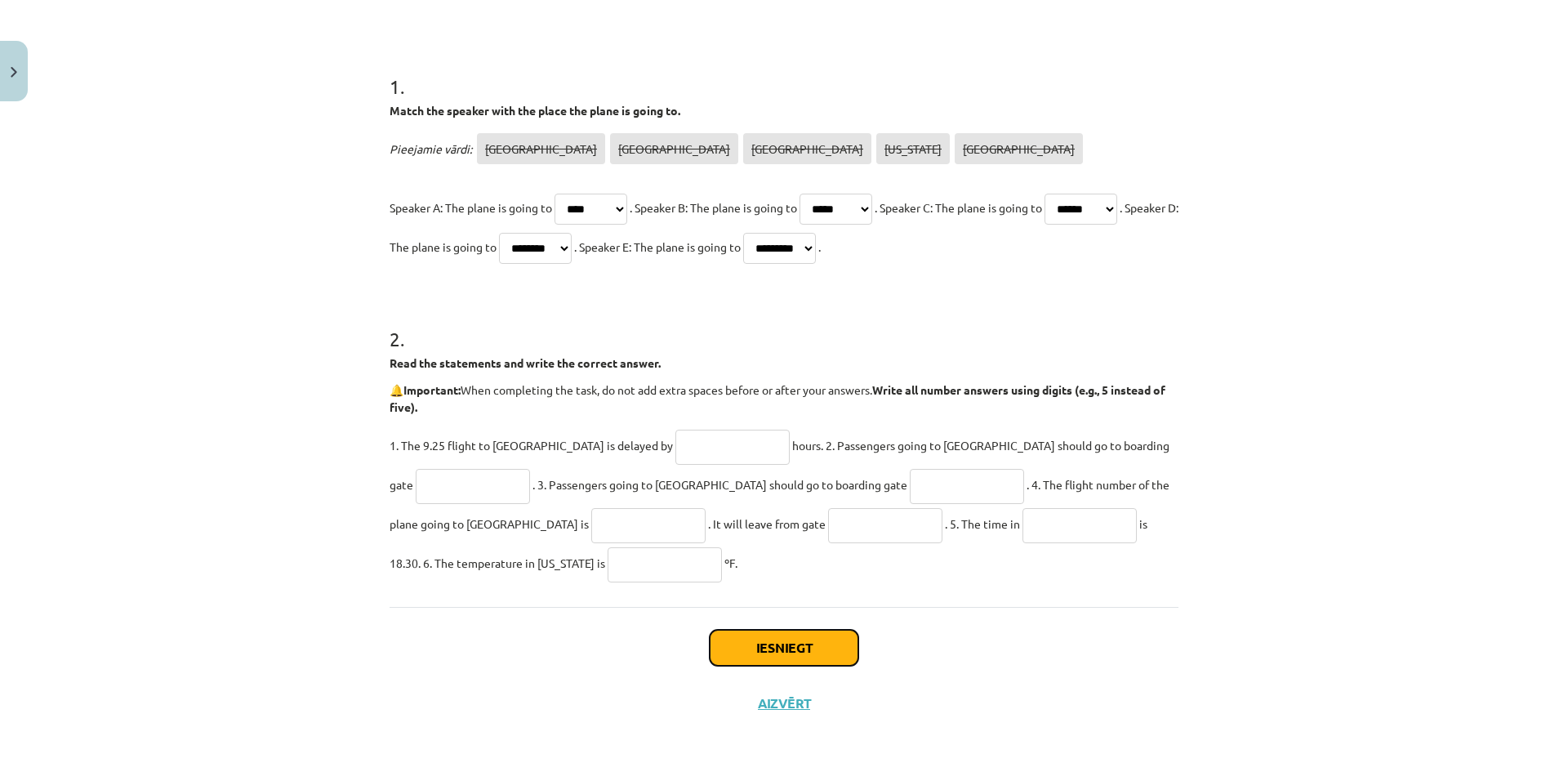
click at [822, 648] on button "Iesniegt" at bounding box center [784, 647] width 148 height 36
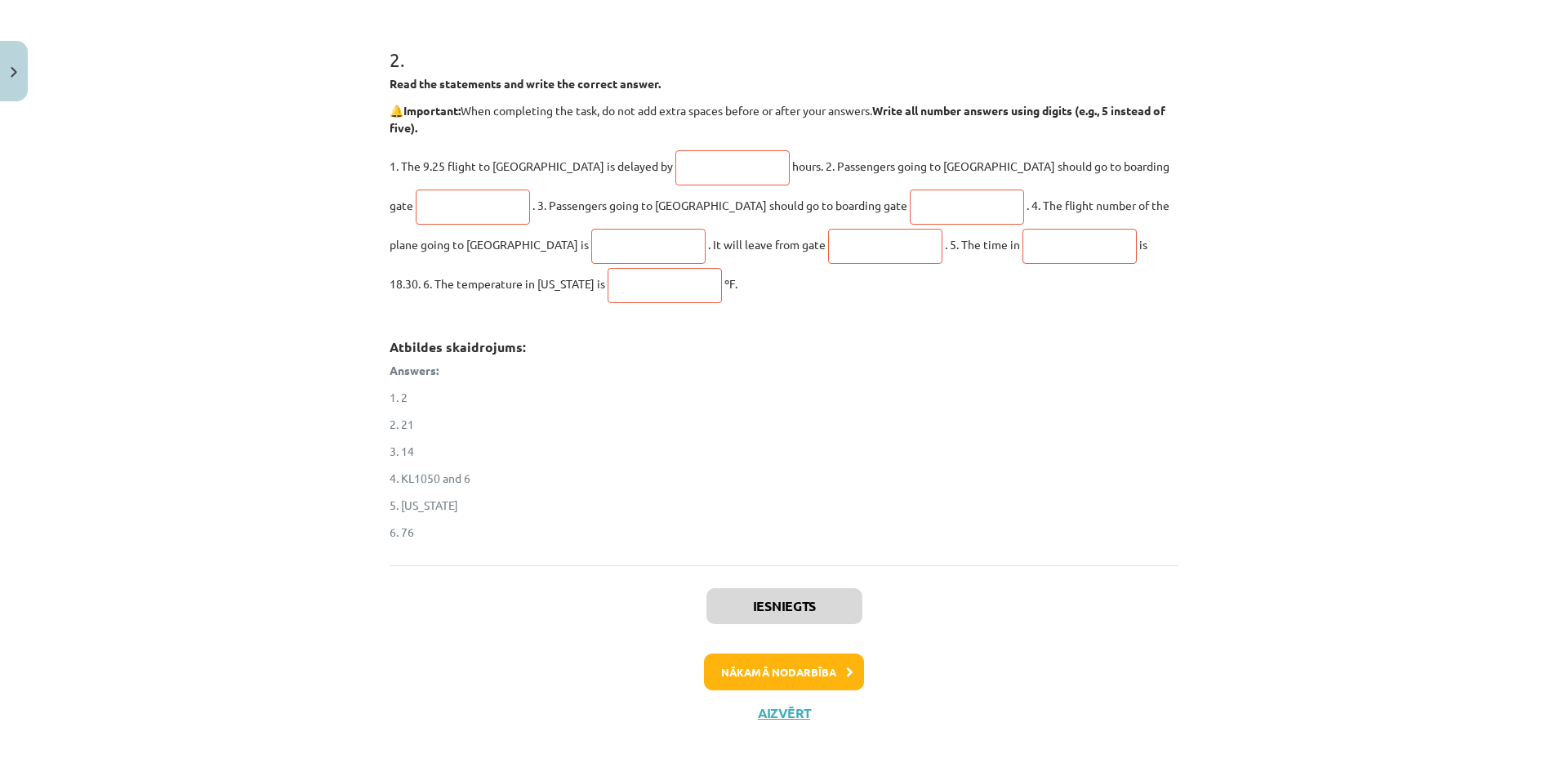
scroll to position [568, 0]
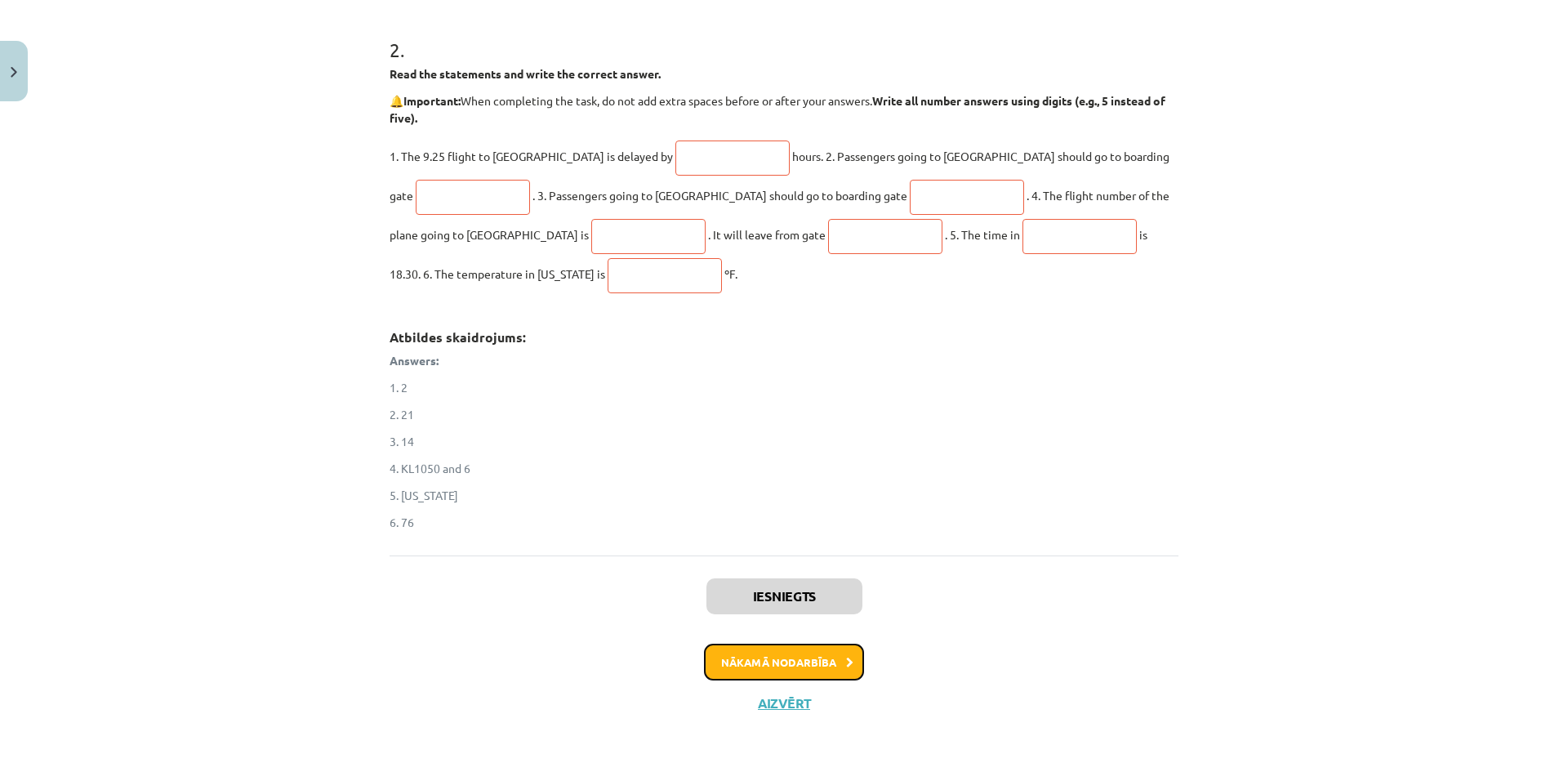
click at [830, 662] on button "Nākamā nodarbība" at bounding box center [784, 662] width 160 height 38
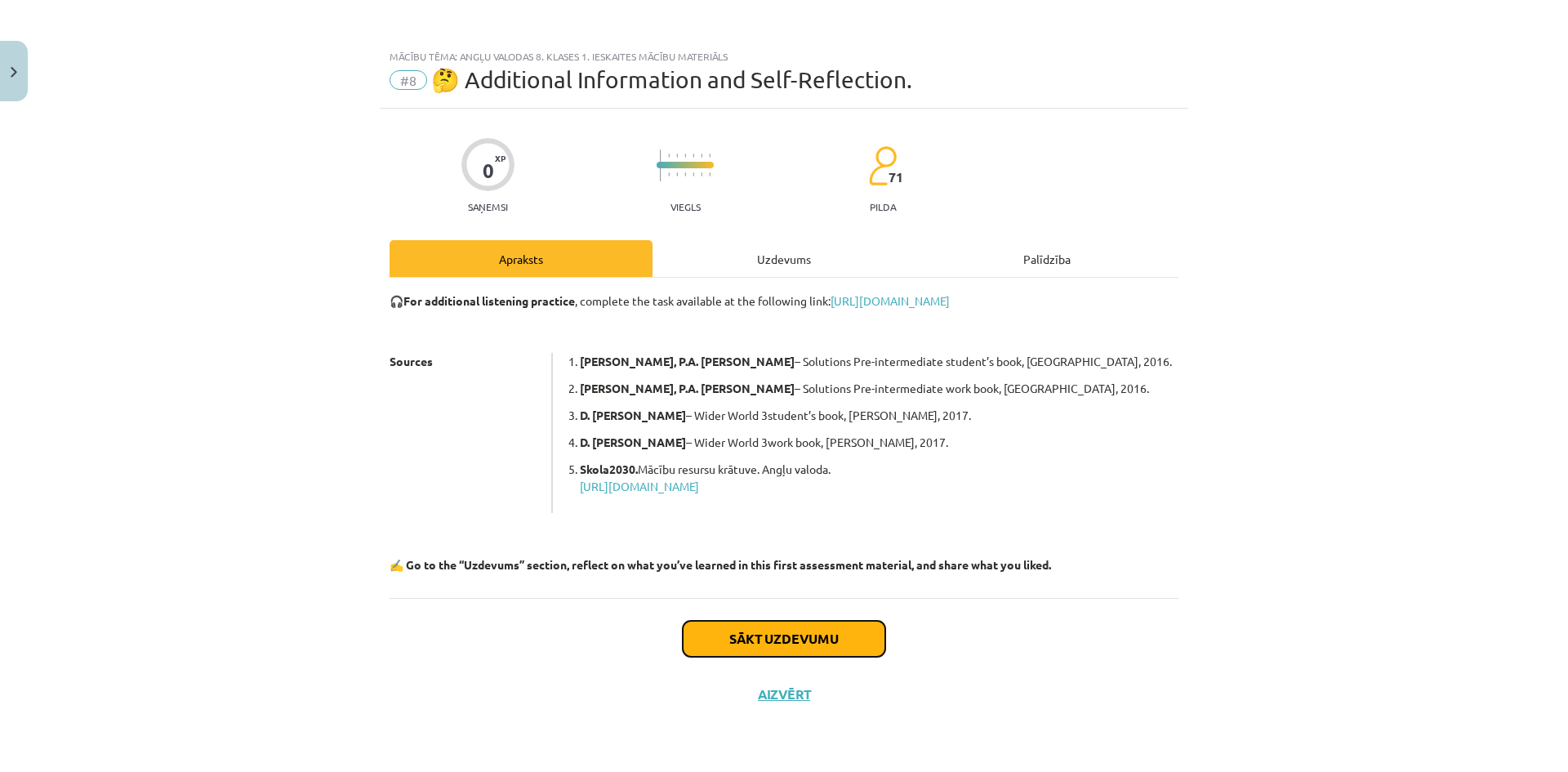
click at [858, 632] on button "Sākt uzdevumu" at bounding box center [784, 638] width 202 height 36
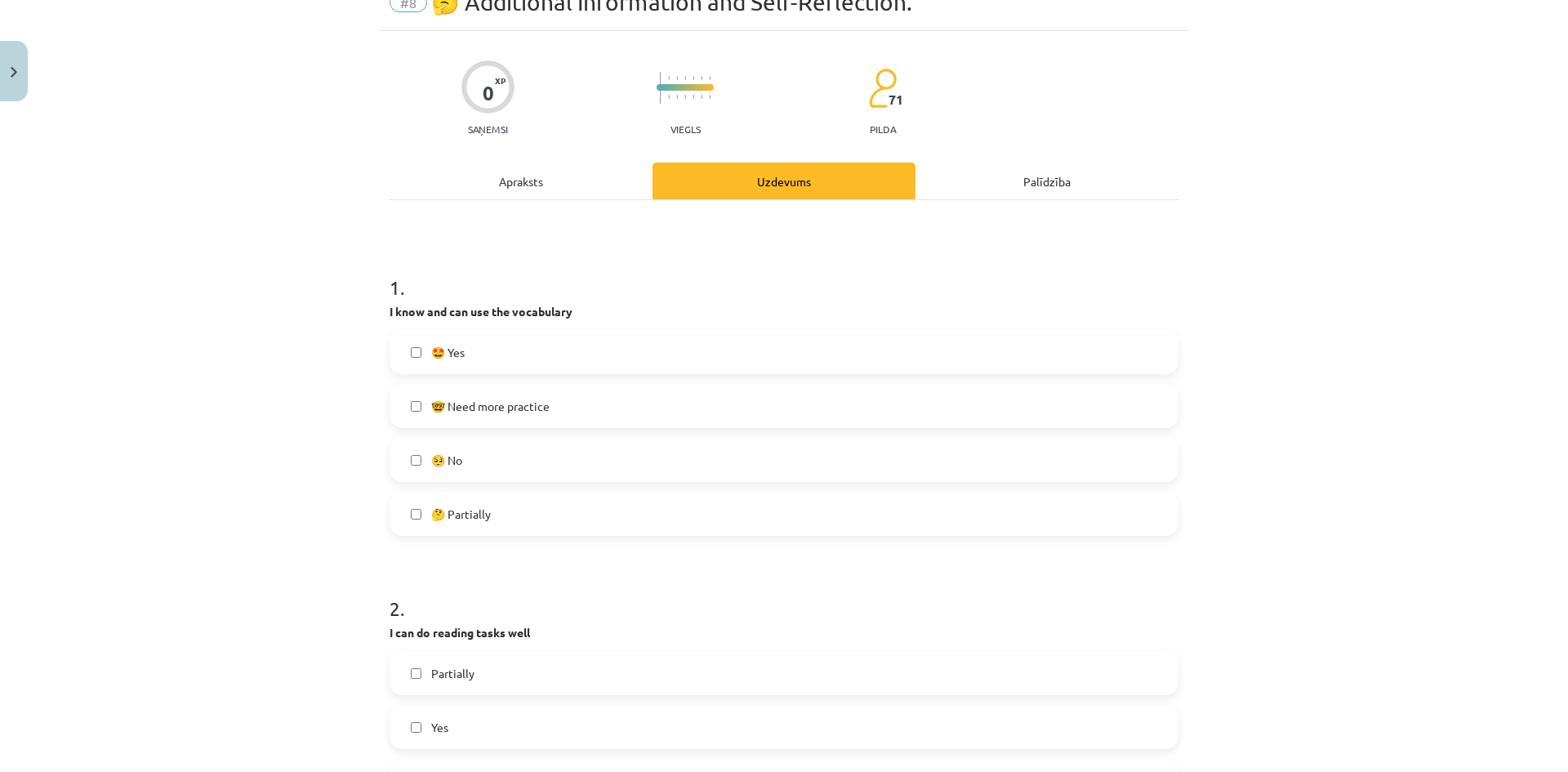
scroll to position [81, 0]
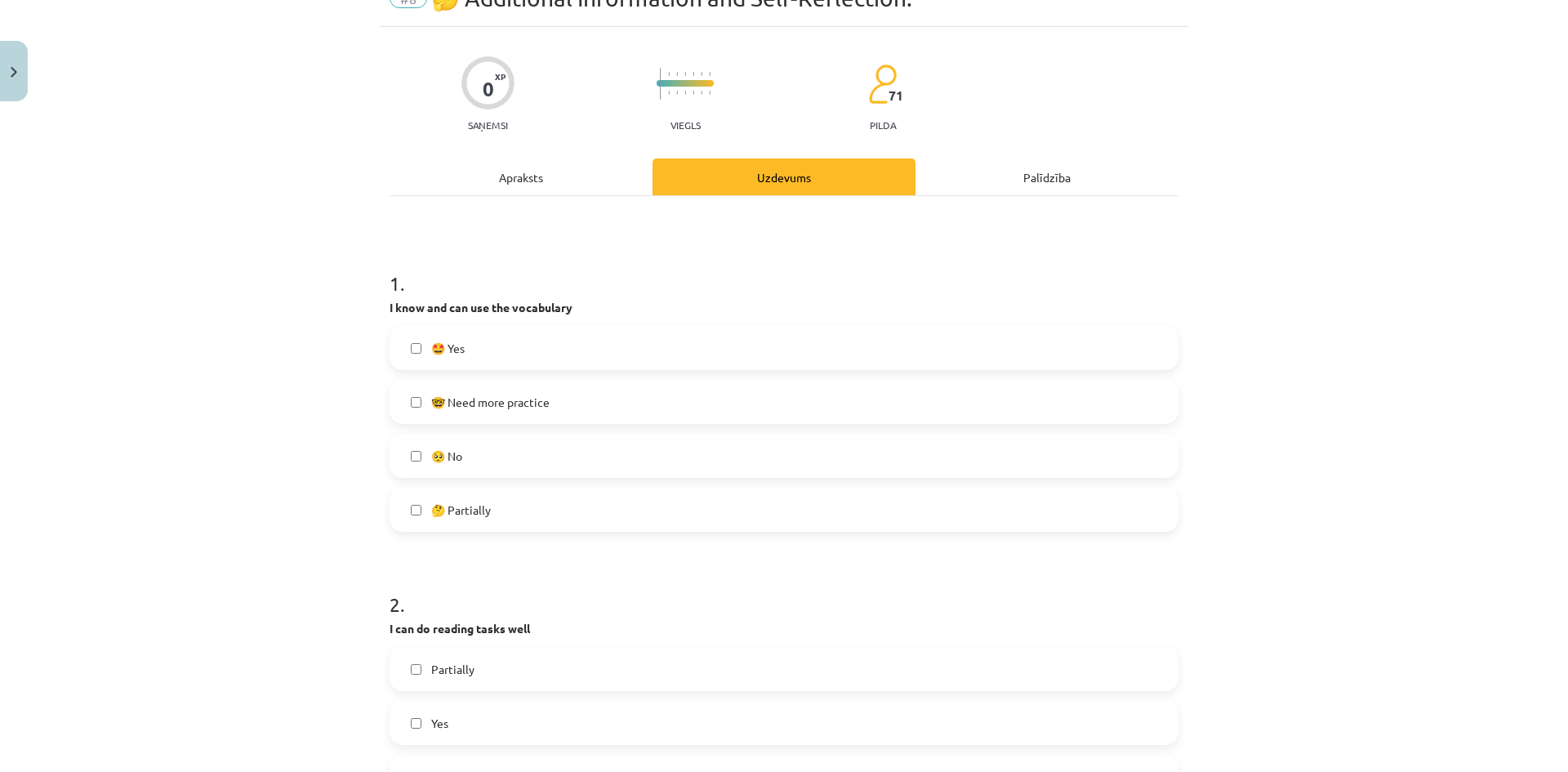
click at [474, 393] on span "🤓 Need more practice" at bounding box center [490, 402] width 118 height 17
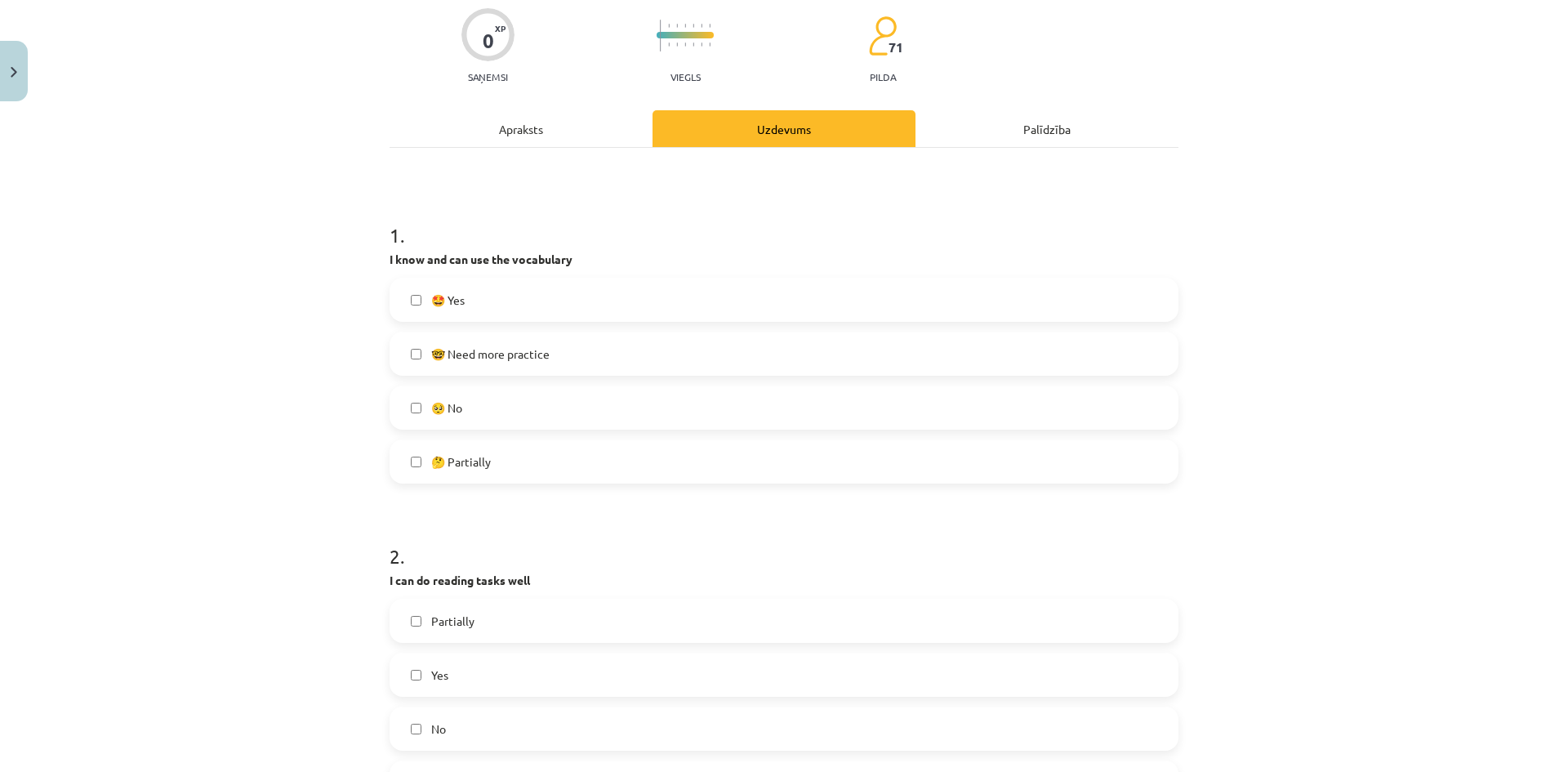
scroll to position [408, 0]
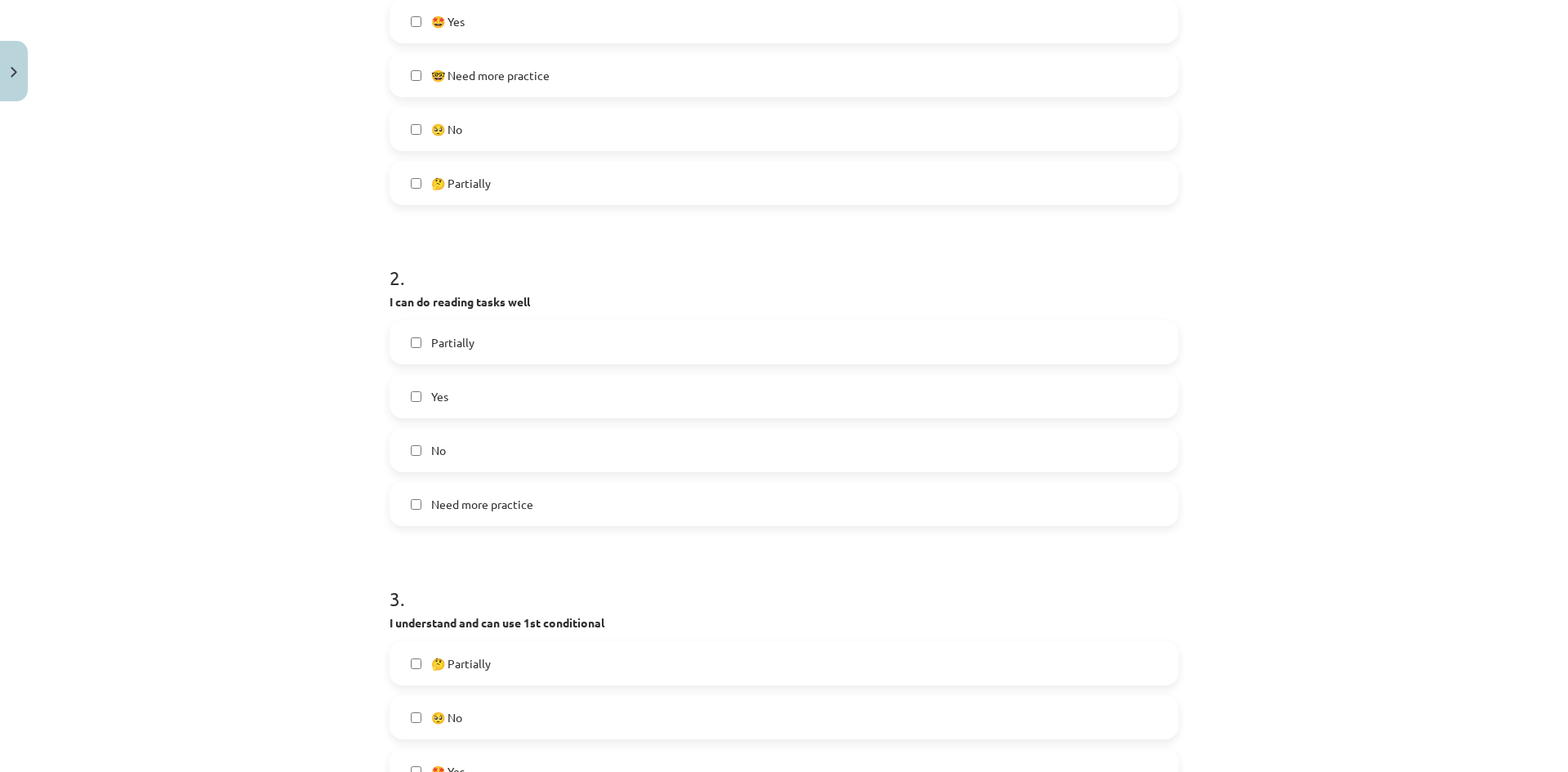
click at [464, 396] on label "Yes" at bounding box center [784, 396] width 785 height 41
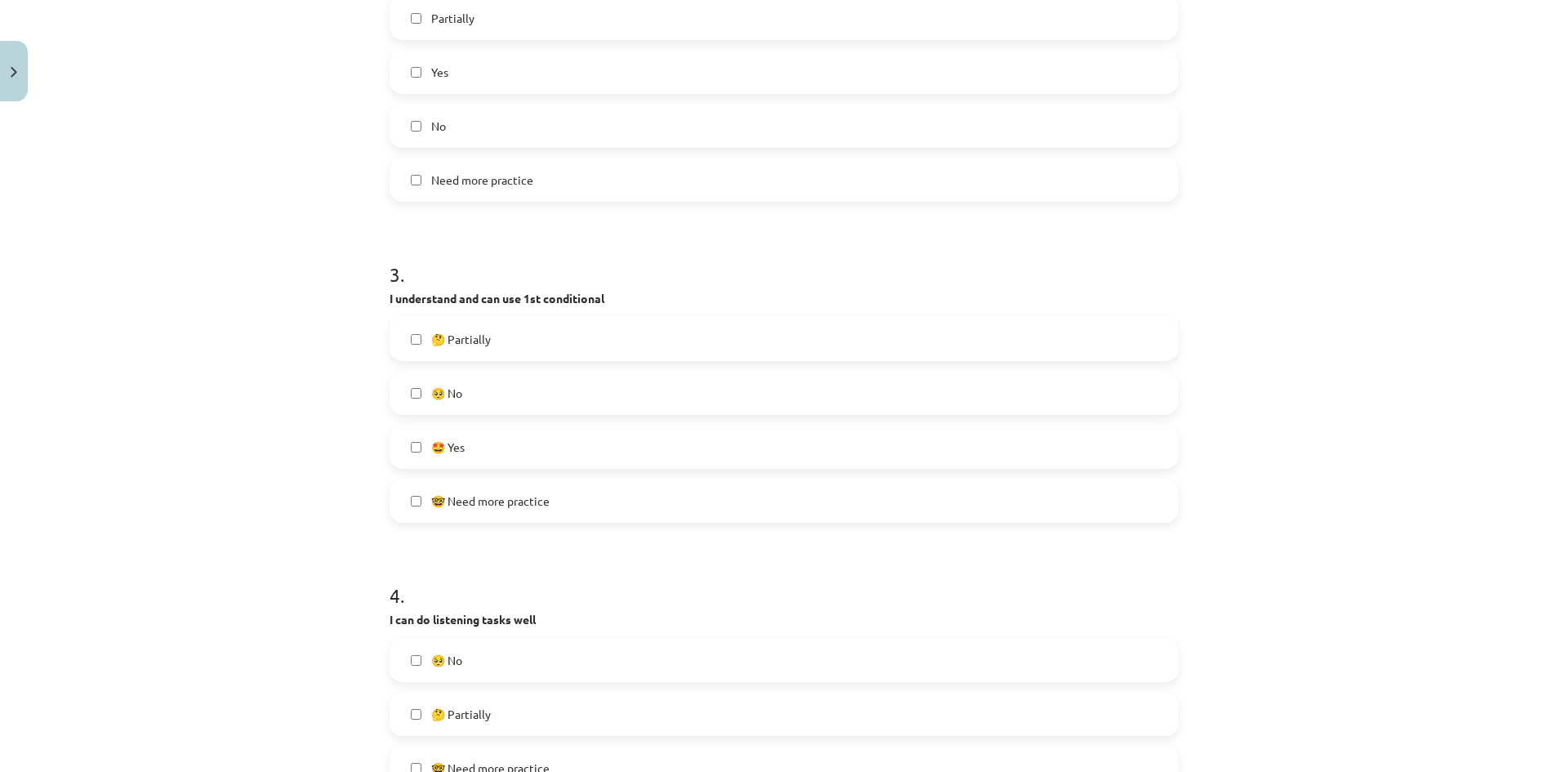
scroll to position [735, 0]
click at [499, 347] on label "🤔 Partially" at bounding box center [784, 336] width 785 height 41
click at [484, 440] on label "🤩 Yes" at bounding box center [784, 445] width 785 height 41
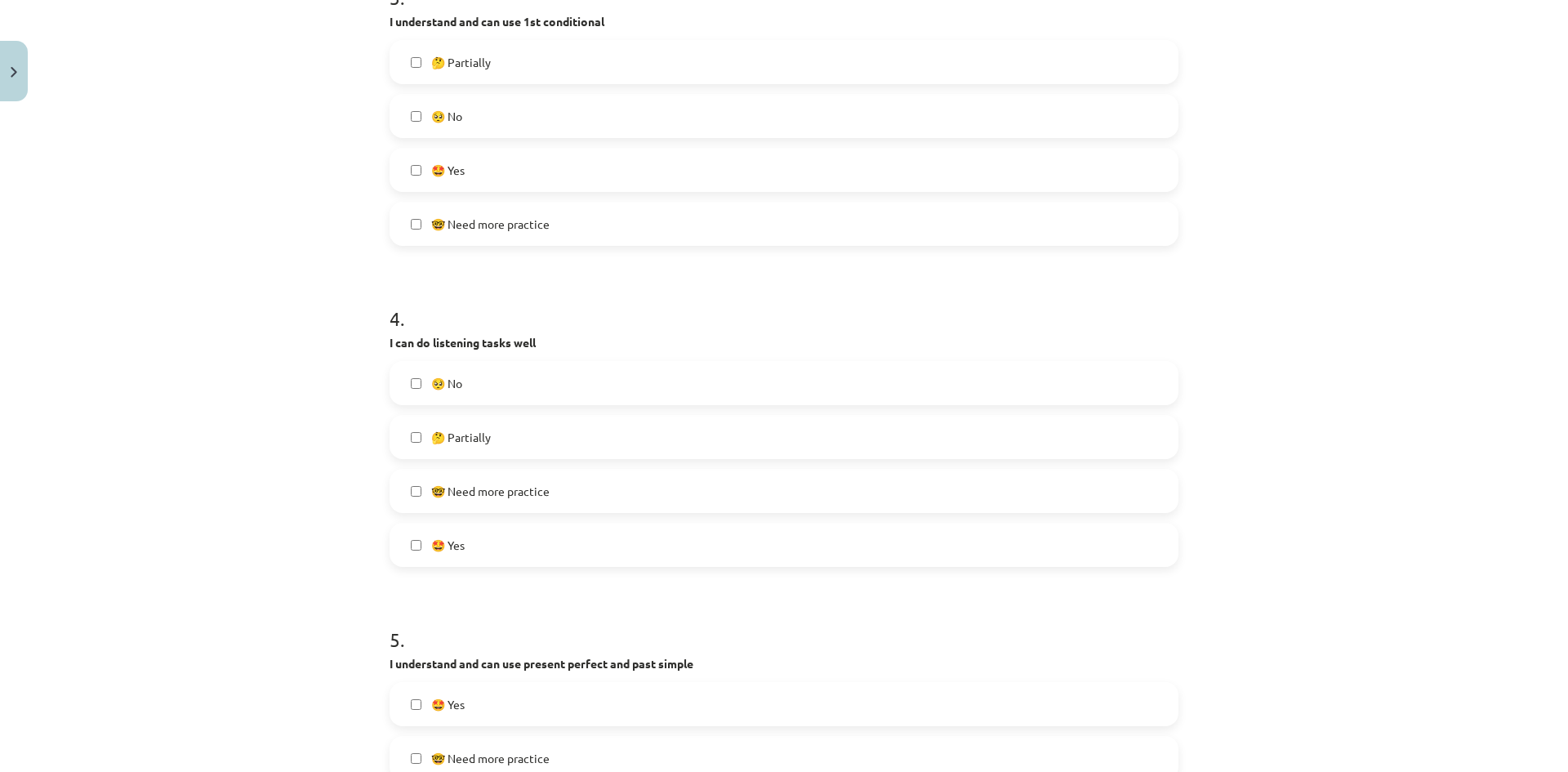
scroll to position [1062, 0]
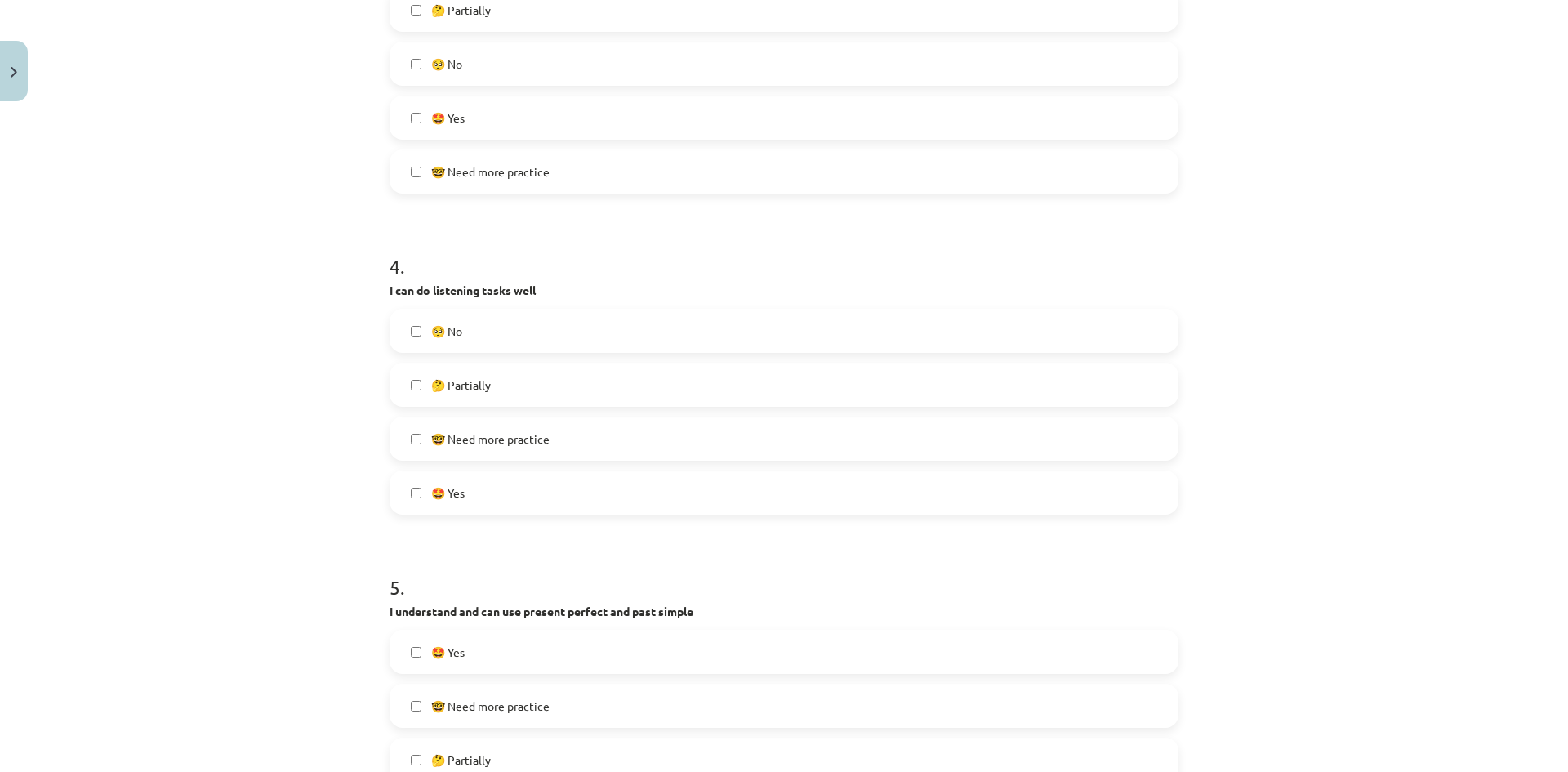
click at [497, 433] on span "🤓 Need more practice" at bounding box center [490, 439] width 118 height 17
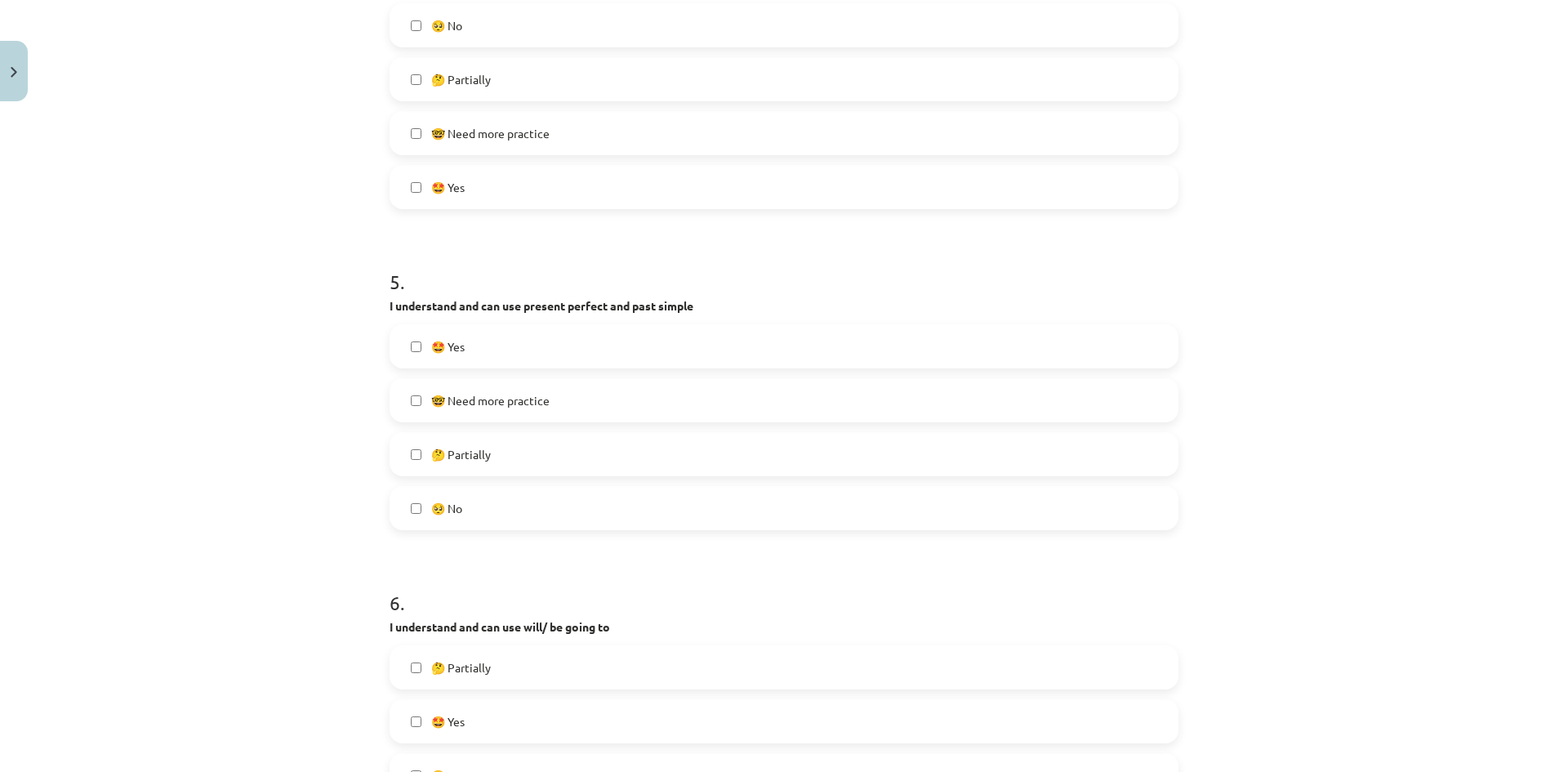
scroll to position [1388, 0]
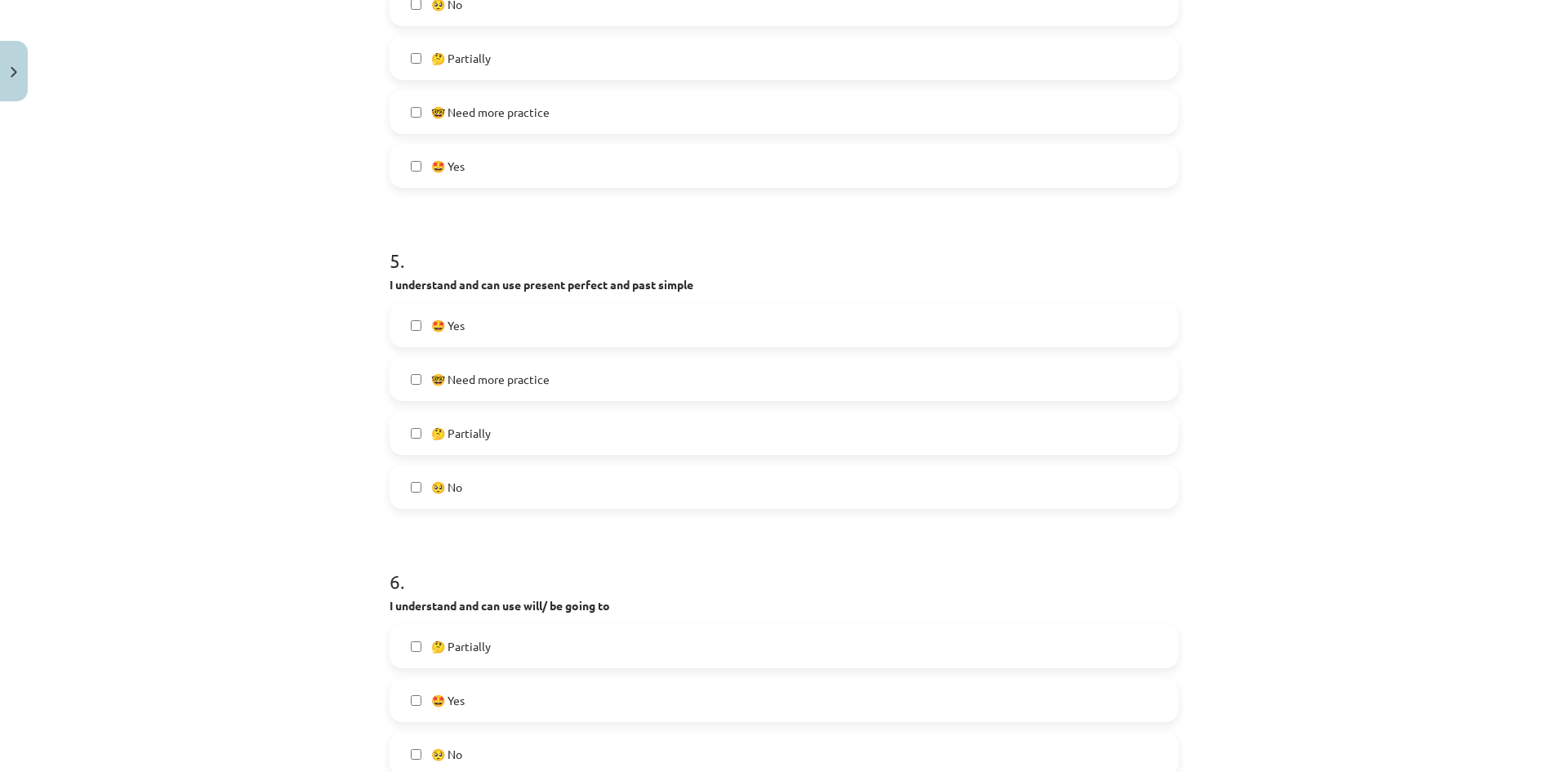
click at [489, 327] on label "🤩 Yes" at bounding box center [784, 324] width 785 height 41
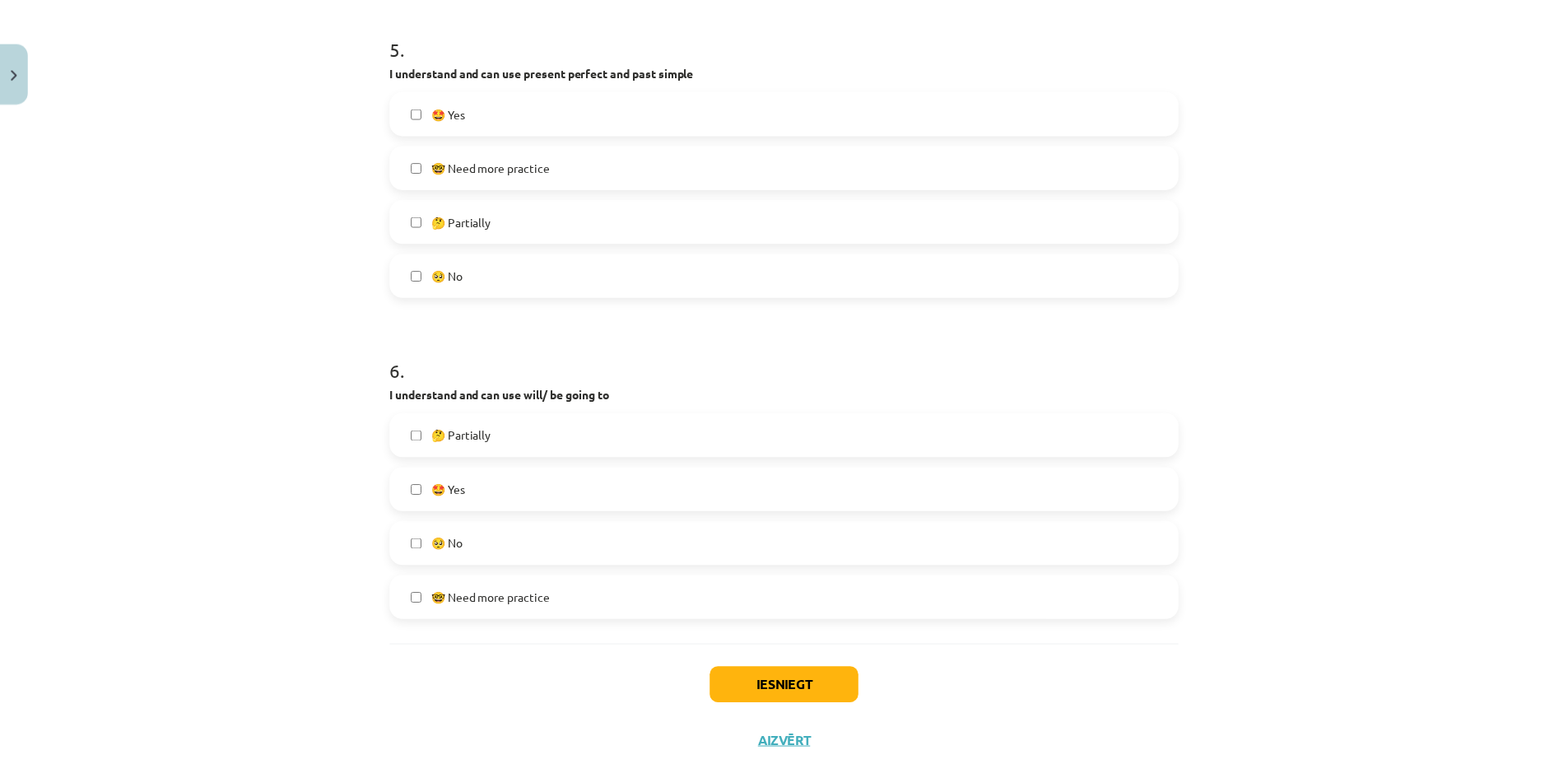
scroll to position [1648, 0]
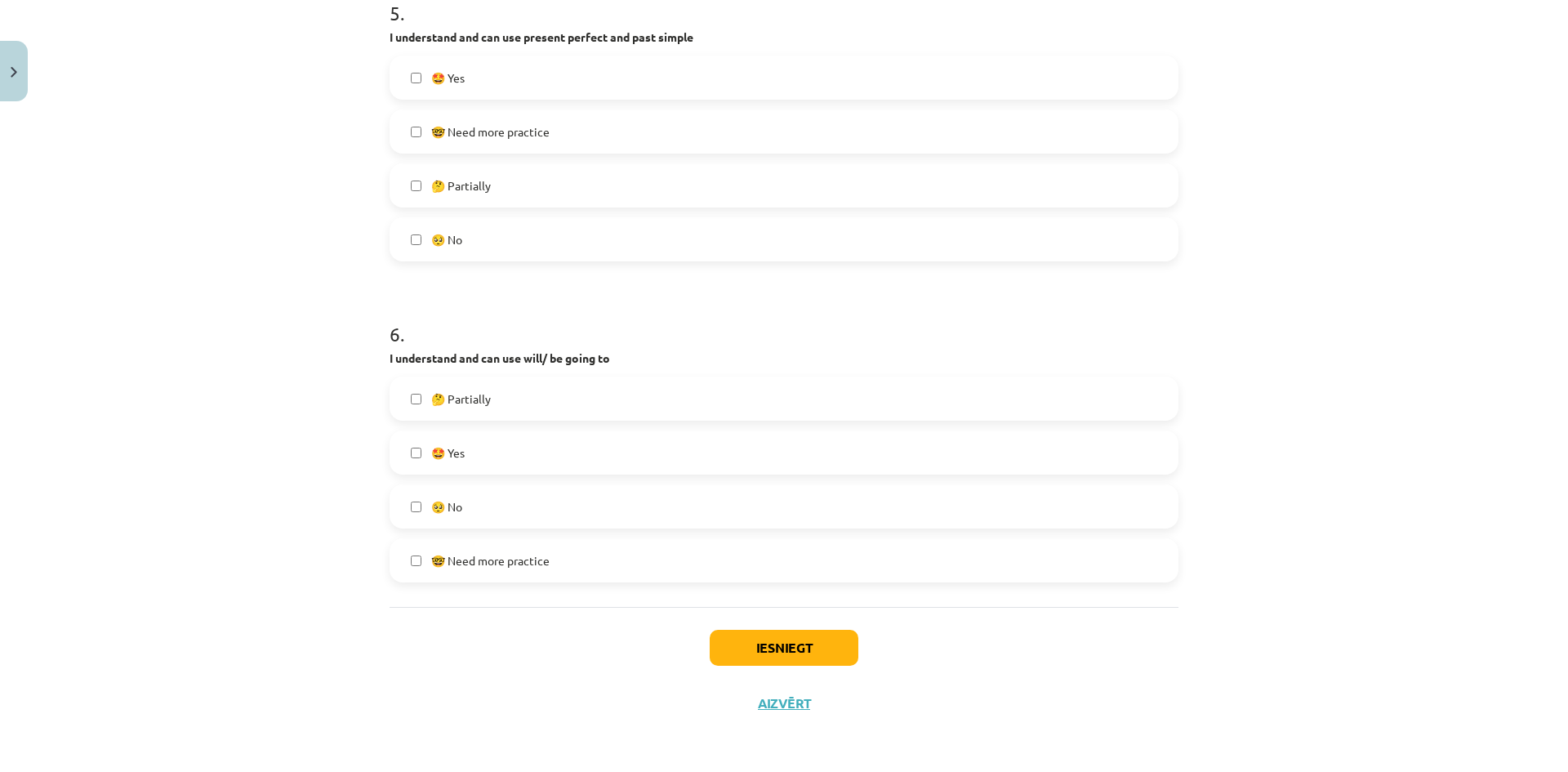
click at [450, 465] on label "🤩 Yes" at bounding box center [784, 452] width 785 height 41
click at [821, 658] on button "Iesniegt" at bounding box center [784, 647] width 148 height 36
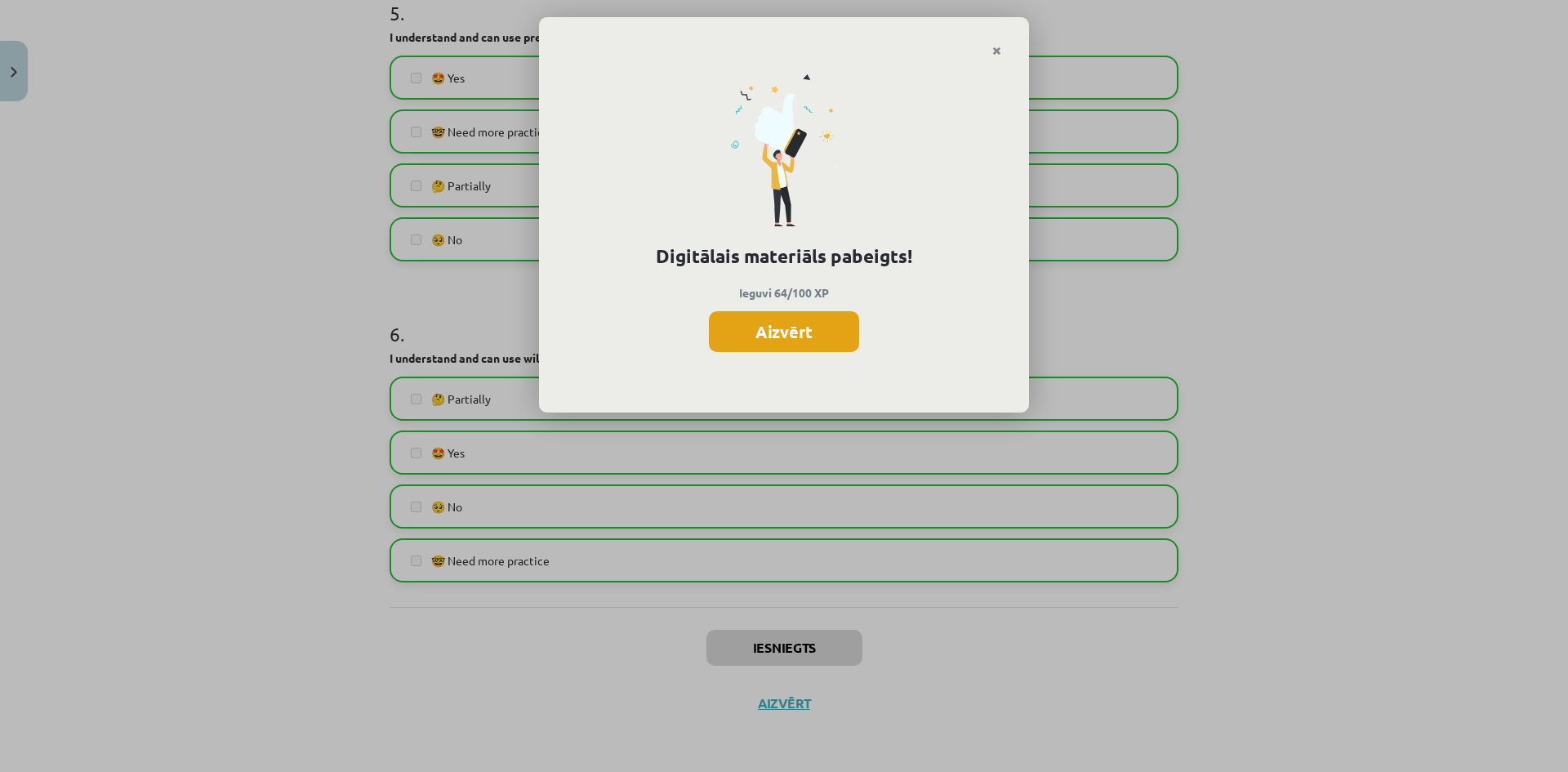
click at [788, 325] on button "Aizvērt" at bounding box center [784, 331] width 150 height 41
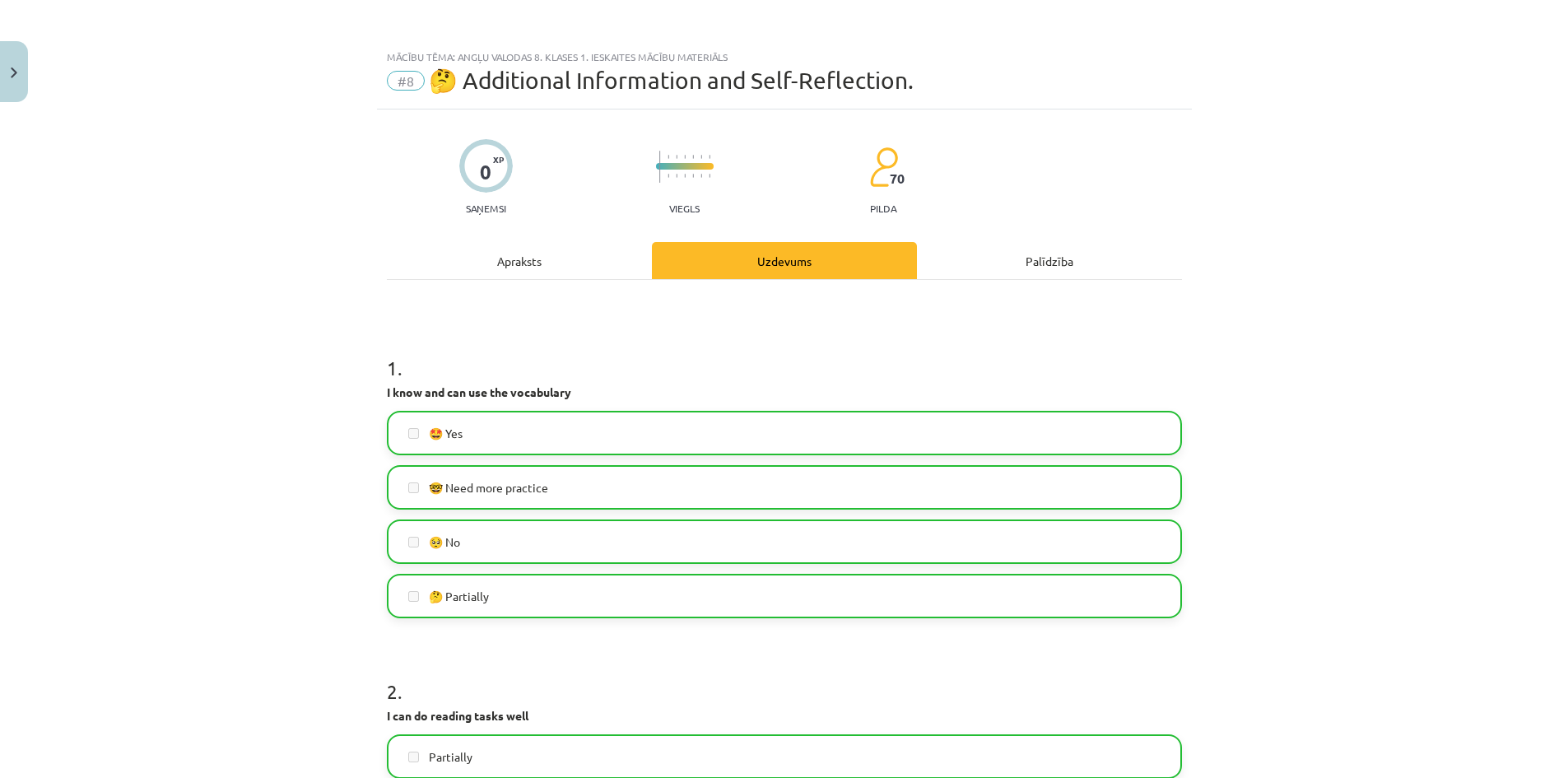
scroll to position [0, 0]
click at [16, 72] on img "Close" at bounding box center [14, 72] width 7 height 11
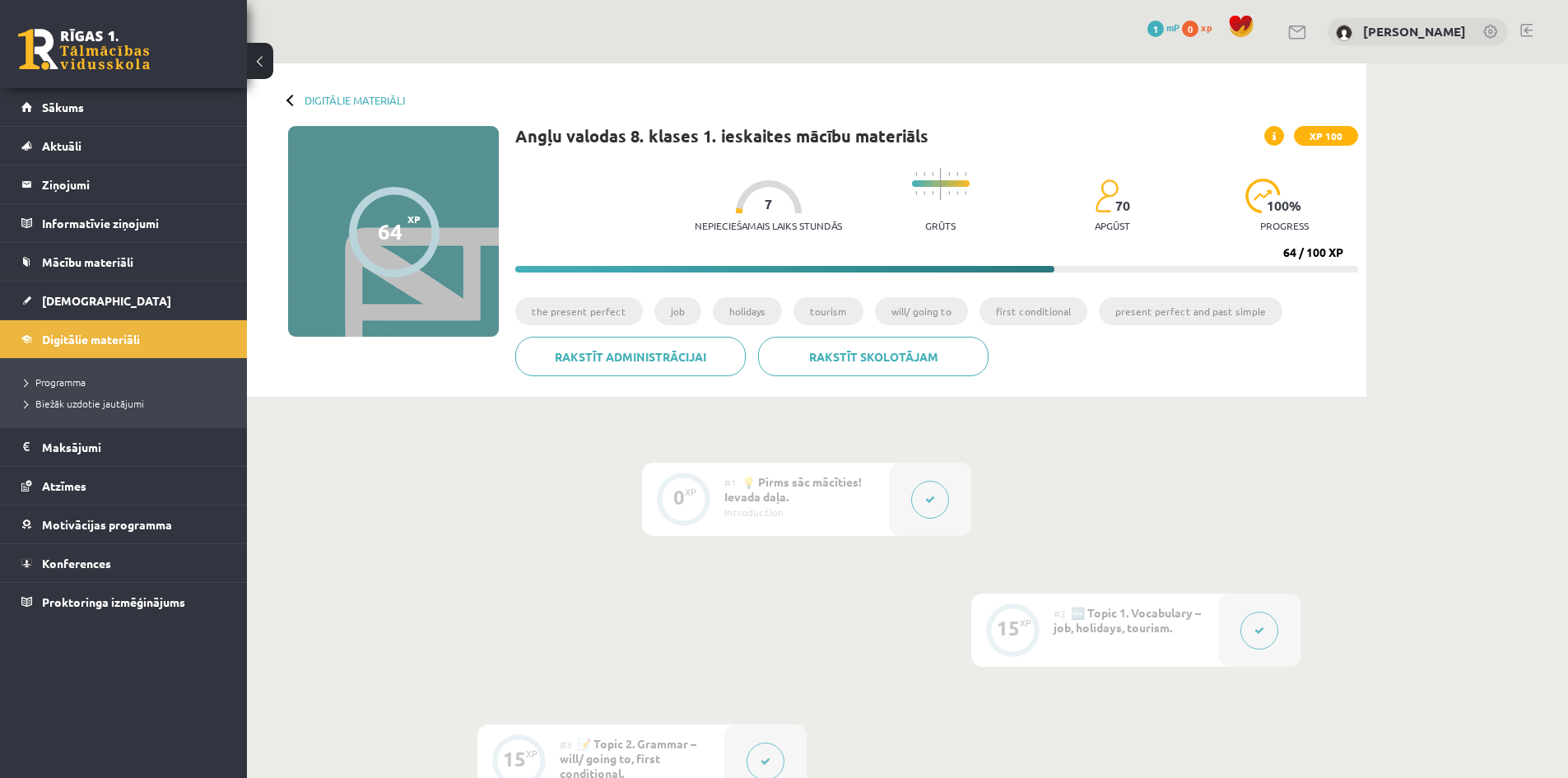
click at [1211, 239] on div "Nepieciešamais laiks stundās 7 Grūts 70 apgūst 100 % progress" at bounding box center [1025, 200] width 663 height 81
click at [103, 307] on link "[DEMOGRAPHIC_DATA]" at bounding box center [124, 300] width 205 height 38
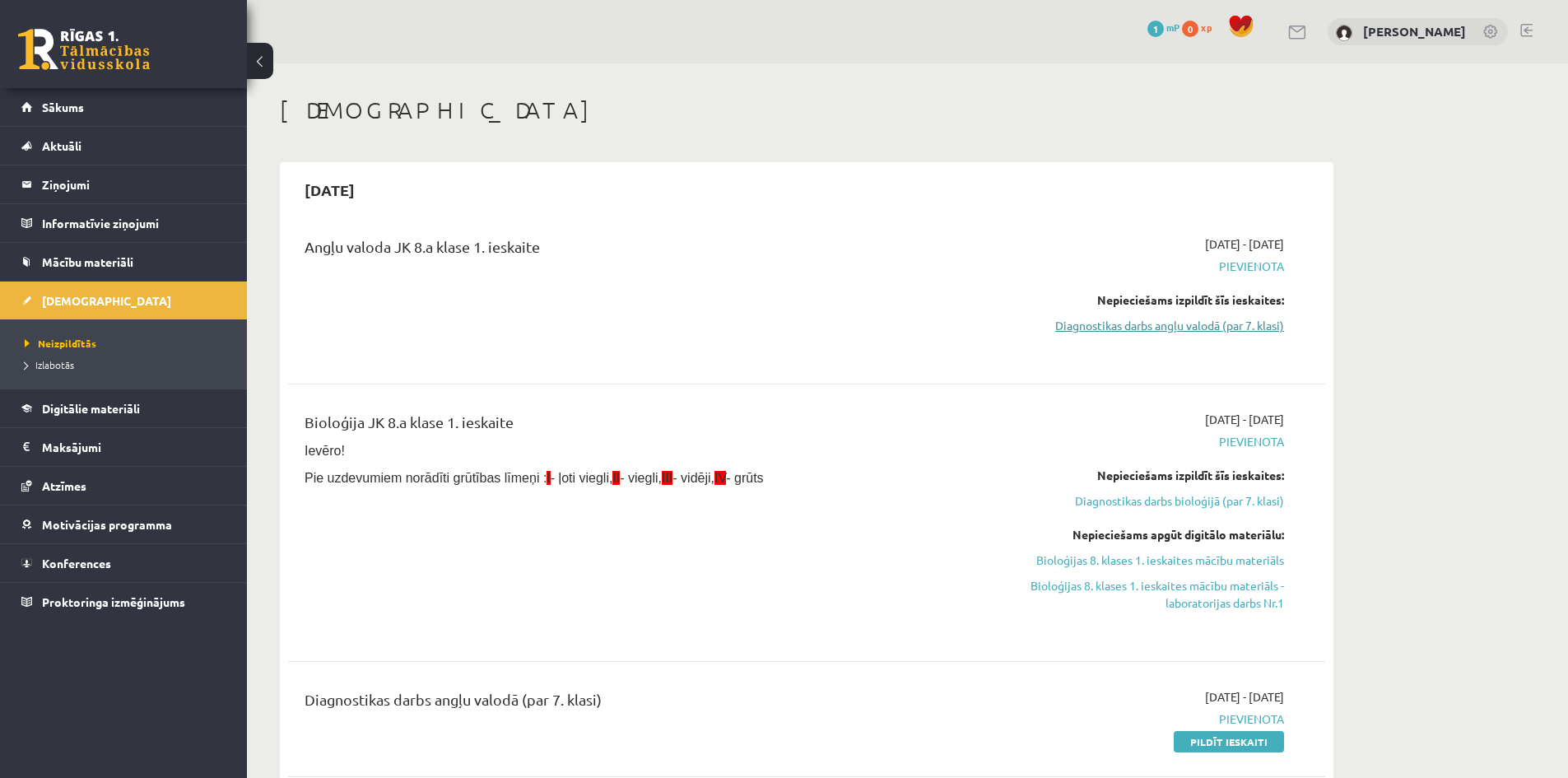
click at [1135, 329] on link "Diagnostikas darbs angļu valodā (par 7. klasi)" at bounding box center [1129, 326] width 310 height 18
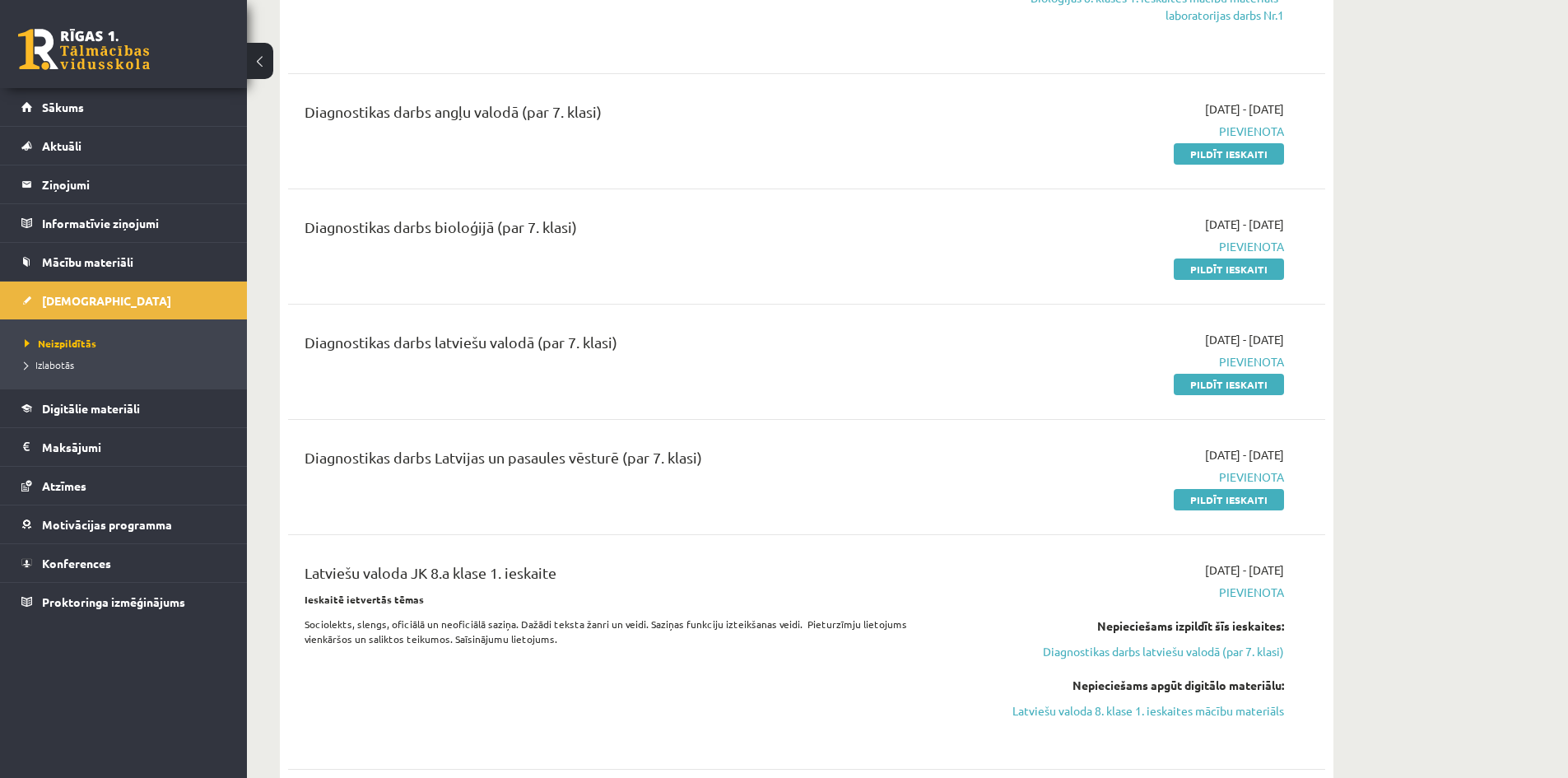
scroll to position [507, 0]
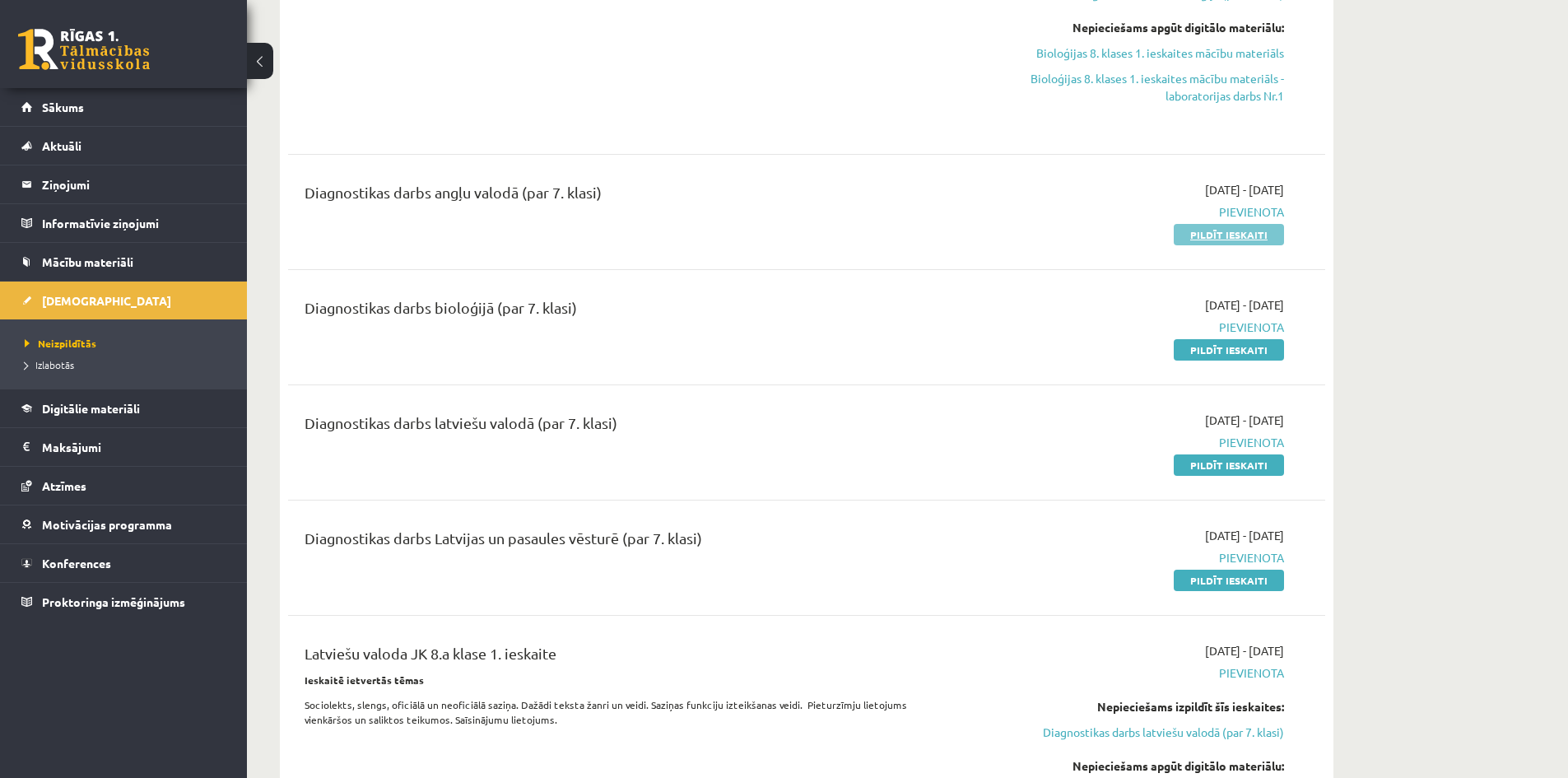
click at [1196, 228] on link "Pildīt ieskaiti" at bounding box center [1228, 234] width 110 height 21
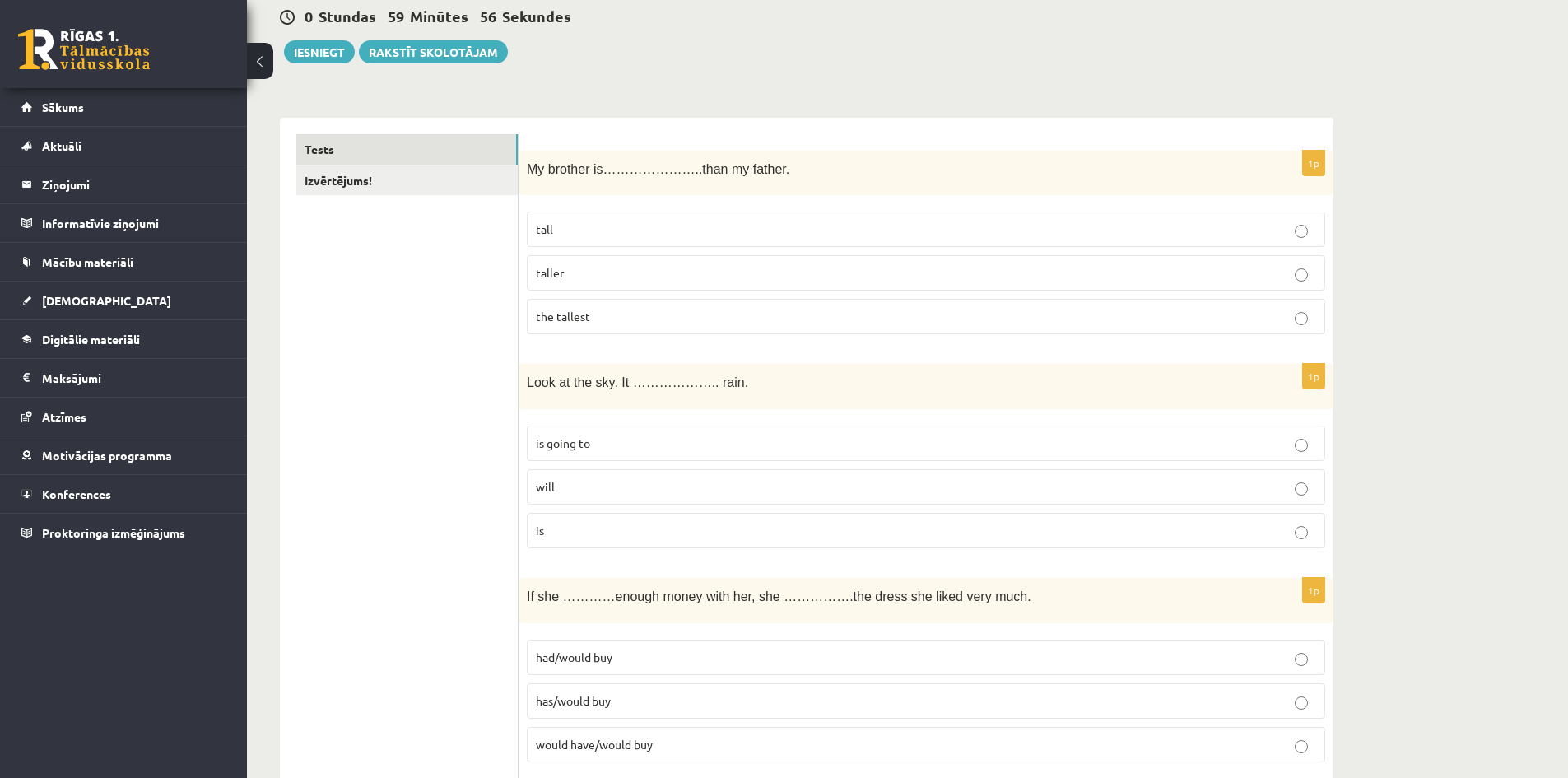
scroll to position [165, 0]
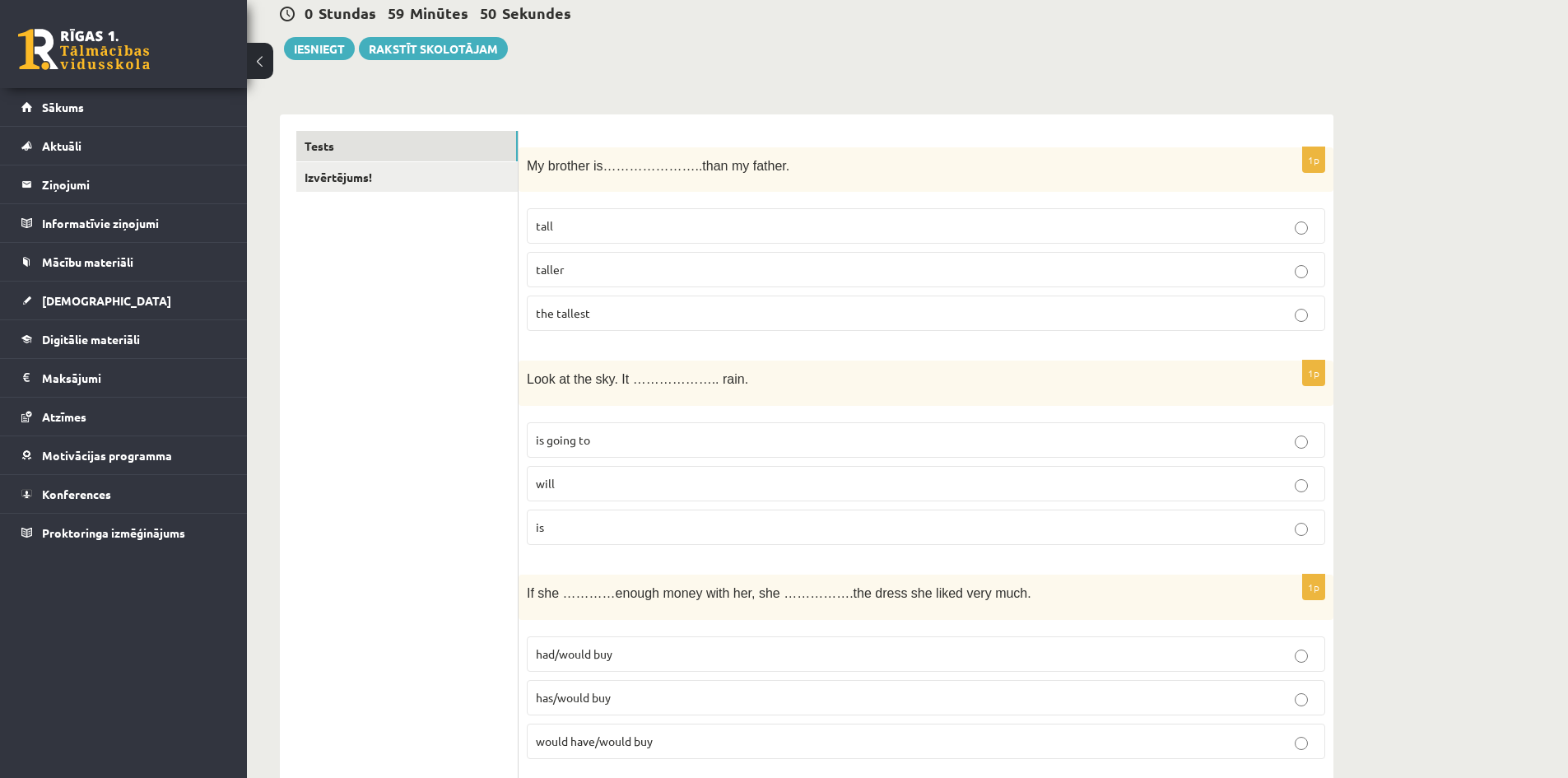
click at [584, 264] on p "taller" at bounding box center [926, 269] width 780 height 18
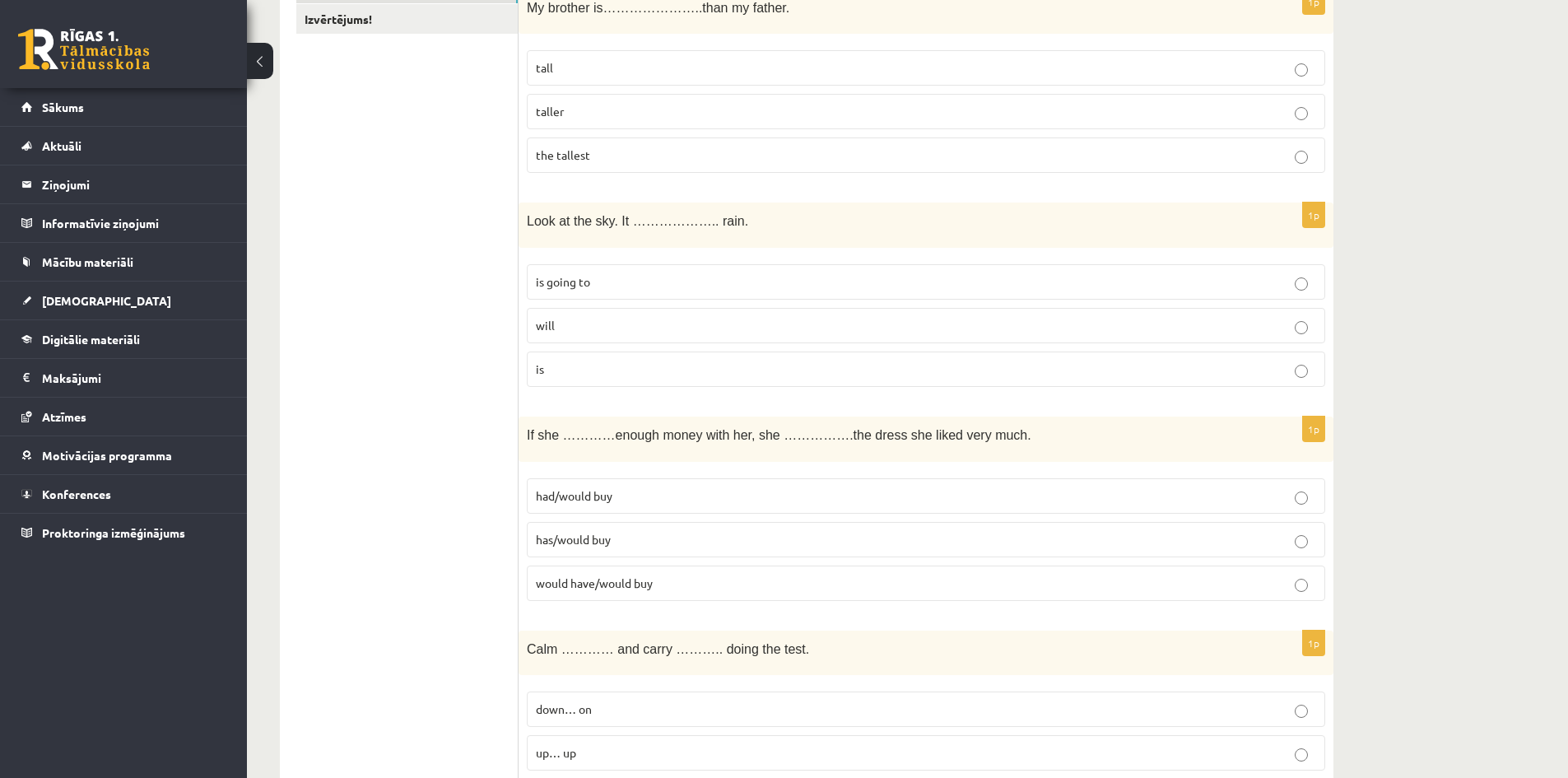
scroll to position [329, 0]
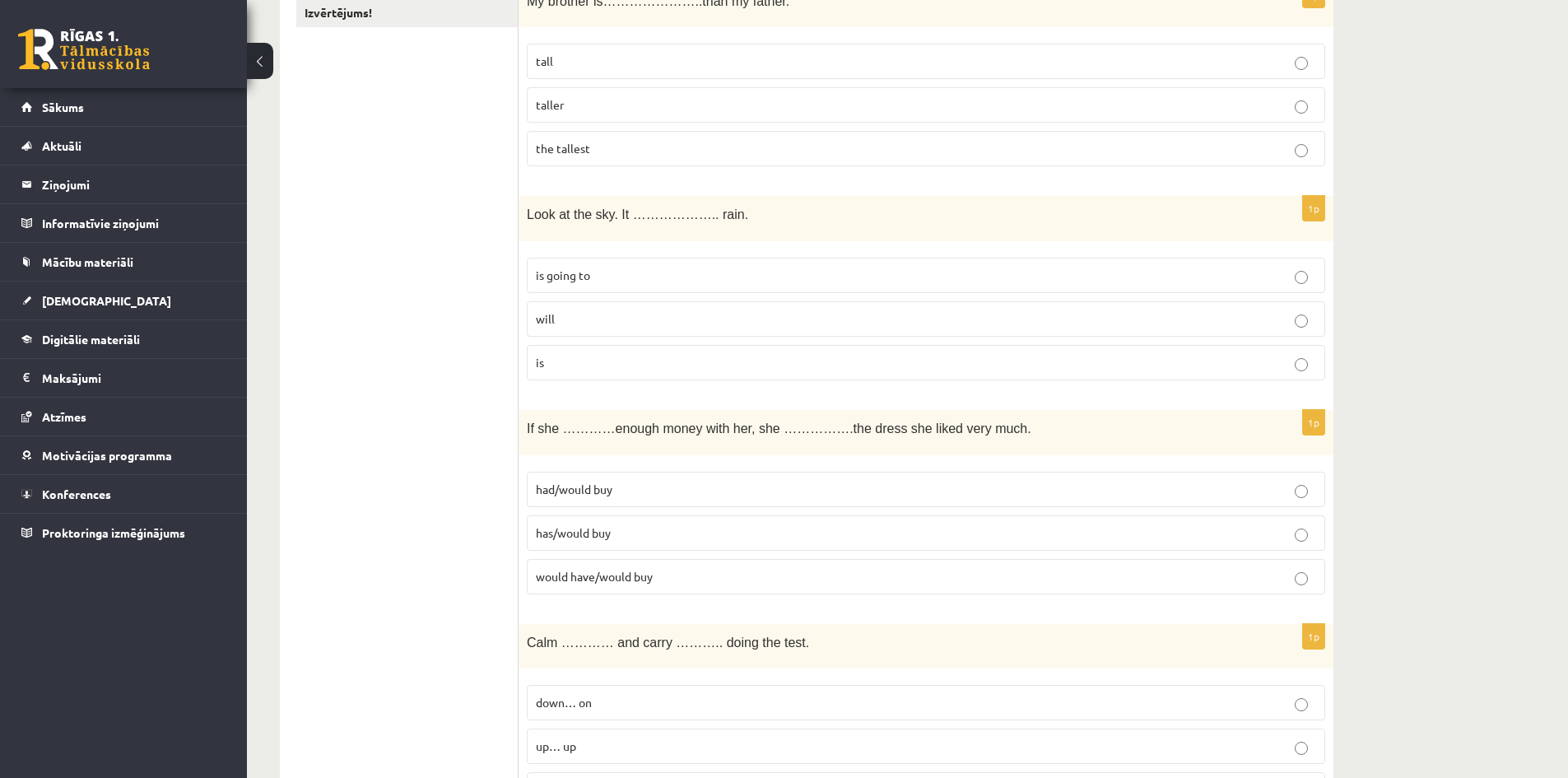
click at [592, 275] on p "is going to" at bounding box center [926, 275] width 780 height 18
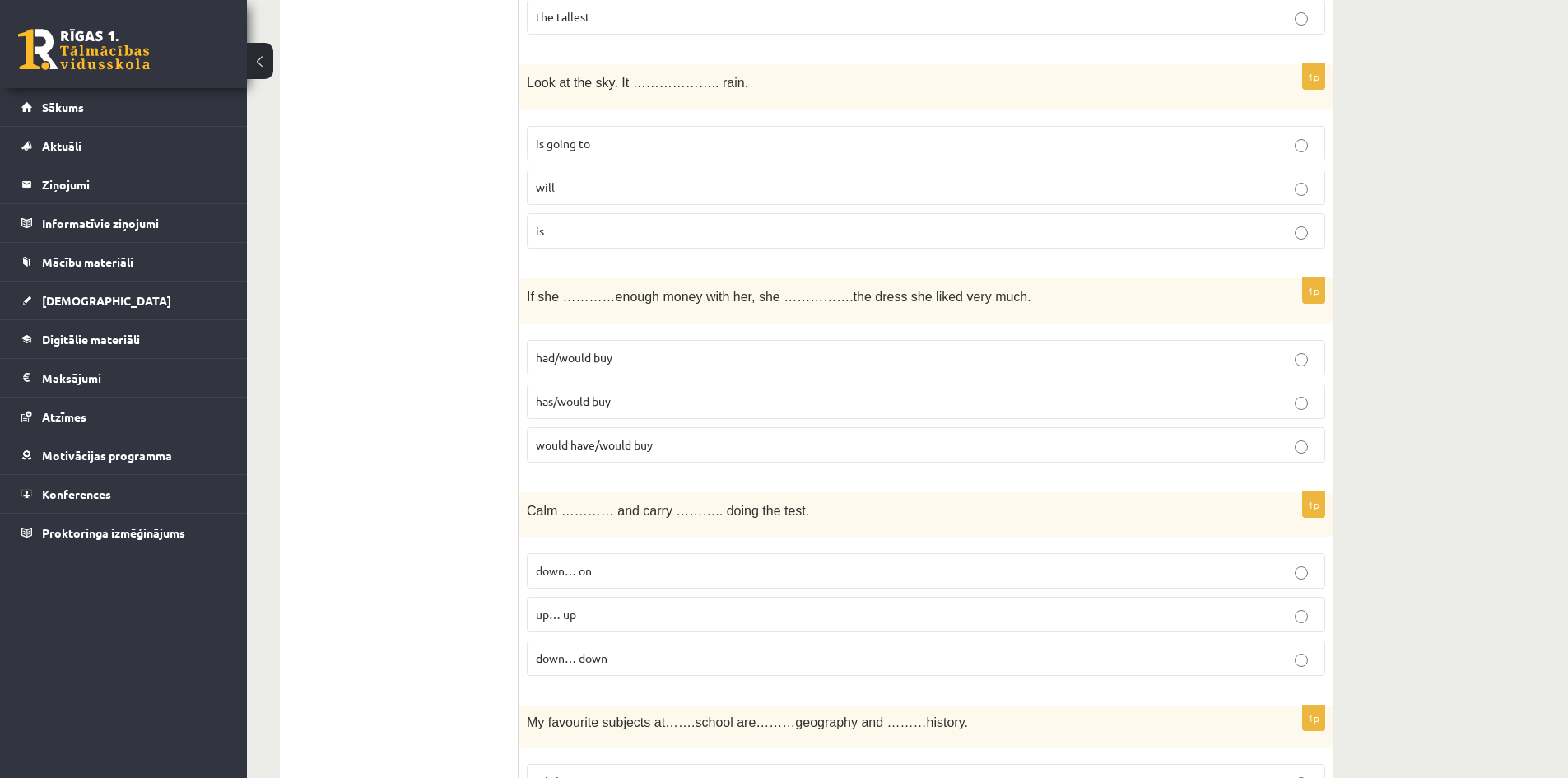
scroll to position [494, 0]
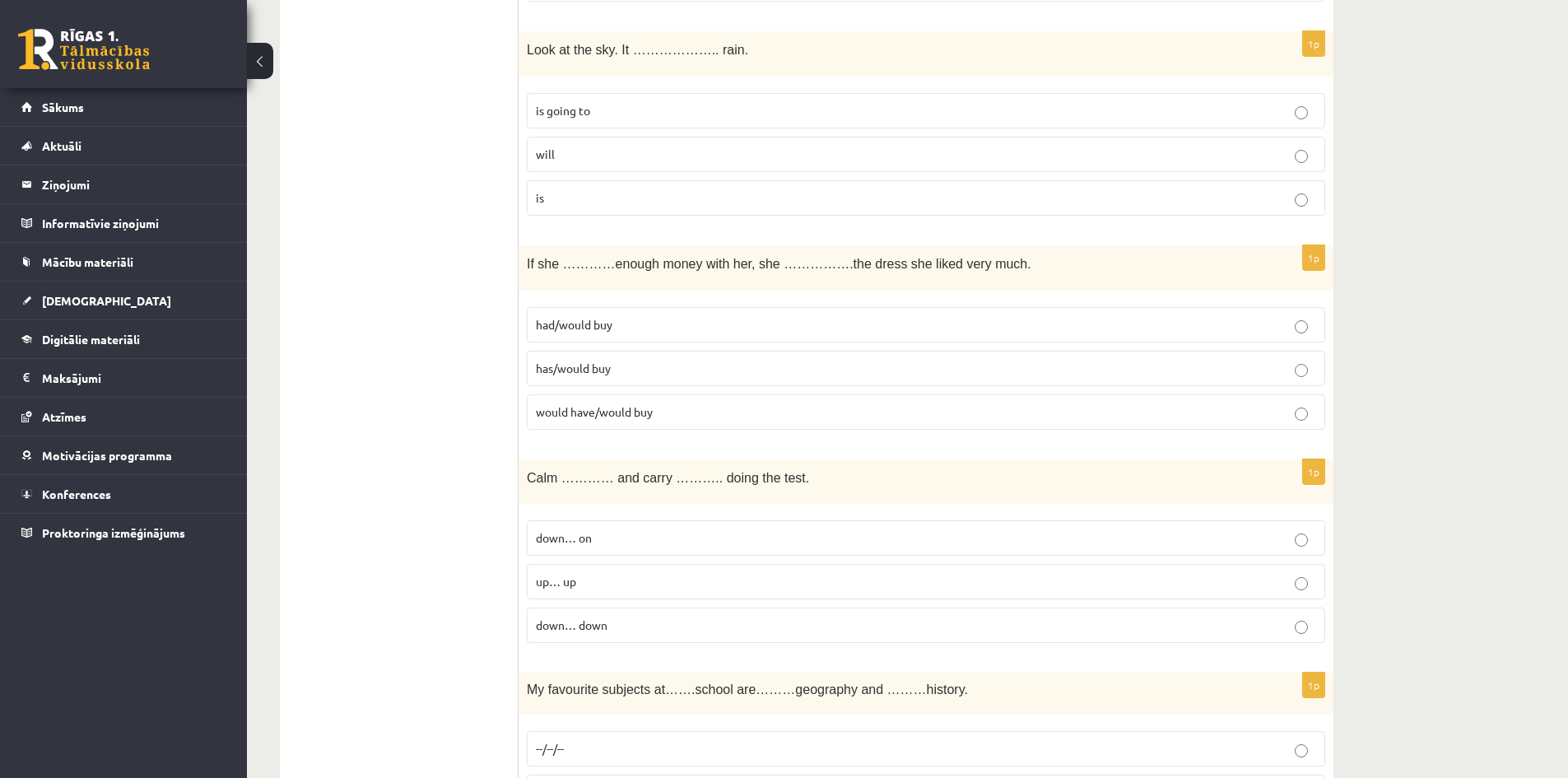
click at [625, 328] on p "had/would buy" at bounding box center [926, 325] width 780 height 18
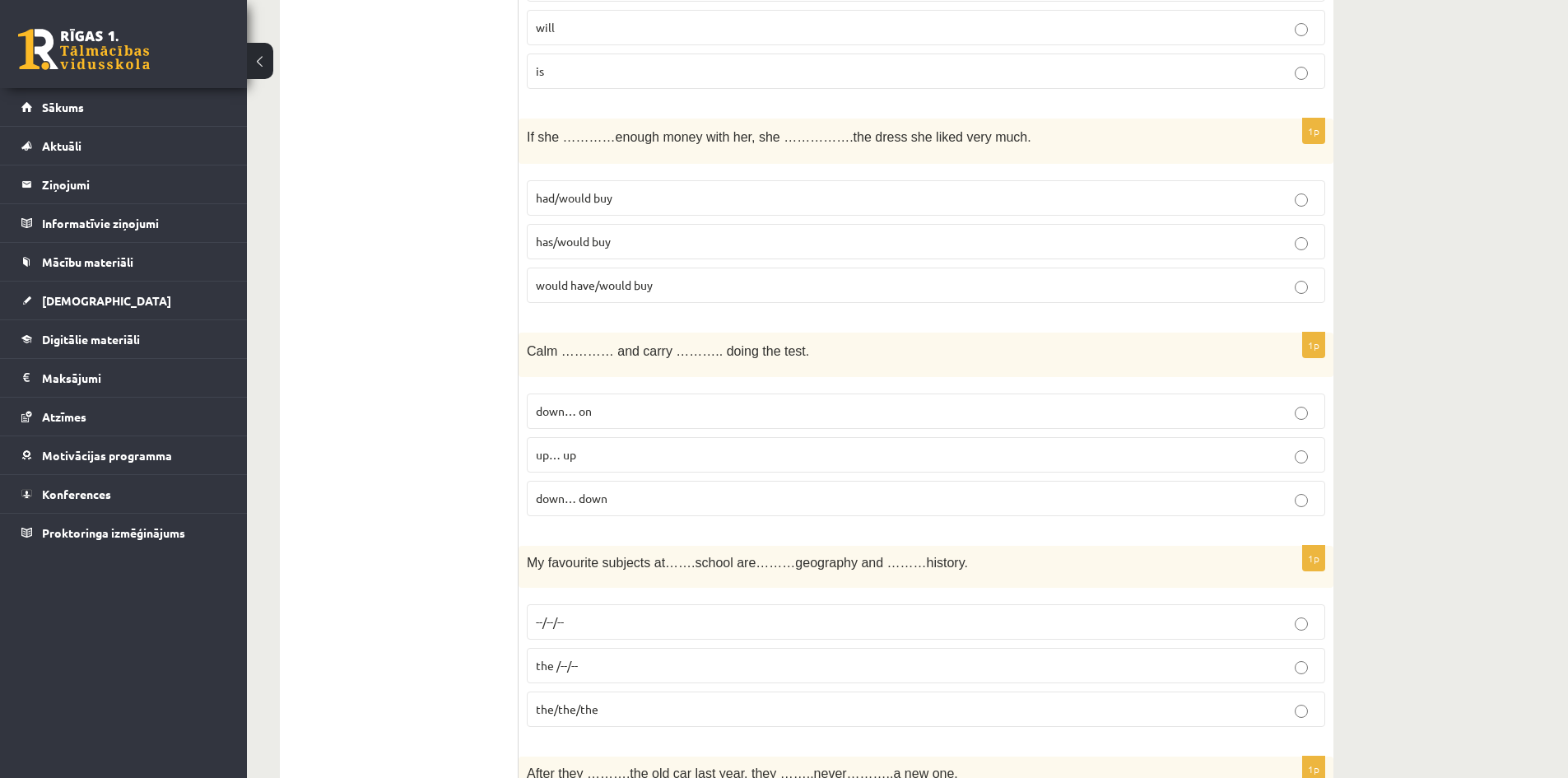
scroll to position [741, 0]
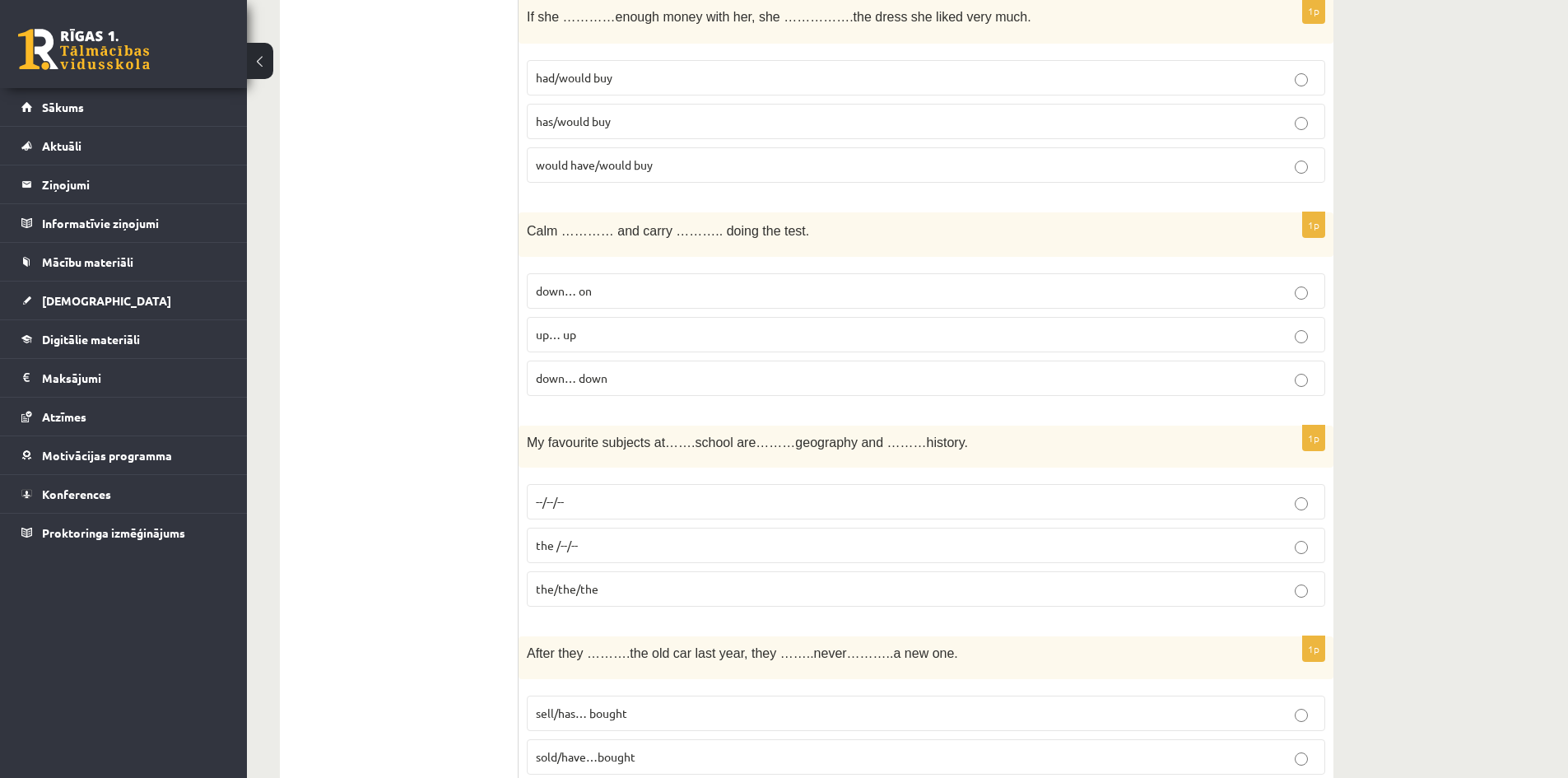
click at [621, 288] on p "down… on" at bounding box center [926, 291] width 780 height 18
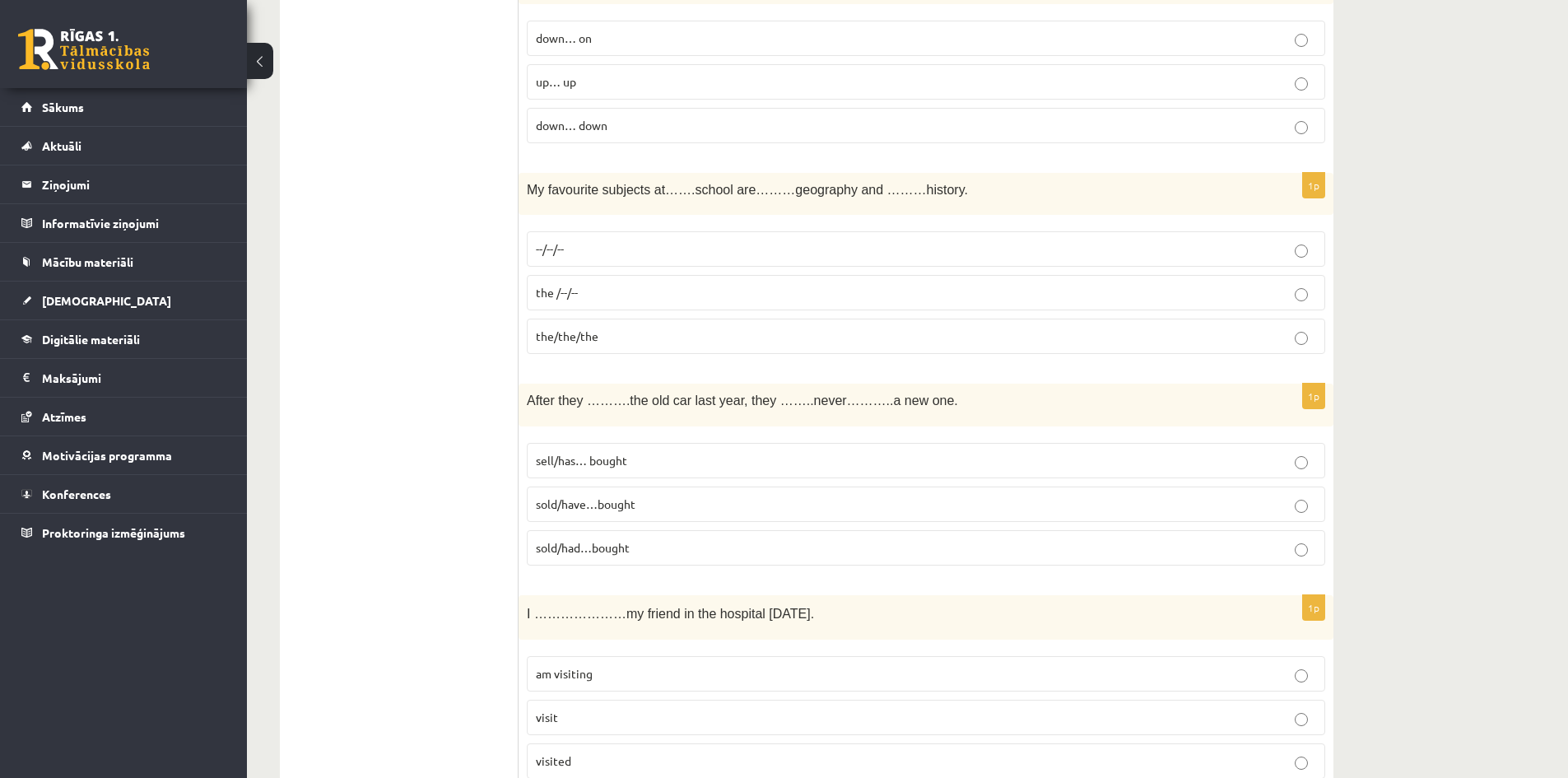
scroll to position [1070, 0]
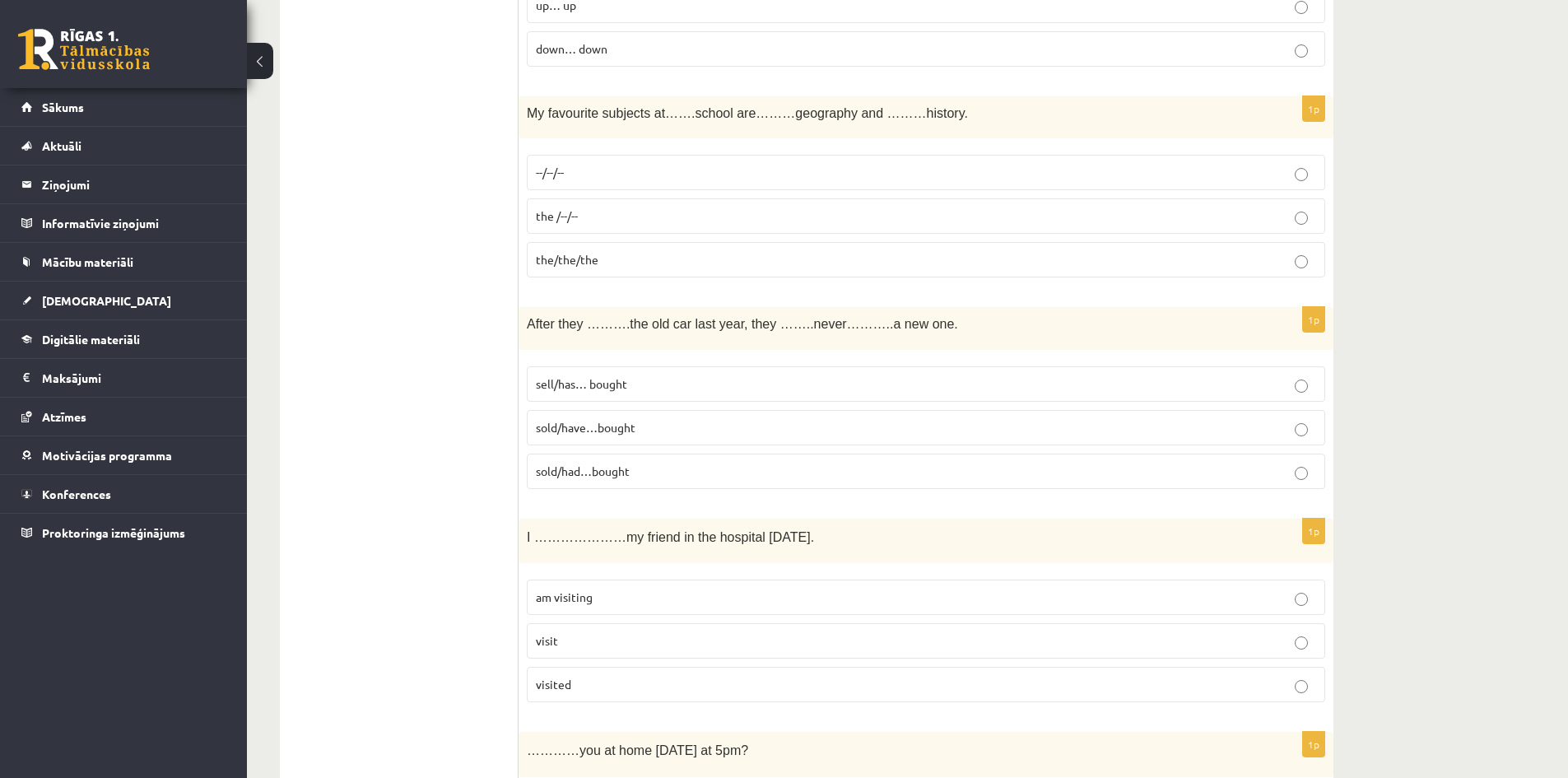
click at [577, 163] on label "--/--/--" at bounding box center [927, 172] width 799 height 35
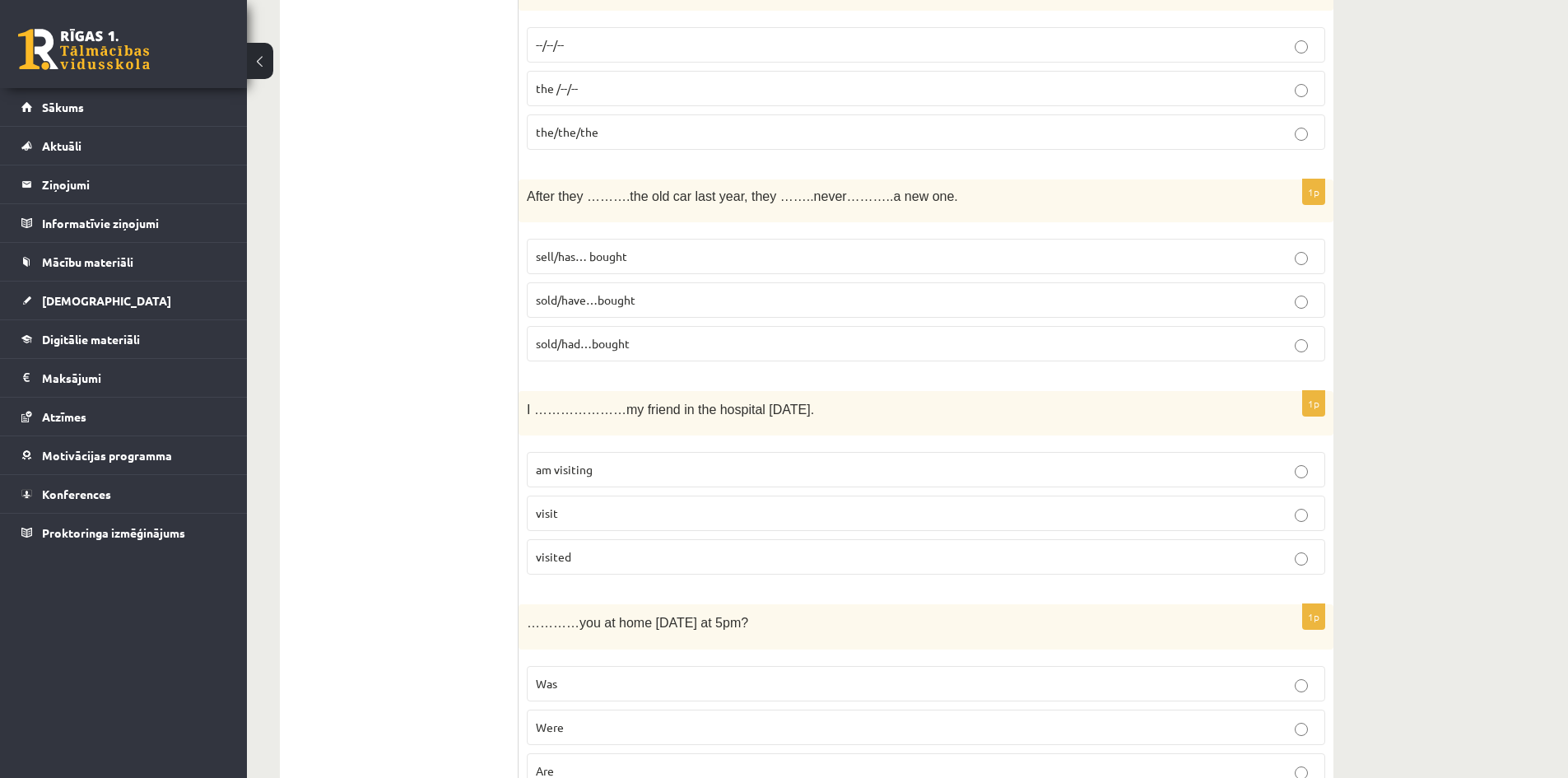
scroll to position [1234, 0]
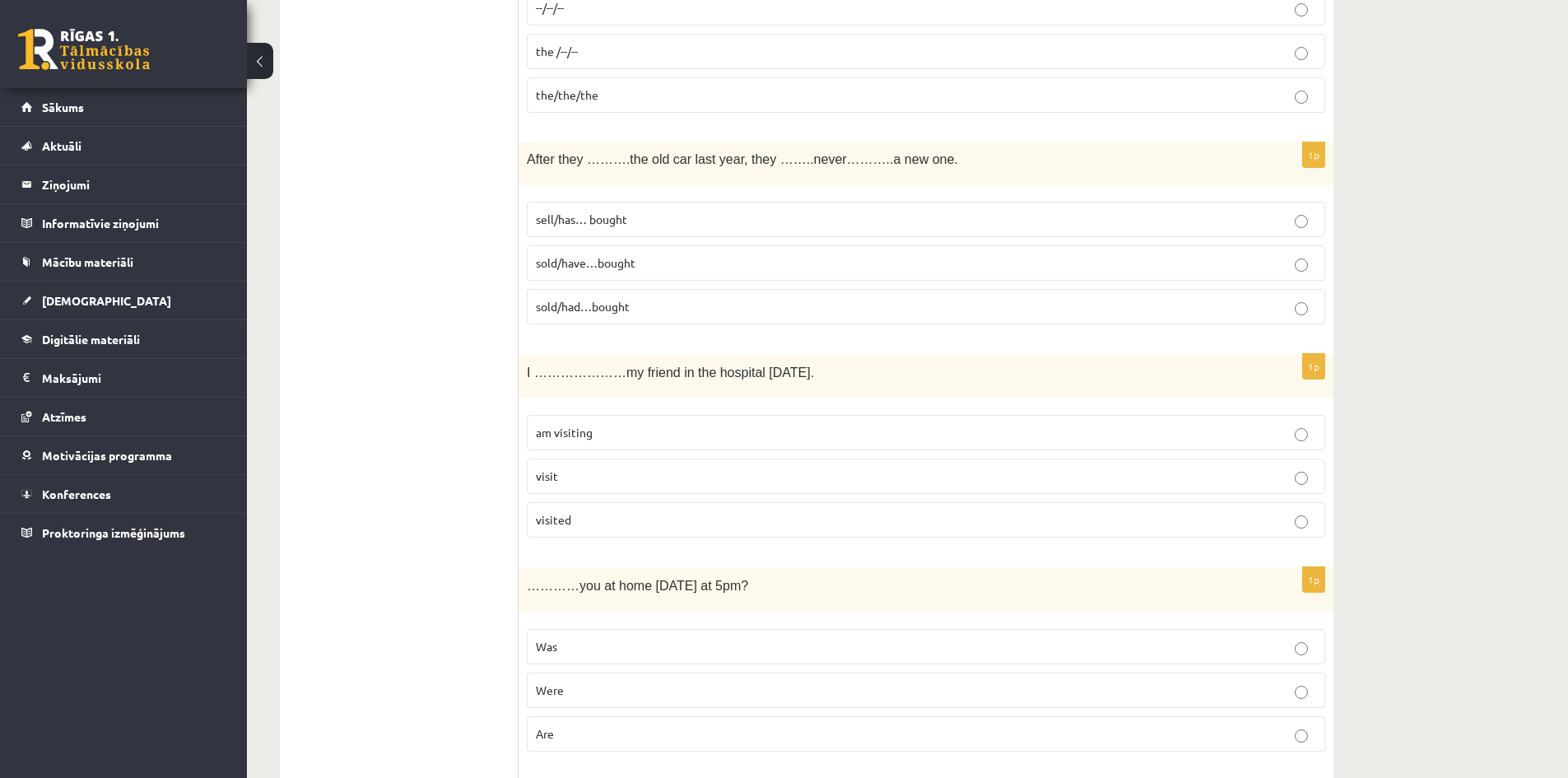
click at [620, 259] on span "sold/have…bought" at bounding box center [586, 262] width 100 height 15
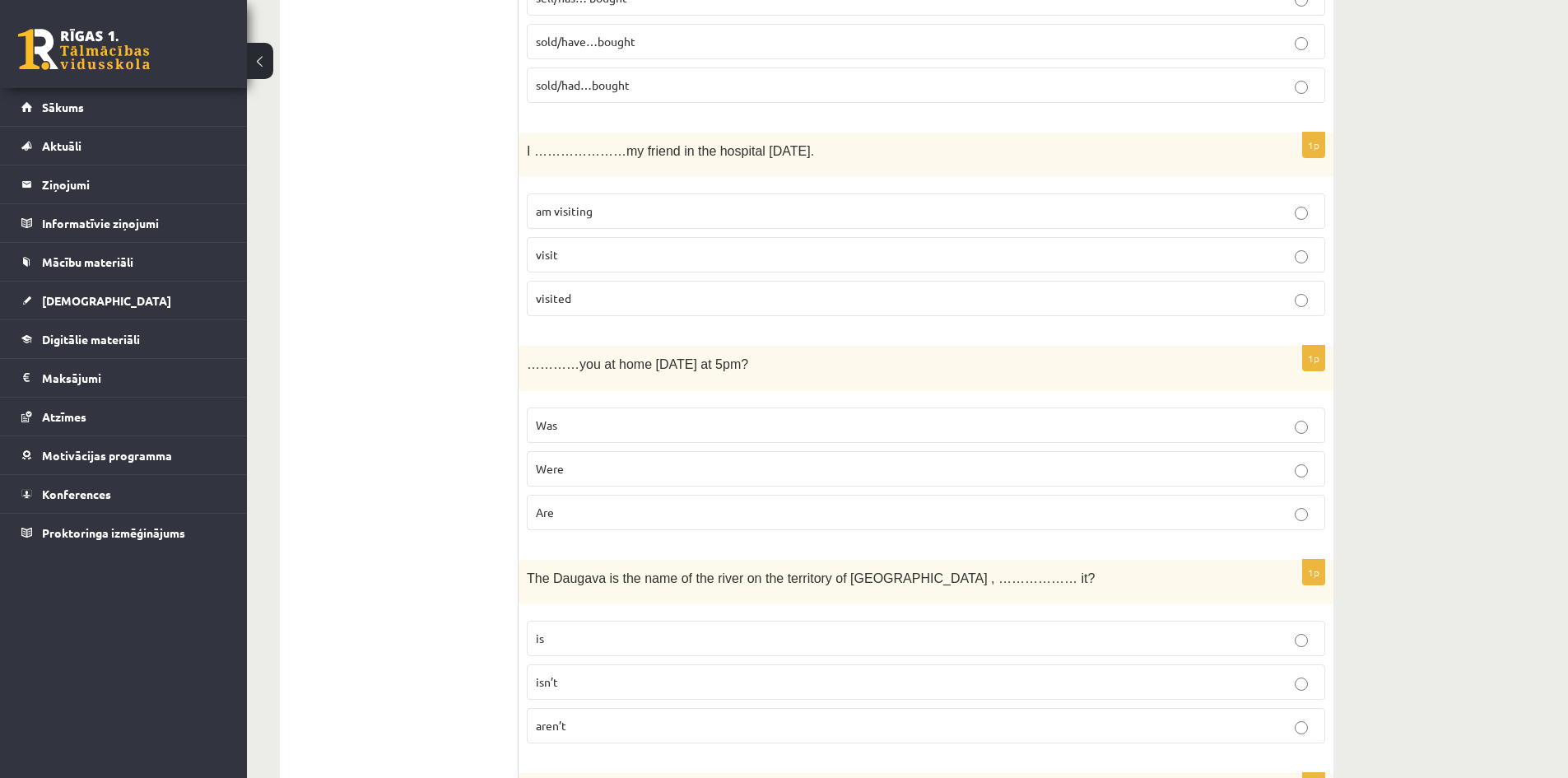
scroll to position [1399, 0]
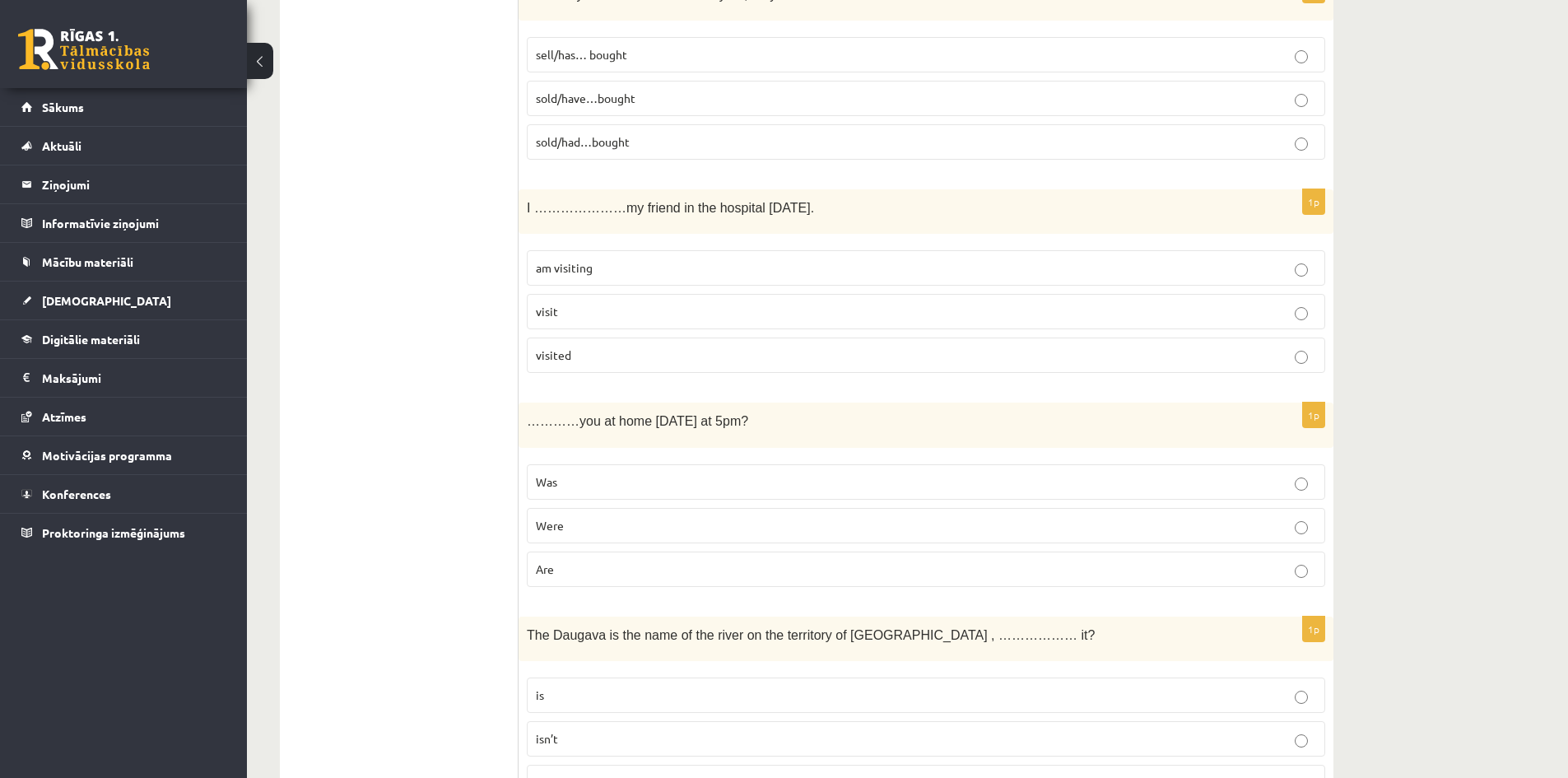
click at [632, 265] on p "am visiting" at bounding box center [926, 268] width 780 height 18
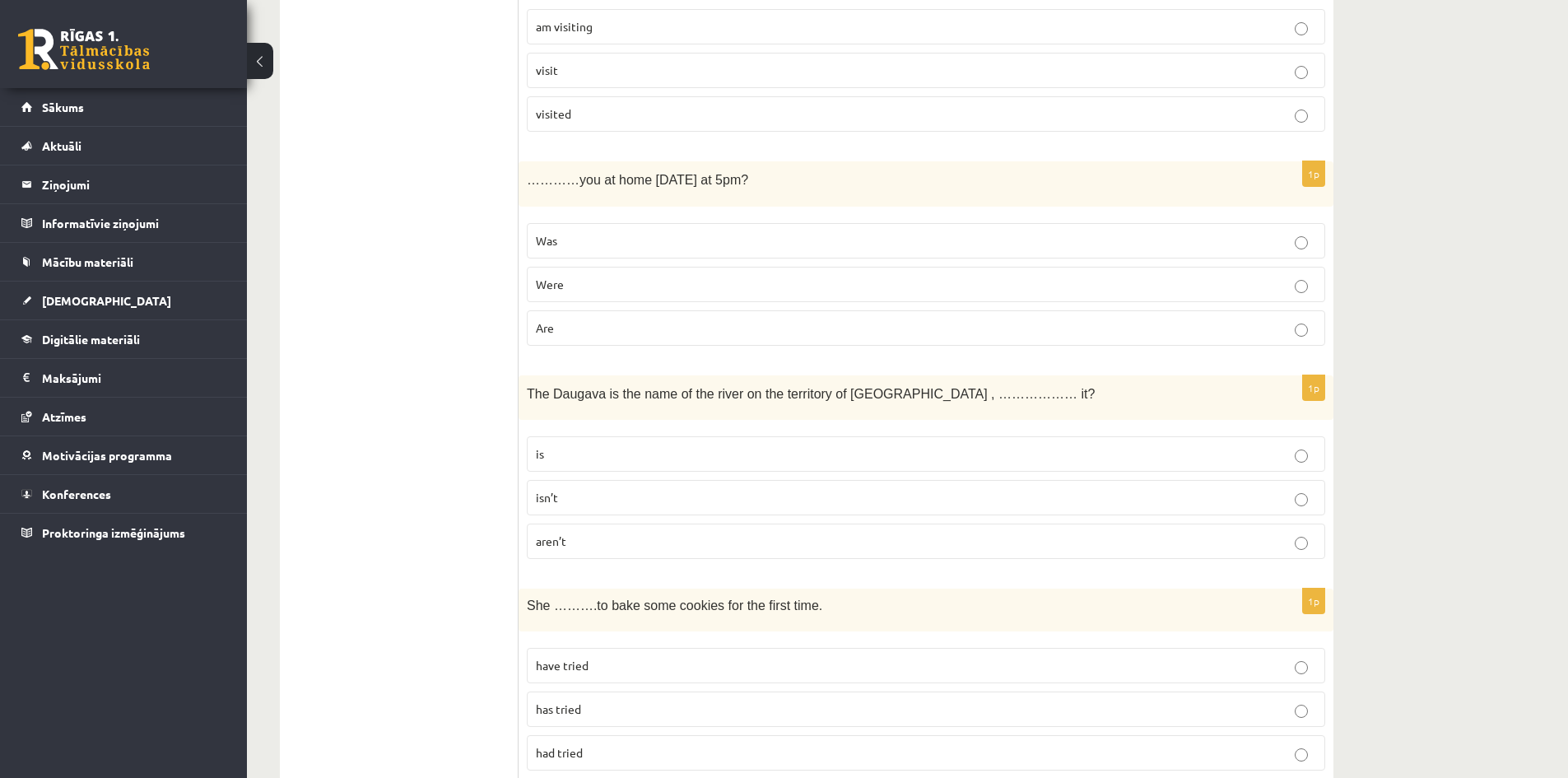
scroll to position [1646, 0]
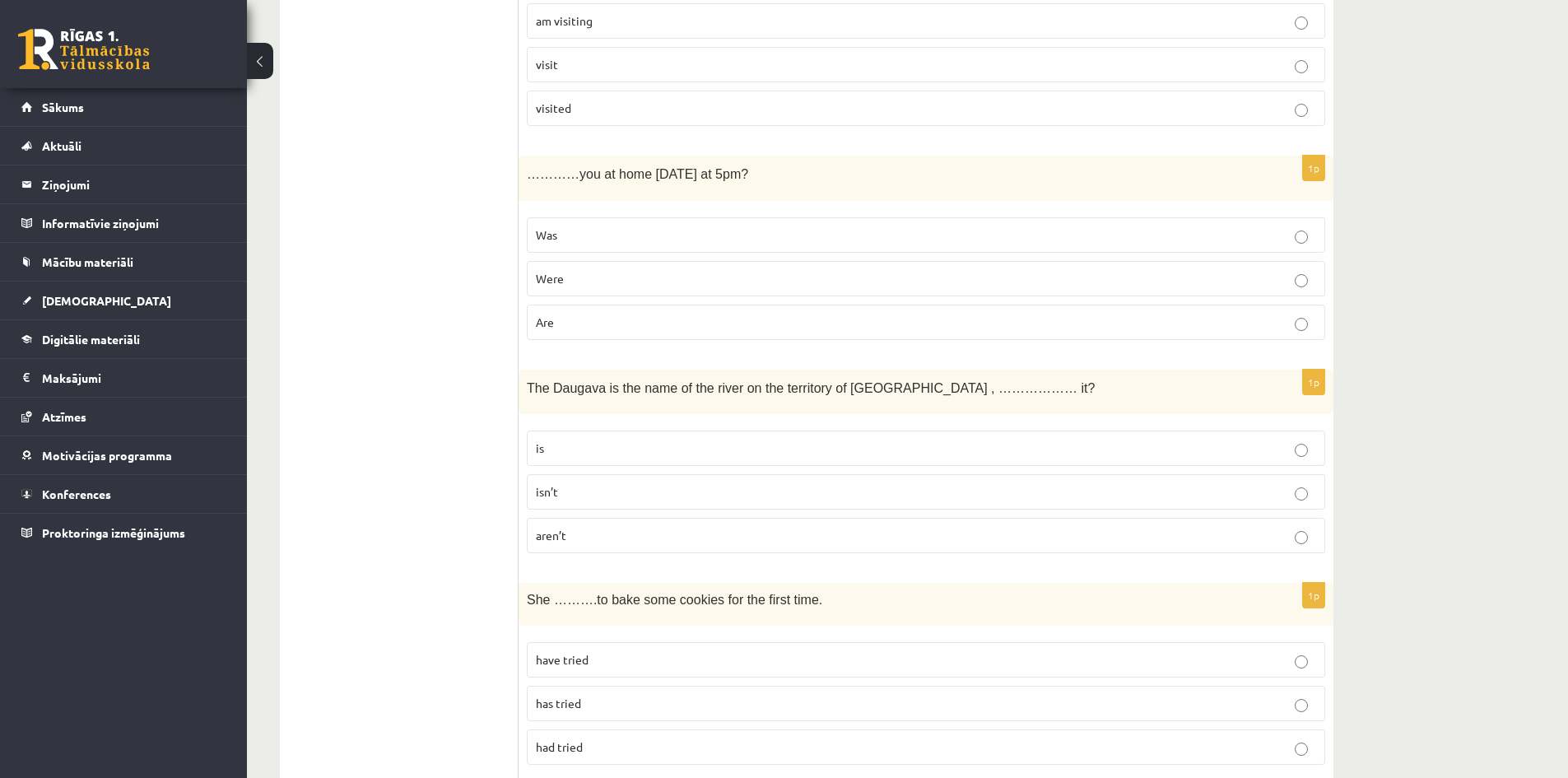
click at [575, 270] on p "Were" at bounding box center [926, 278] width 780 height 18
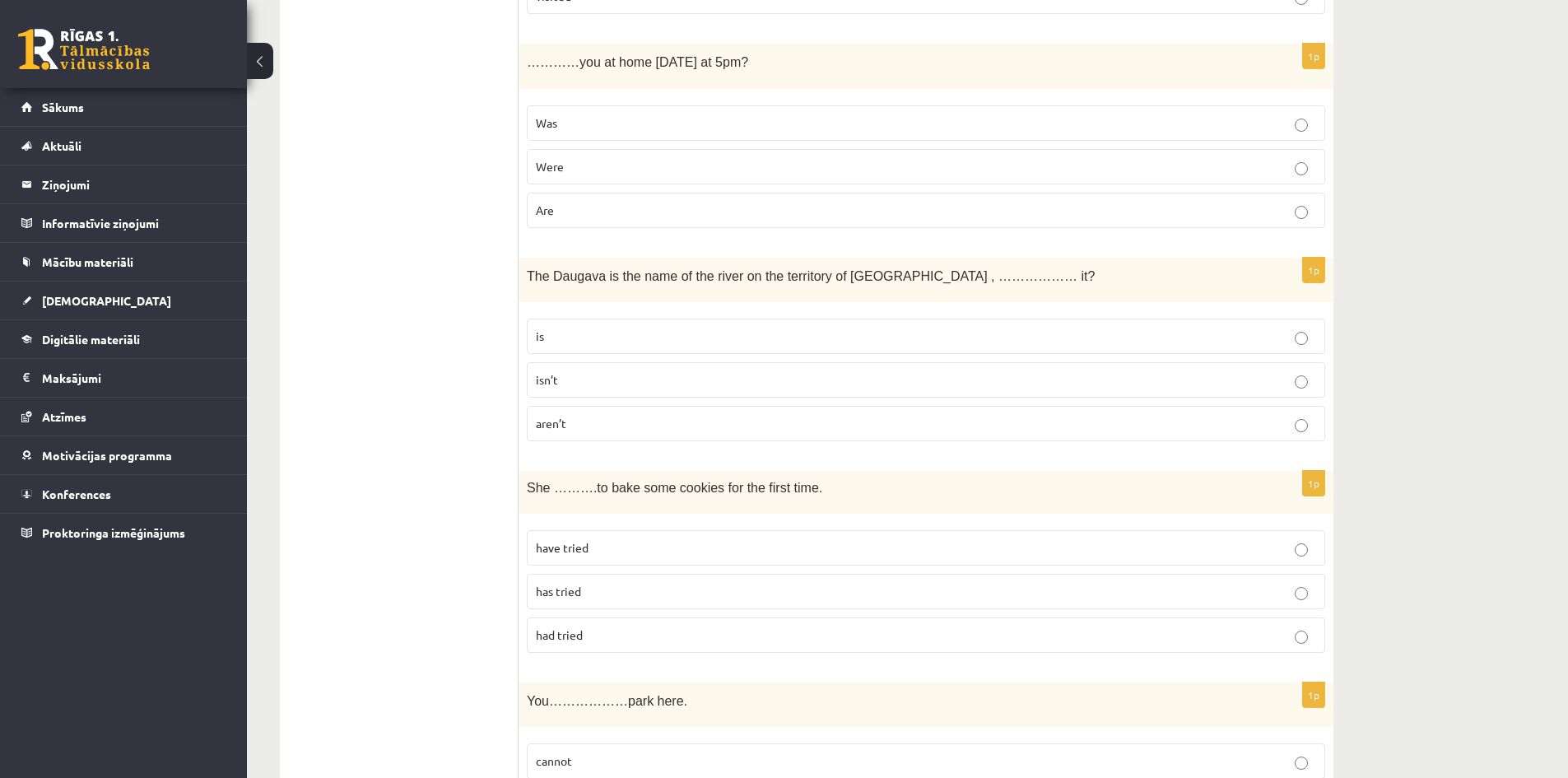
scroll to position [1811, 0]
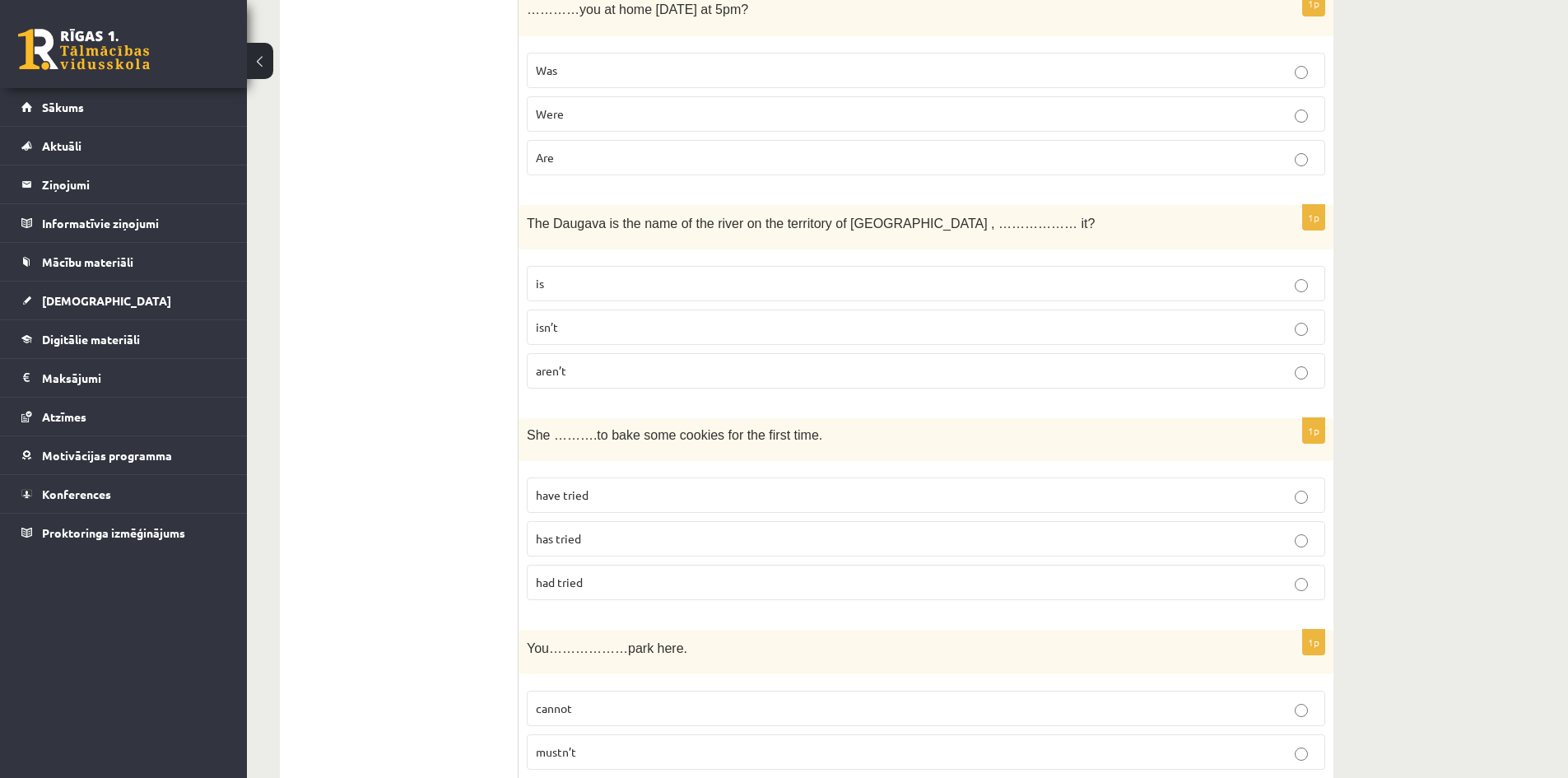
click at [609, 329] on p "isn’t" at bounding box center [926, 327] width 780 height 18
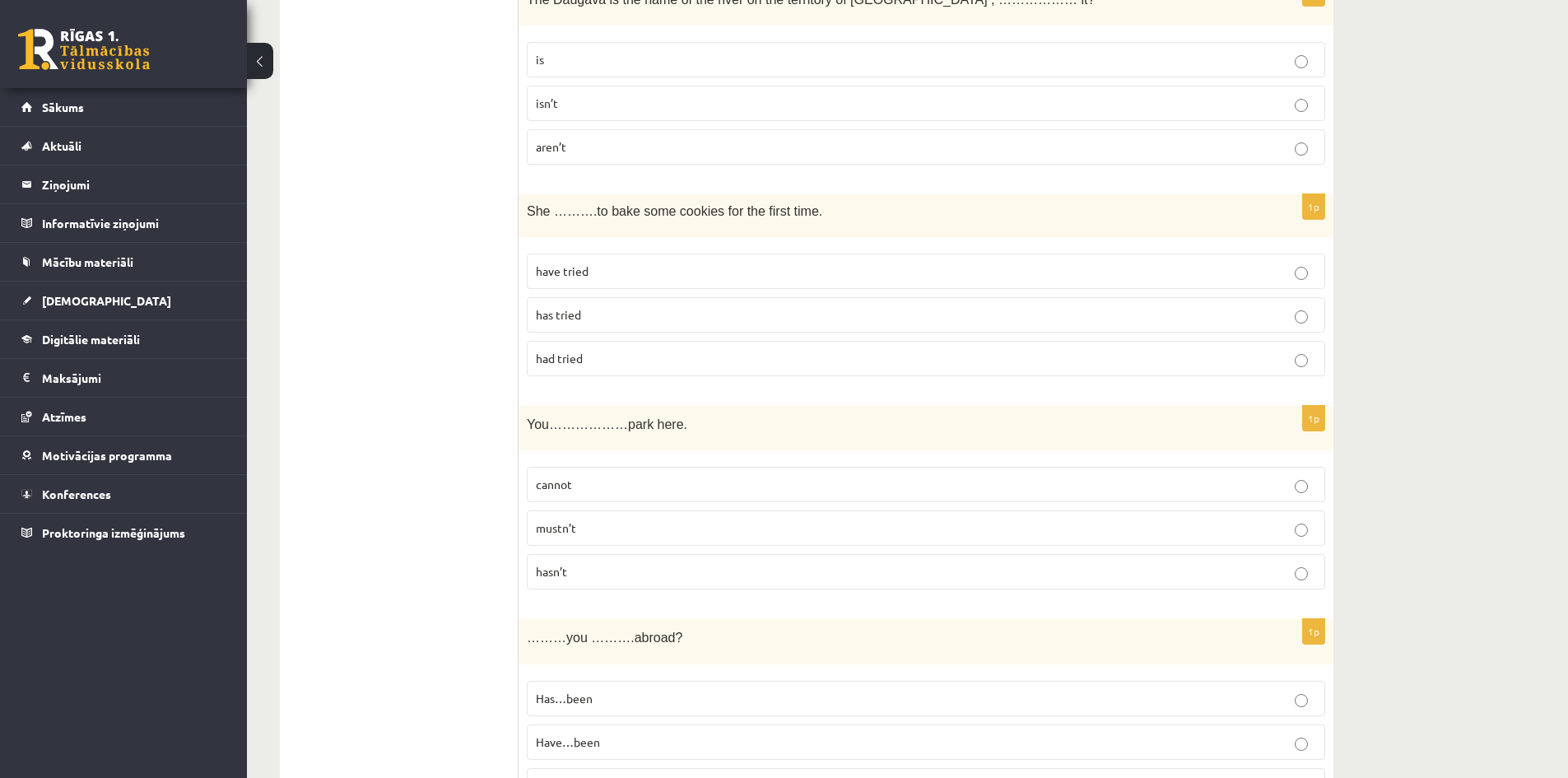
scroll to position [2057, 0]
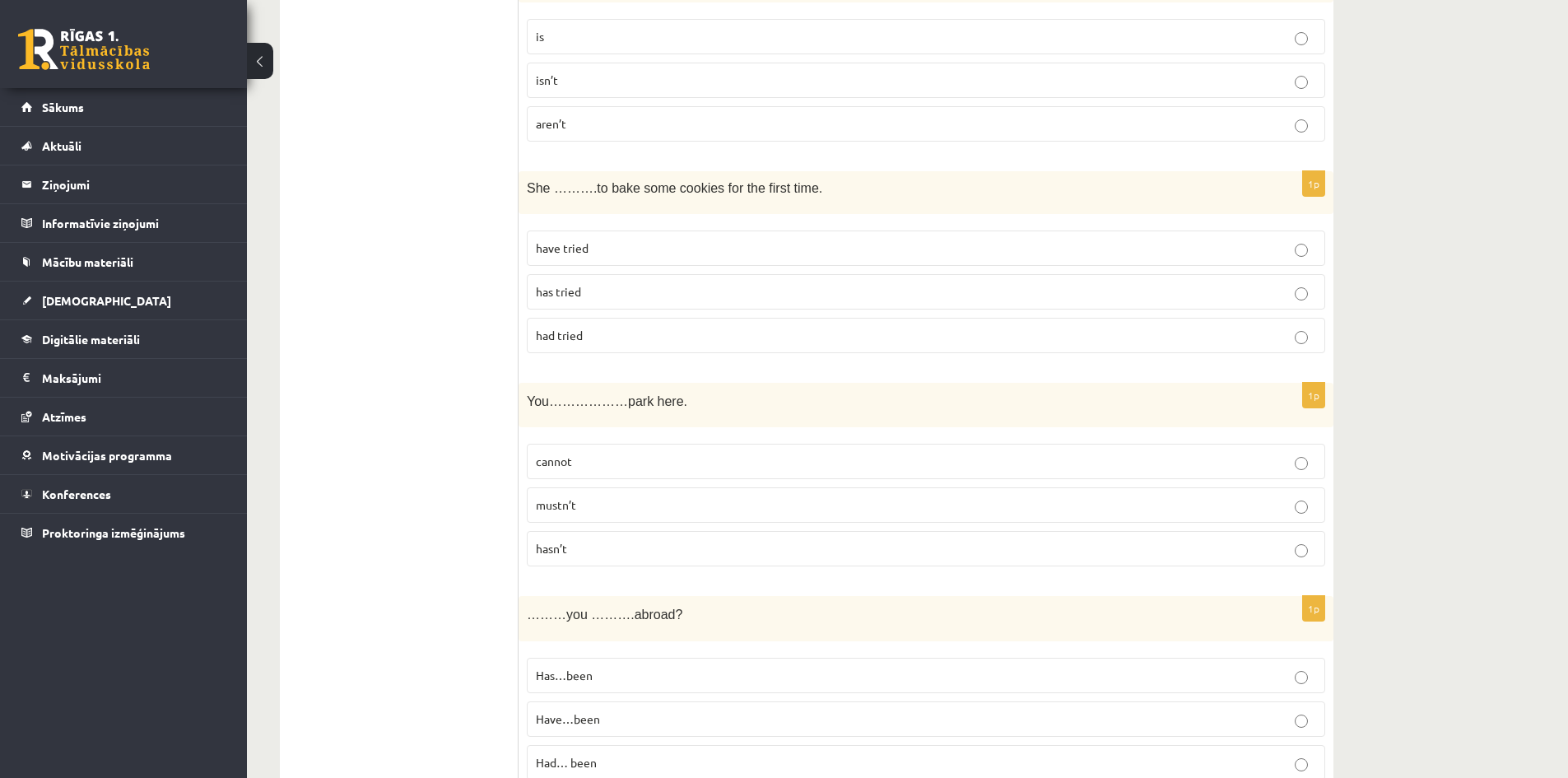
click at [584, 333] on p "had tried" at bounding box center [926, 336] width 780 height 18
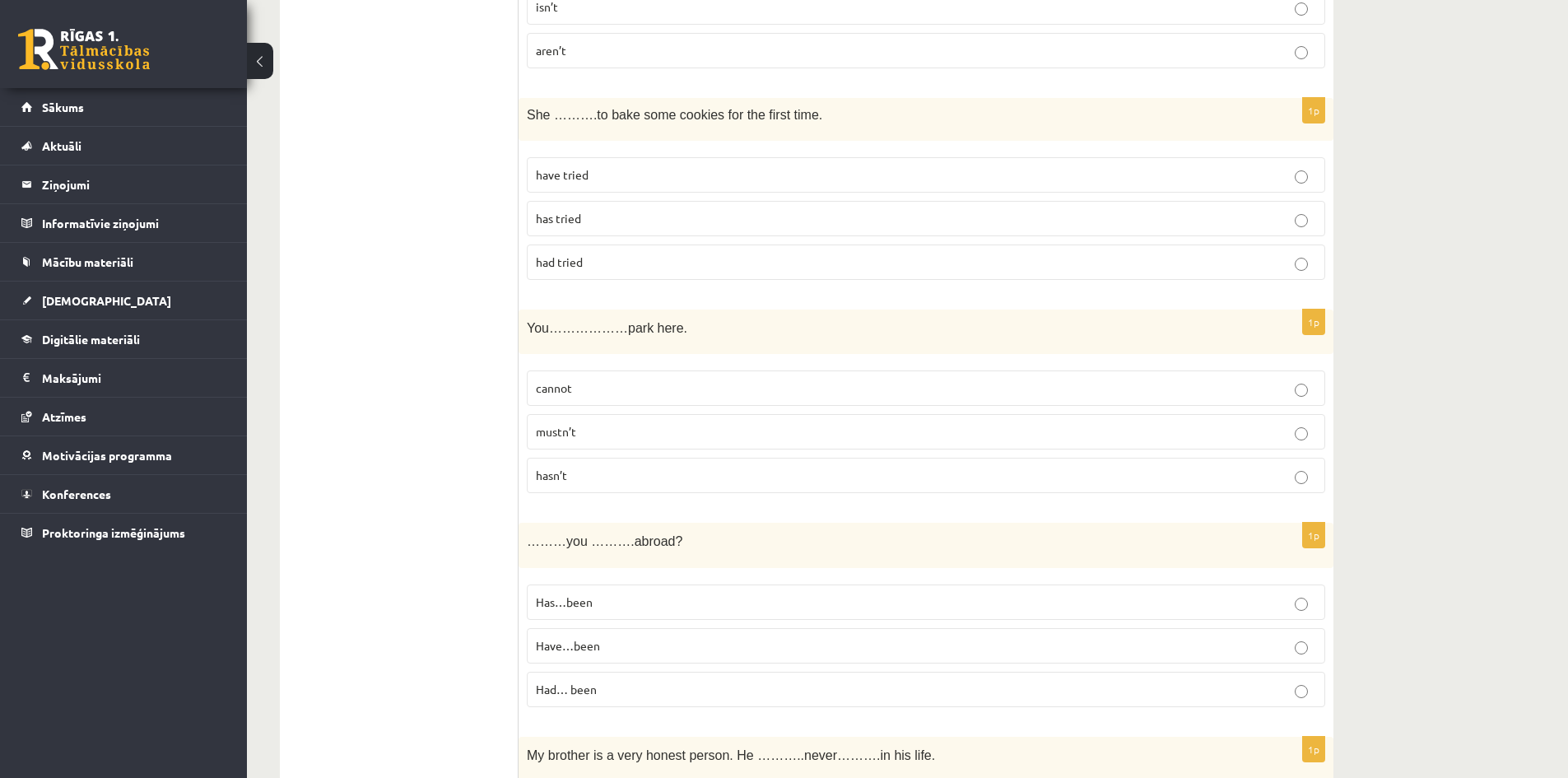
scroll to position [2131, 0]
click at [597, 390] on p "cannot" at bounding box center [926, 388] width 780 height 18
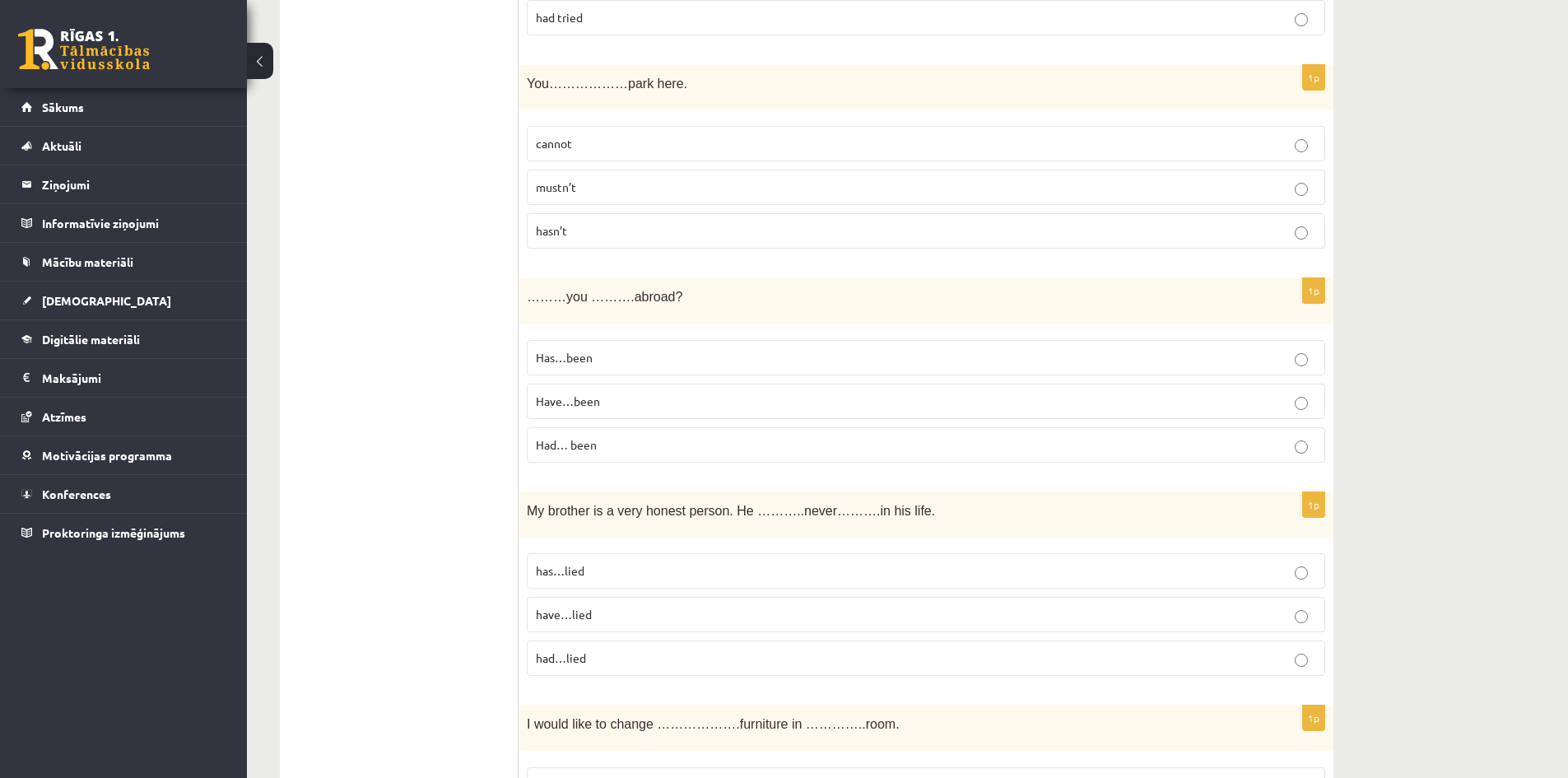
scroll to position [2378, 0]
click at [600, 398] on p "Have…been" at bounding box center [926, 398] width 780 height 18
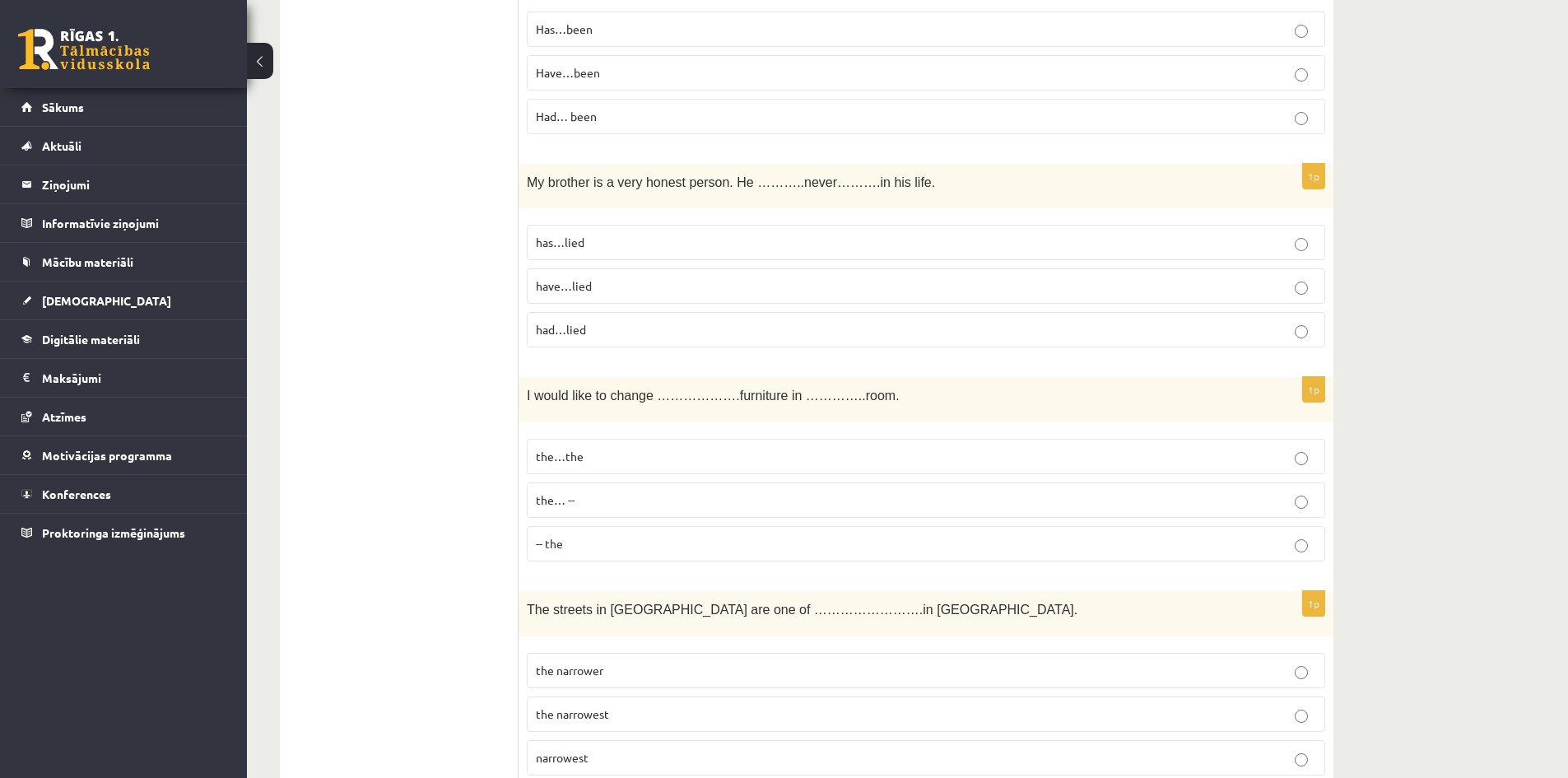
scroll to position [2707, 0]
click at [637, 238] on p "has…lied" at bounding box center [926, 238] width 780 height 18
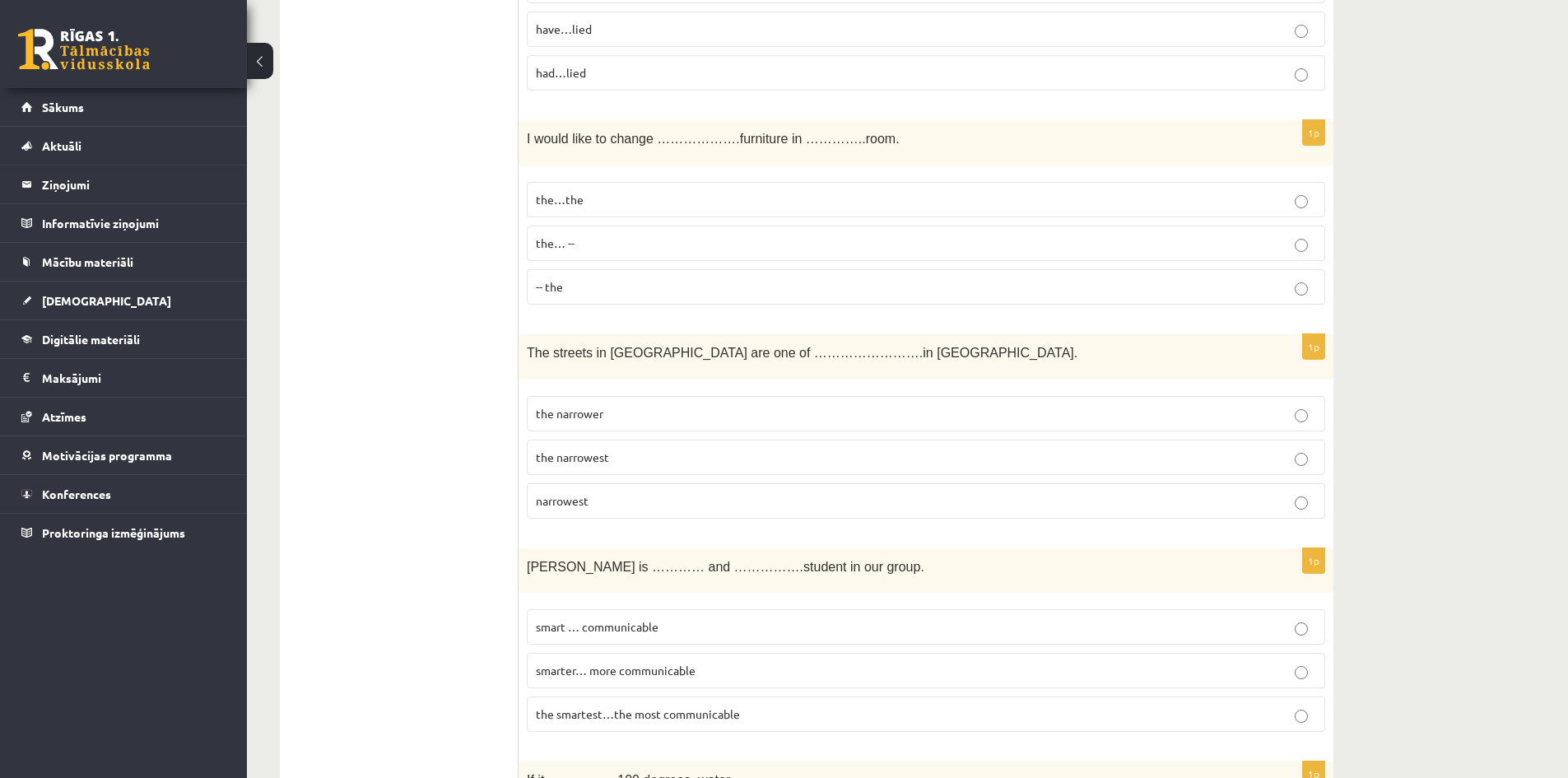
scroll to position [2954, 0]
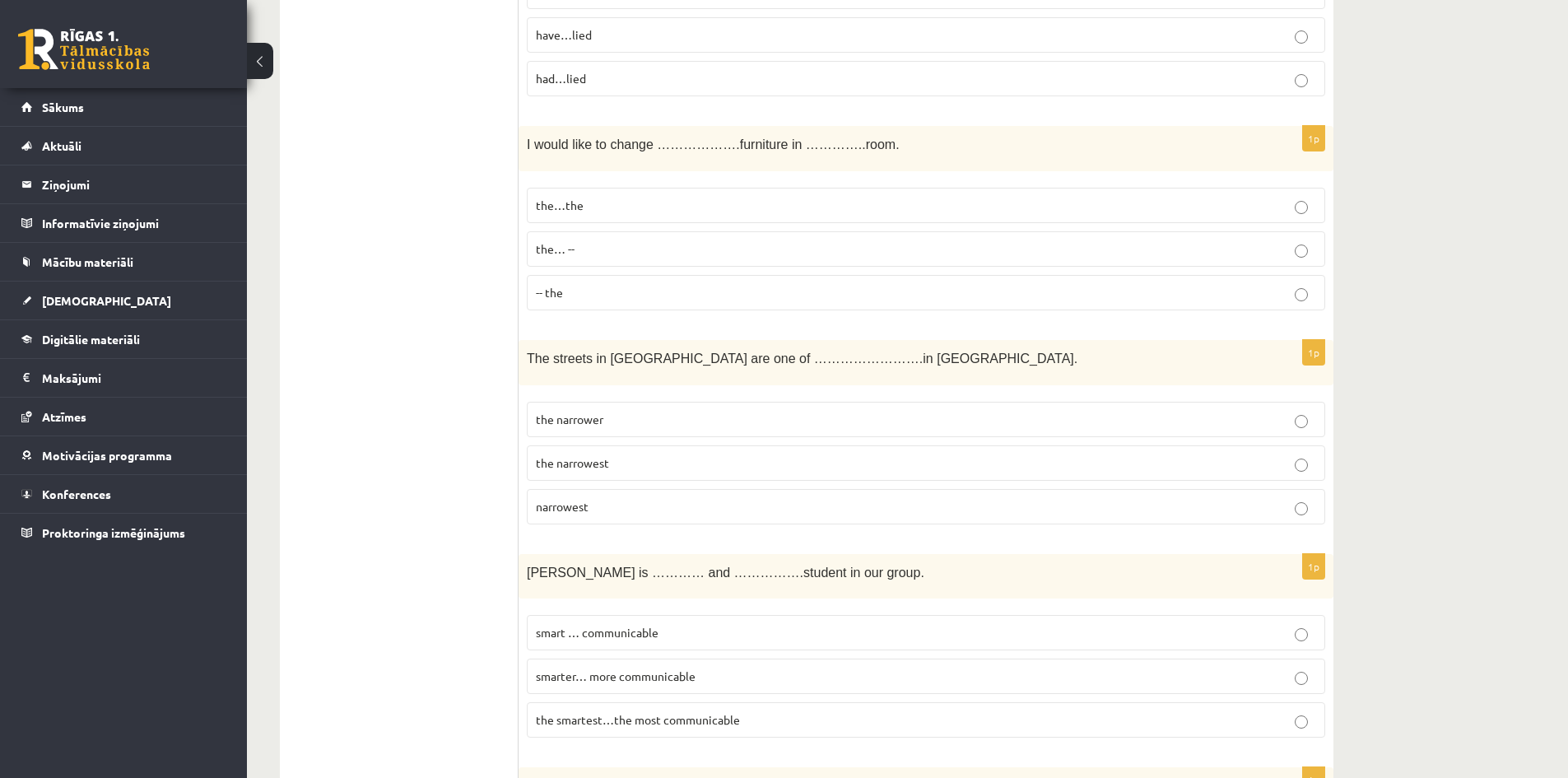
click at [610, 196] on label "the…the" at bounding box center [927, 205] width 799 height 35
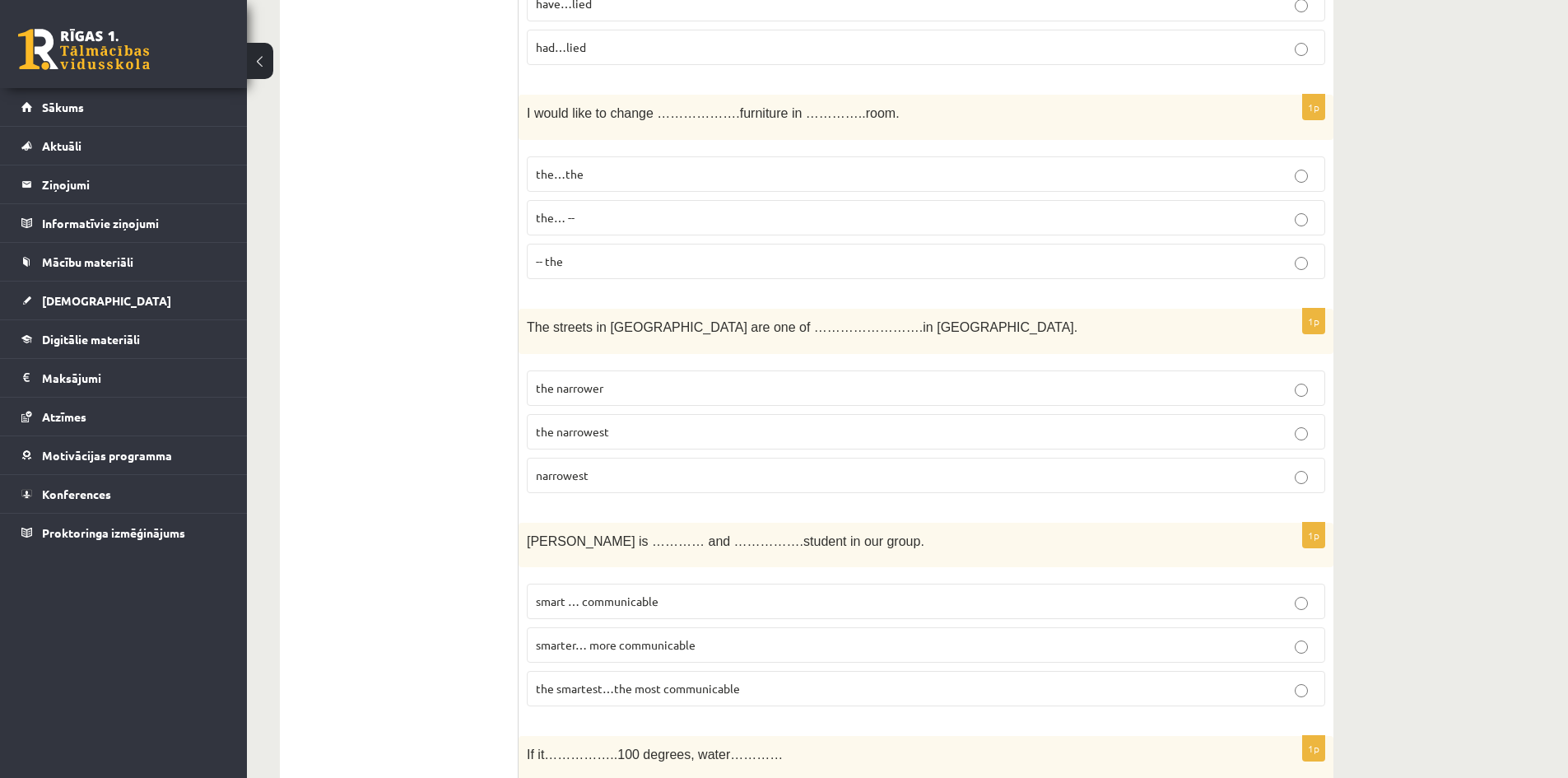
scroll to position [3119, 0]
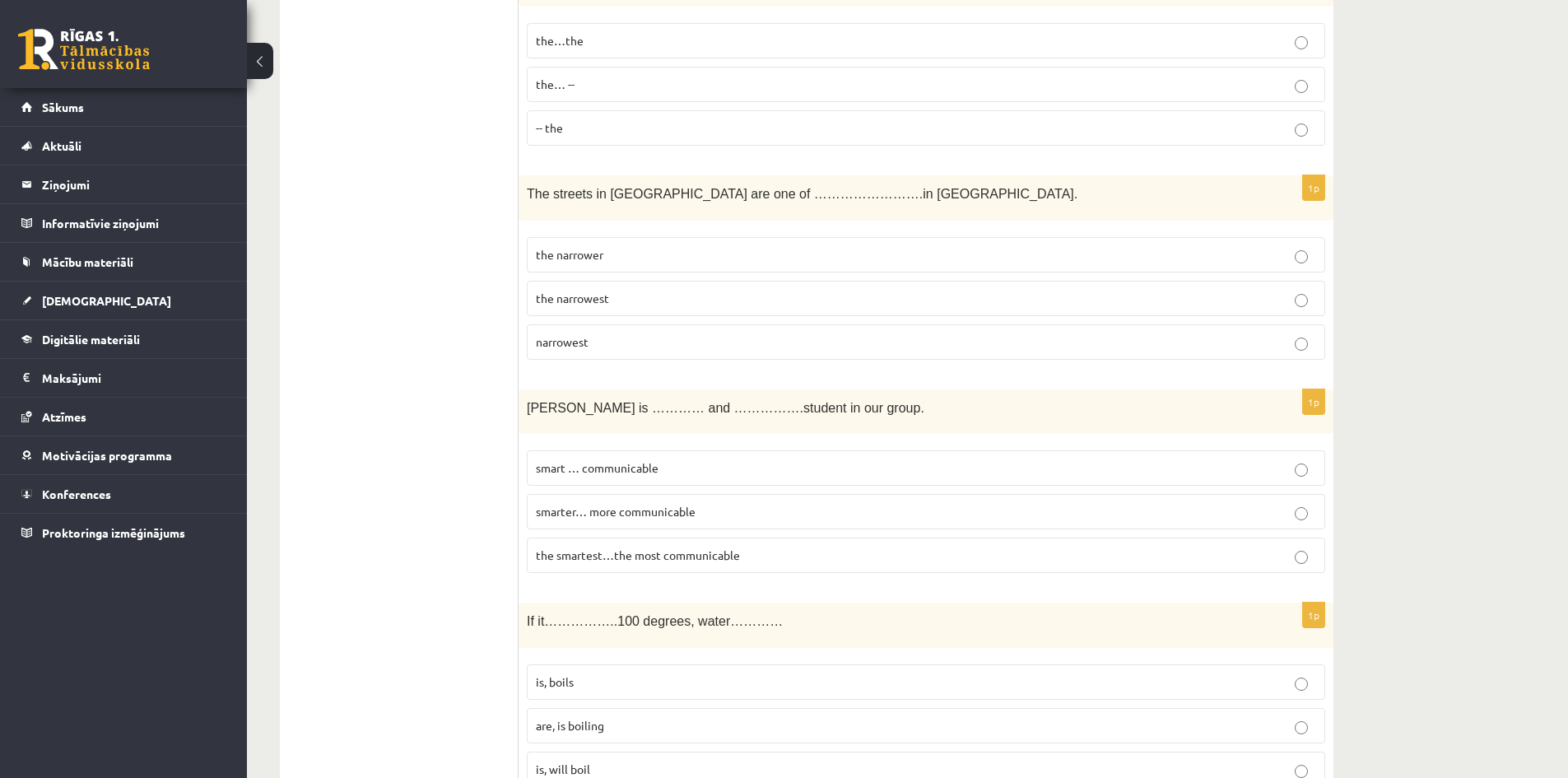
click at [642, 297] on p "the narrowest" at bounding box center [926, 299] width 780 height 18
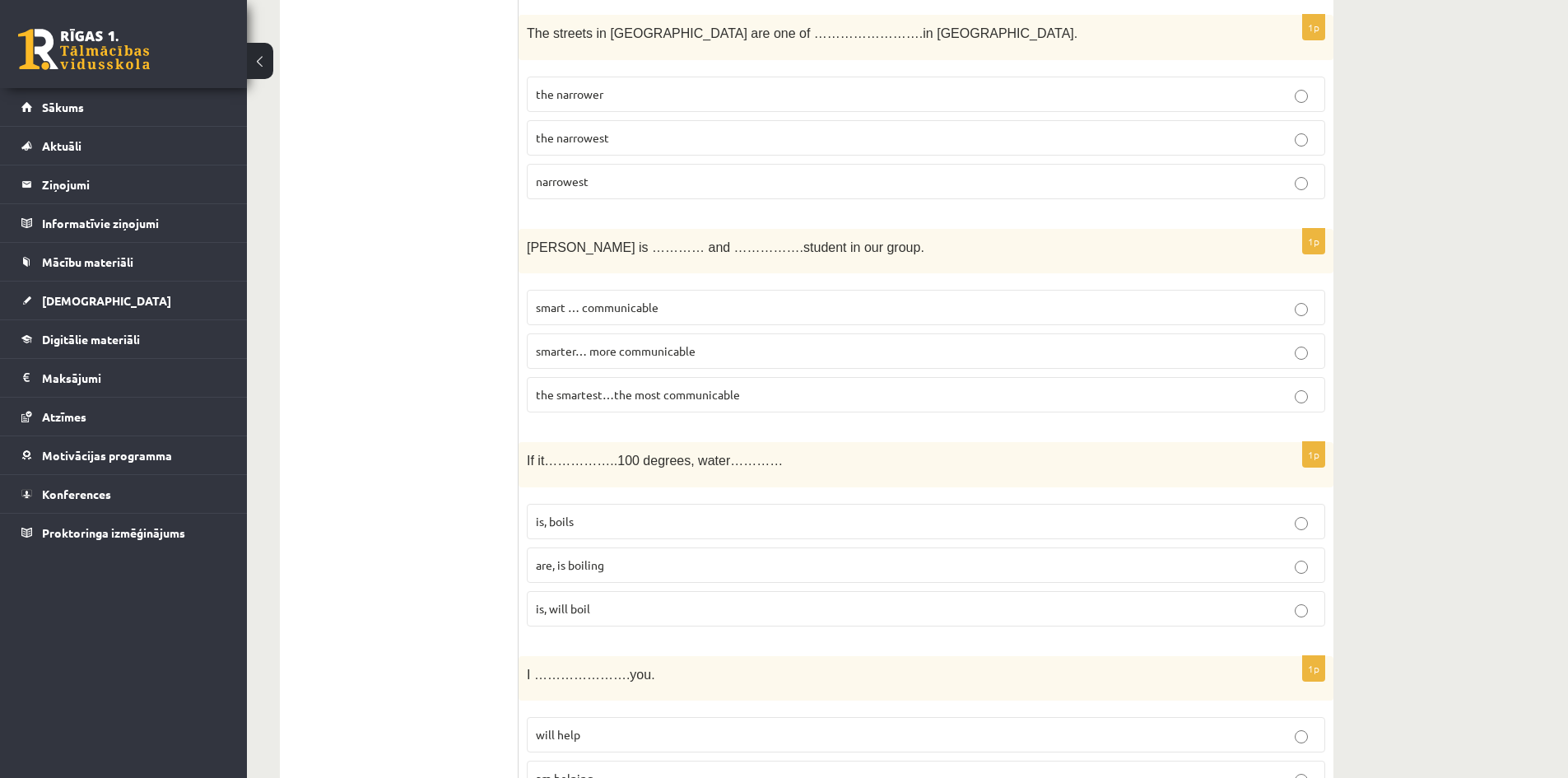
scroll to position [3284, 0]
click at [664, 395] on span "the smartest…the most communicable" at bounding box center [638, 389] width 204 height 15
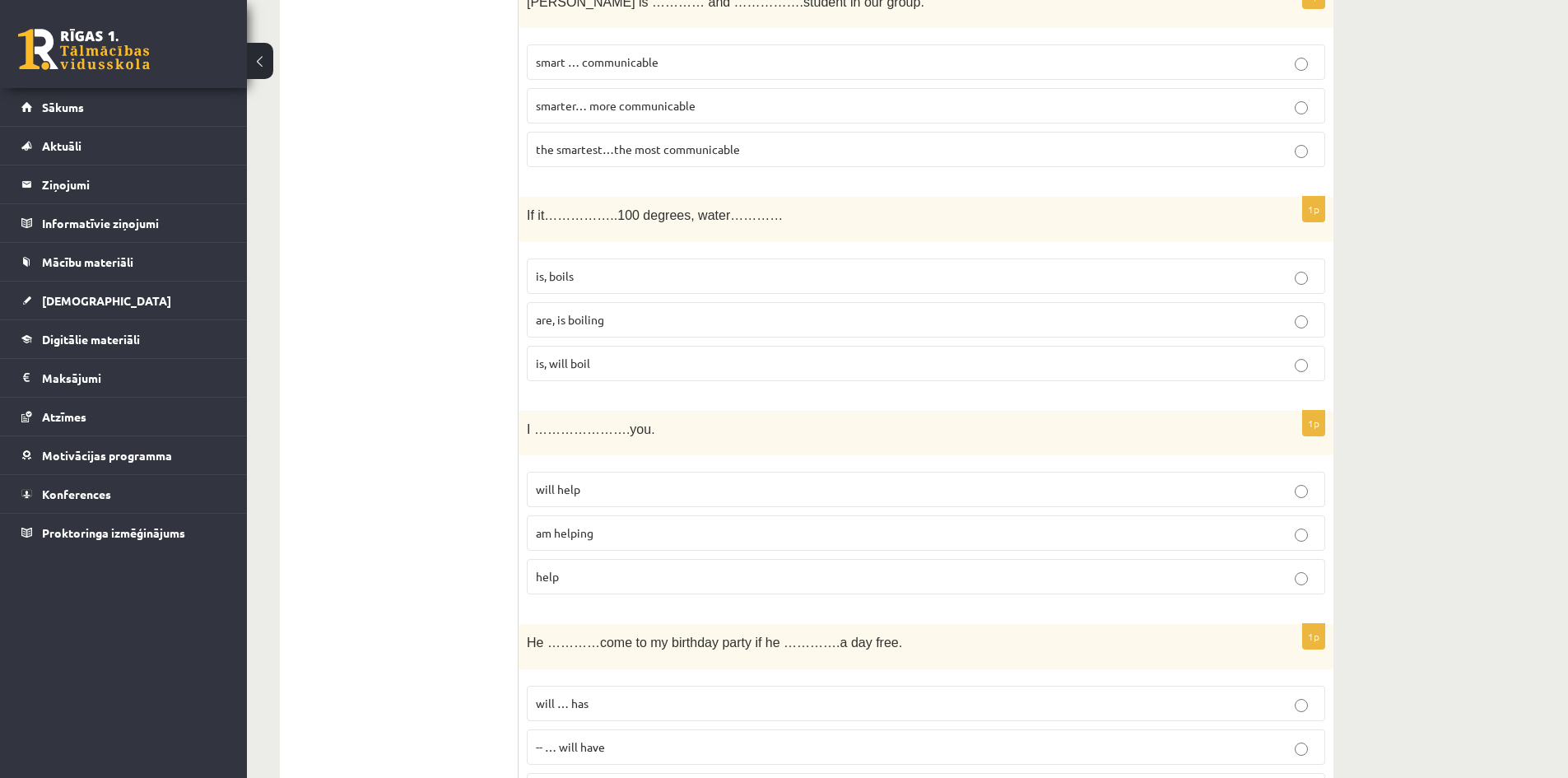
scroll to position [3530, 0]
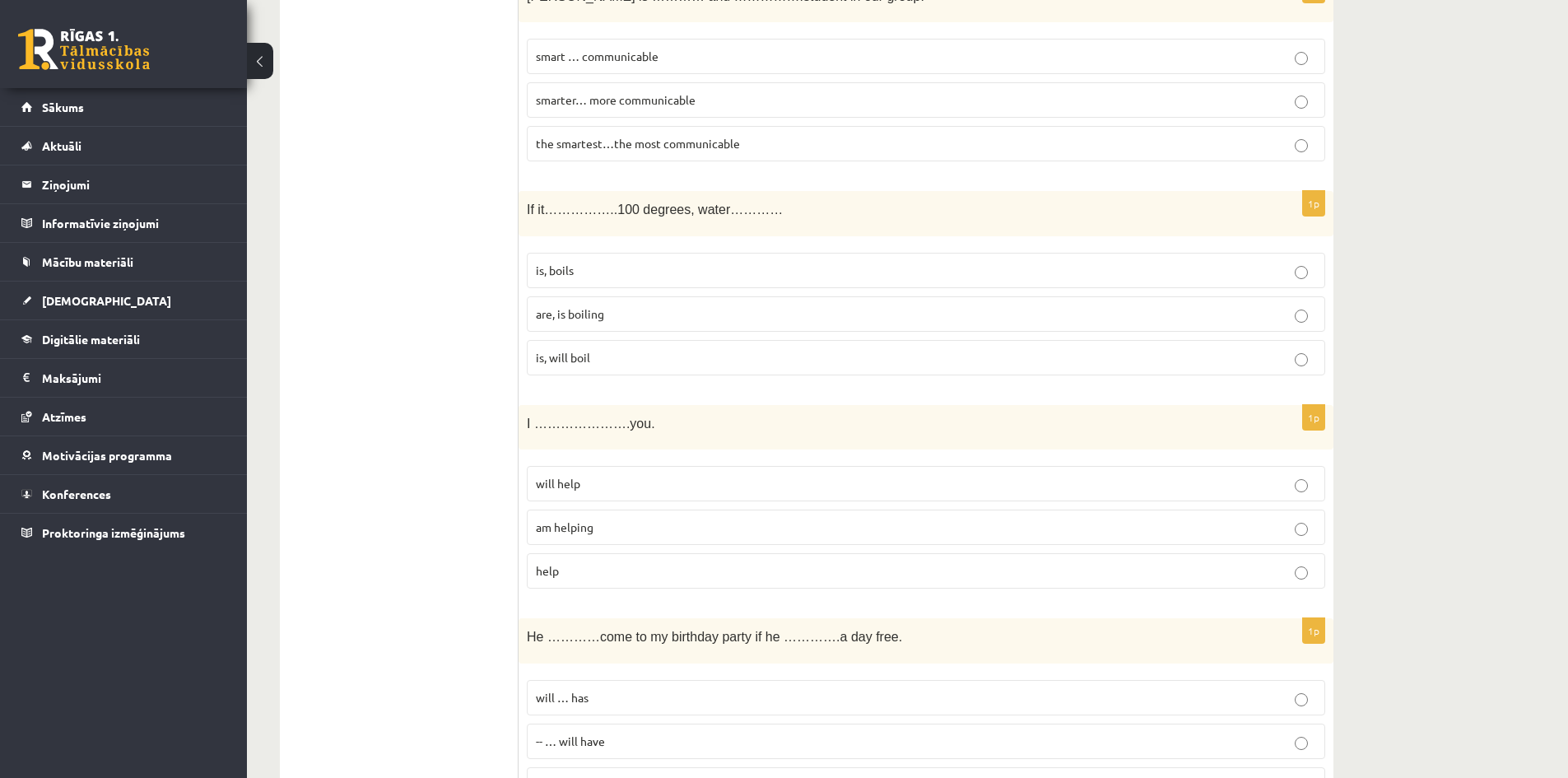
click at [592, 359] on p "is, will boil" at bounding box center [926, 357] width 780 height 18
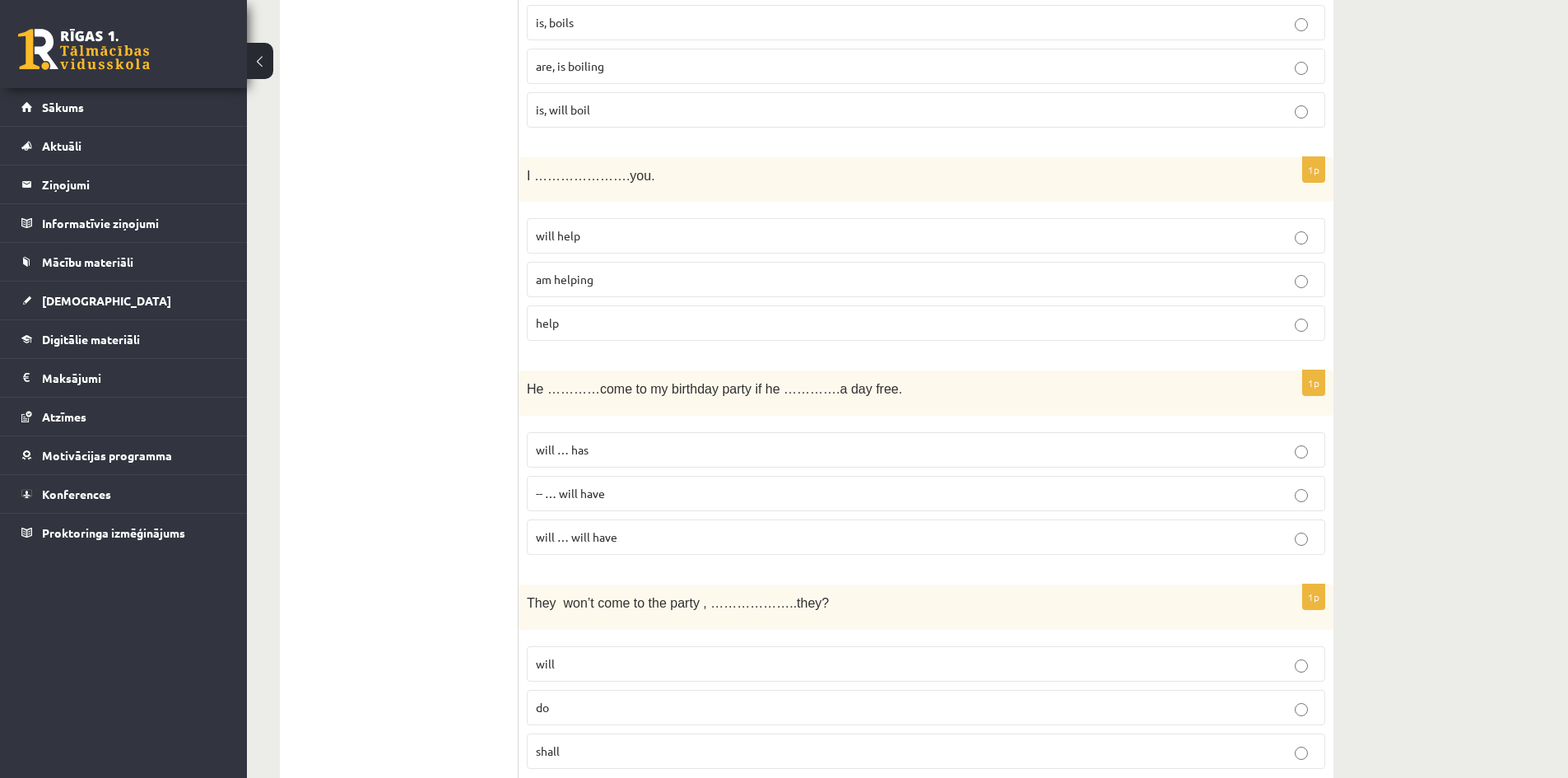
scroll to position [3777, 0]
click at [632, 236] on p "will help" at bounding box center [926, 237] width 780 height 18
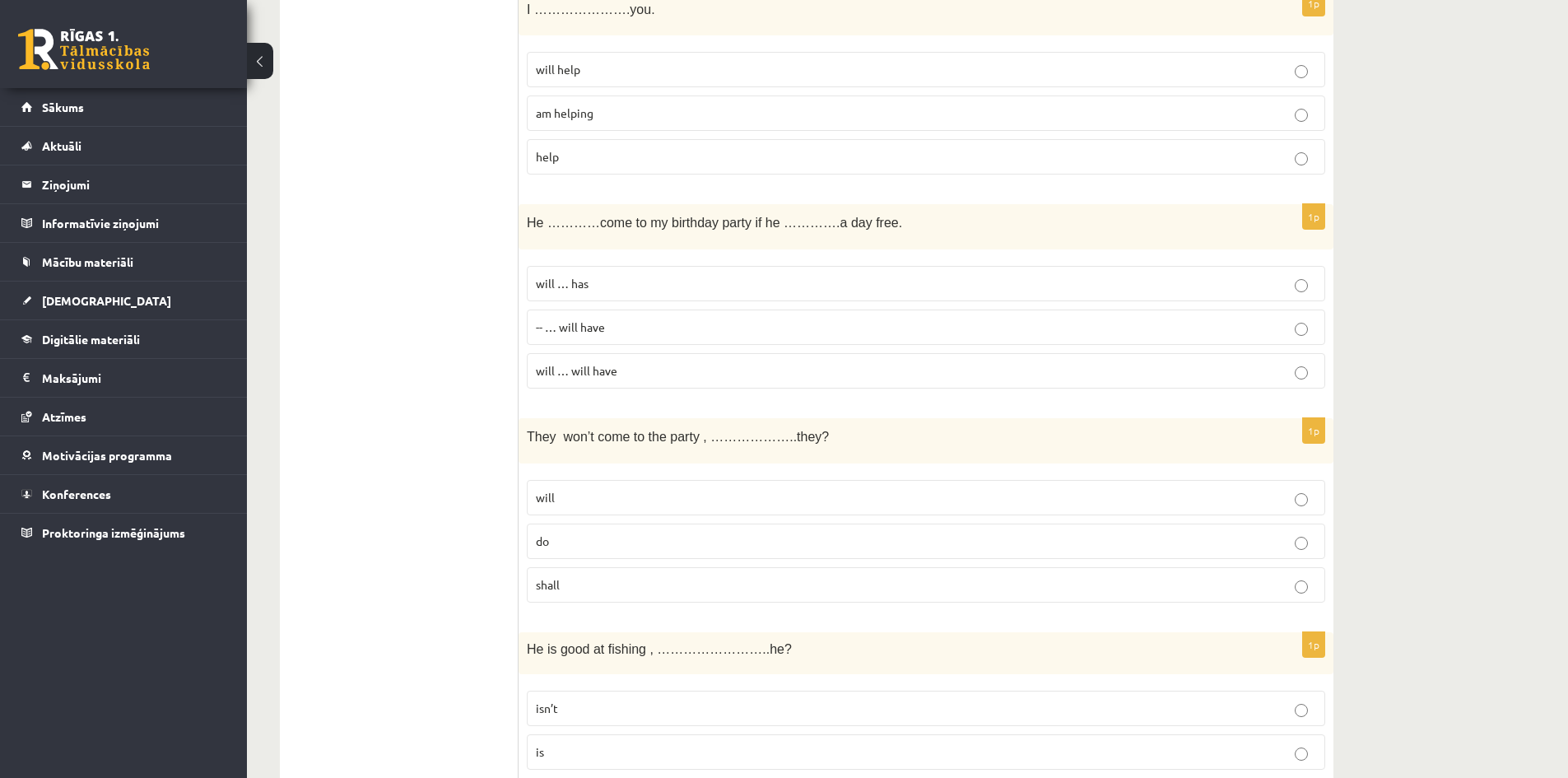
scroll to position [3942, 0]
click at [621, 375] on p "will … will have" at bounding box center [926, 373] width 780 height 18
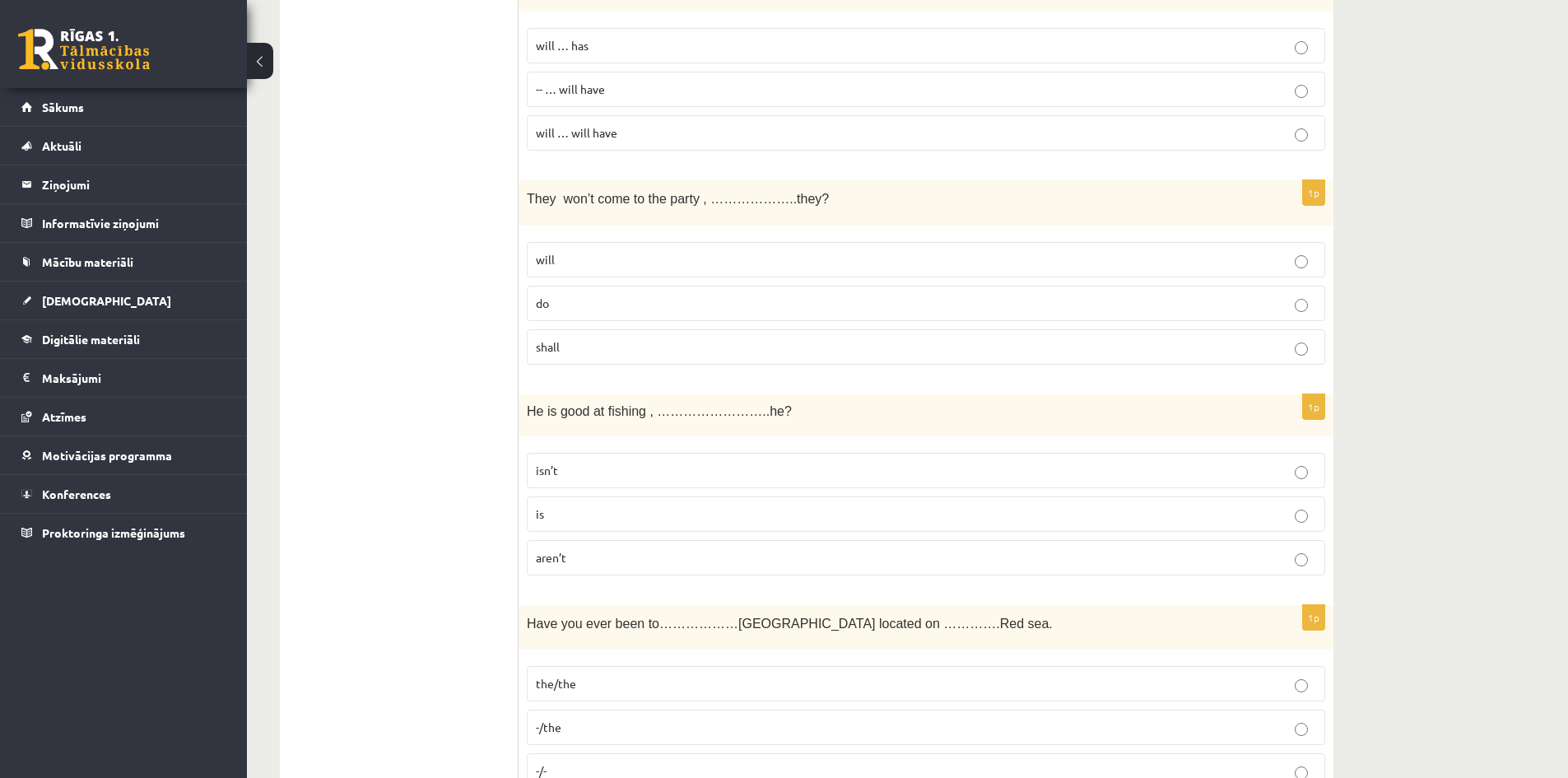
scroll to position [4189, 0]
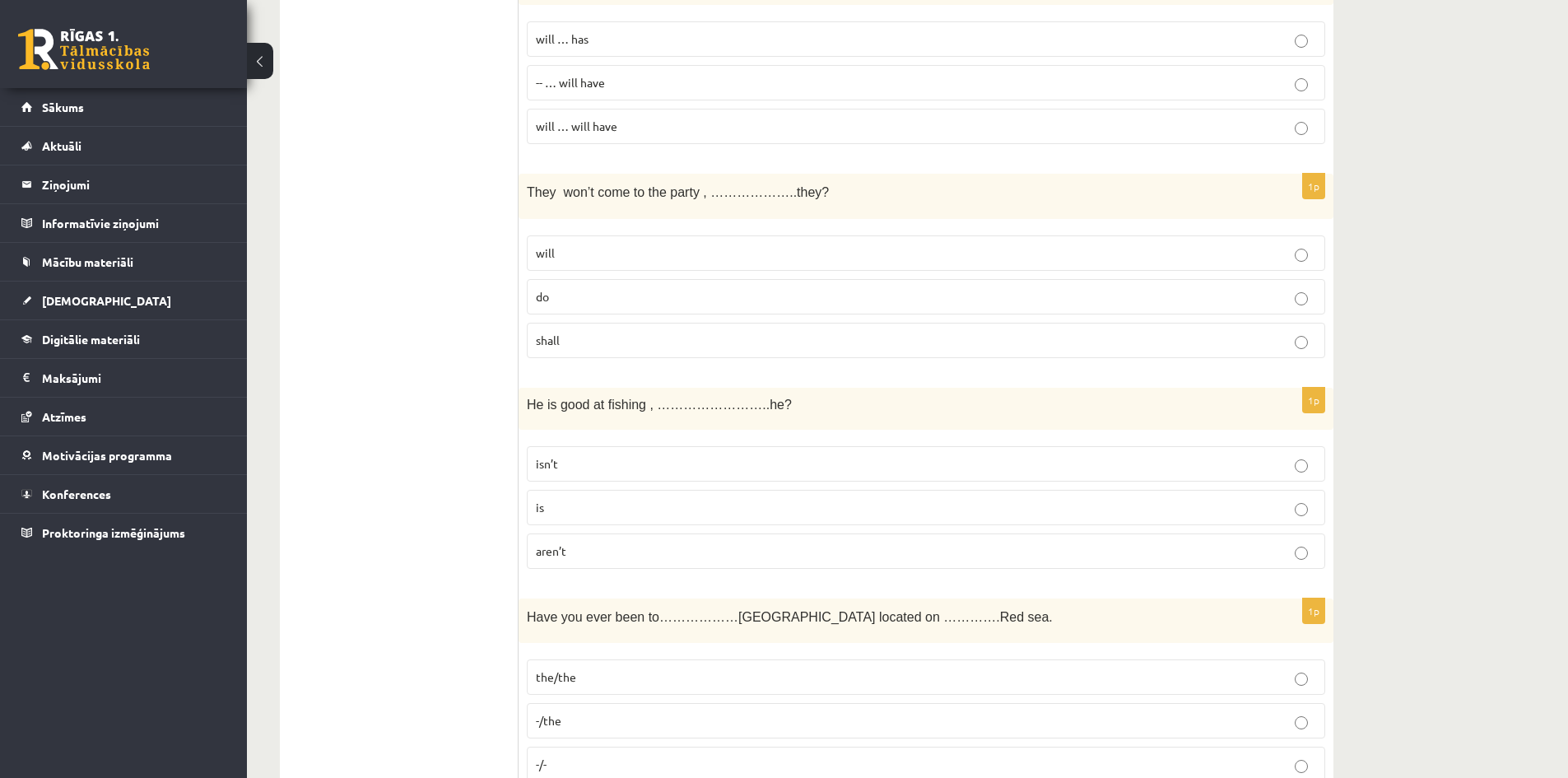
click at [617, 254] on p "will" at bounding box center [926, 253] width 780 height 18
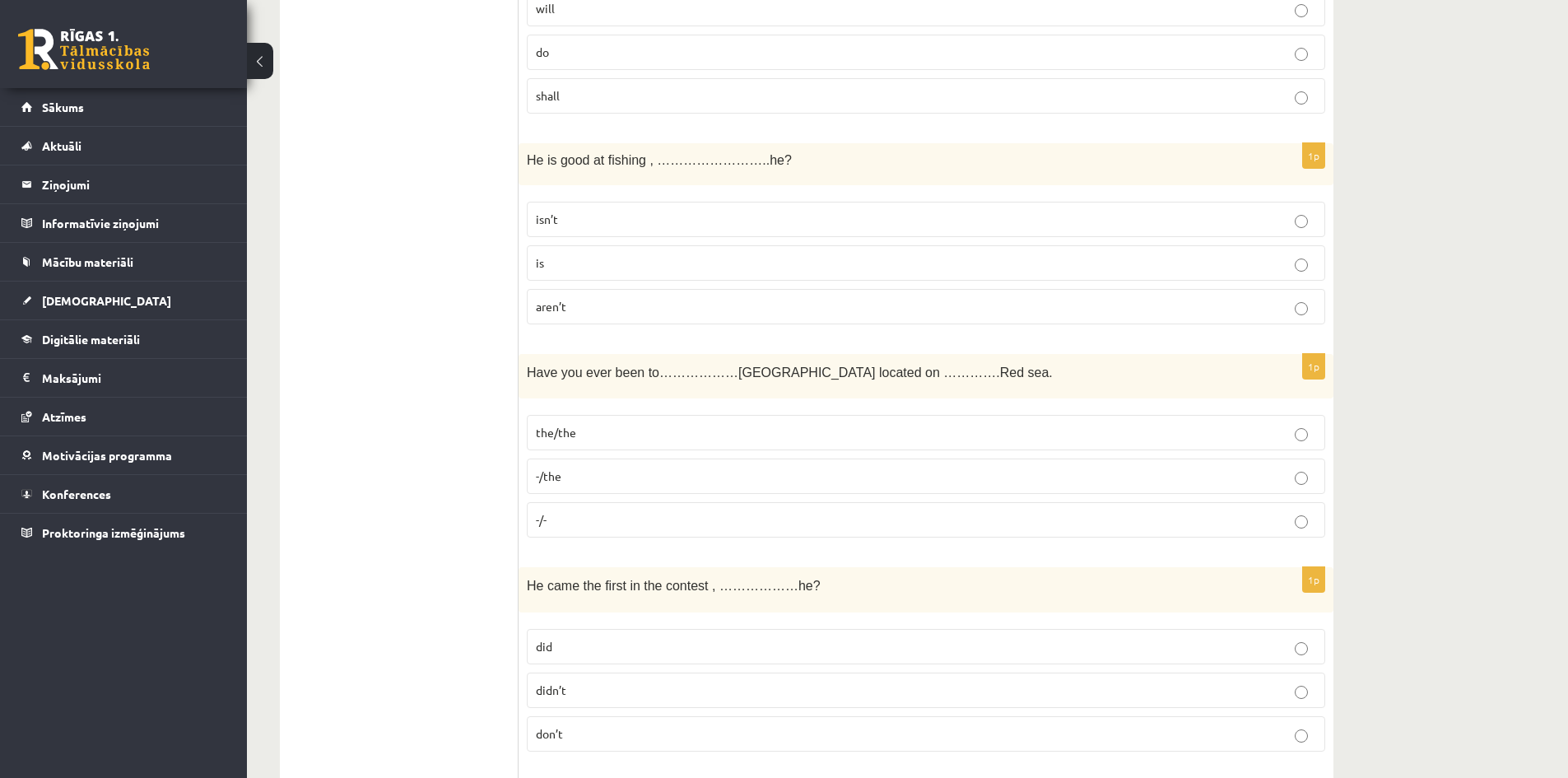
scroll to position [4436, 0]
click at [585, 203] on label "isn’t" at bounding box center [927, 217] width 799 height 35
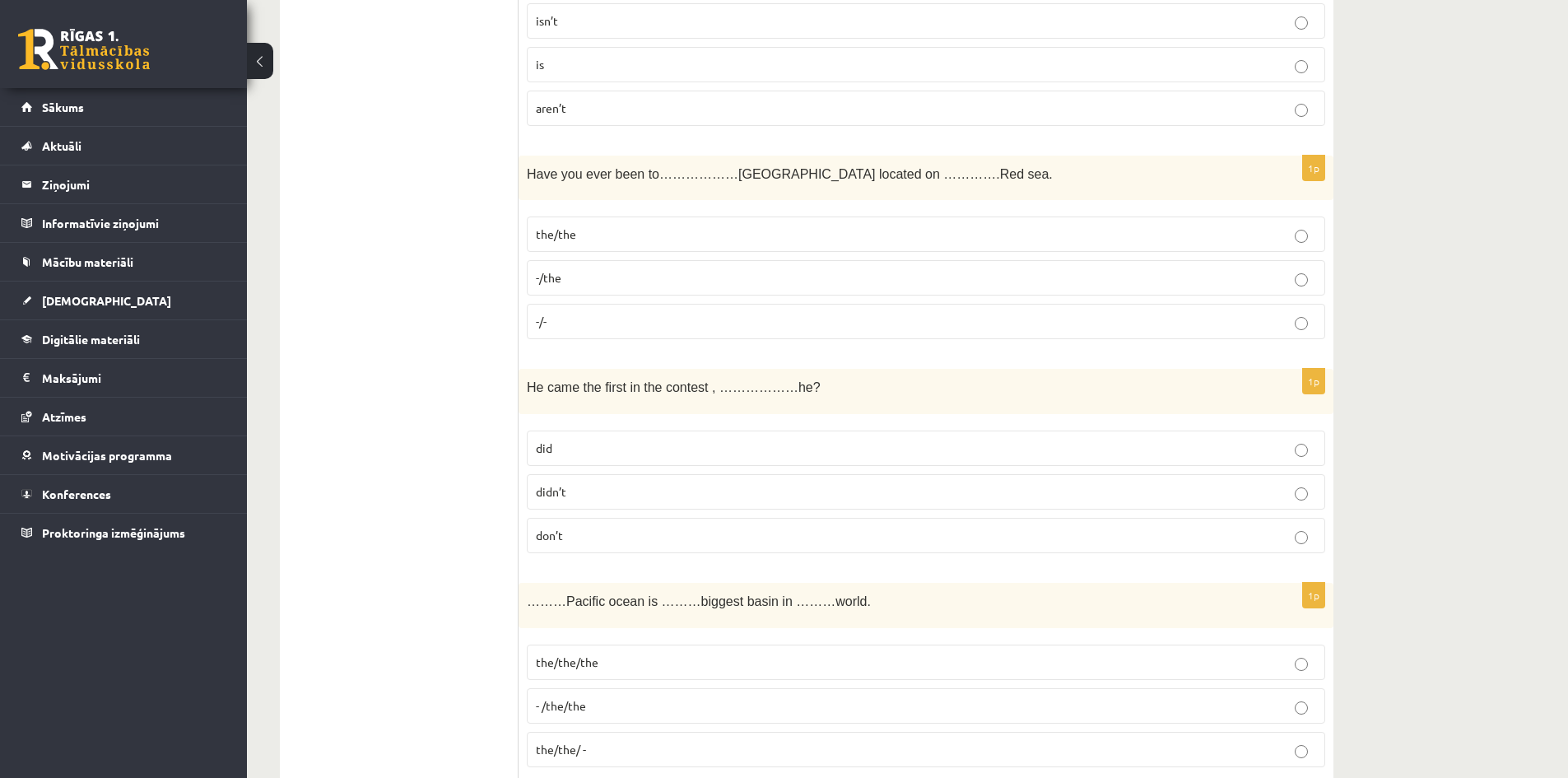
scroll to position [4683, 0]
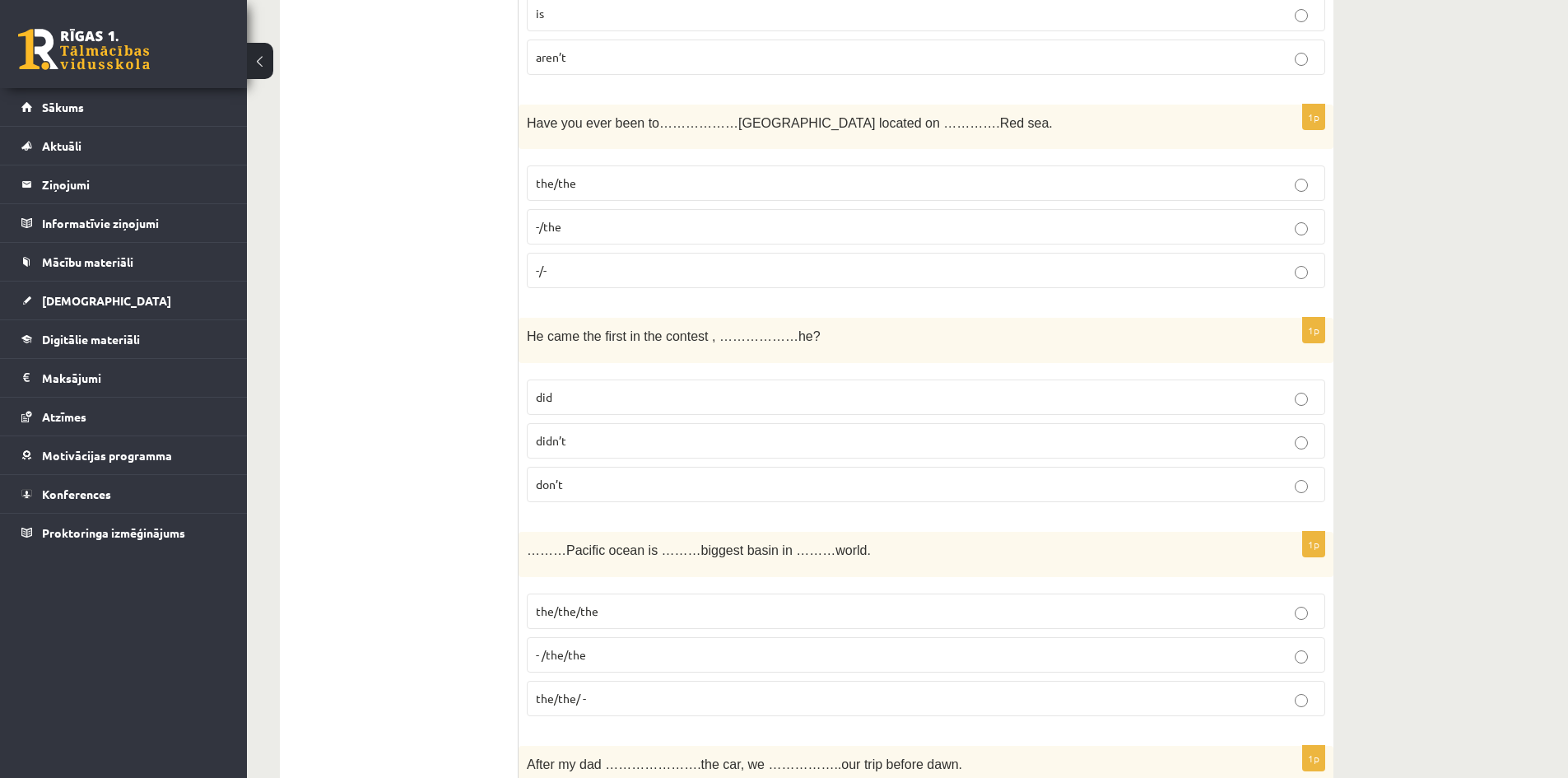
click at [585, 227] on p "-/the" at bounding box center [926, 226] width 780 height 18
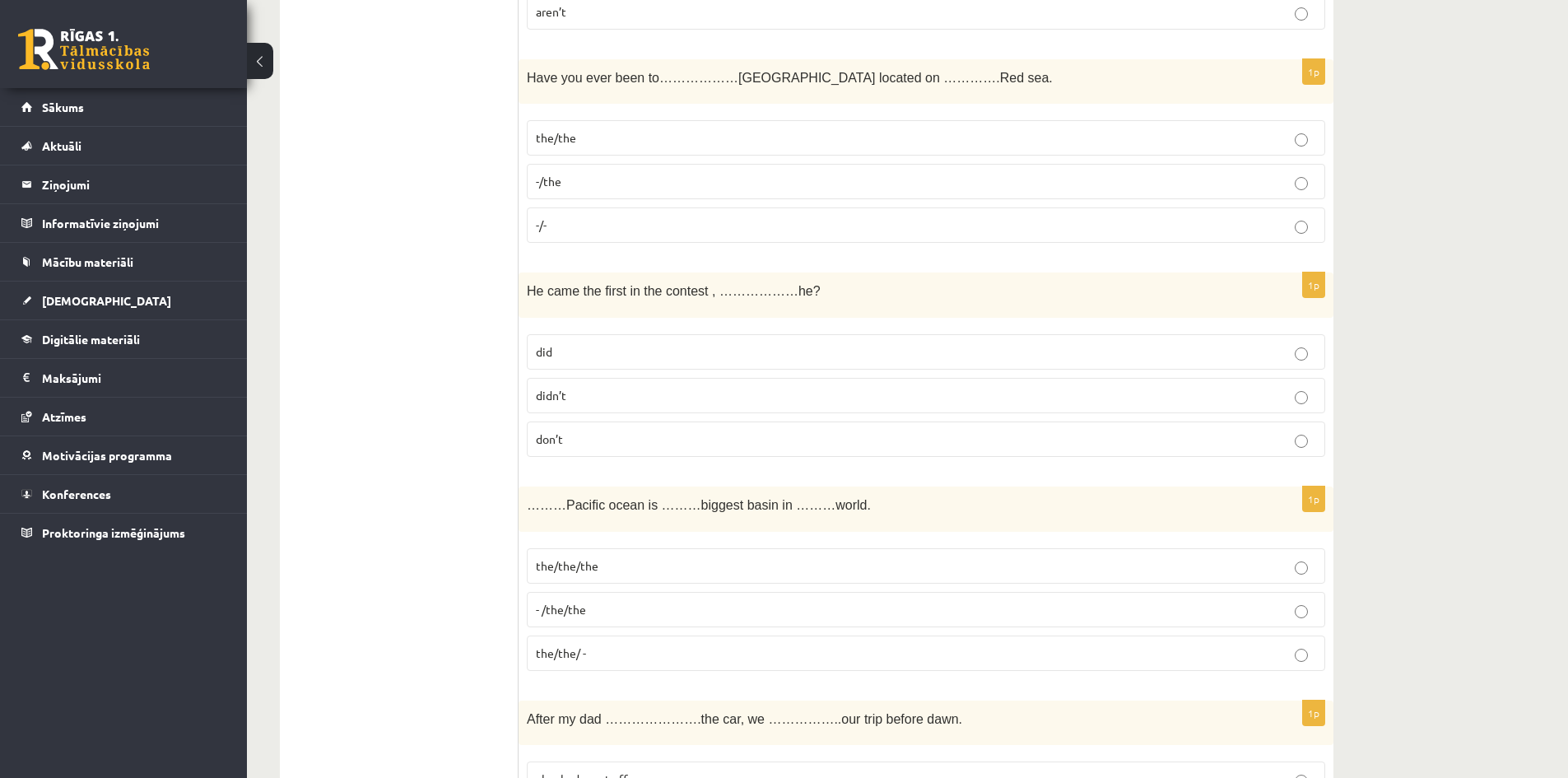
scroll to position [4929, 0]
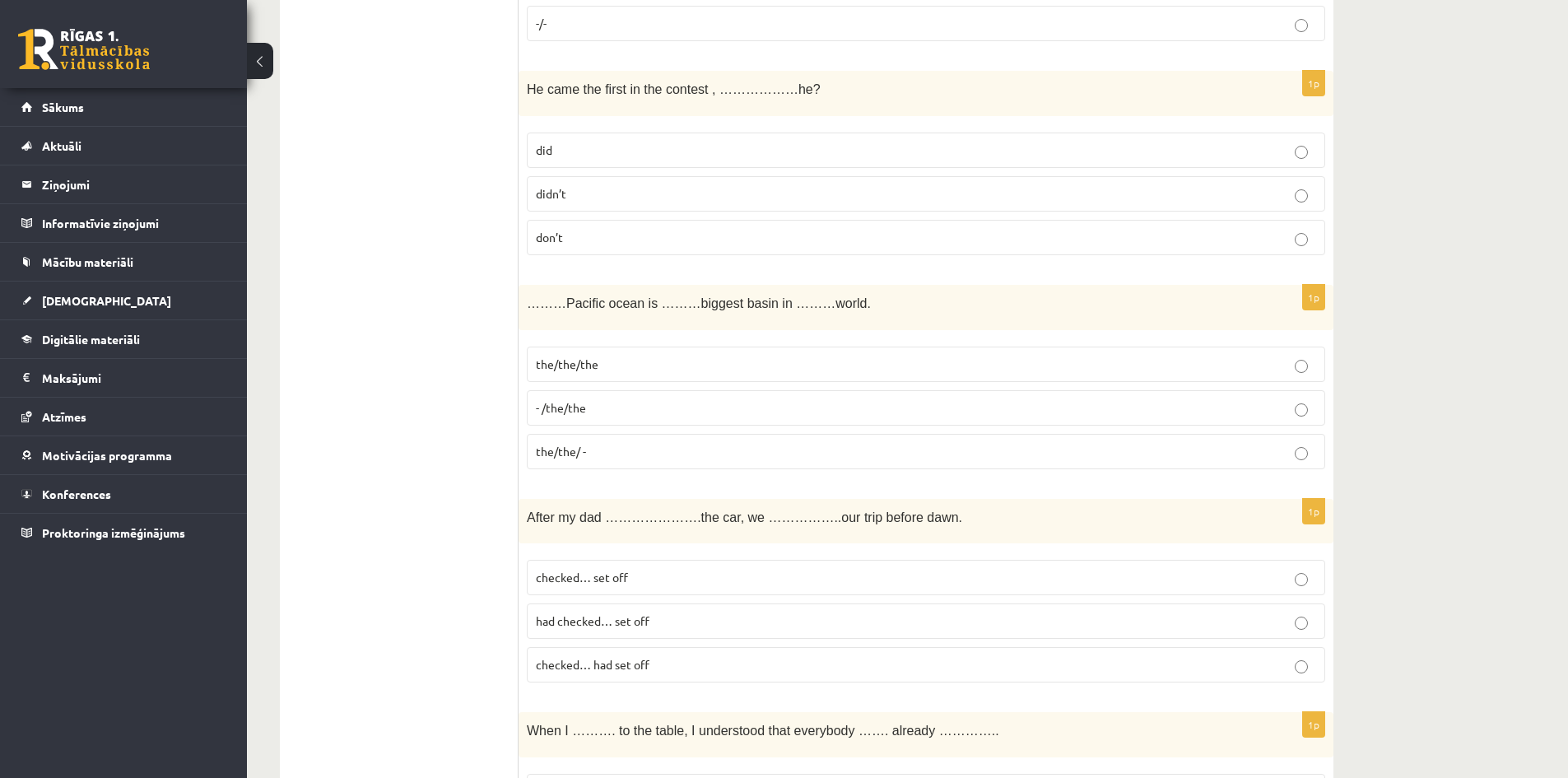
click at [629, 200] on p "didn’t" at bounding box center [926, 194] width 780 height 18
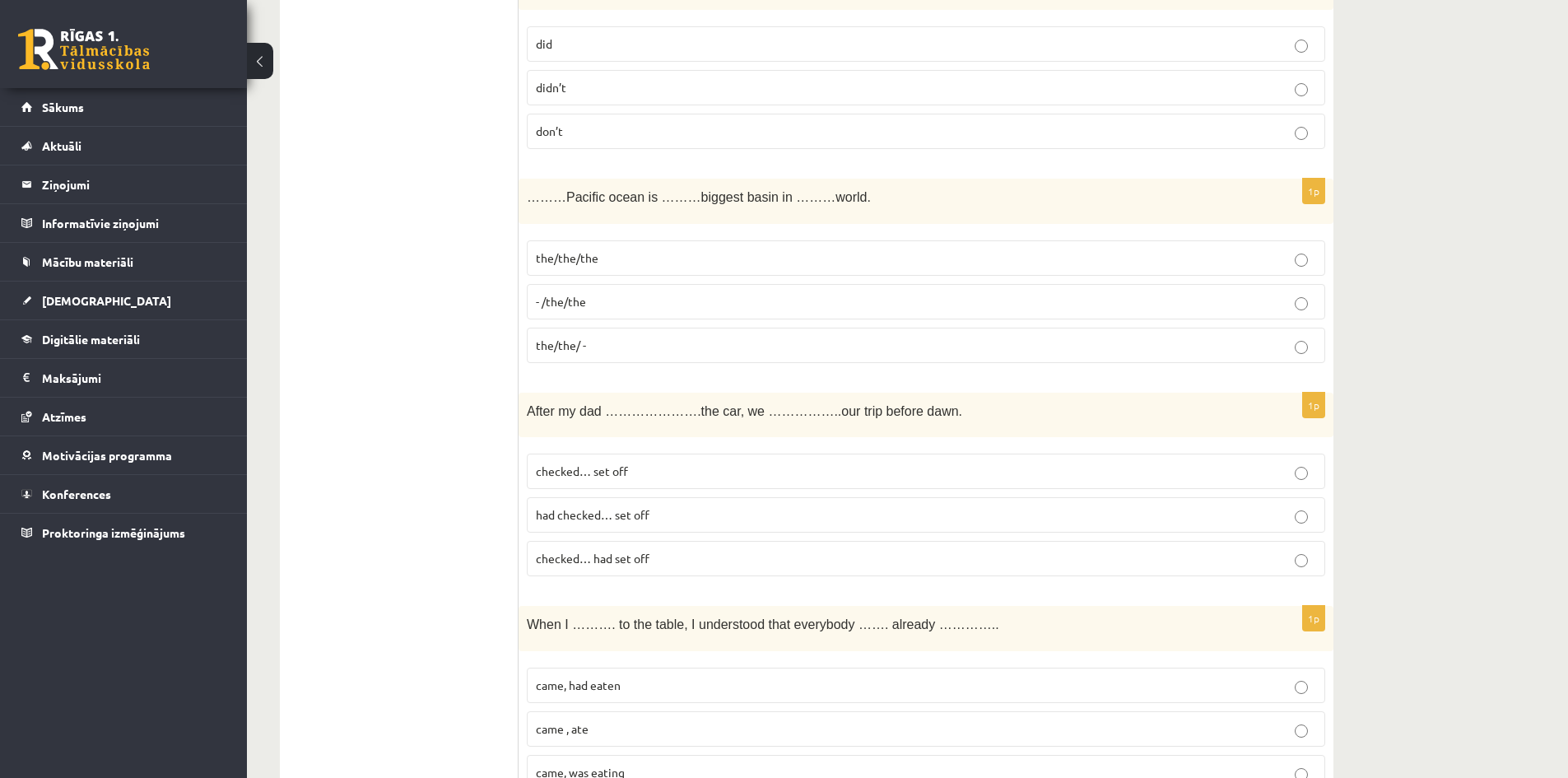
scroll to position [5094, 0]
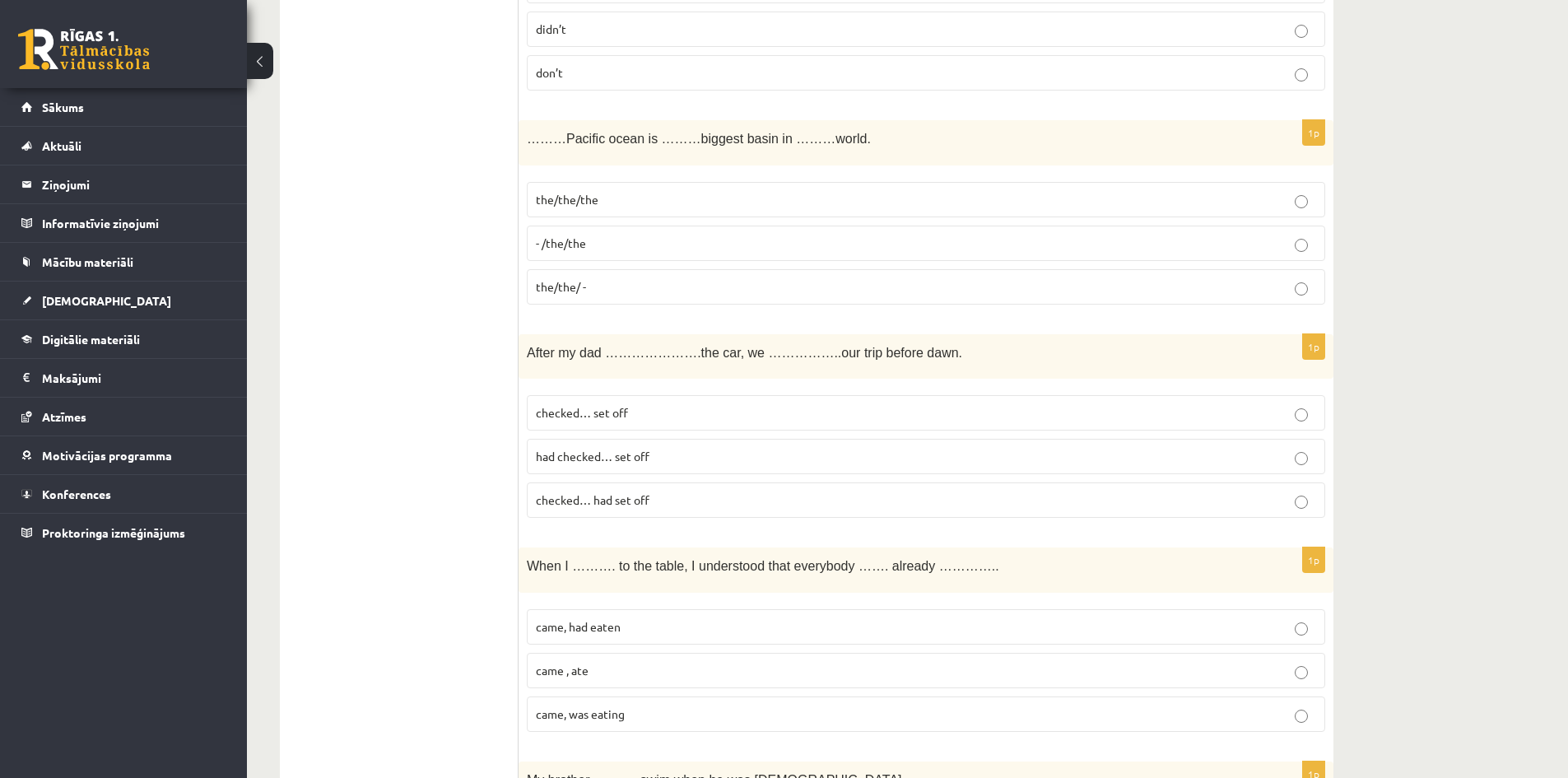
click at [590, 196] on span "the/the/the" at bounding box center [567, 198] width 62 height 15
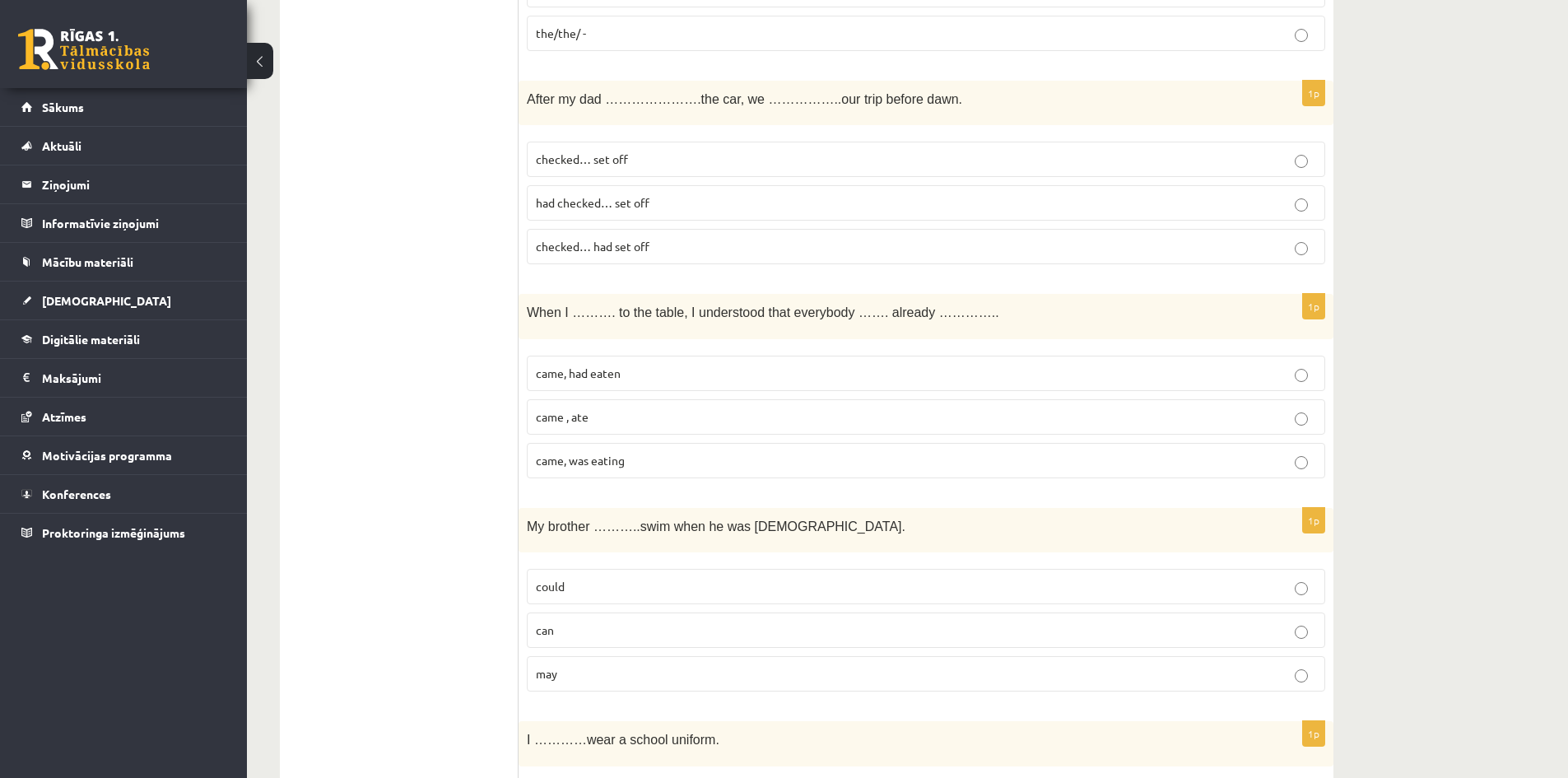
scroll to position [5341, 0]
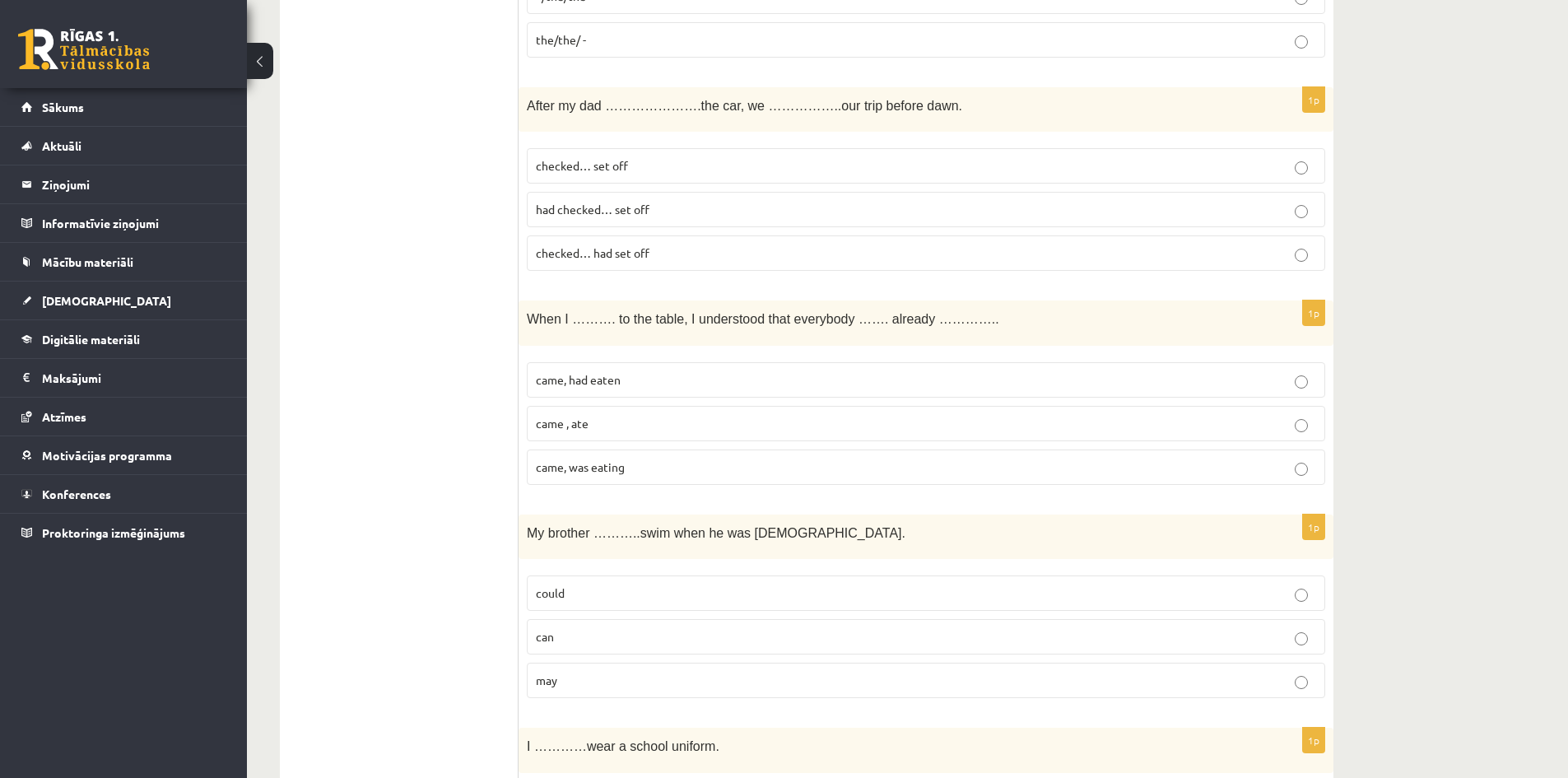
click at [632, 165] on p "checked… set off" at bounding box center [926, 166] width 780 height 18
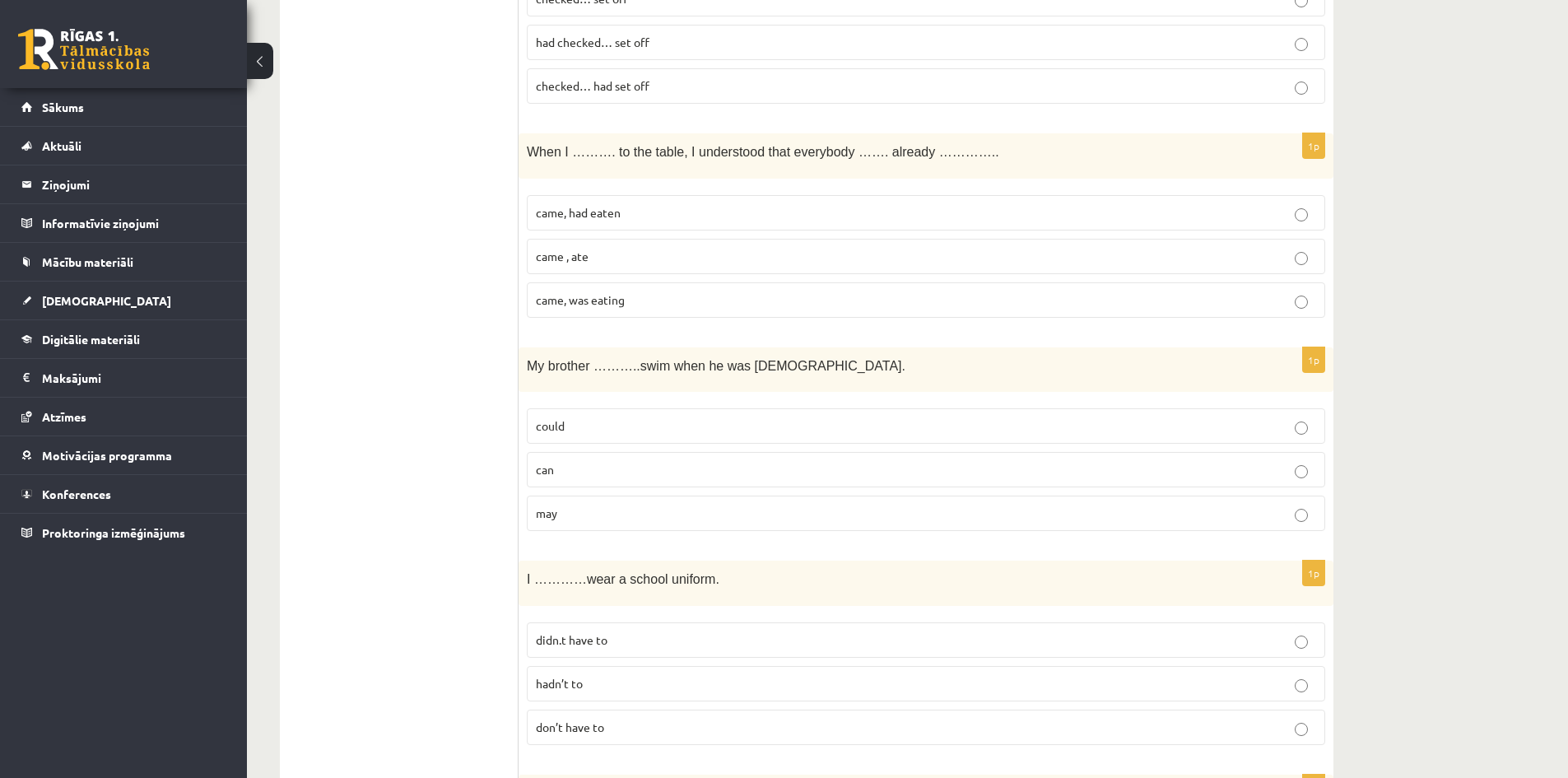
scroll to position [5506, 0]
click at [600, 307] on span "came, was eating" at bounding box center [580, 302] width 89 height 15
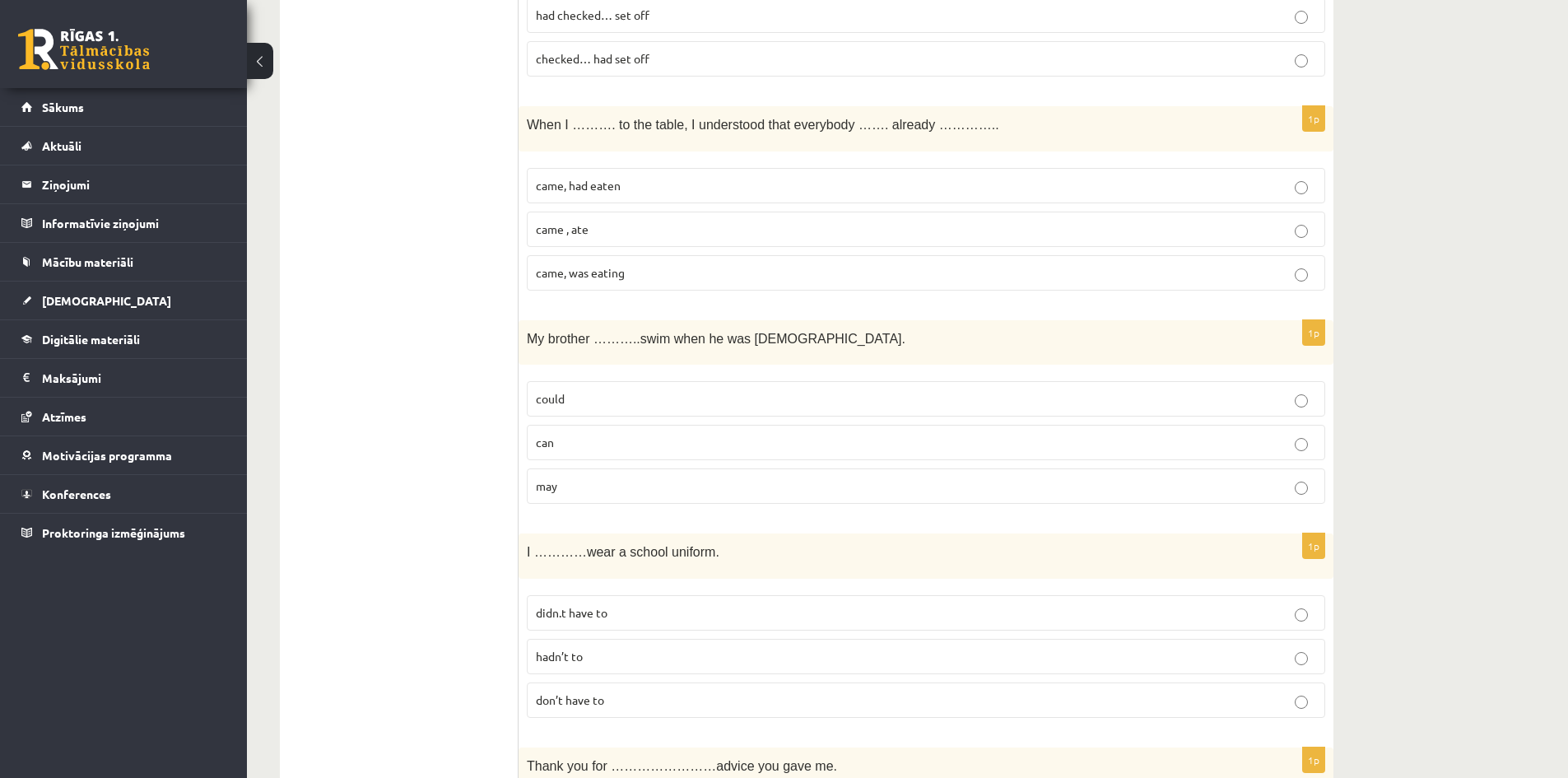
scroll to position [5588, 0]
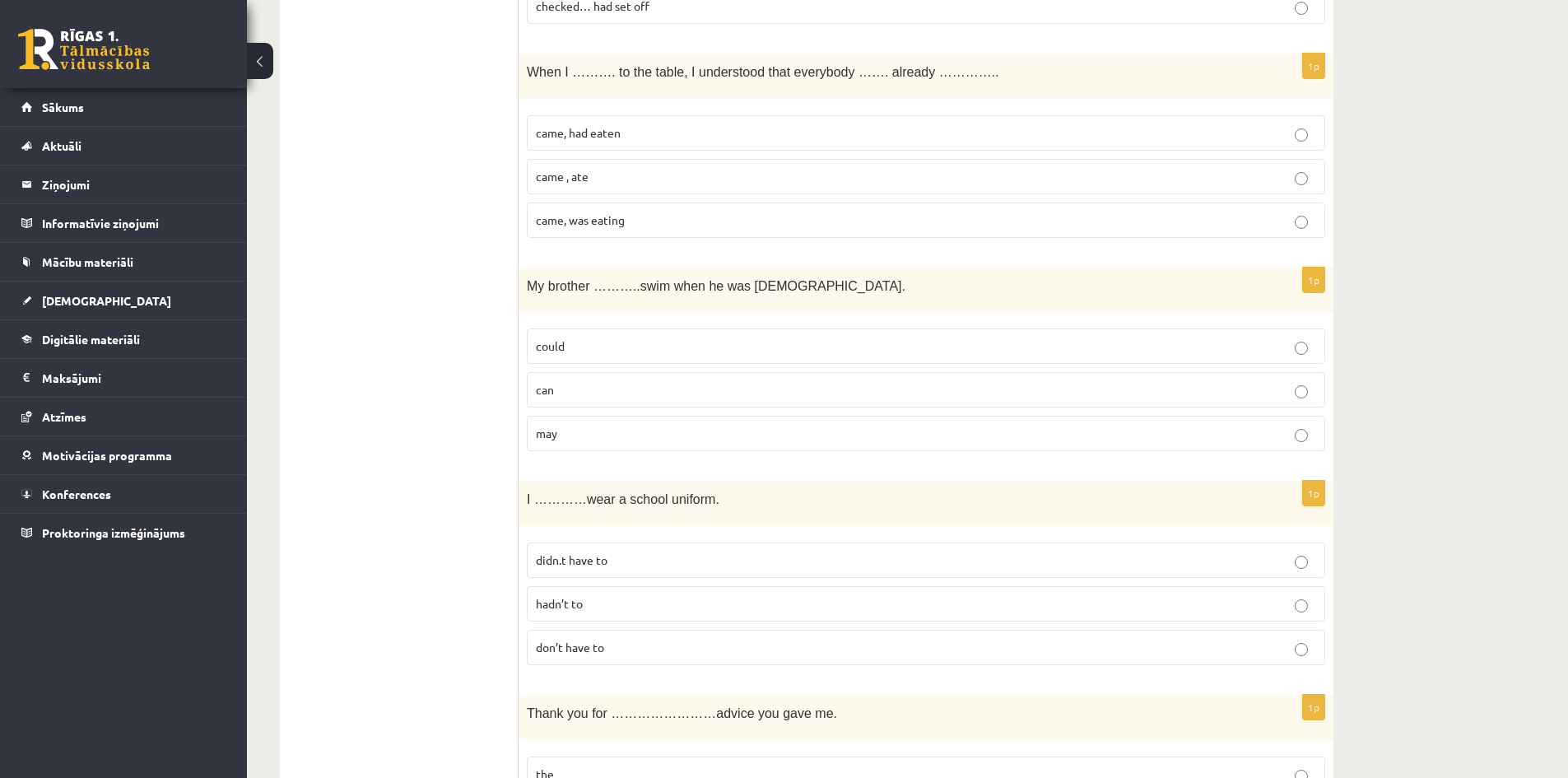
click at [600, 331] on label "could" at bounding box center [927, 346] width 799 height 35
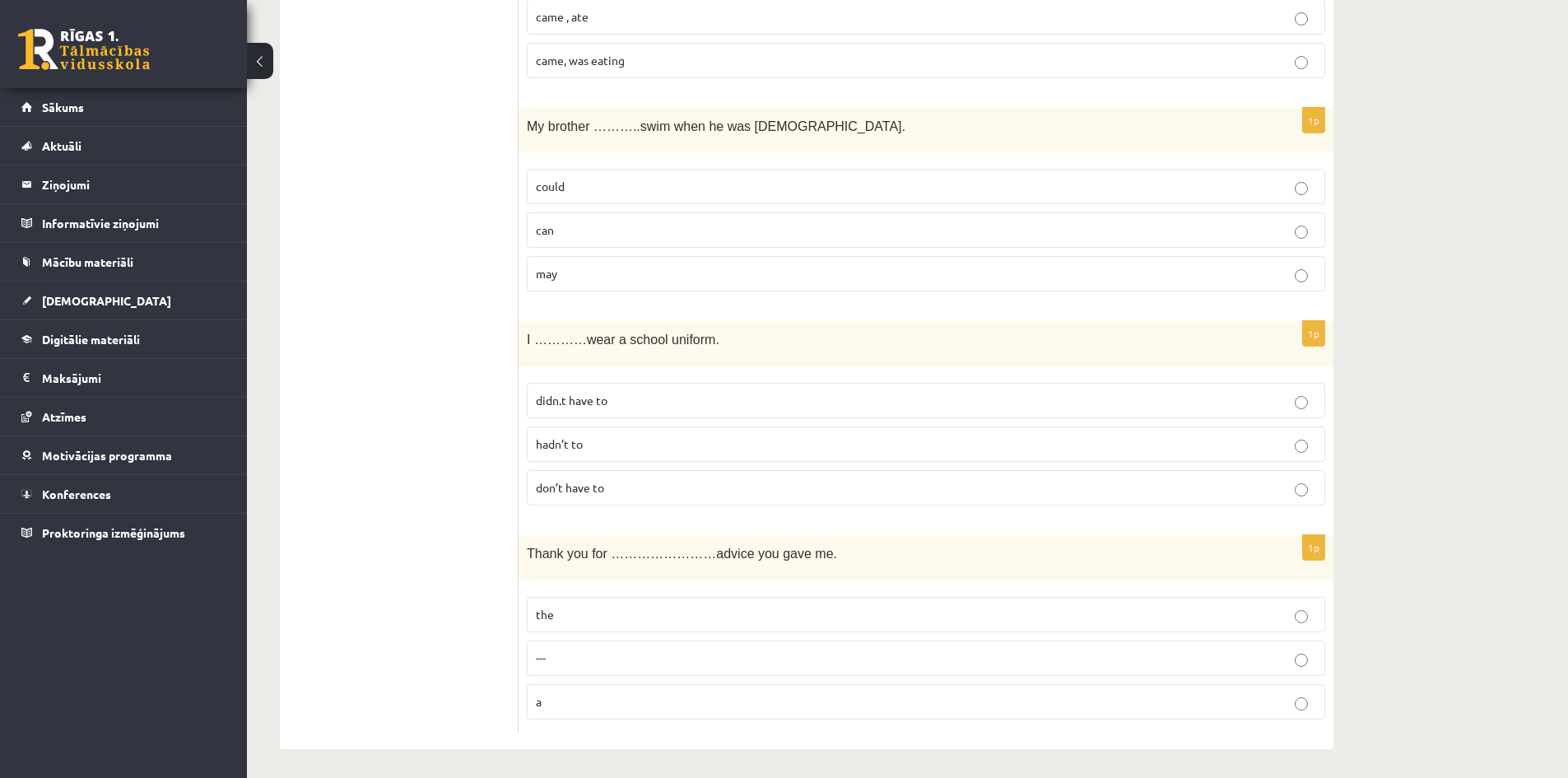
scroll to position [5752, 0]
click at [631, 393] on p "didn.t have to" at bounding box center [926, 396] width 780 height 18
click at [590, 605] on p "the" at bounding box center [926, 610] width 780 height 18
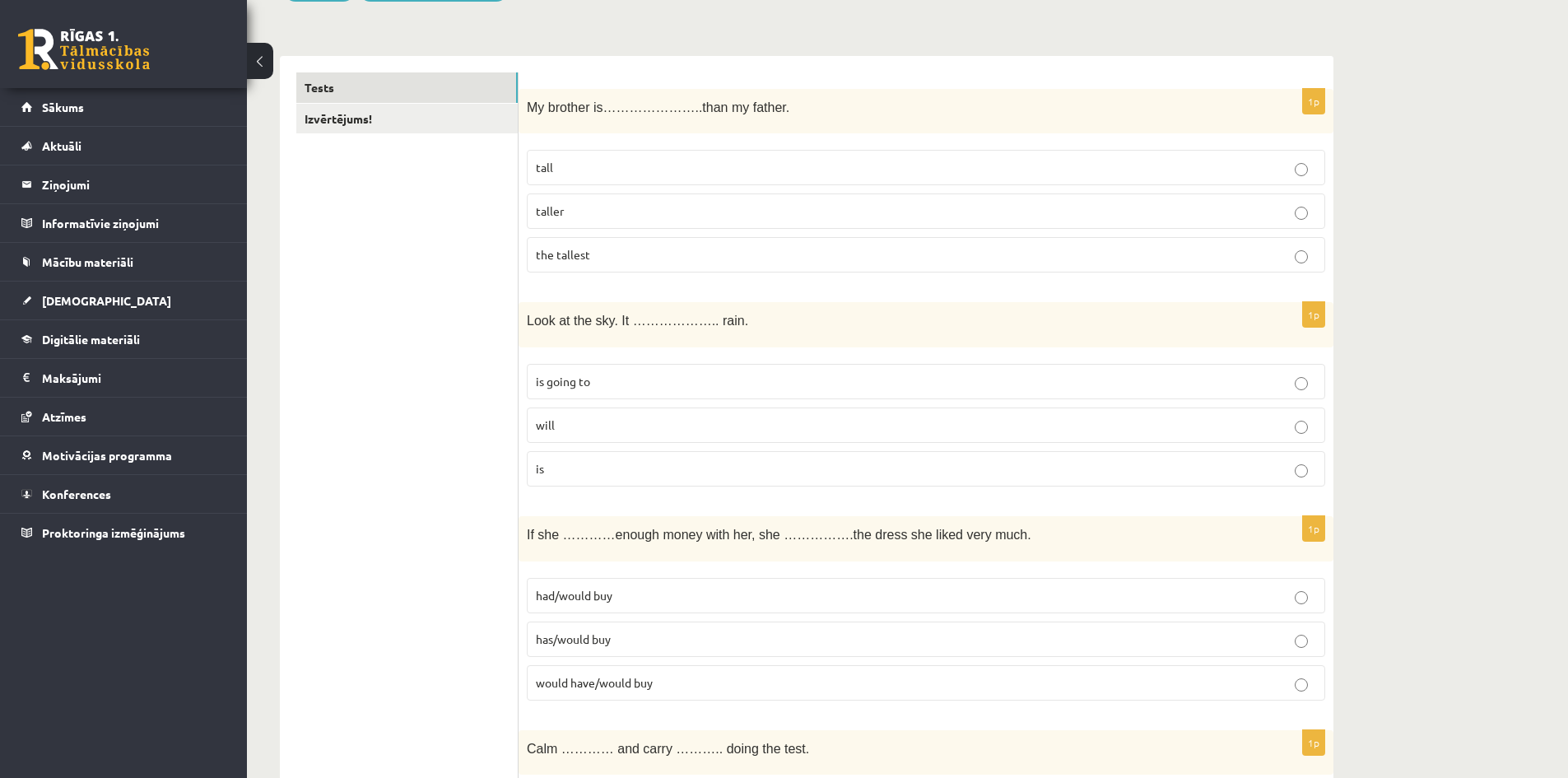
scroll to position [0, 0]
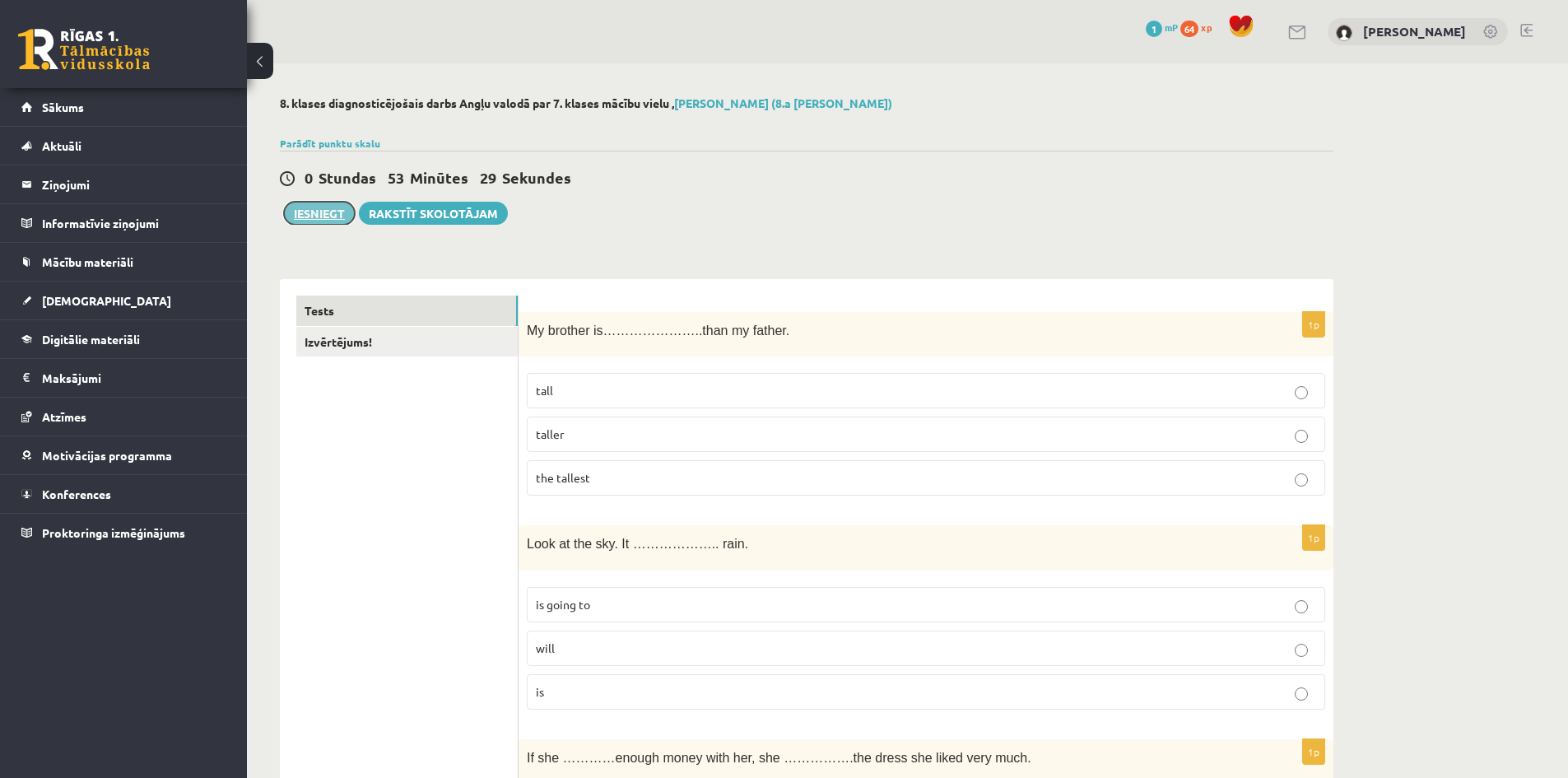
click at [307, 216] on button "Iesniegt" at bounding box center [319, 214] width 70 height 23
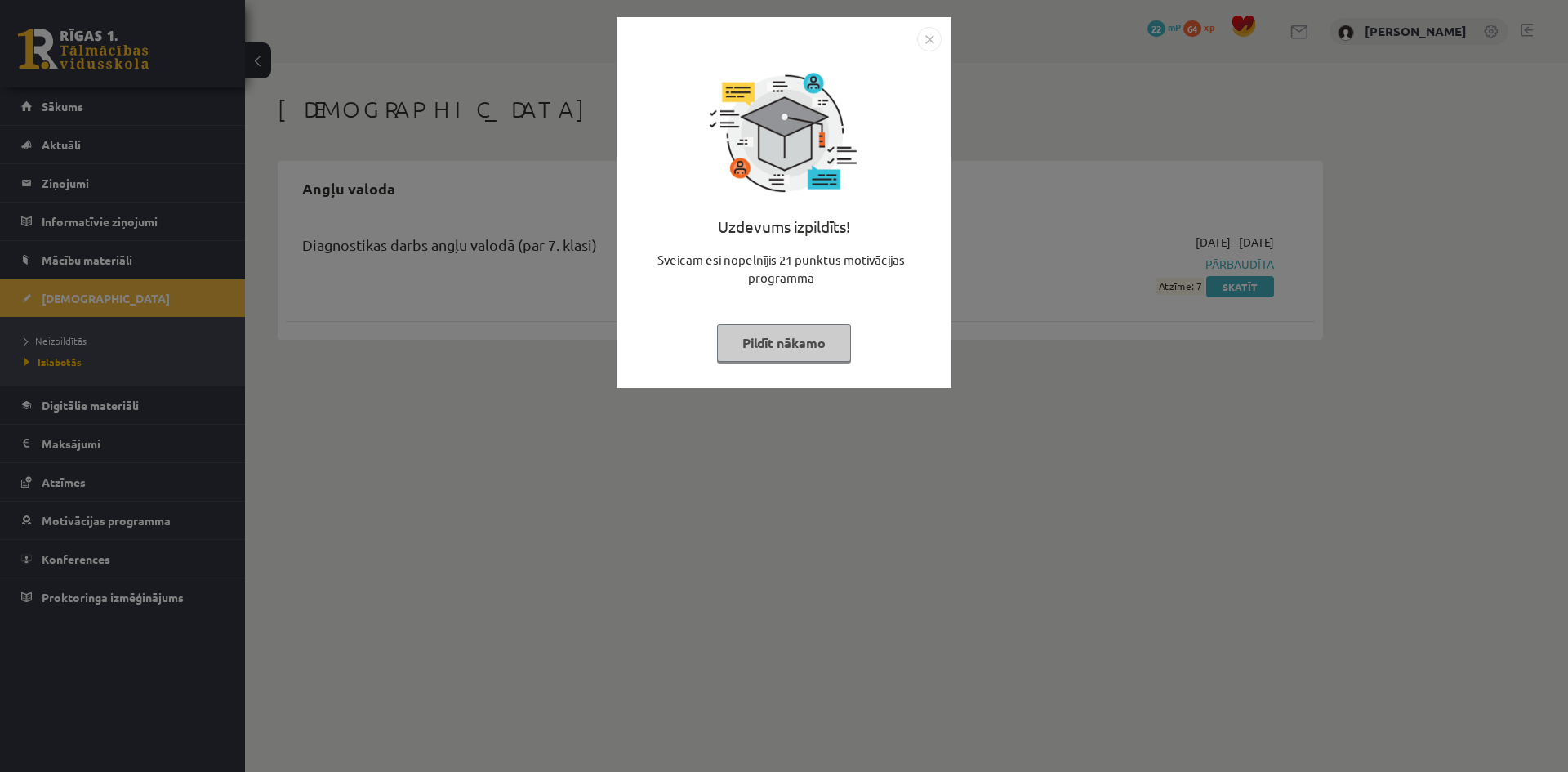
click at [930, 34] on img "Close" at bounding box center [929, 39] width 24 height 24
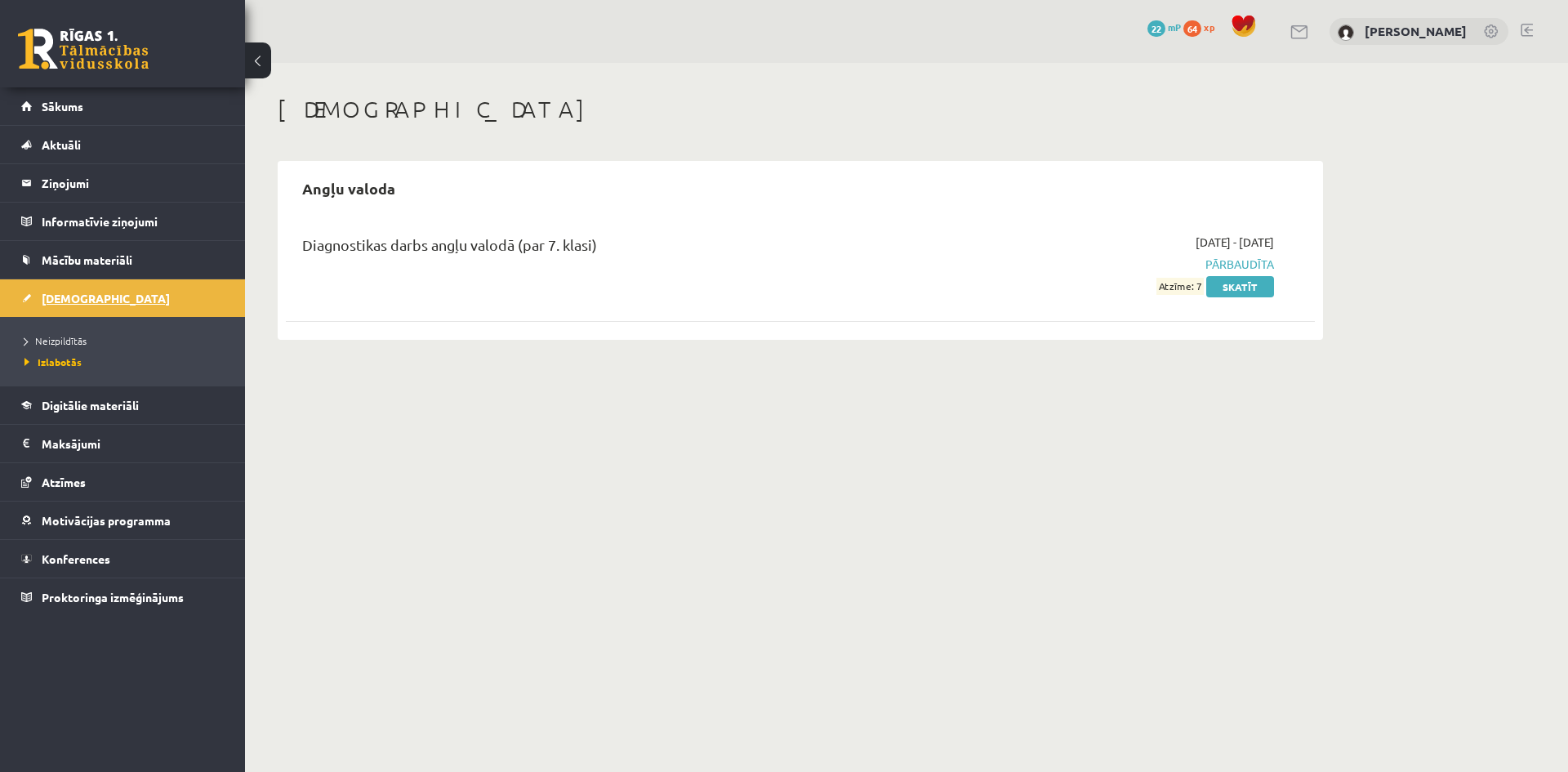
click at [102, 297] on link "[DEMOGRAPHIC_DATA]" at bounding box center [123, 297] width 203 height 38
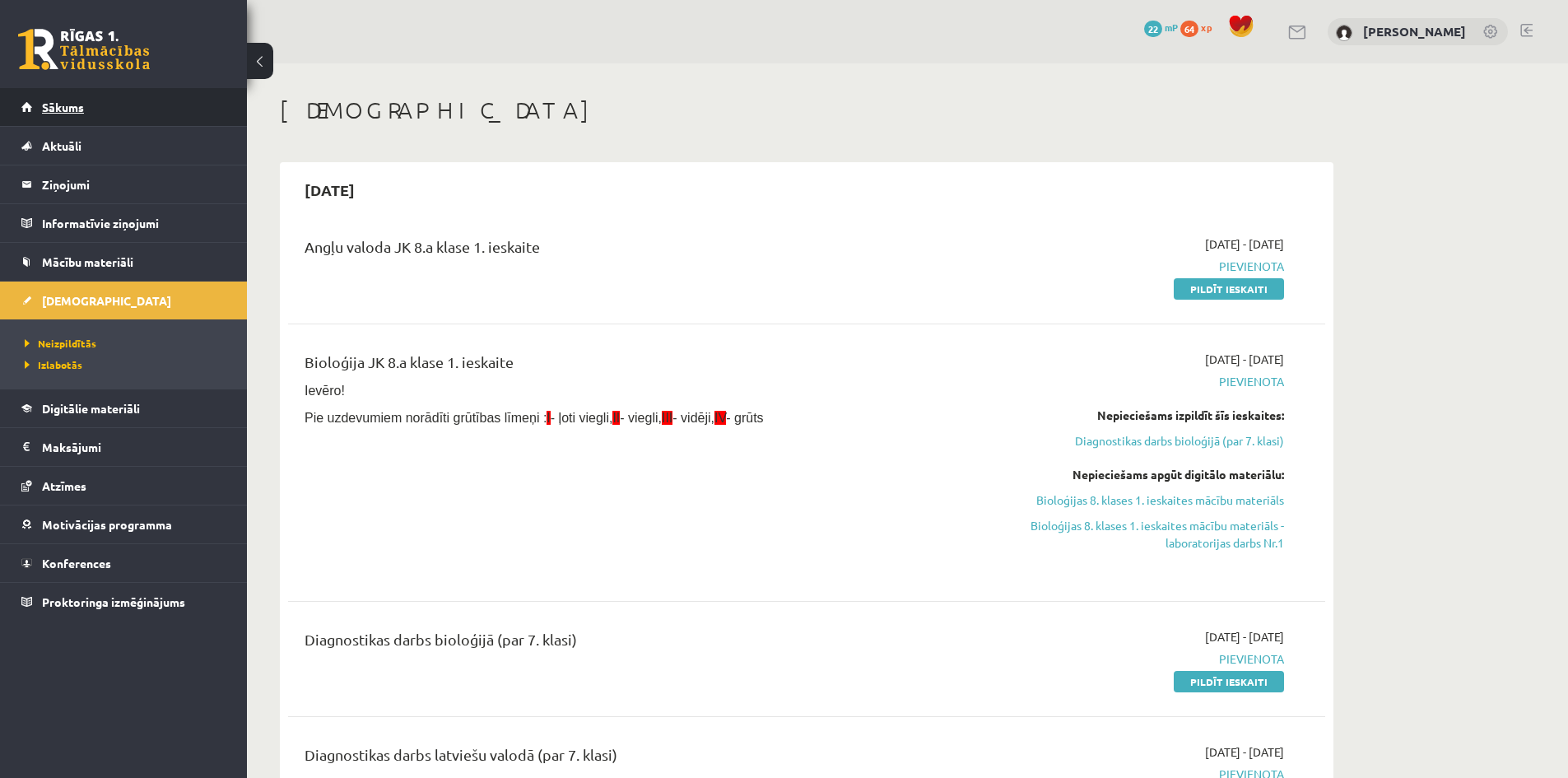
click at [75, 98] on link "Sākums" at bounding box center [124, 106] width 205 height 38
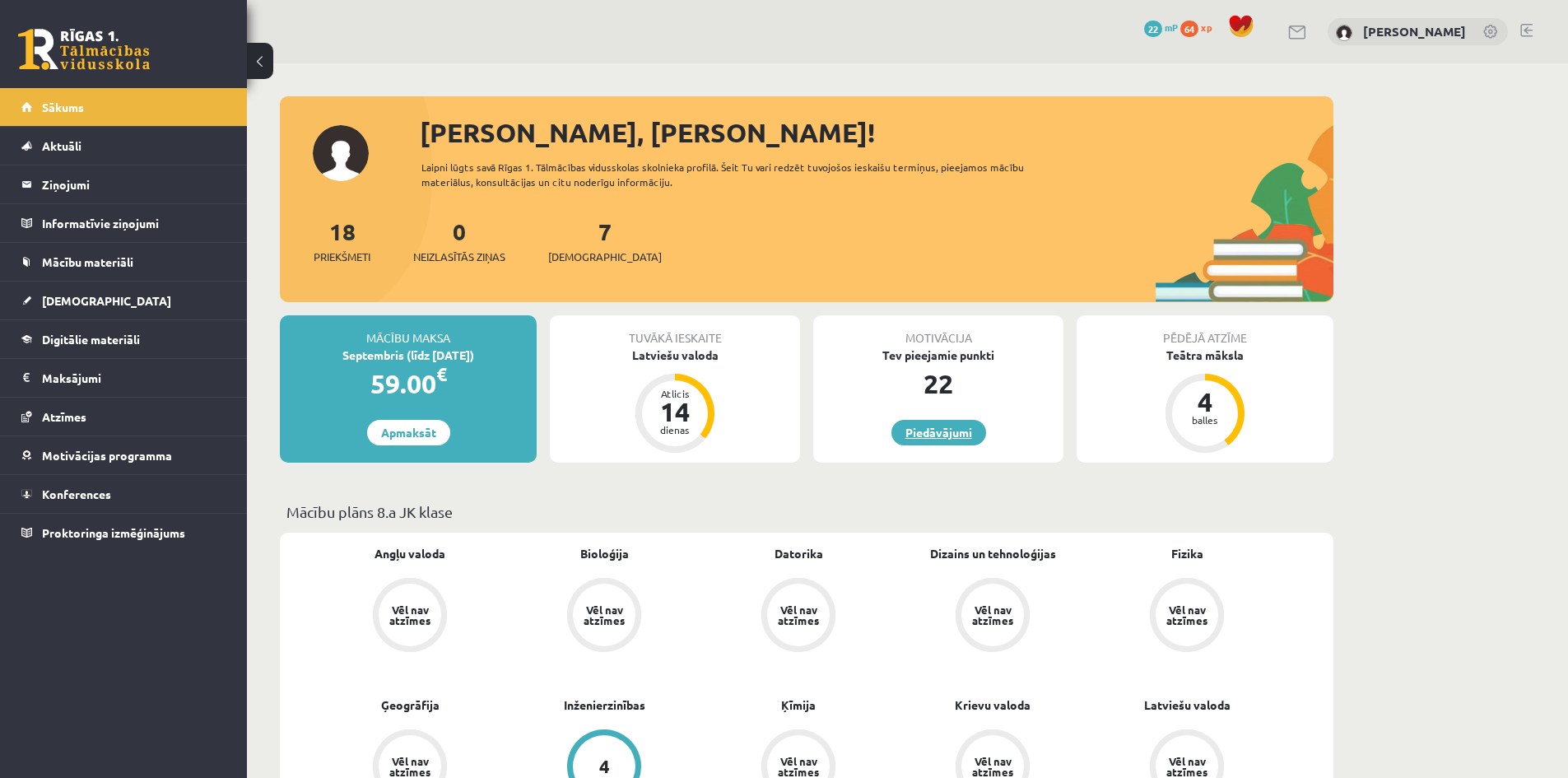
click at [951, 437] on link "Piedāvājumi" at bounding box center [938, 432] width 95 height 25
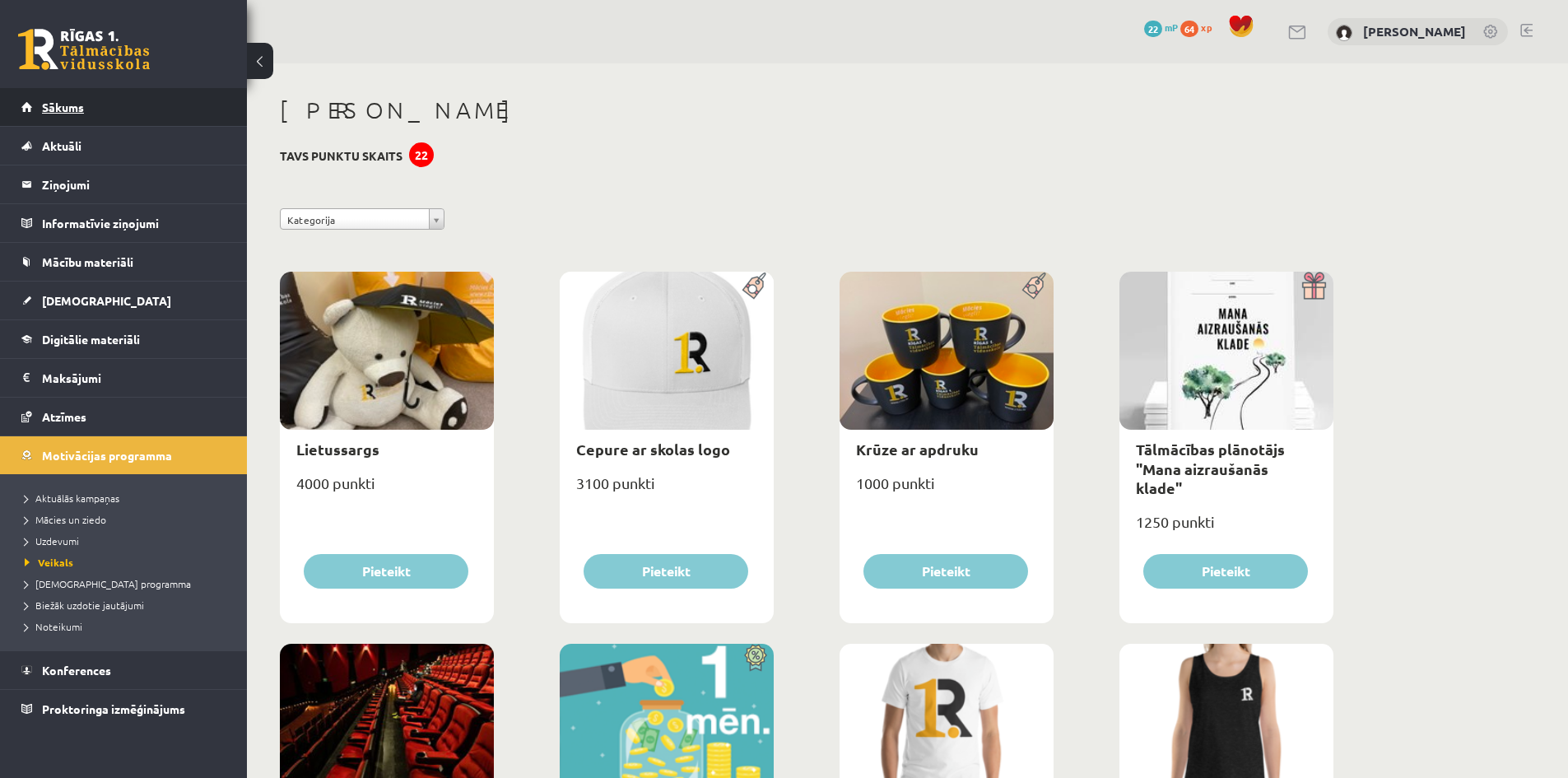
click at [119, 122] on link "Sākums" at bounding box center [124, 106] width 205 height 38
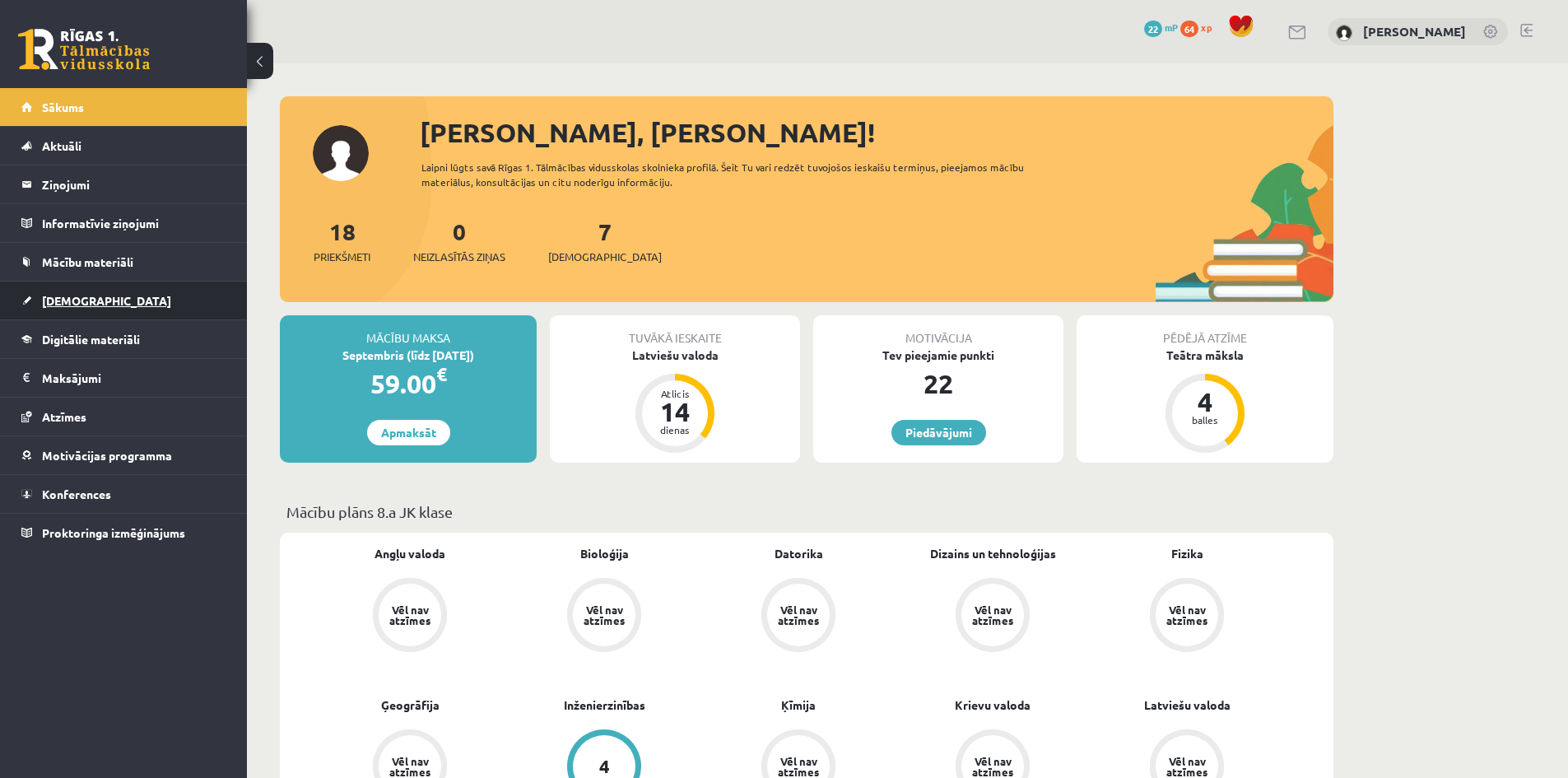
click at [110, 292] on link "[DEMOGRAPHIC_DATA]" at bounding box center [124, 300] width 205 height 38
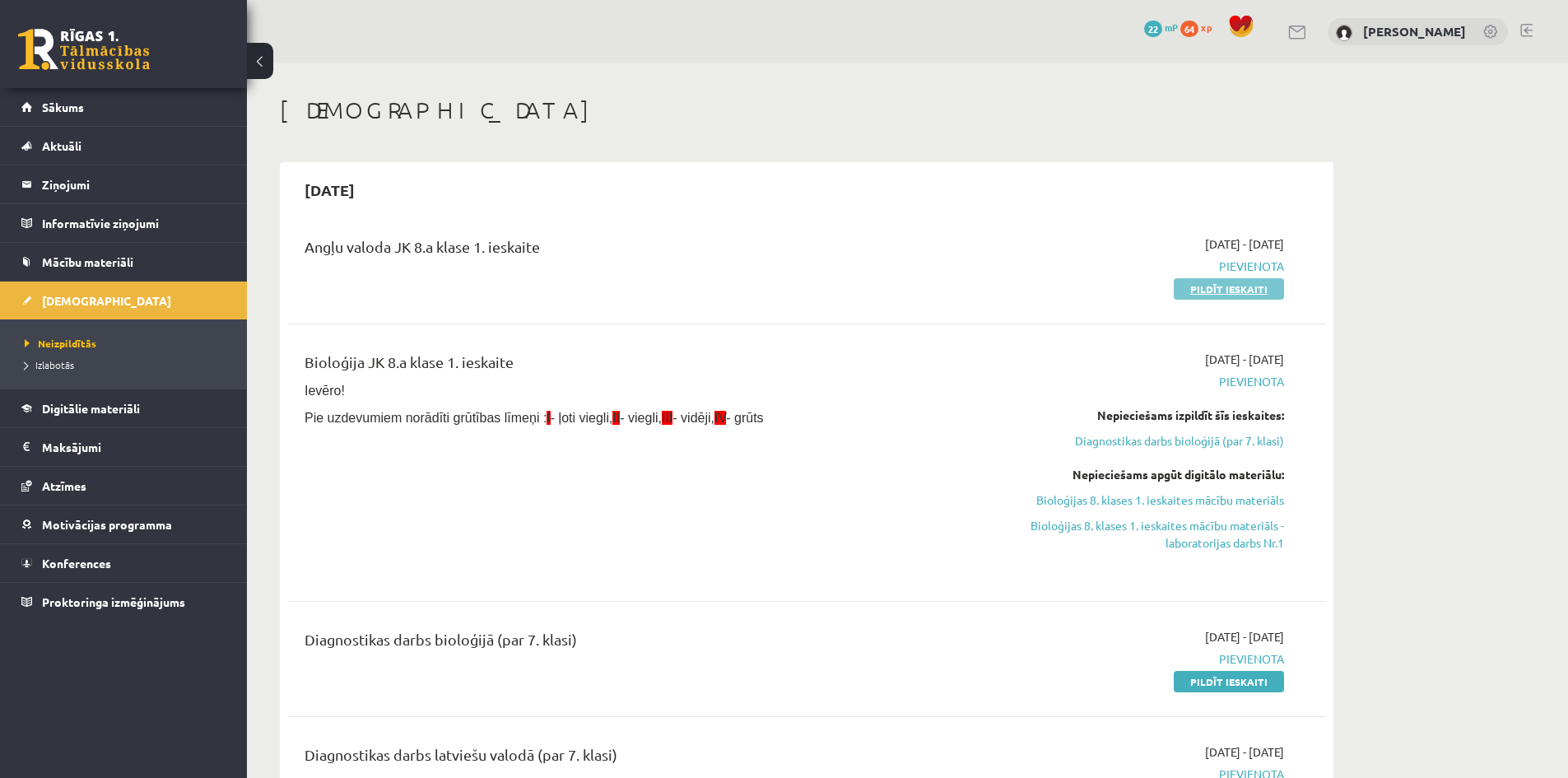
click at [1232, 281] on link "Pildīt ieskaiti" at bounding box center [1228, 289] width 110 height 21
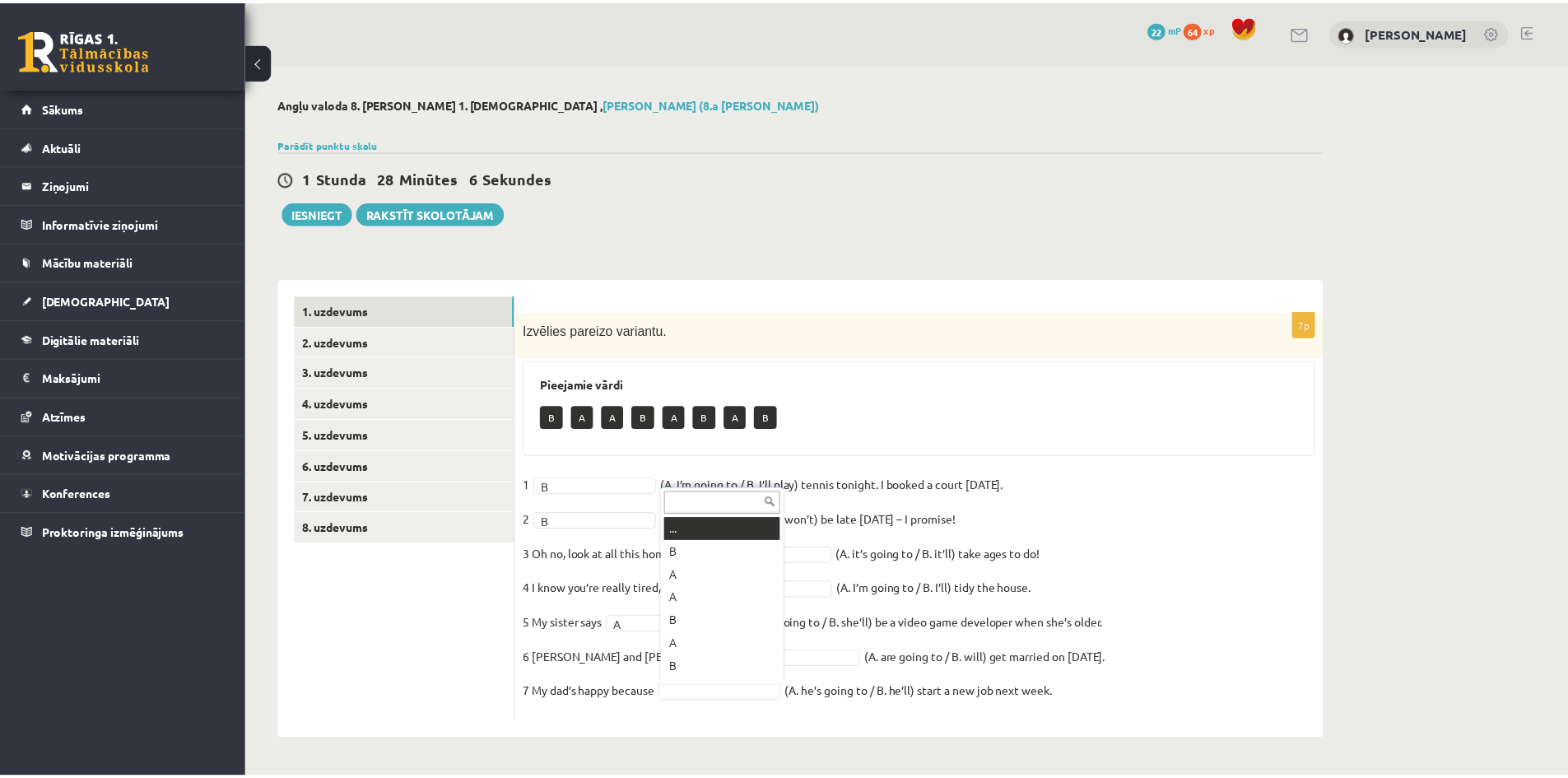
scroll to position [20, 0]
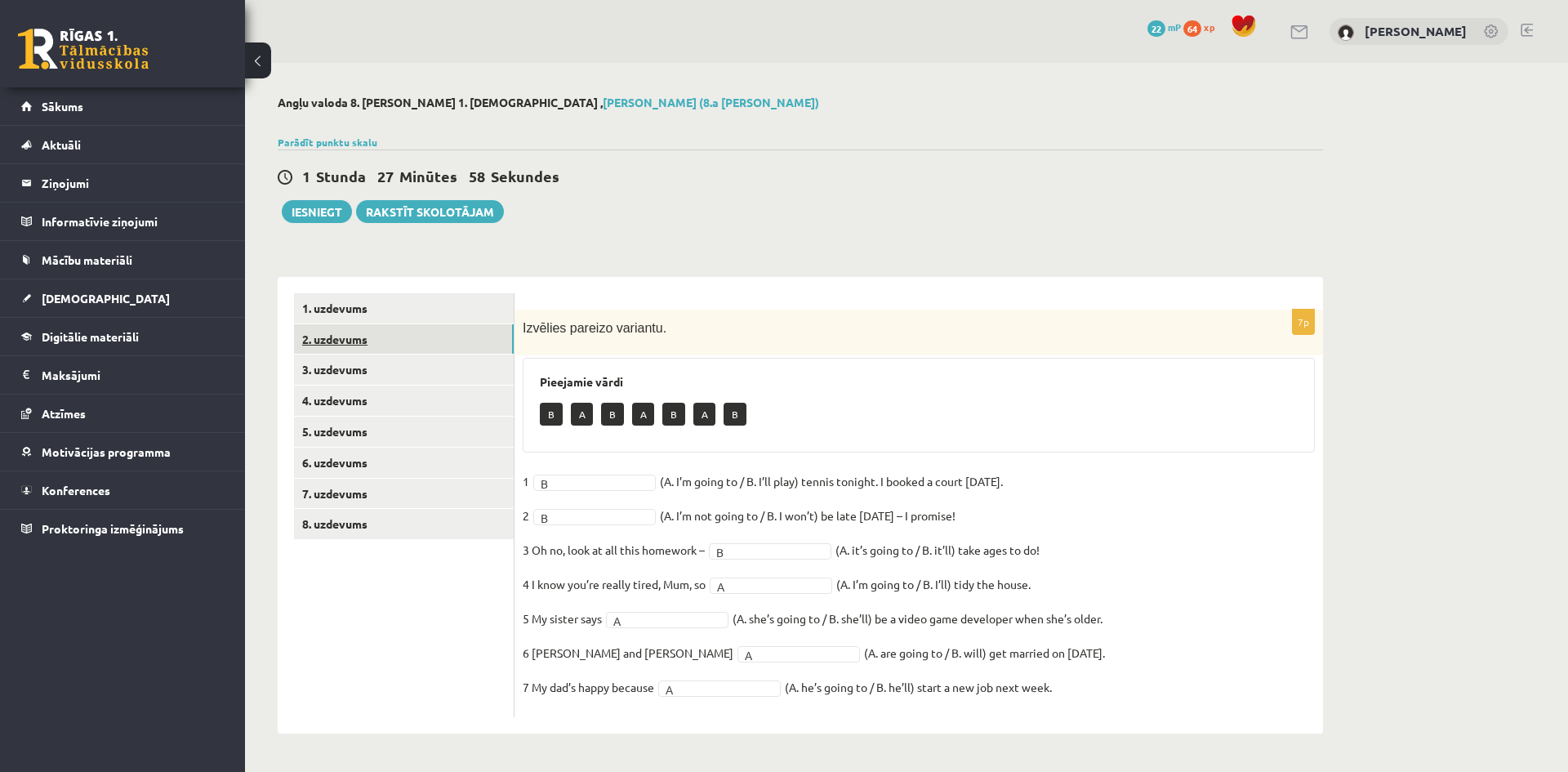
click at [429, 344] on link "2. uzdevums" at bounding box center [403, 339] width 220 height 30
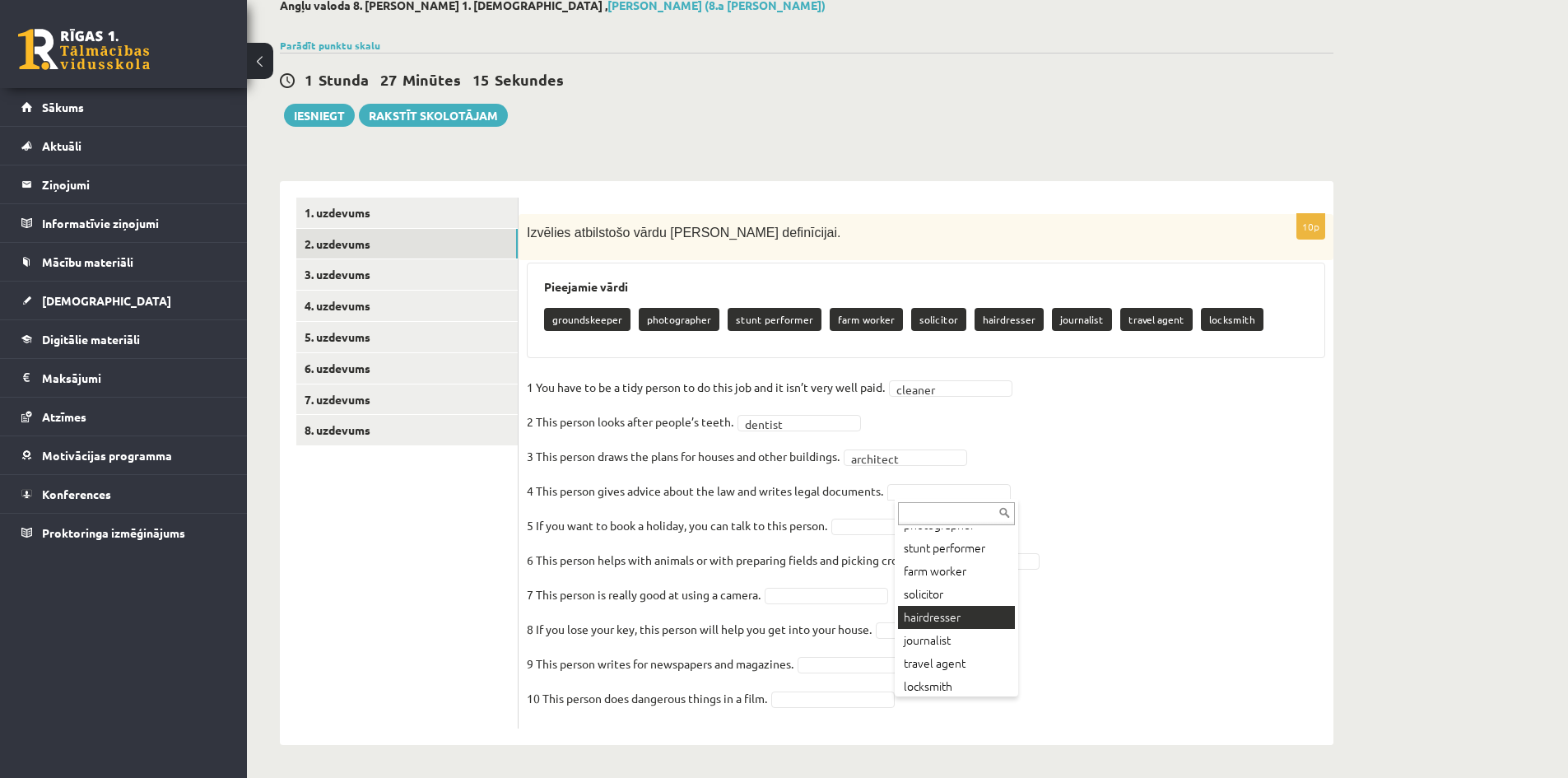
scroll to position [65, 0]
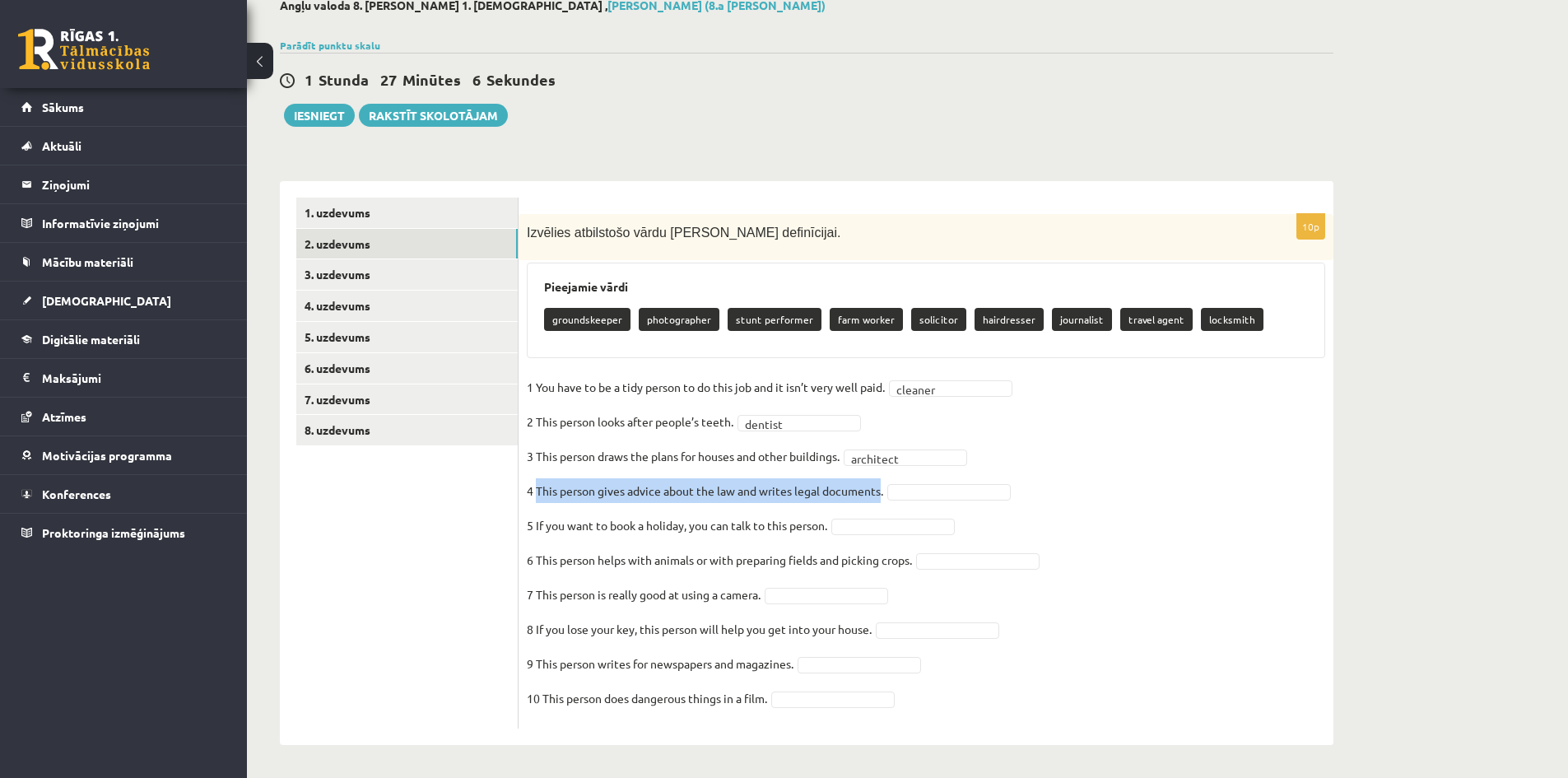
drag, startPoint x: 537, startPoint y: 492, endPoint x: 884, endPoint y: 497, distance: 347.0
click at [884, 497] on p "4 This person gives advice about the law and writes legal documents." at bounding box center [705, 490] width 356 height 24
copy p "This person gives advice about the law and writes legal documents"
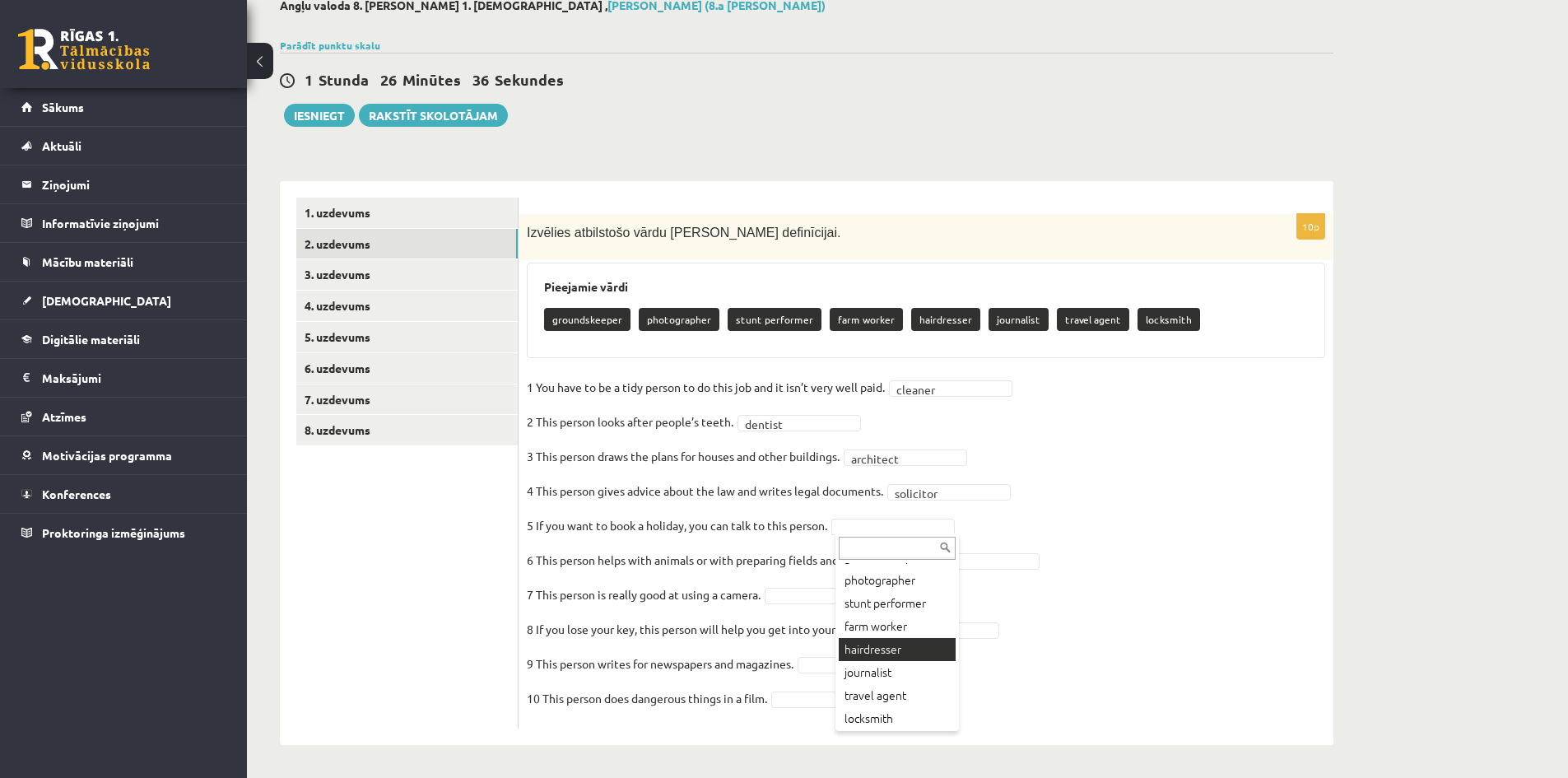
scroll to position [43, 0]
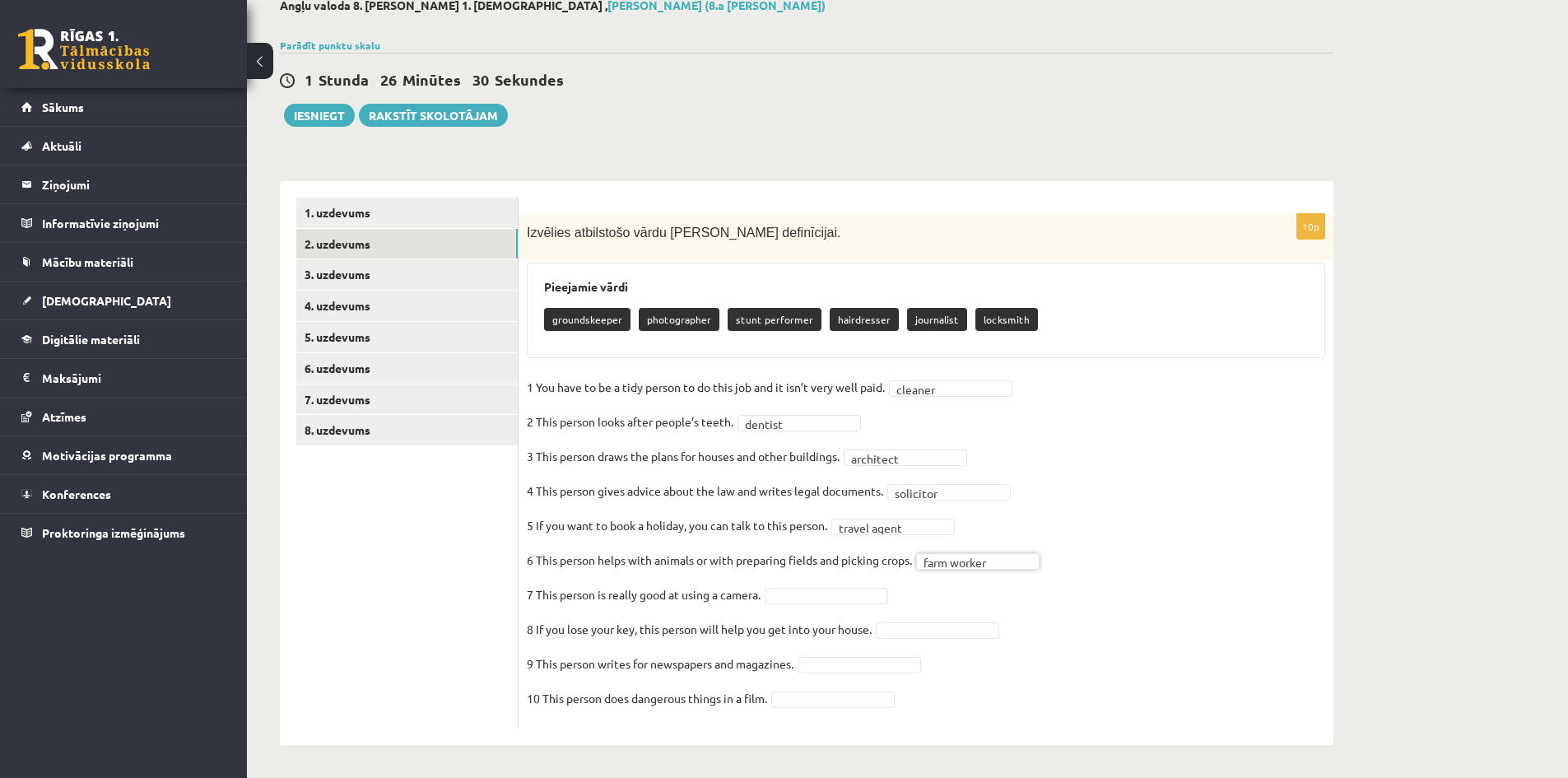
click at [851, 578] on fieldset "**********" at bounding box center [927, 548] width 799 height 346
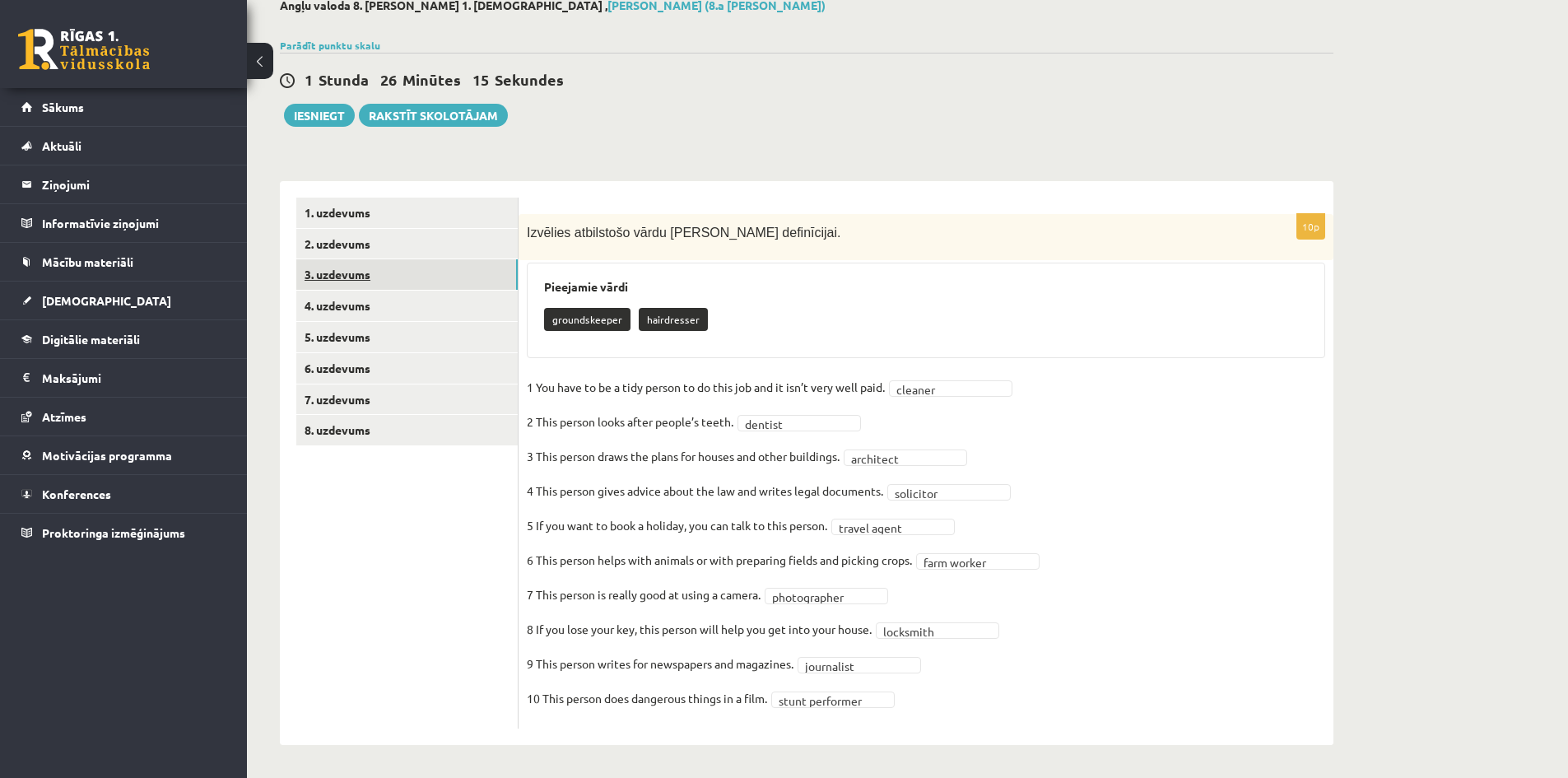
click at [399, 270] on link "3. uzdevums" at bounding box center [406, 274] width 222 height 30
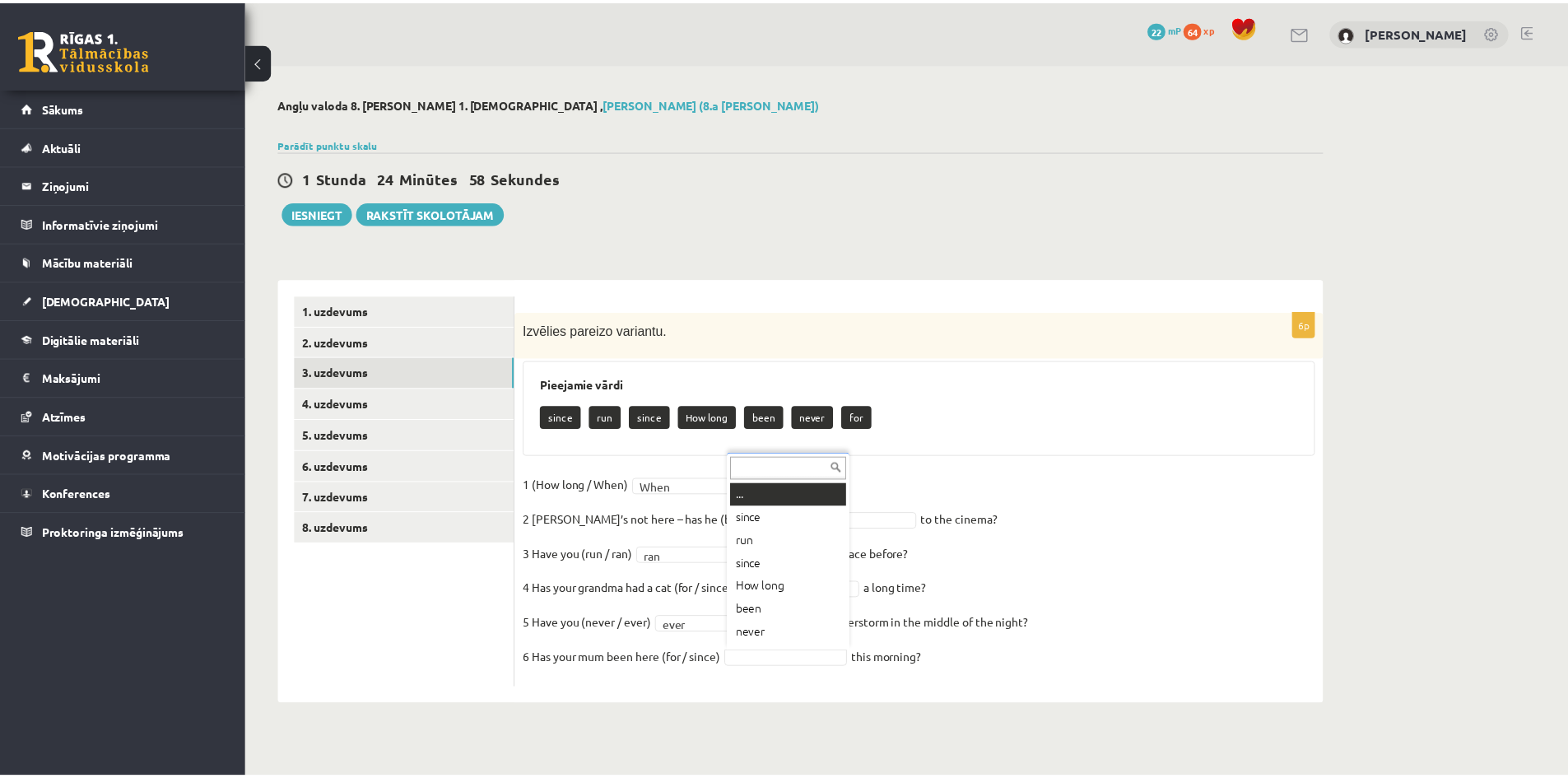
scroll to position [20, 0]
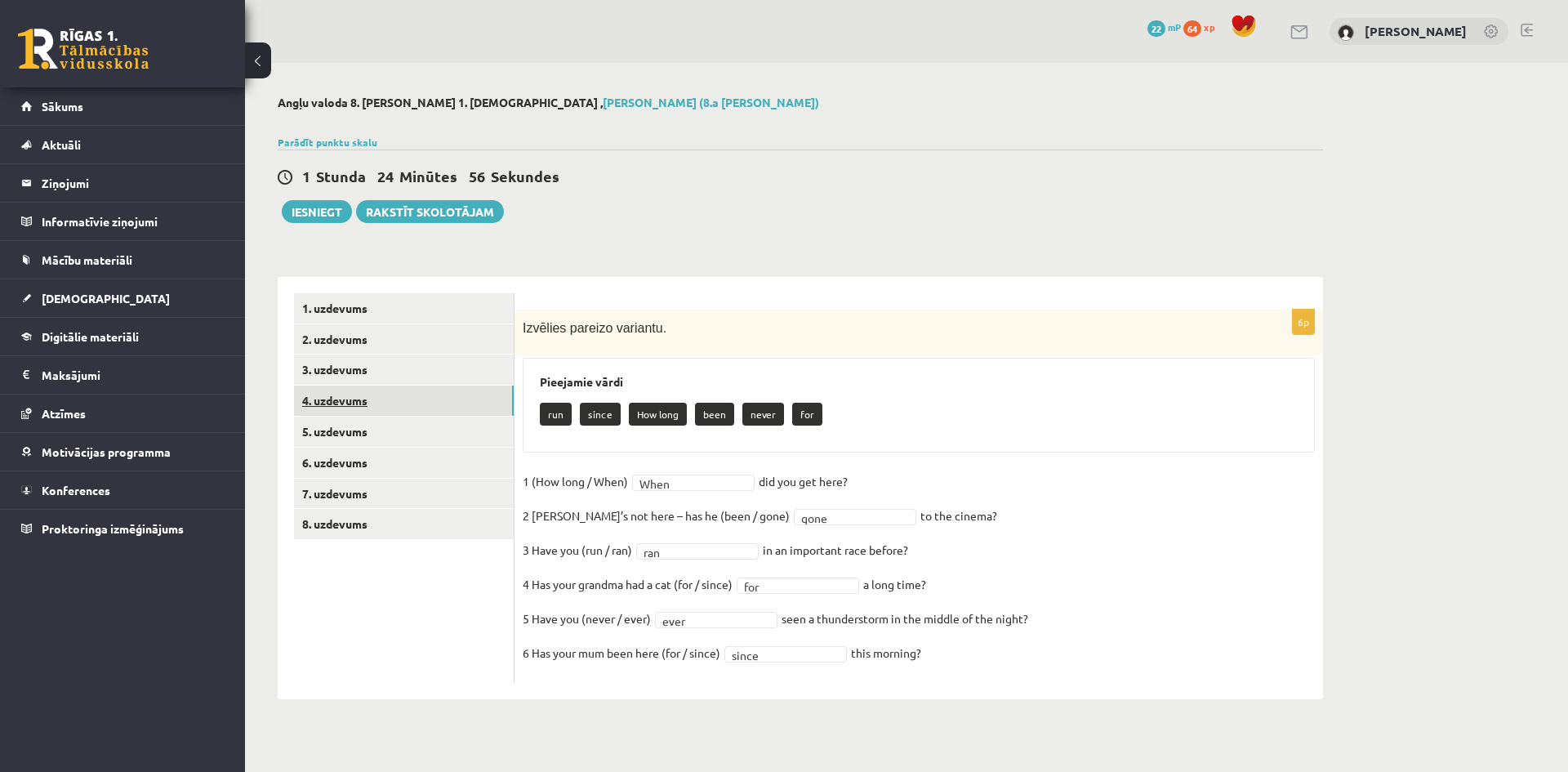
click at [382, 407] on link "4. uzdevums" at bounding box center [403, 400] width 220 height 30
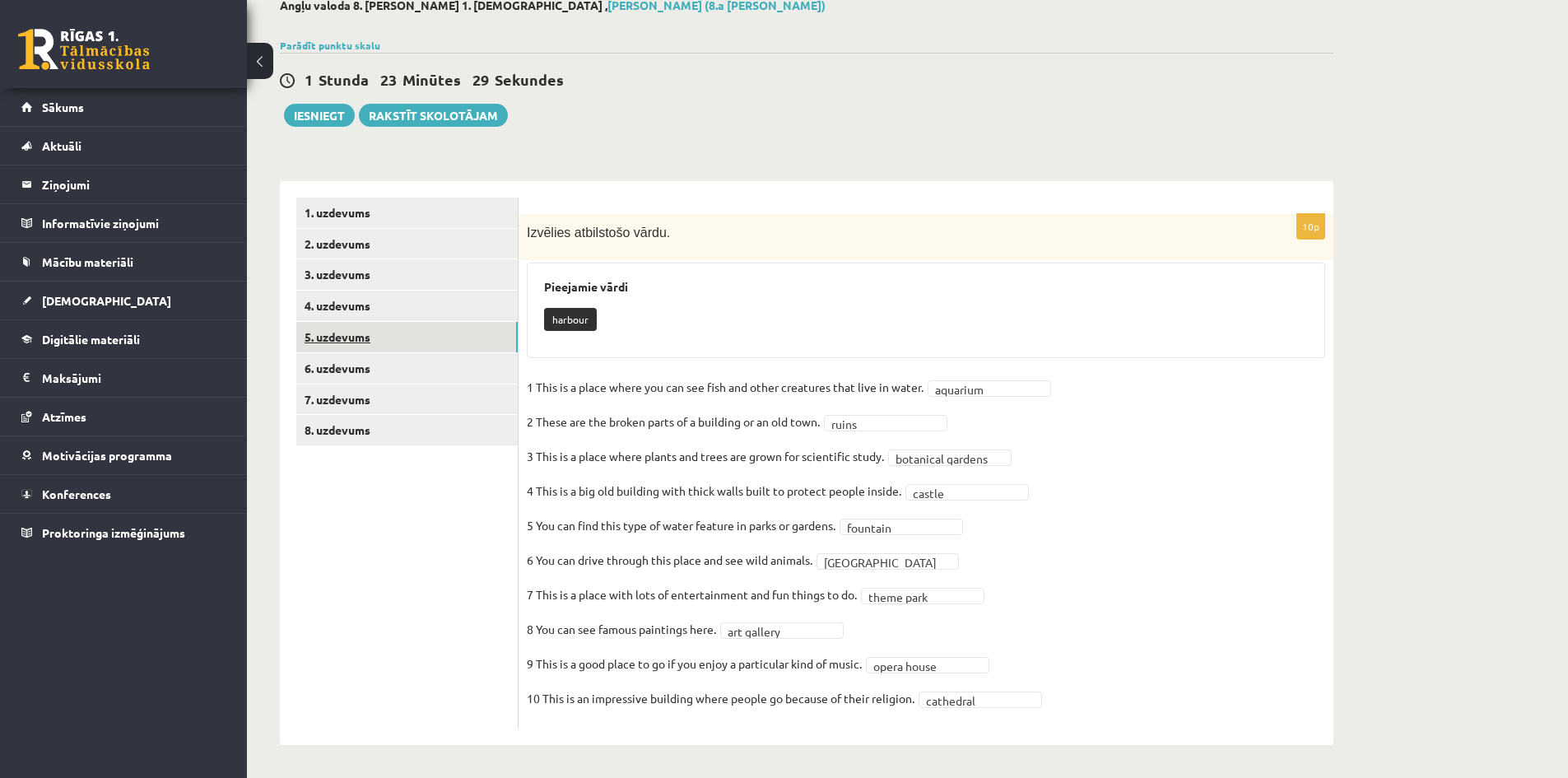
click at [446, 332] on link "5. uzdevums" at bounding box center [406, 337] width 222 height 30
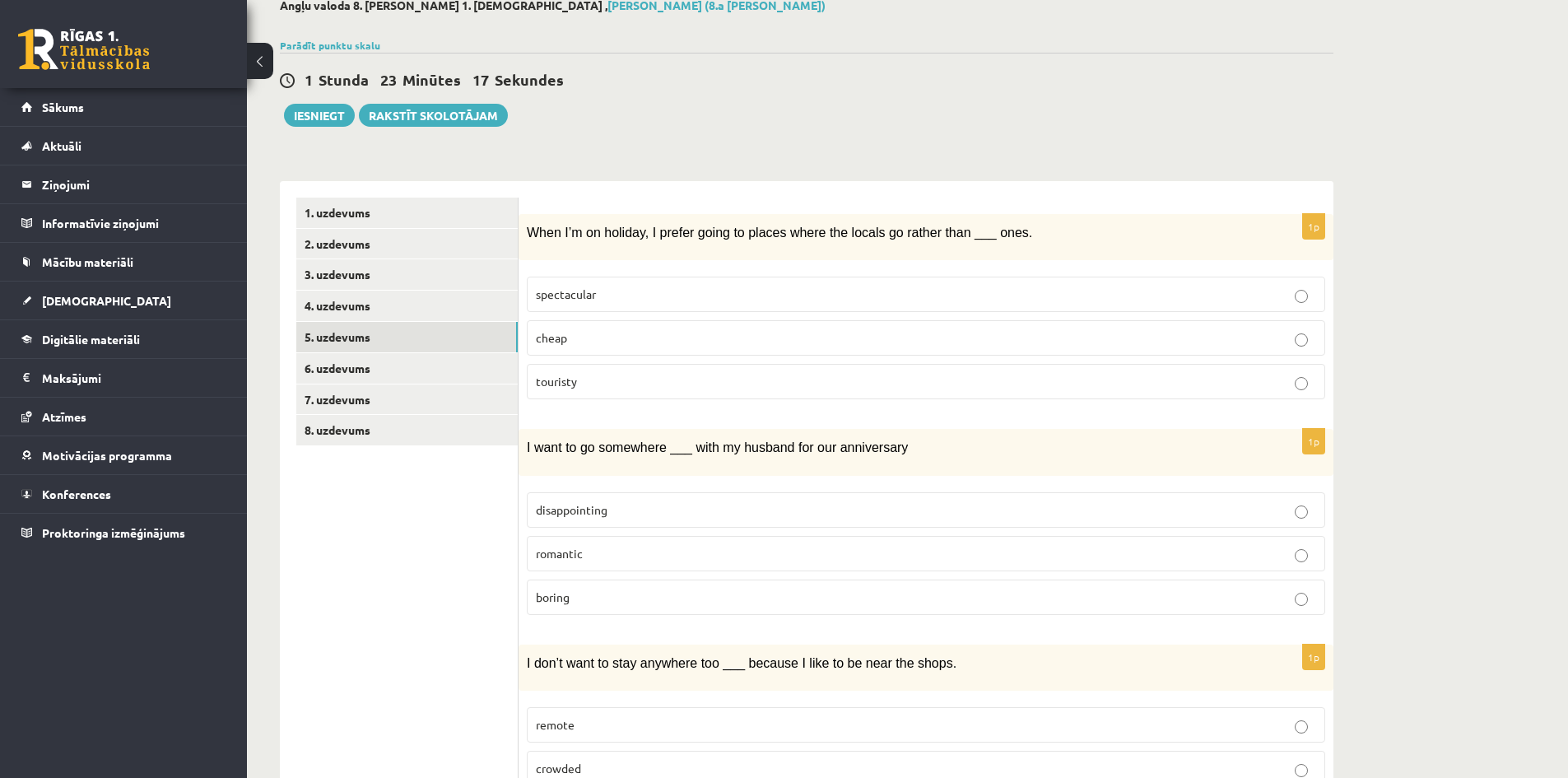
click at [644, 390] on p "touristy" at bounding box center [926, 382] width 780 height 18
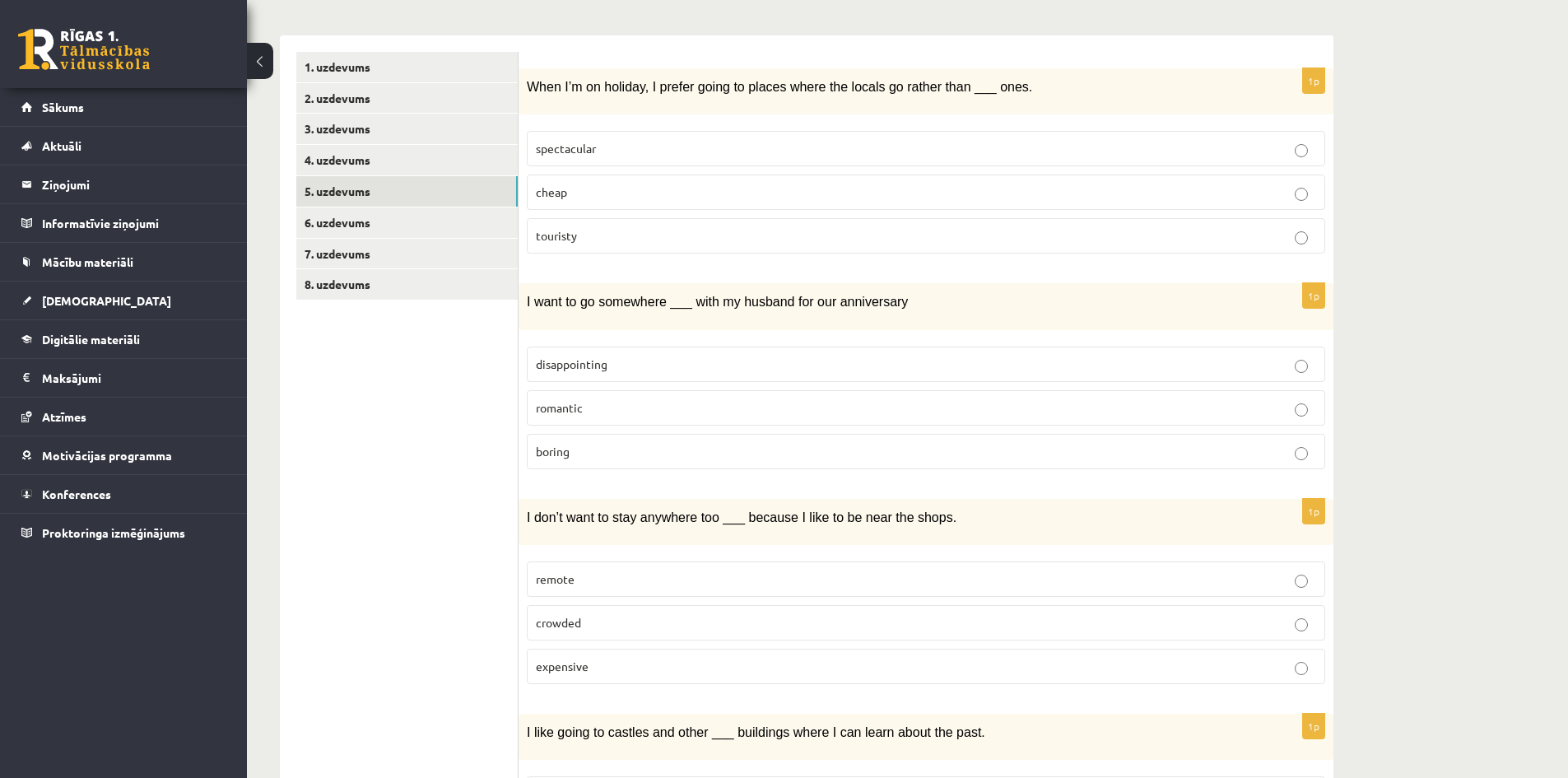
scroll to position [263, 0]
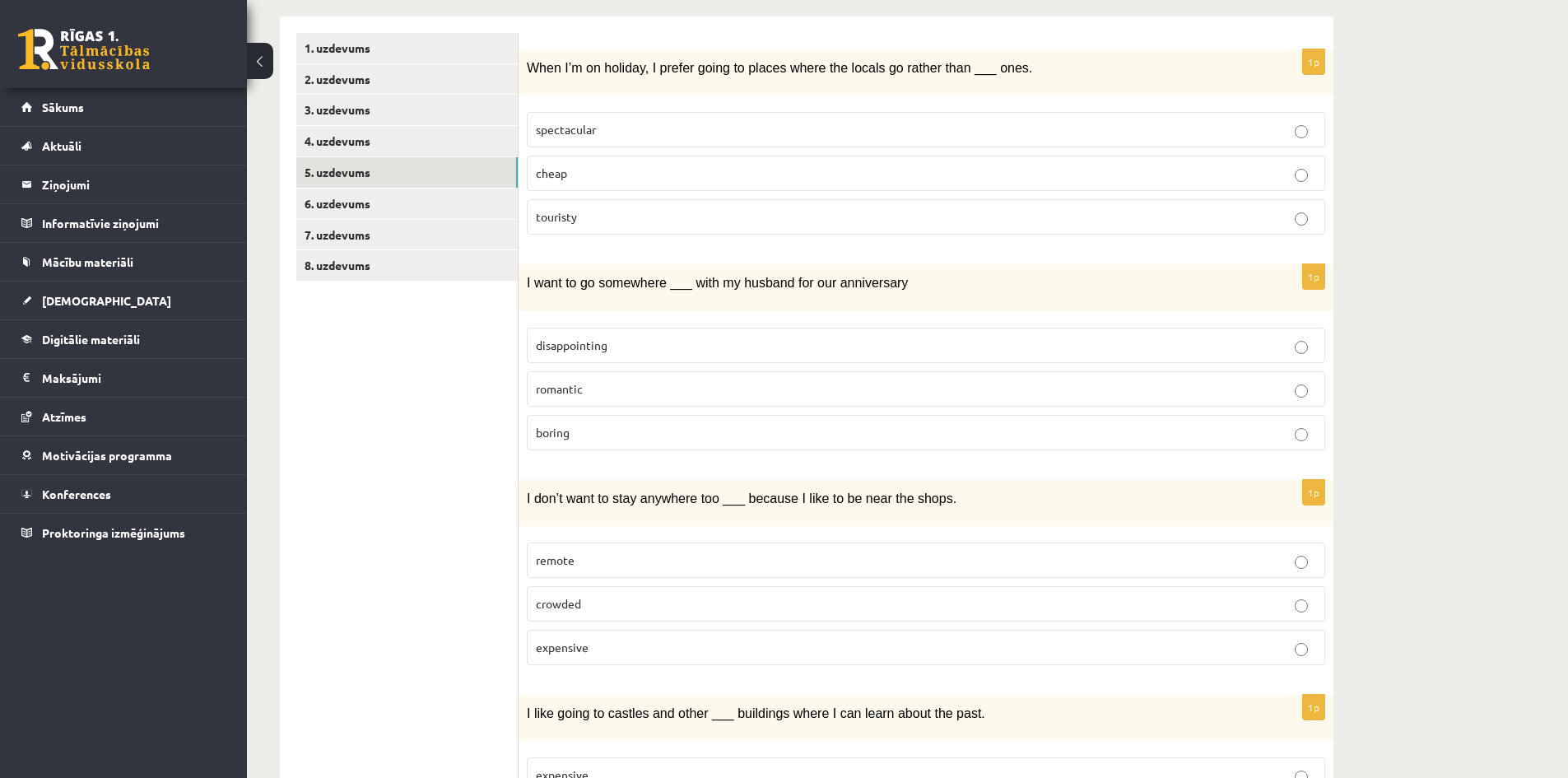
click at [695, 390] on p "romantic" at bounding box center [926, 389] width 780 height 18
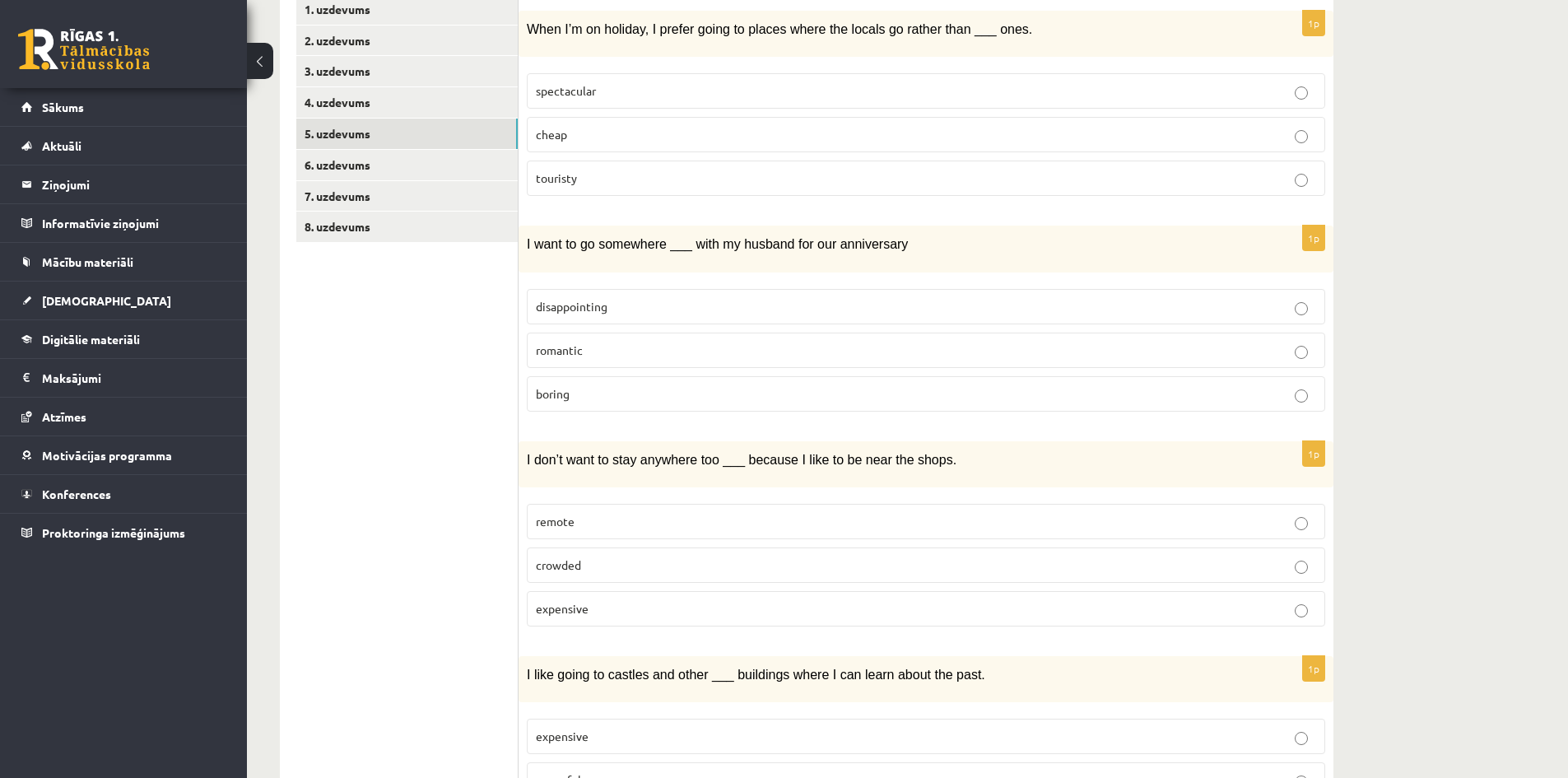
scroll to position [428, 0]
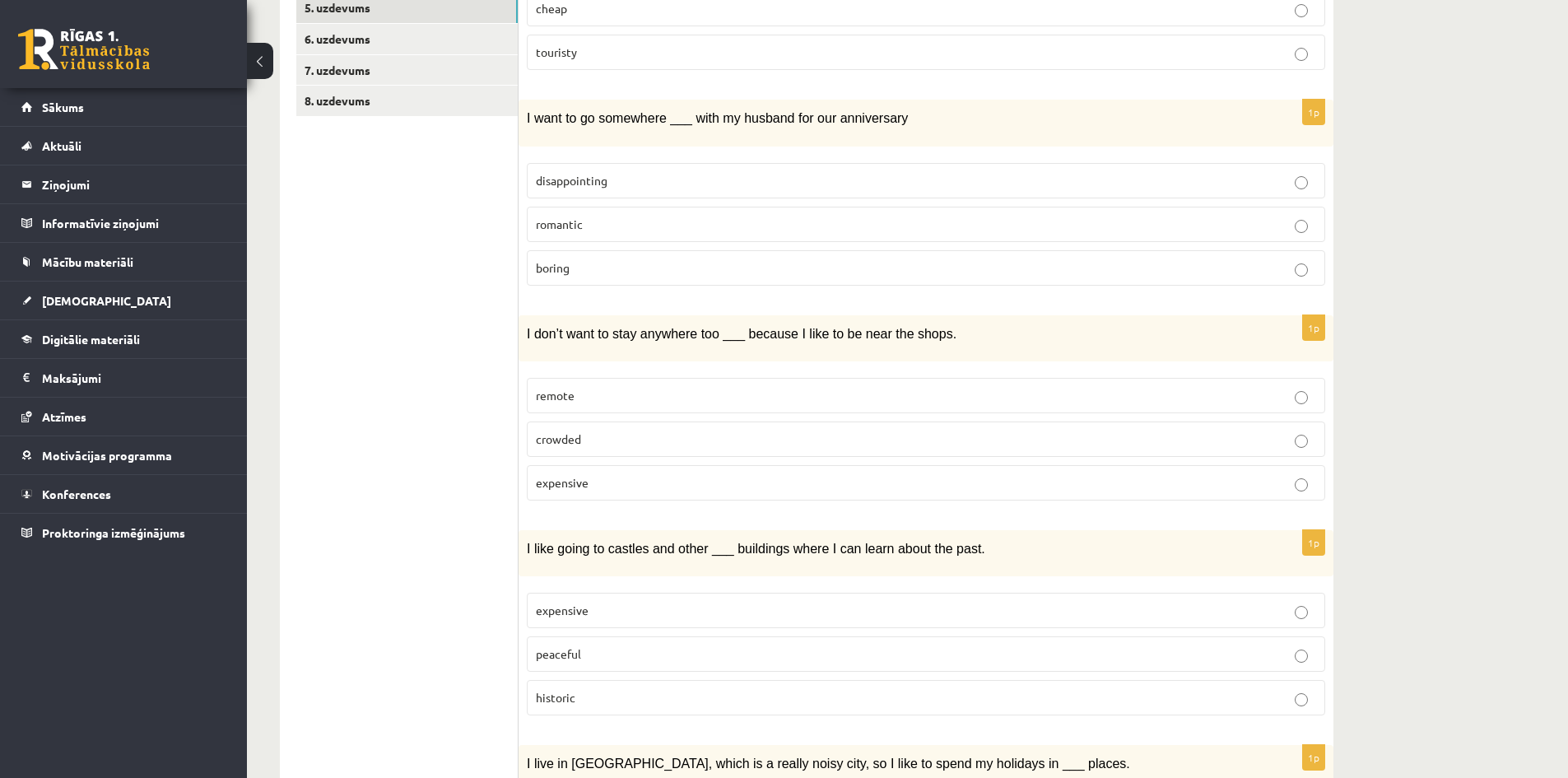
click at [598, 400] on p "remote" at bounding box center [926, 395] width 780 height 18
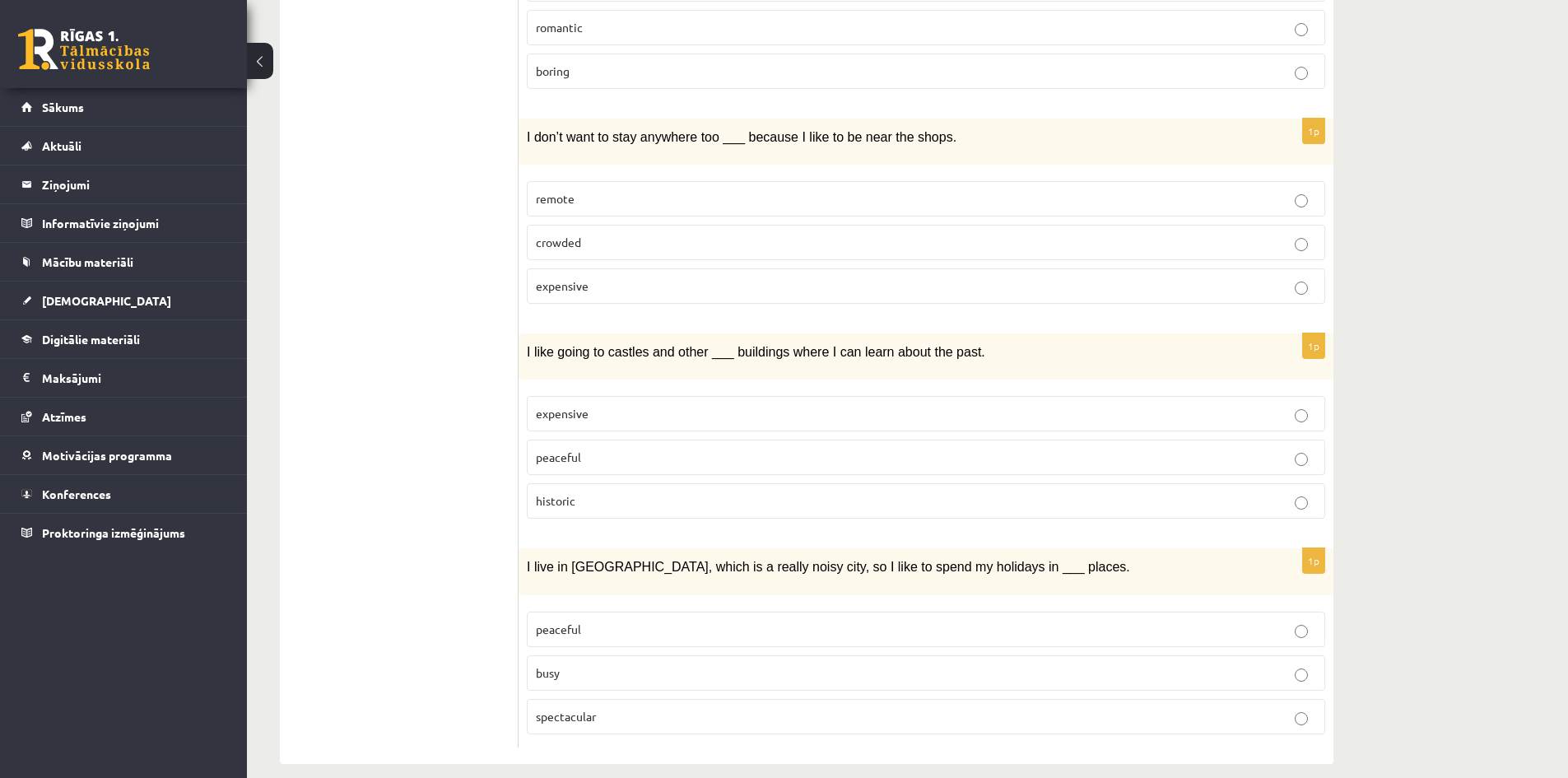
scroll to position [639, 0]
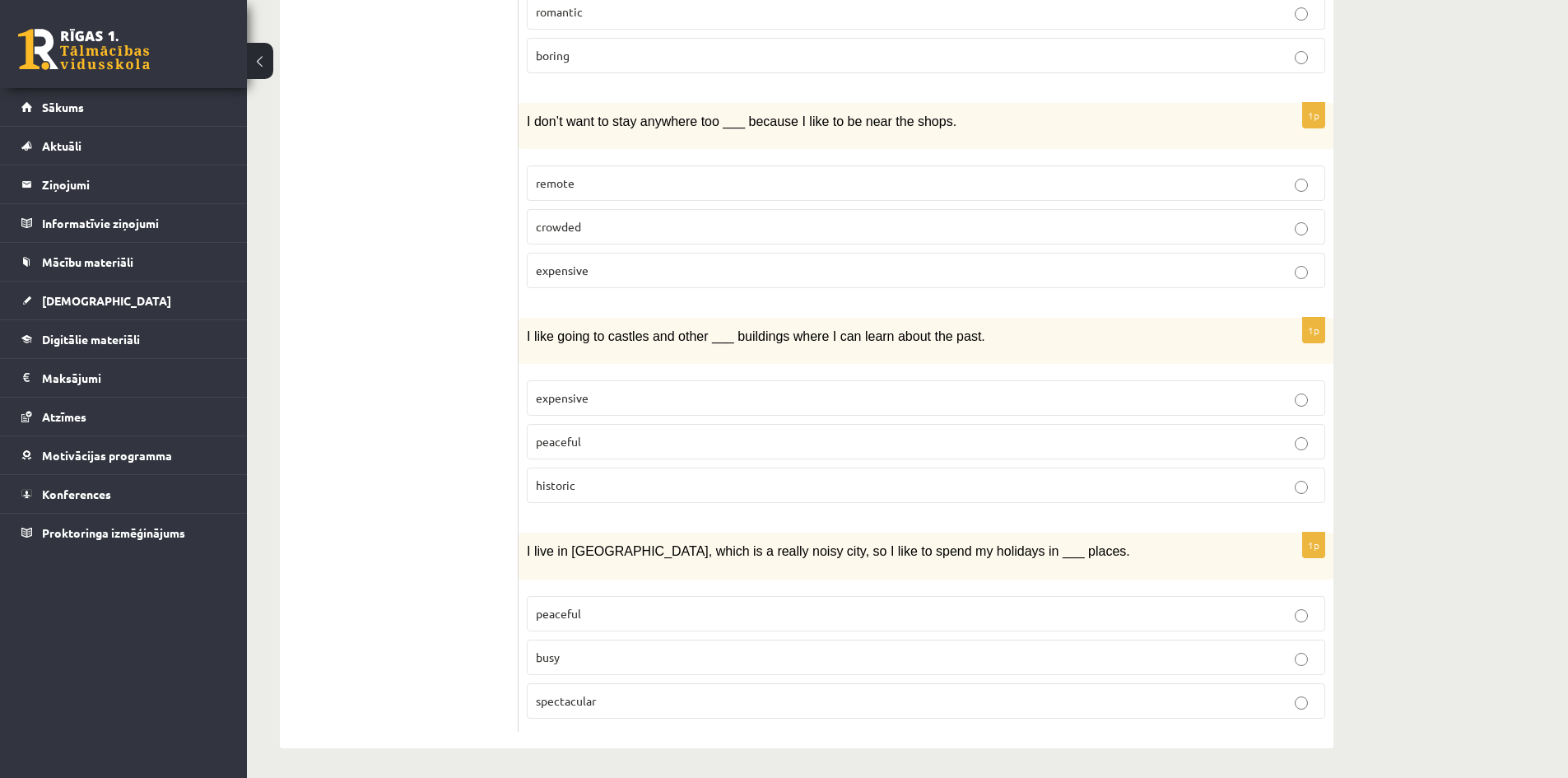
click at [615, 481] on p "historic" at bounding box center [926, 485] width 780 height 18
click at [600, 615] on p "peaceful" at bounding box center [926, 614] width 780 height 18
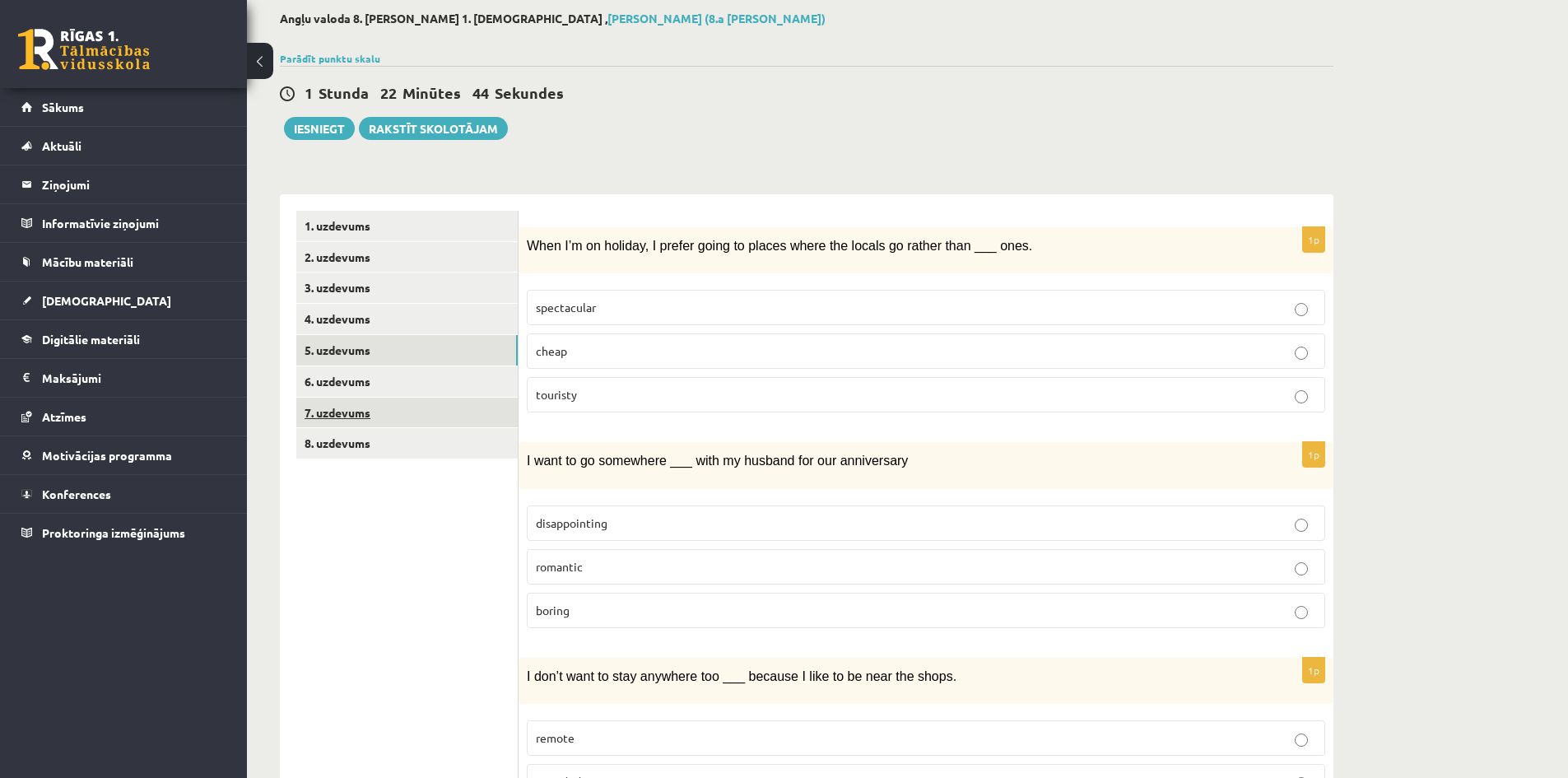
scroll to position [63, 0]
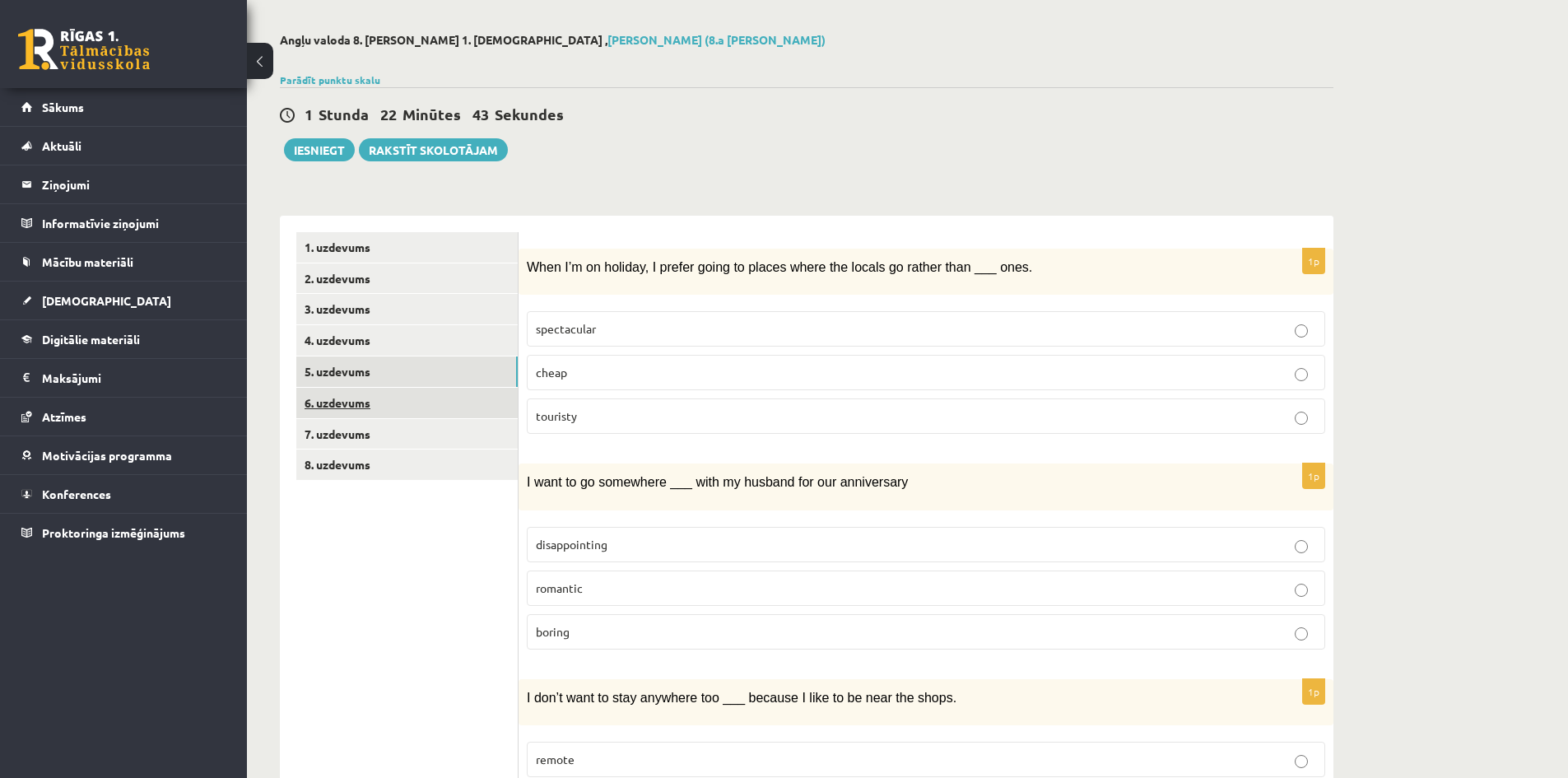
click at [353, 390] on link "6. uzdevums" at bounding box center [406, 402] width 222 height 30
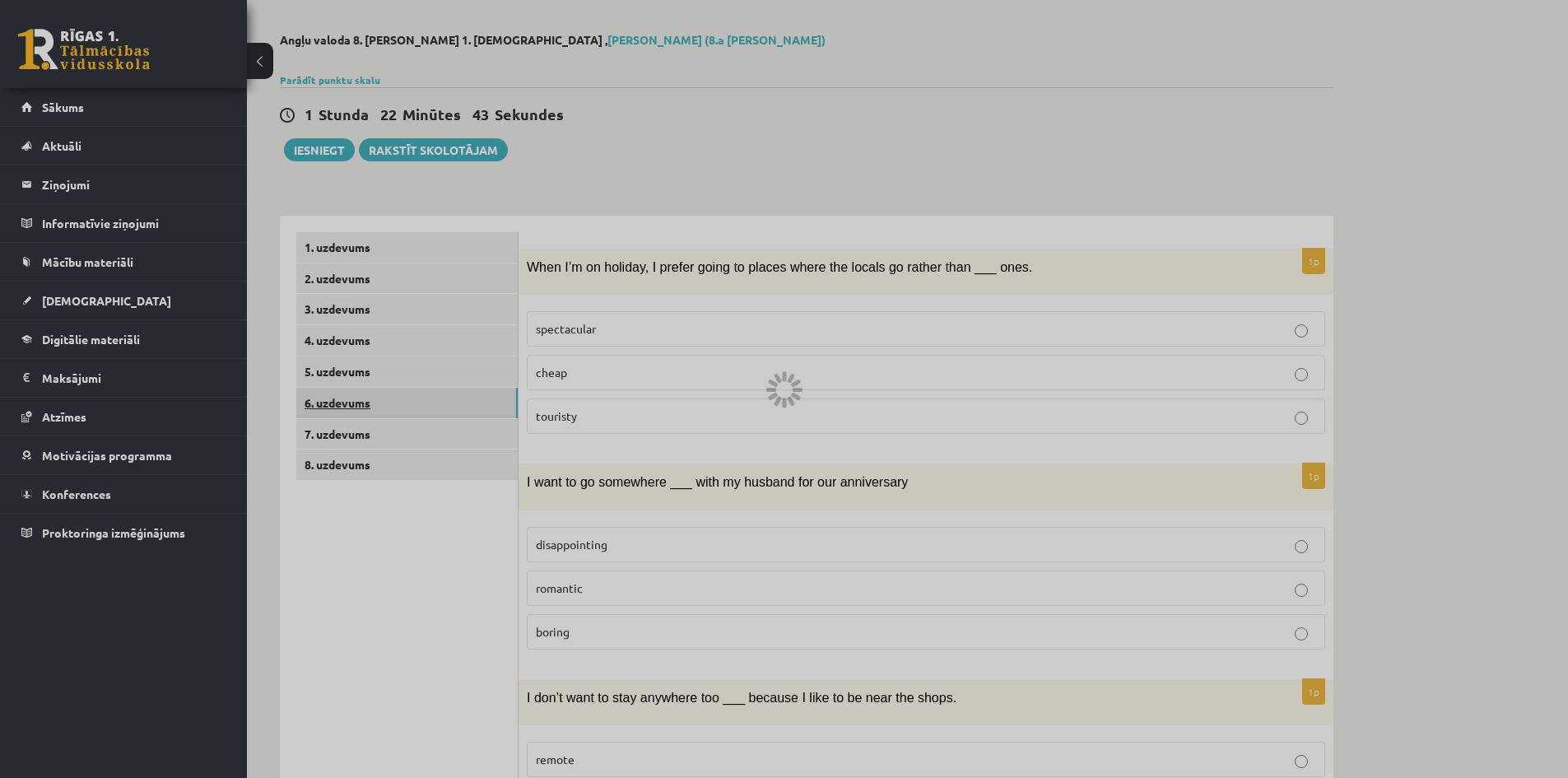
scroll to position [39, 0]
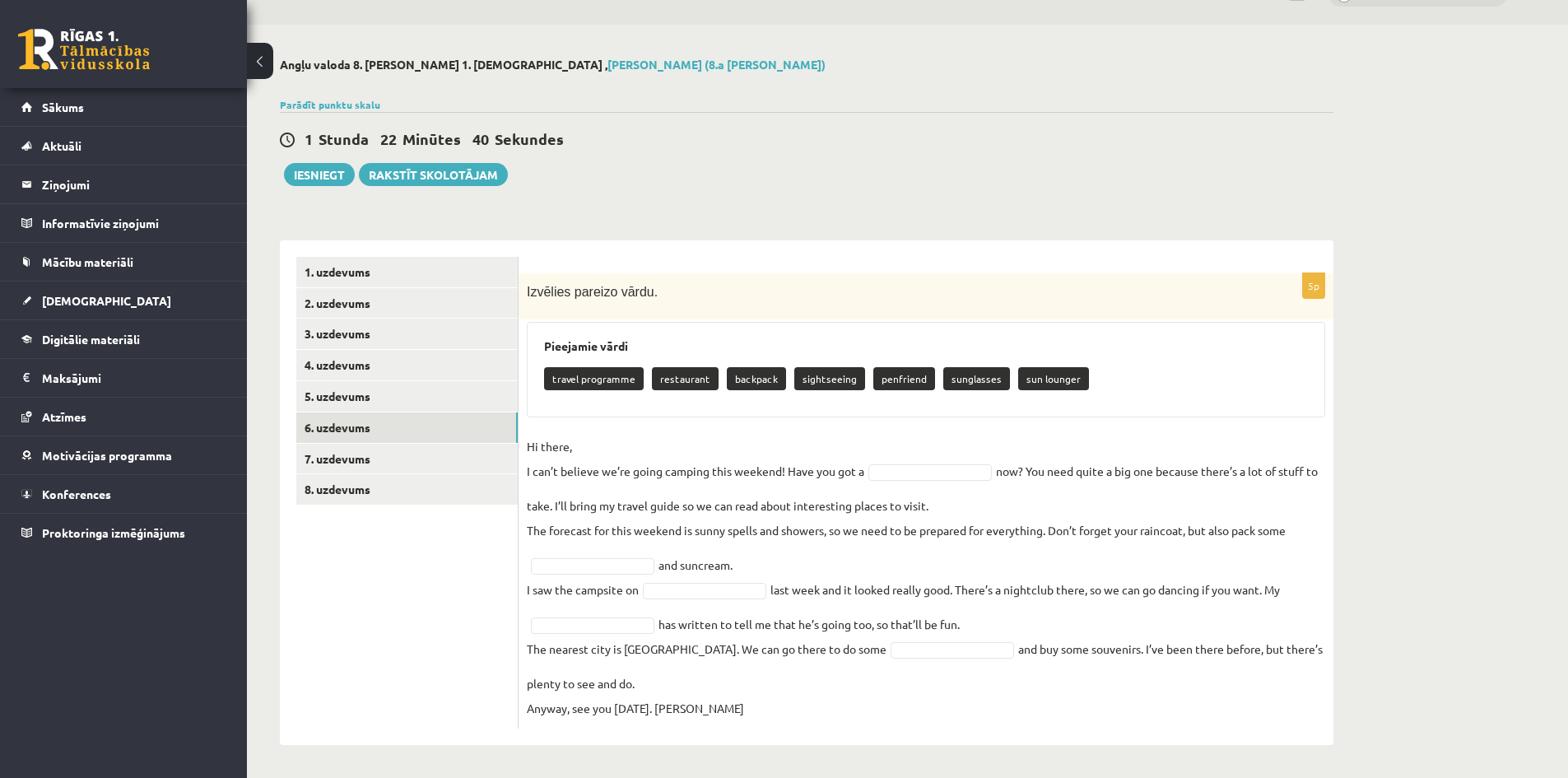
click at [893, 460] on fieldset "Hi there, I can’t believe we’re going camping this weekend! Have you got a now?…" at bounding box center [927, 576] width 799 height 286
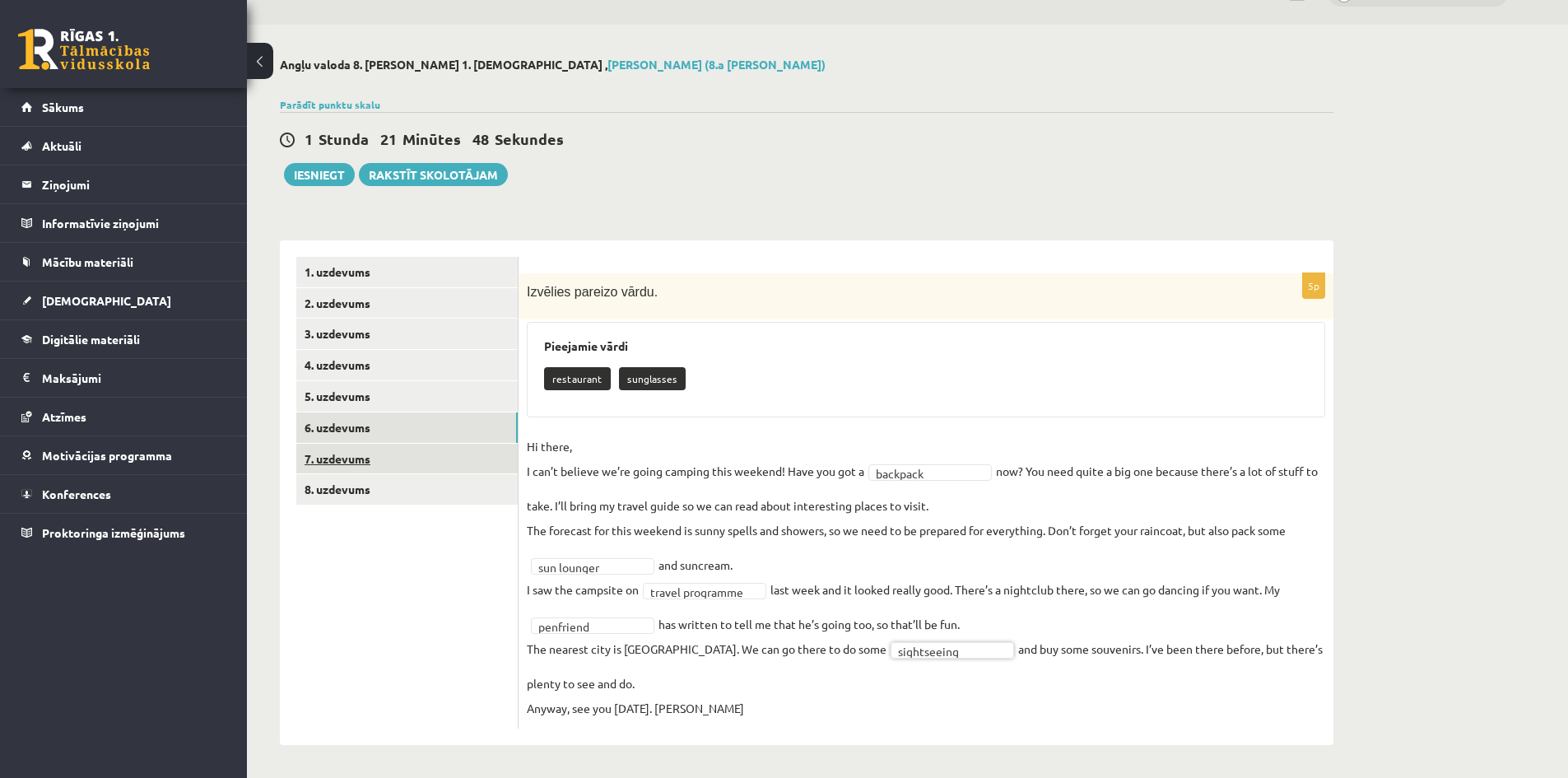
click at [414, 464] on link "7. uzdevums" at bounding box center [406, 458] width 222 height 30
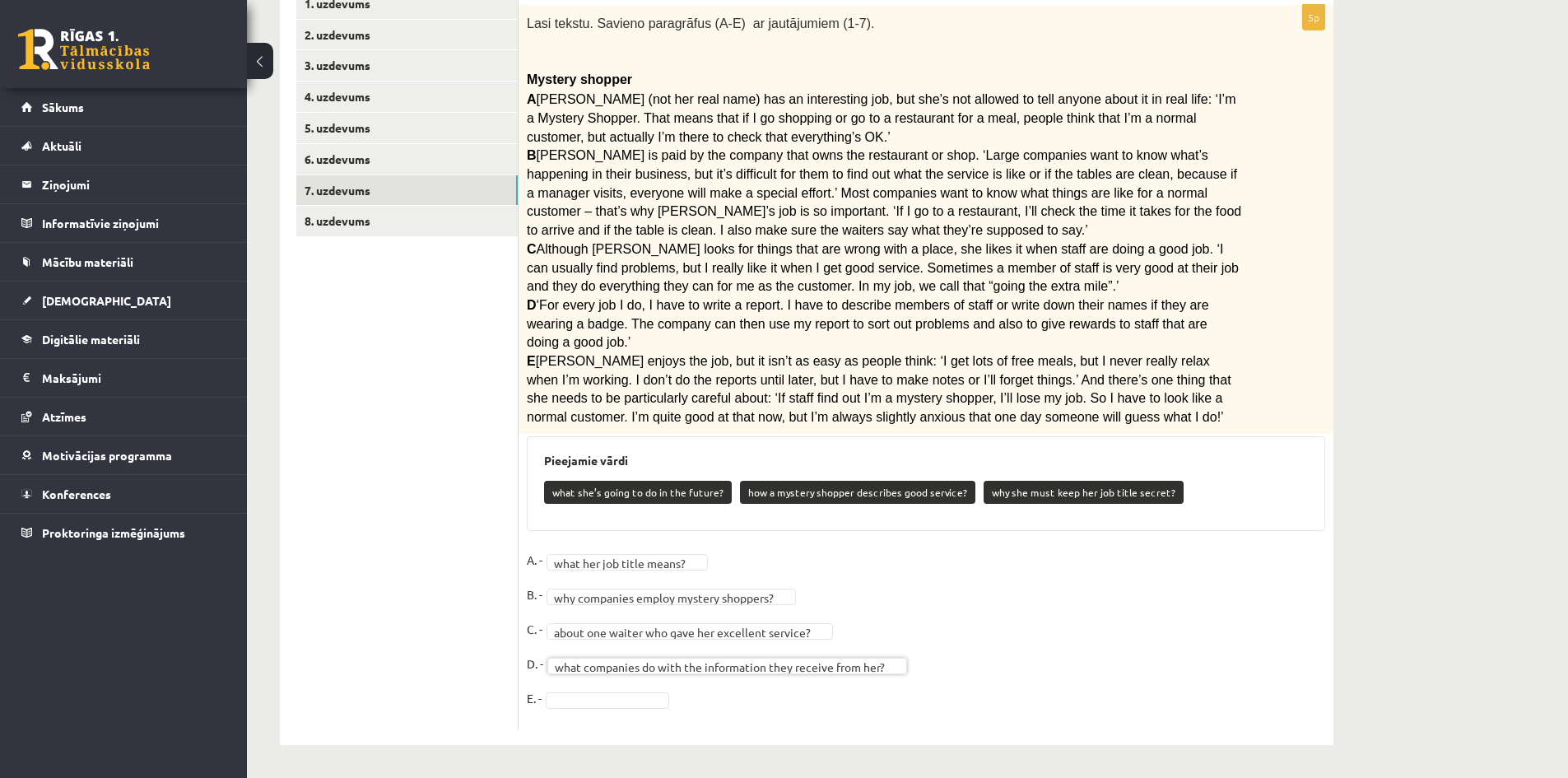
scroll to position [286, 0]
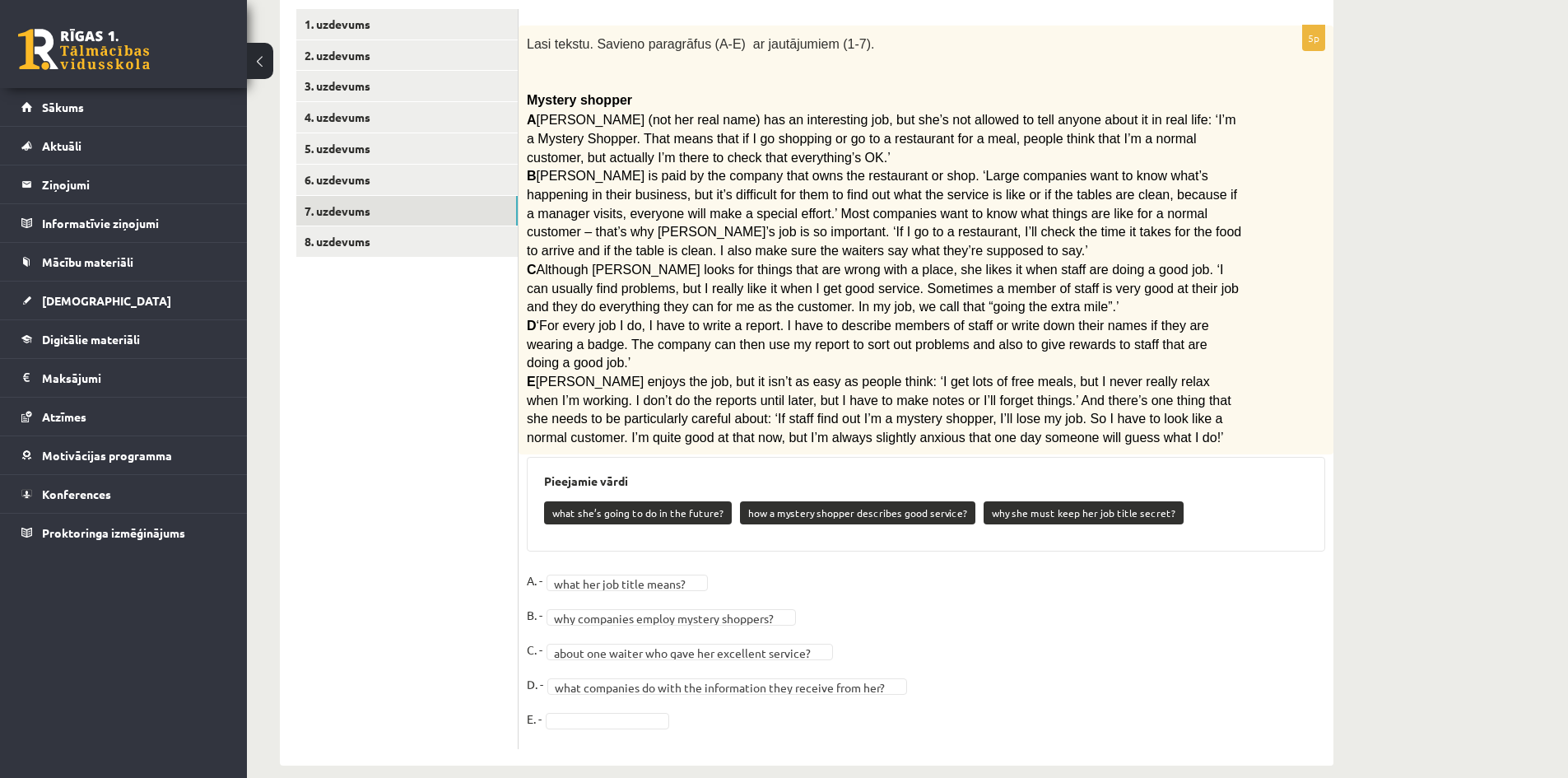
click at [604, 684] on fieldset "**********" at bounding box center [927, 654] width 799 height 173
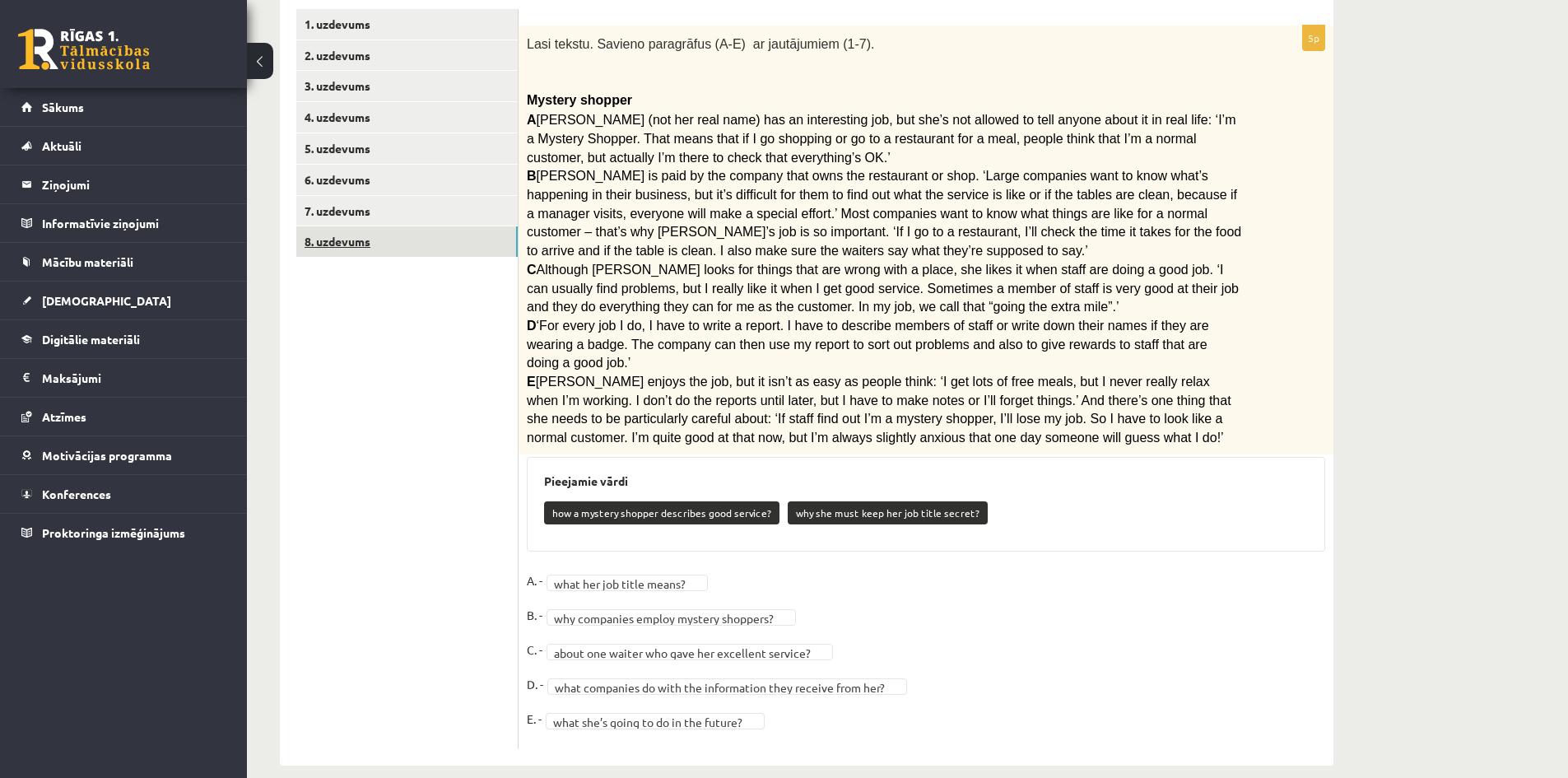
click at [397, 242] on link "8. uzdevums" at bounding box center [406, 241] width 222 height 30
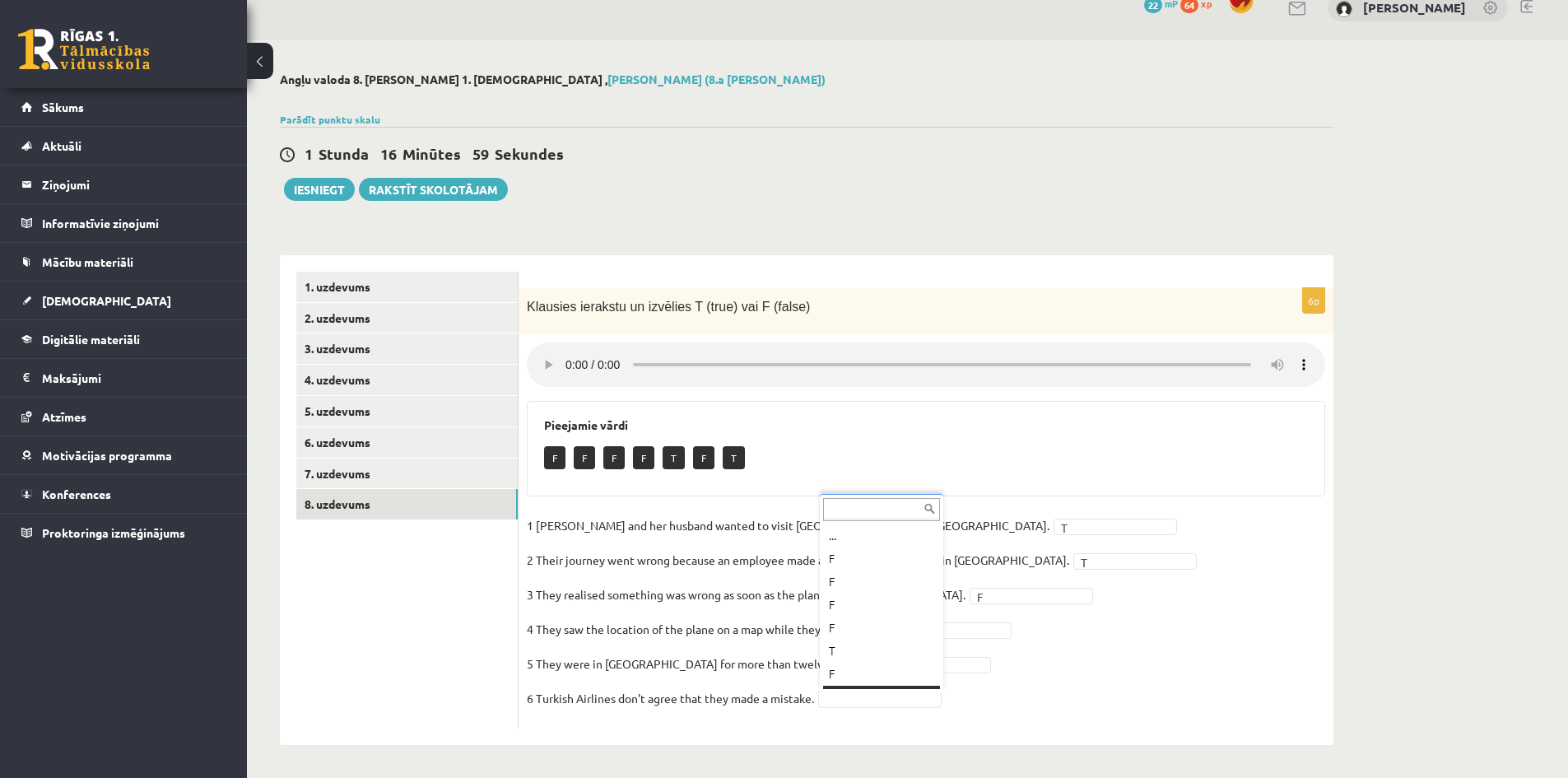
scroll to position [20, 0]
drag, startPoint x: 840, startPoint y: 700, endPoint x: 845, endPoint y: 671, distance: 29.4
click at [330, 186] on button "Iesniegt" at bounding box center [319, 189] width 70 height 23
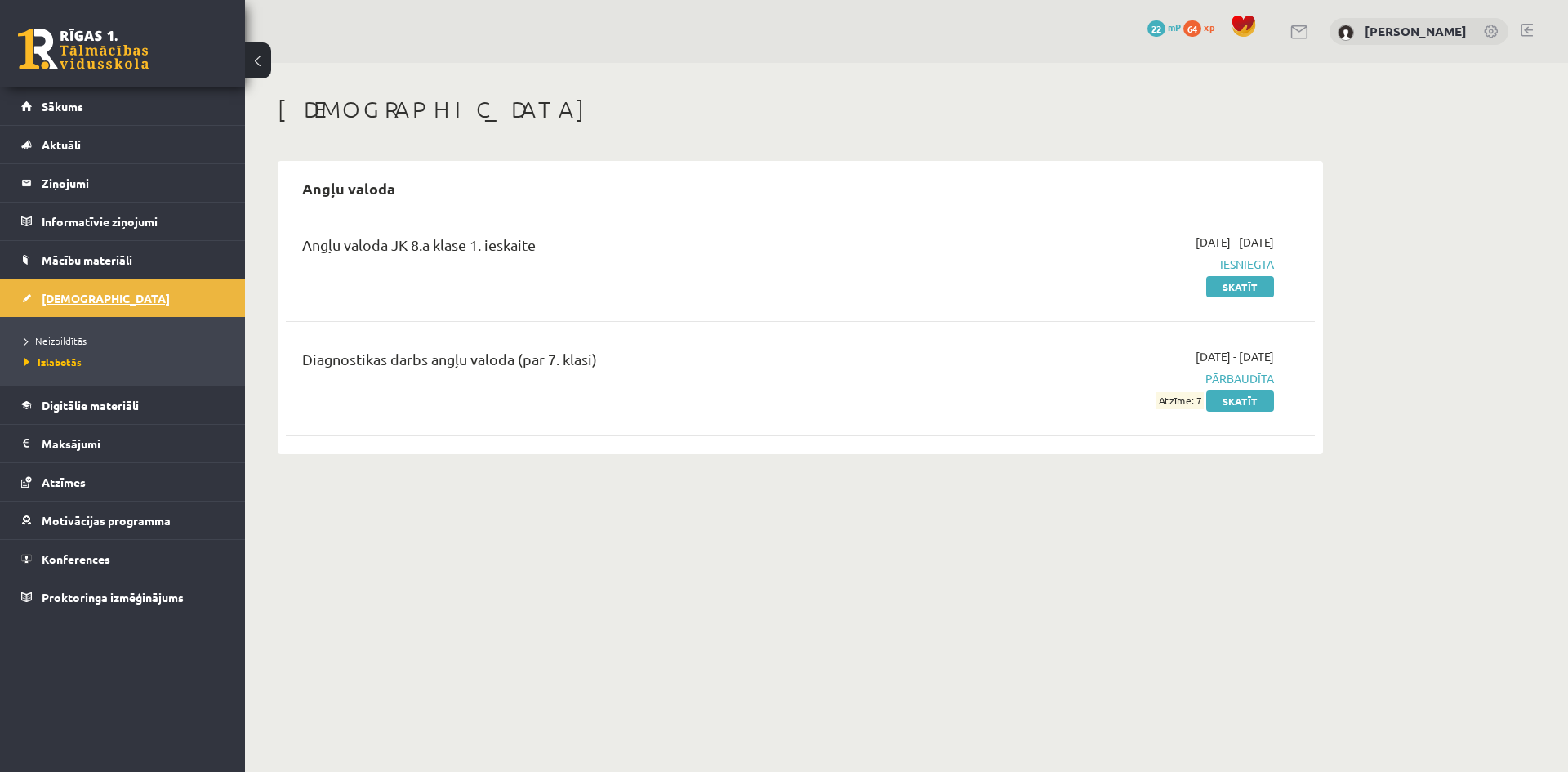
click at [57, 300] on span "[DEMOGRAPHIC_DATA]" at bounding box center [106, 297] width 128 height 15
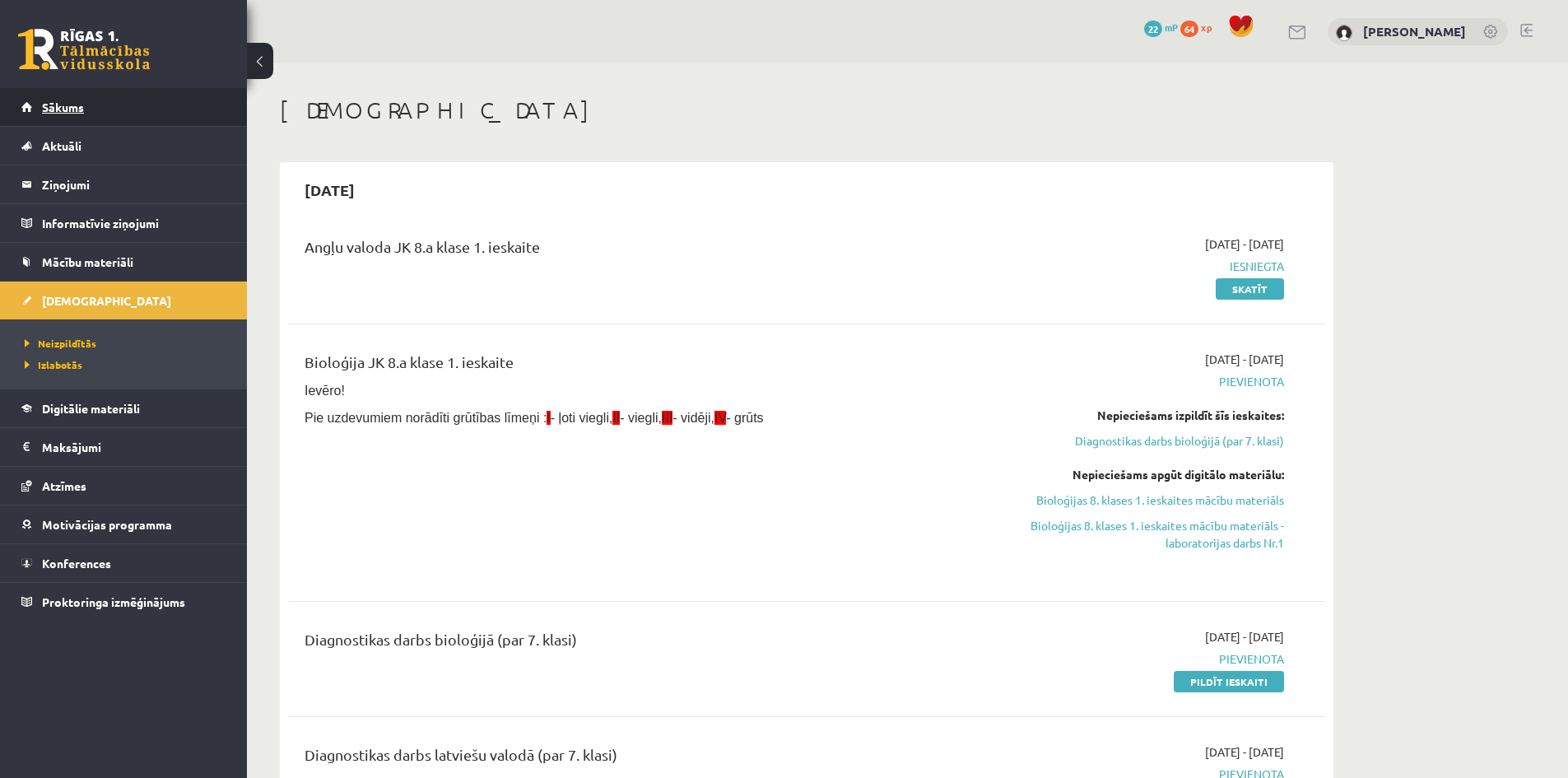
click at [120, 107] on link "Sākums" at bounding box center [124, 106] width 205 height 38
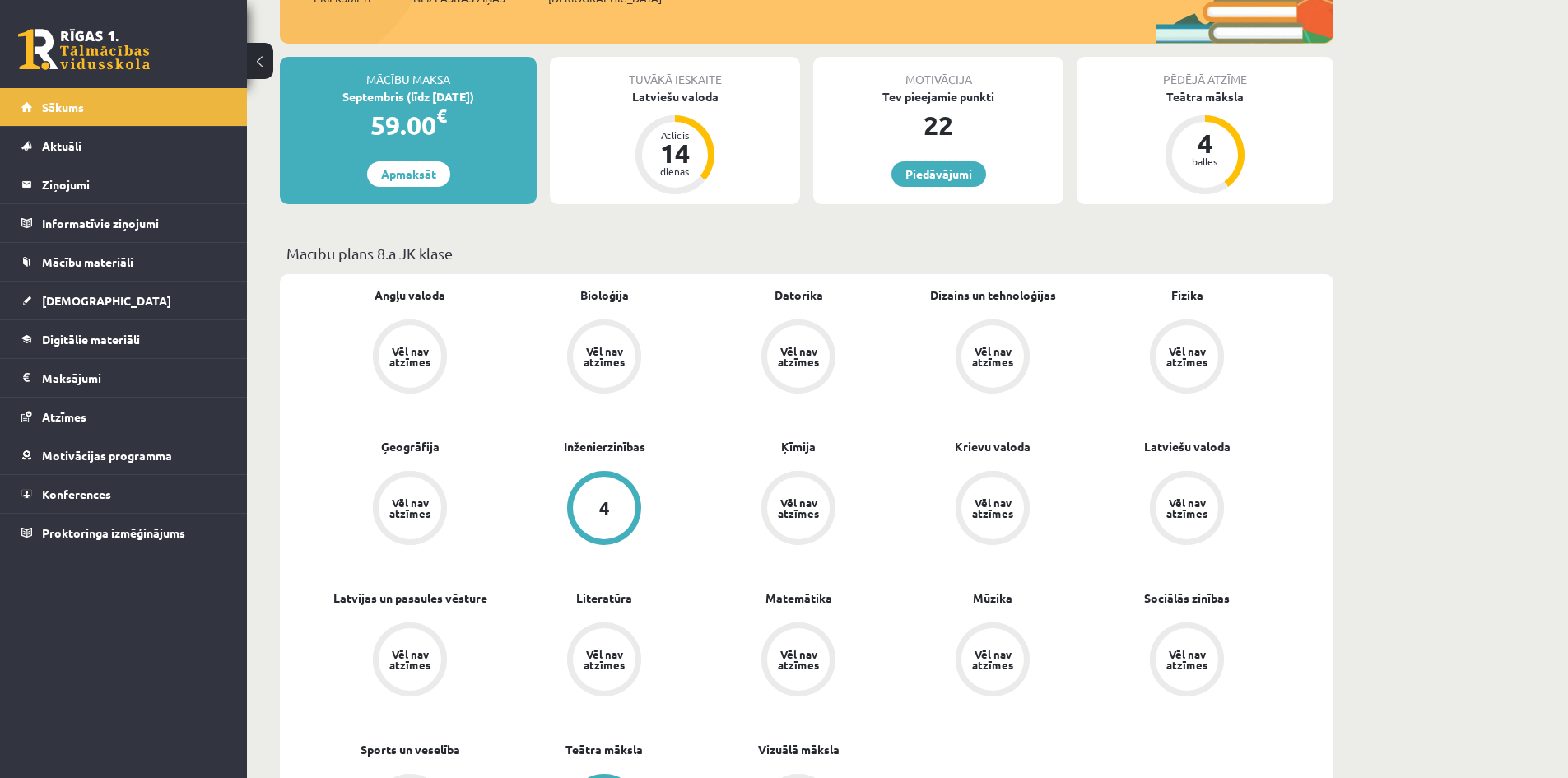
scroll to position [247, 0]
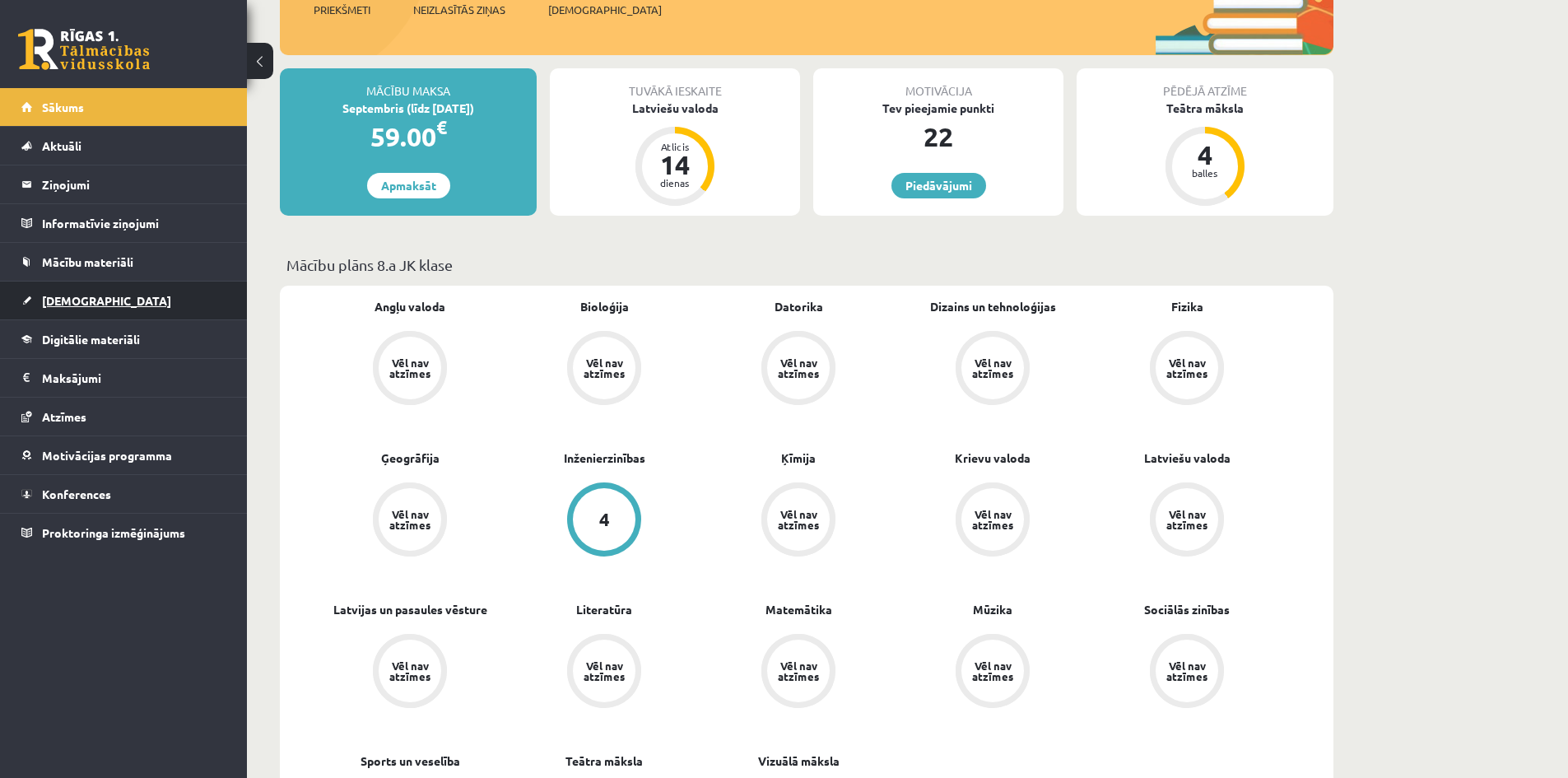
click at [139, 300] on link "[DEMOGRAPHIC_DATA]" at bounding box center [124, 300] width 205 height 38
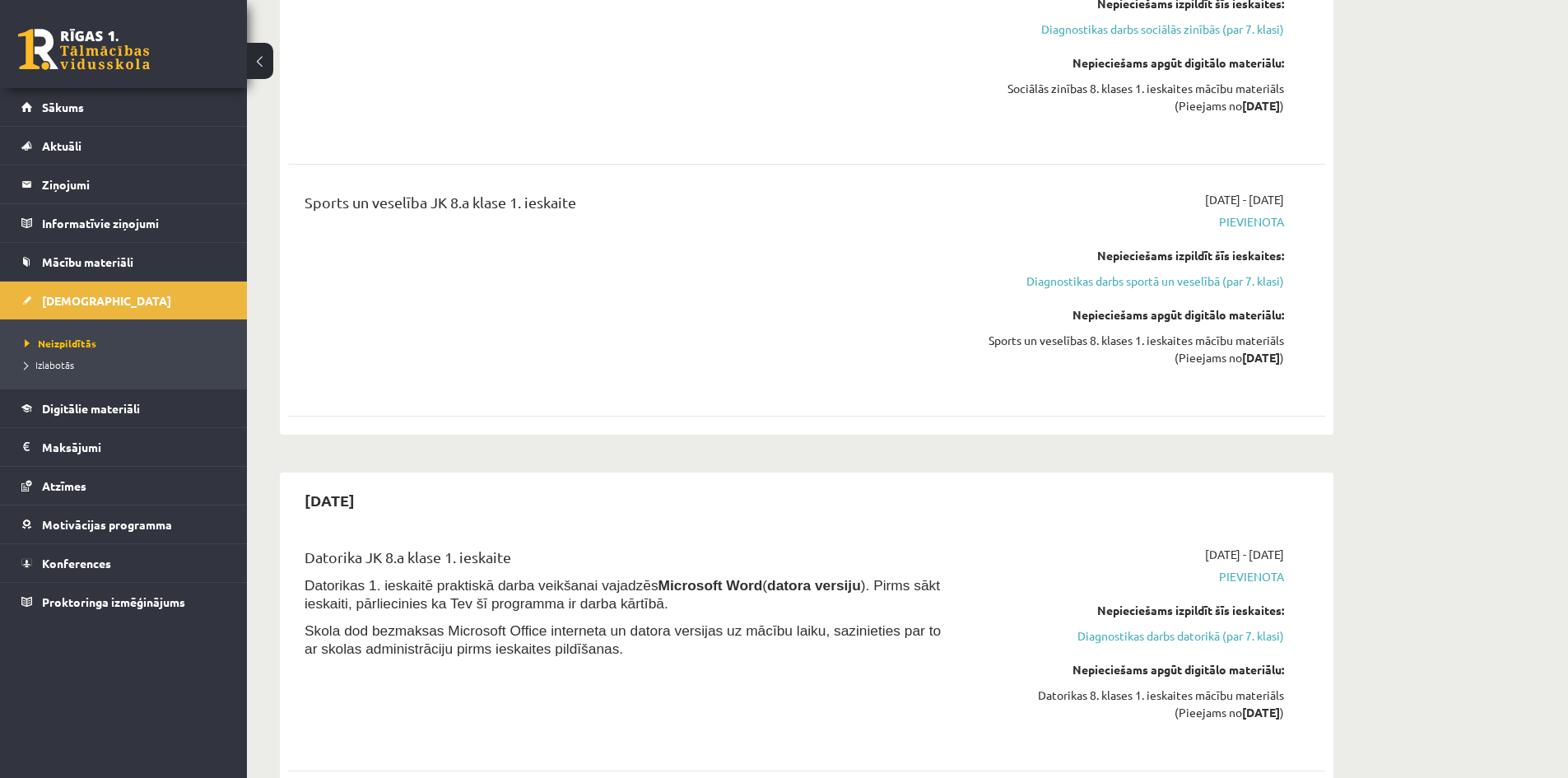
scroll to position [2880, 0]
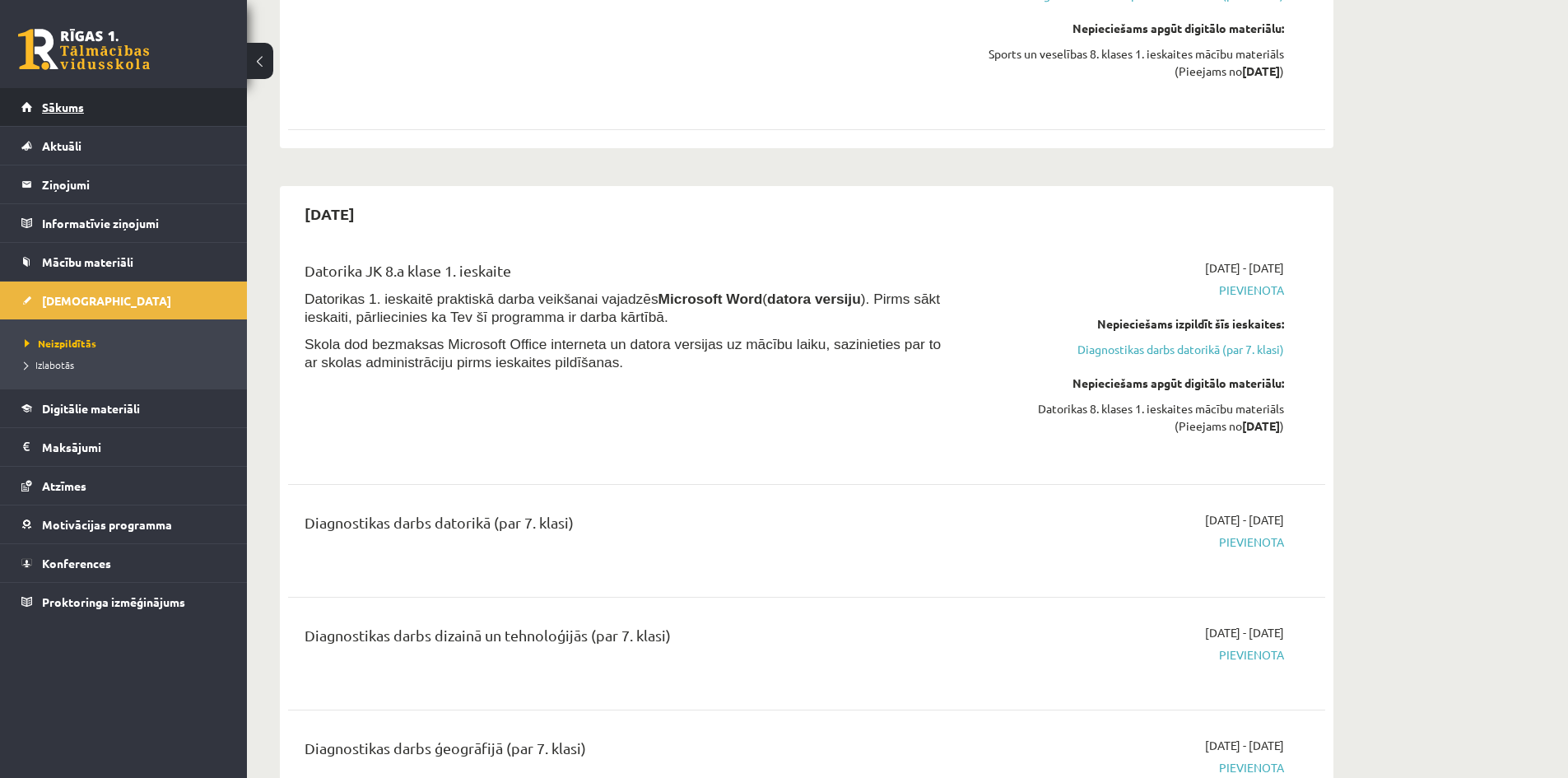
click at [136, 107] on link "Sākums" at bounding box center [124, 106] width 205 height 38
